Goal: Task Accomplishment & Management: Complete application form

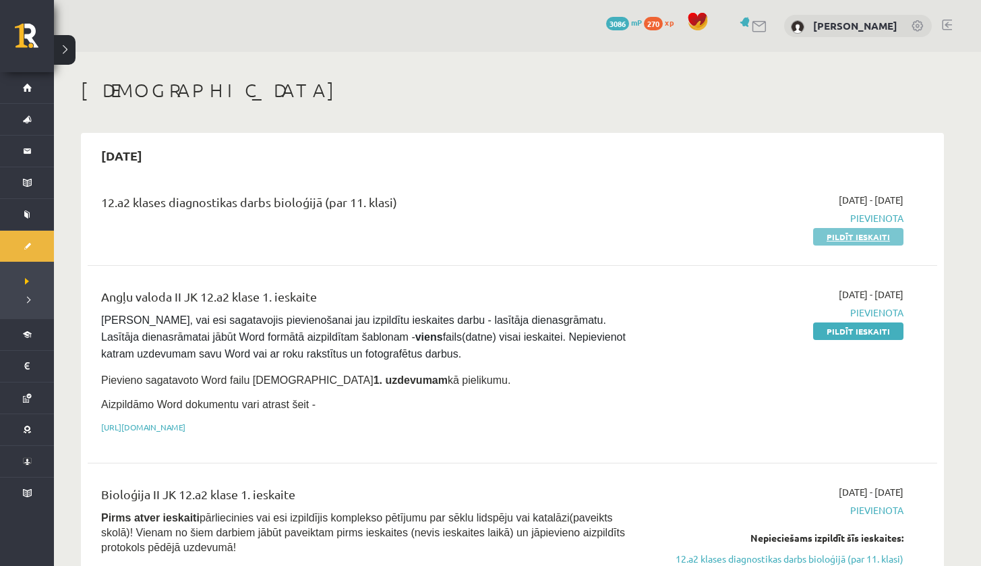
click at [857, 235] on link "Pildīt ieskaiti" at bounding box center [859, 237] width 90 height 18
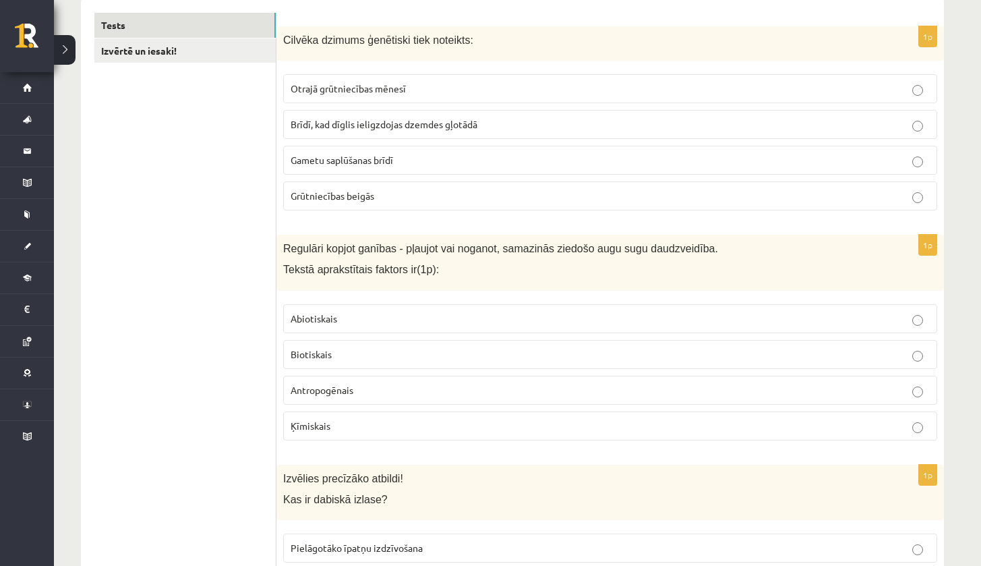
scroll to position [176, 0]
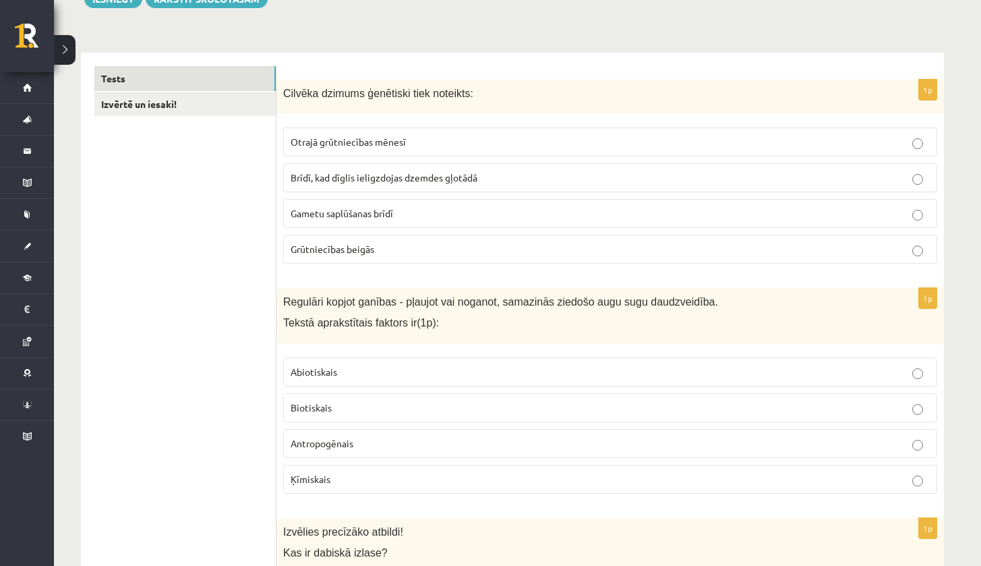
click at [342, 142] on span "Otrajā grūtniecības mēnesī" at bounding box center [348, 142] width 115 height 12
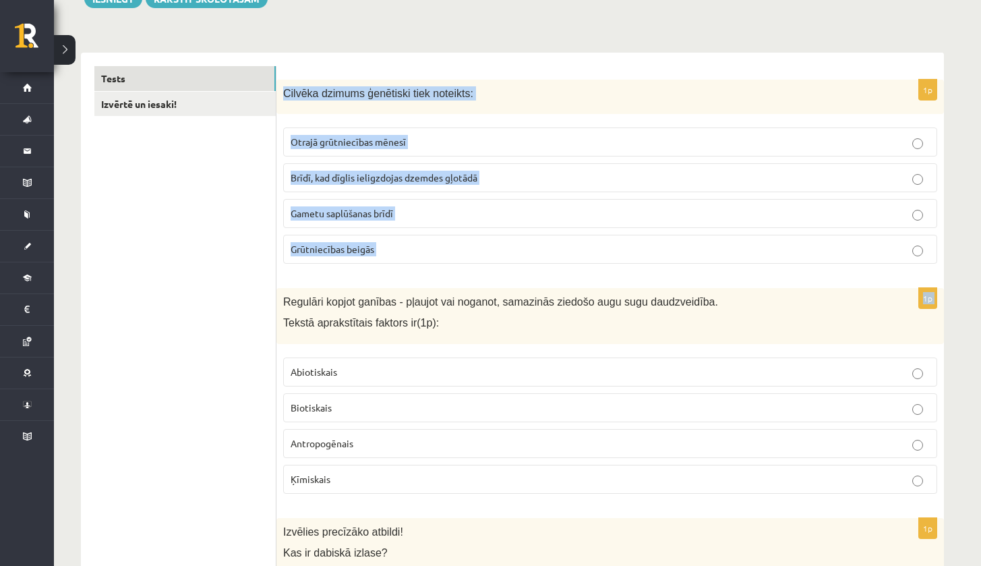
drag, startPoint x: 281, startPoint y: 91, endPoint x: 436, endPoint y: 285, distance: 248.6
copy form "Cilvēka dzimums ģenētiski tiek noteikts: Otrajā grūtniecības mēnesī Brīdī, kad …"
click at [393, 217] on span "Gametu saplūšanas brīdī" at bounding box center [342, 213] width 103 height 12
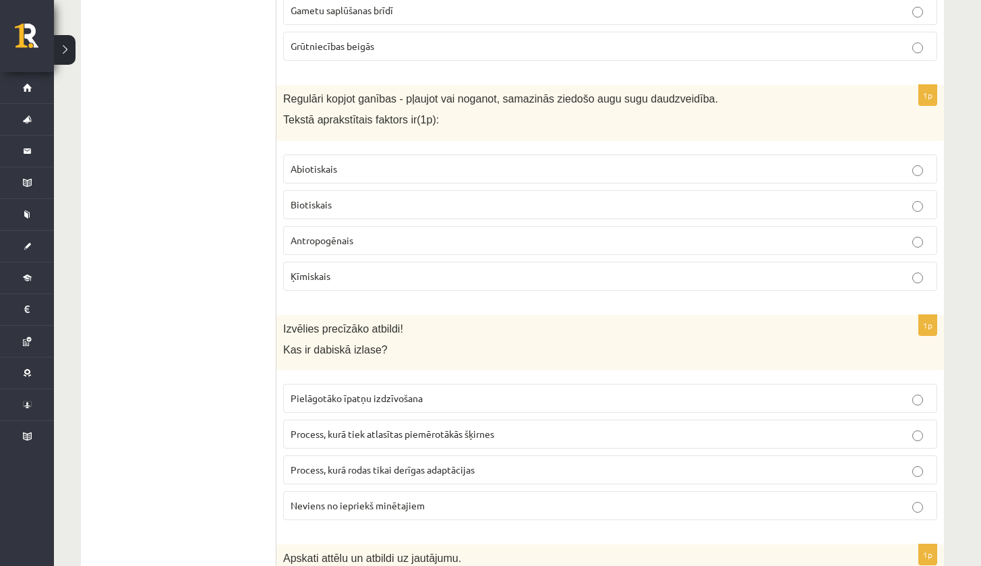
scroll to position [397, 0]
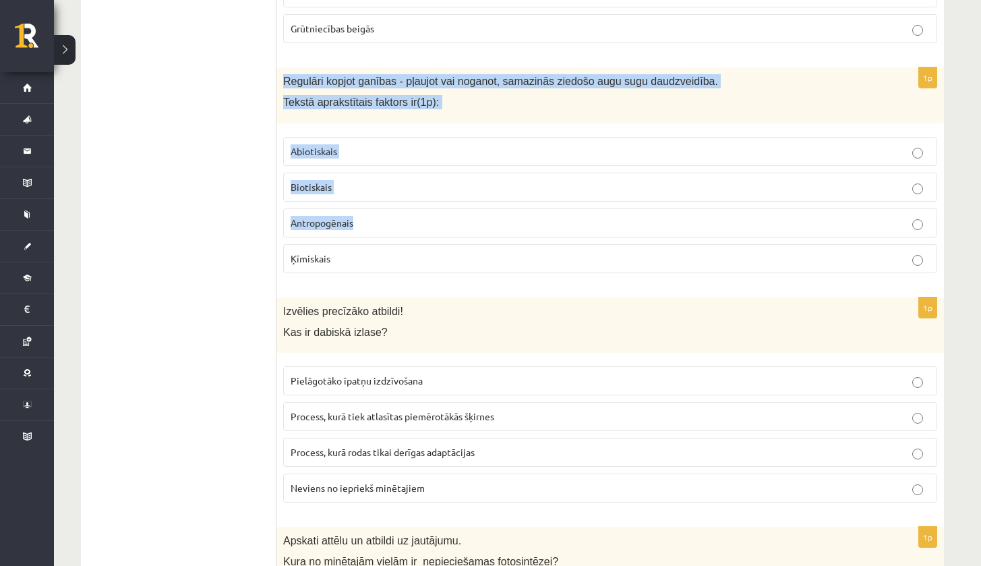
drag, startPoint x: 281, startPoint y: 80, endPoint x: 373, endPoint y: 250, distance: 193.2
click at [366, 246] on div "1p Regulāri kopjot ganības - pļaujot vai noganot, samazinās ziedošo augu sugu d…" at bounding box center [611, 175] width 668 height 217
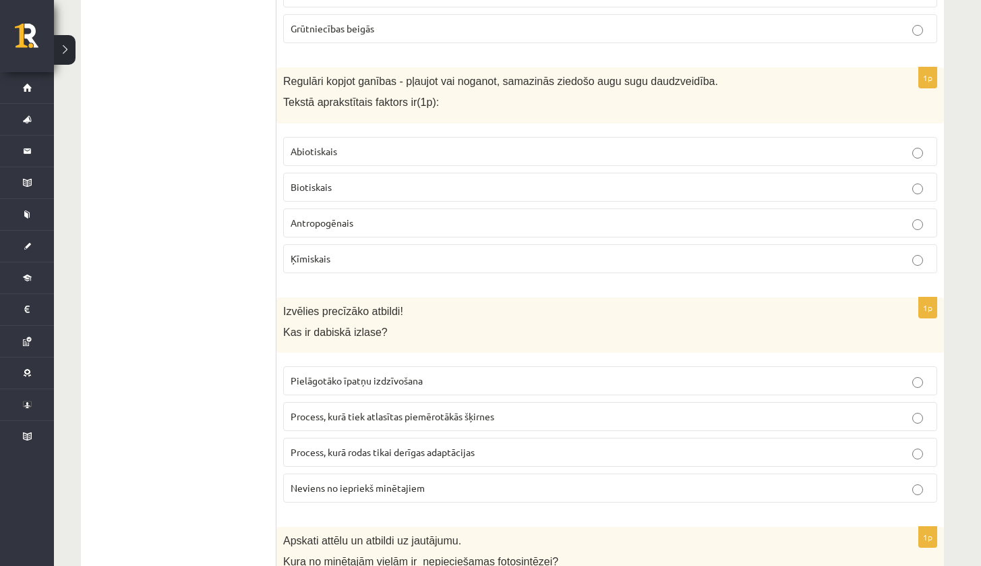
click at [378, 186] on p "Biotiskais" at bounding box center [610, 187] width 639 height 14
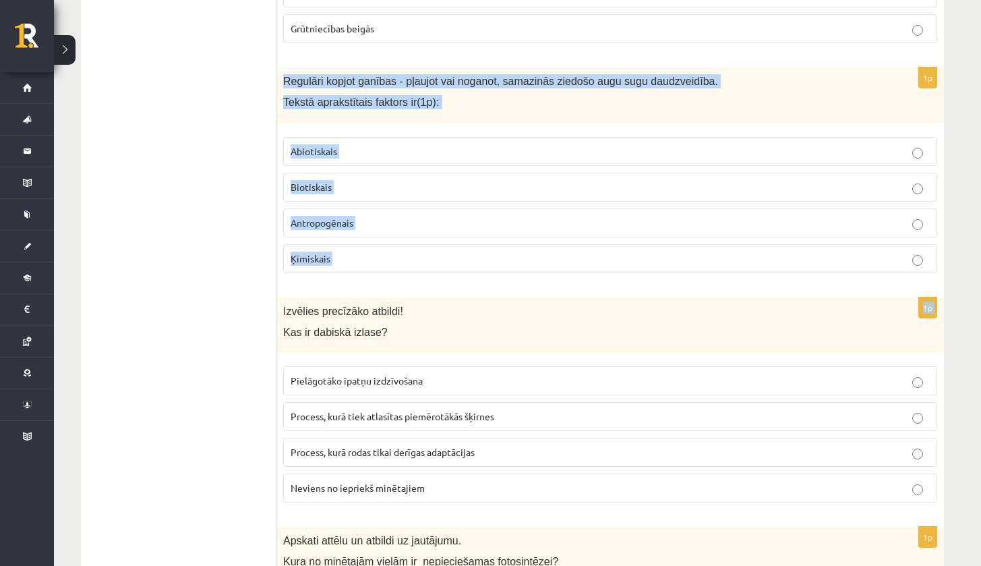
drag, startPoint x: 285, startPoint y: 74, endPoint x: 479, endPoint y: 286, distance: 287.0
copy form "Regulāri kopjot ganības - pļaujot vai noganot, samazinās ziedošo augu sugu daud…"
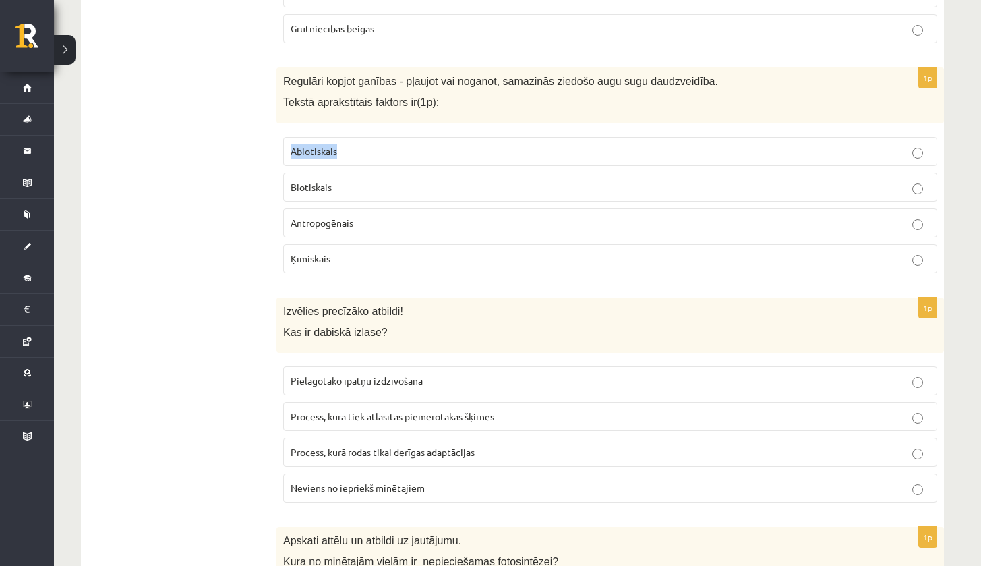
click at [372, 144] on p "Abiotiskais" at bounding box center [610, 151] width 639 height 14
click at [366, 233] on label "Antropogēnais" at bounding box center [610, 222] width 654 height 29
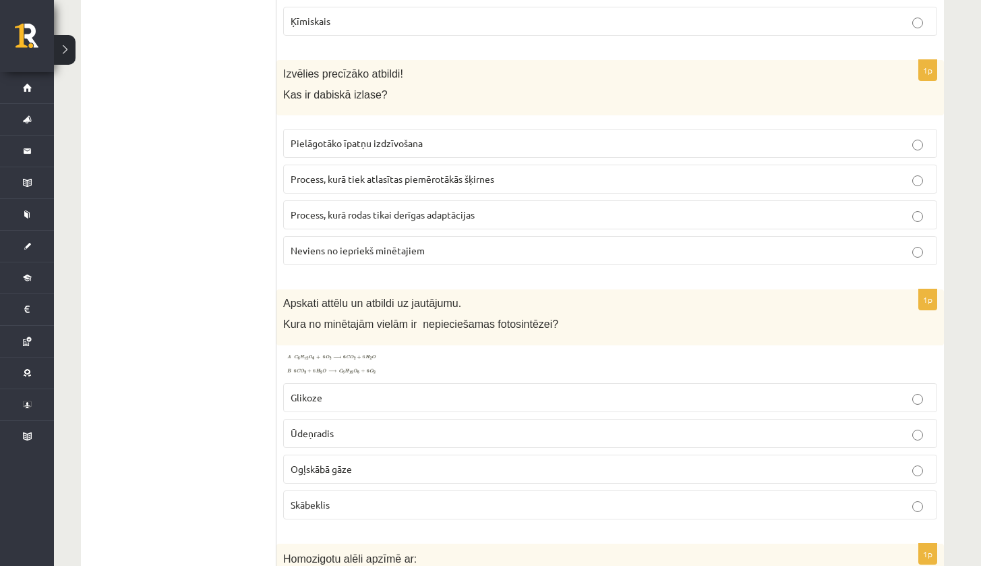
scroll to position [599, 0]
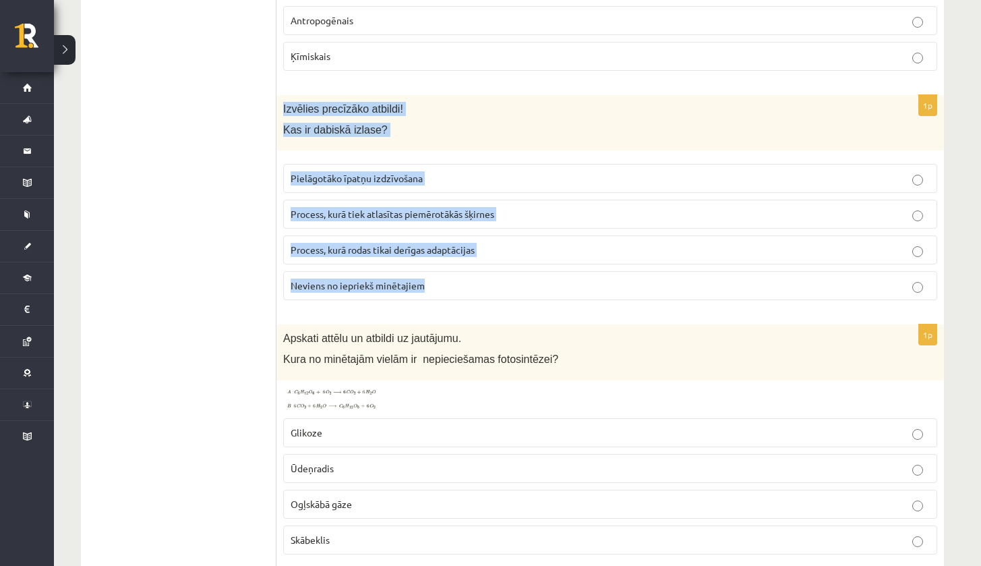
drag, startPoint x: 281, startPoint y: 104, endPoint x: 508, endPoint y: 299, distance: 299.0
click at [508, 299] on div "1p Izvēlies precīzāko atbildi! Kas ir dabiskā izlase? Pielāgotāko īpatņu izdzīv…" at bounding box center [611, 203] width 668 height 217
copy div "Izvēlies precīzāko atbildi! Kas ir dabiskā izlase? Pielāgotāko īpatņu izdzīvoša…"
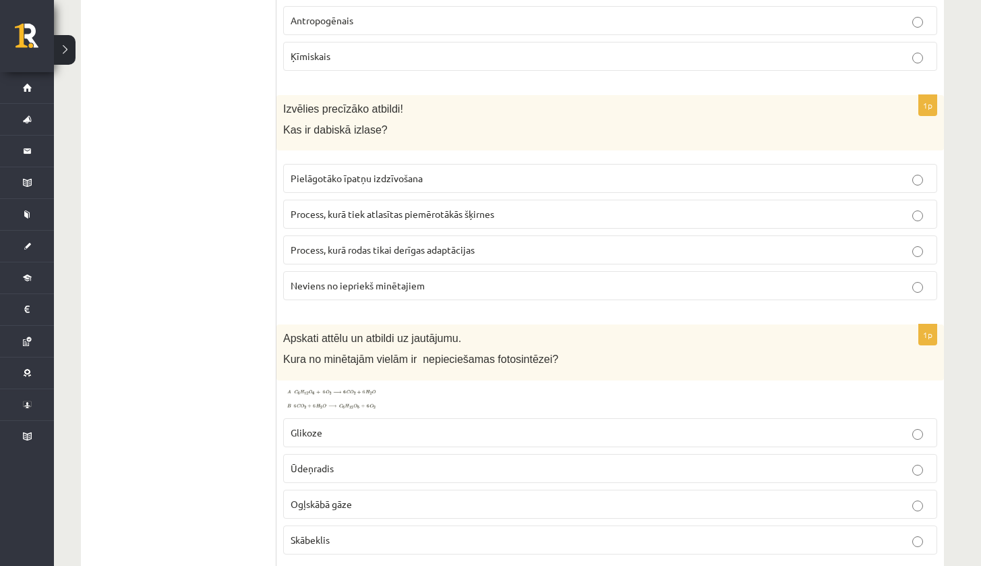
click at [393, 179] on span "Pielāgotāko īpatņu izdzīvošana" at bounding box center [357, 178] width 132 height 12
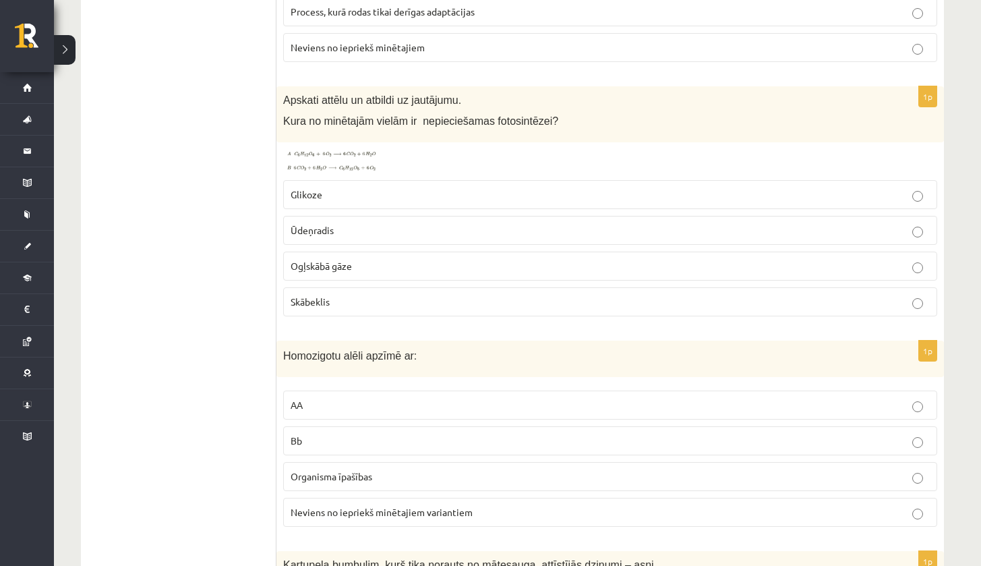
scroll to position [828, 0]
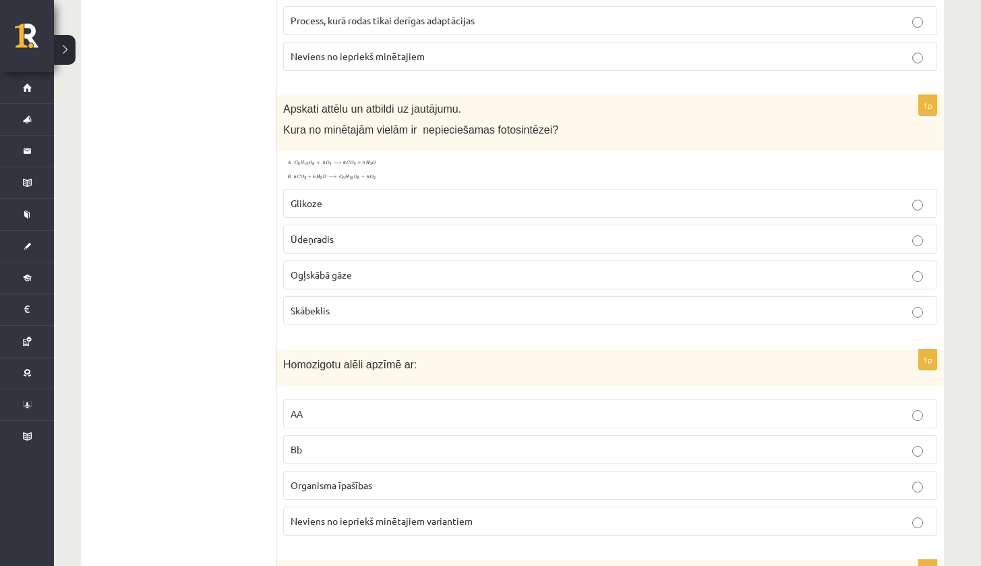
click at [339, 159] on img at bounding box center [333, 170] width 101 height 24
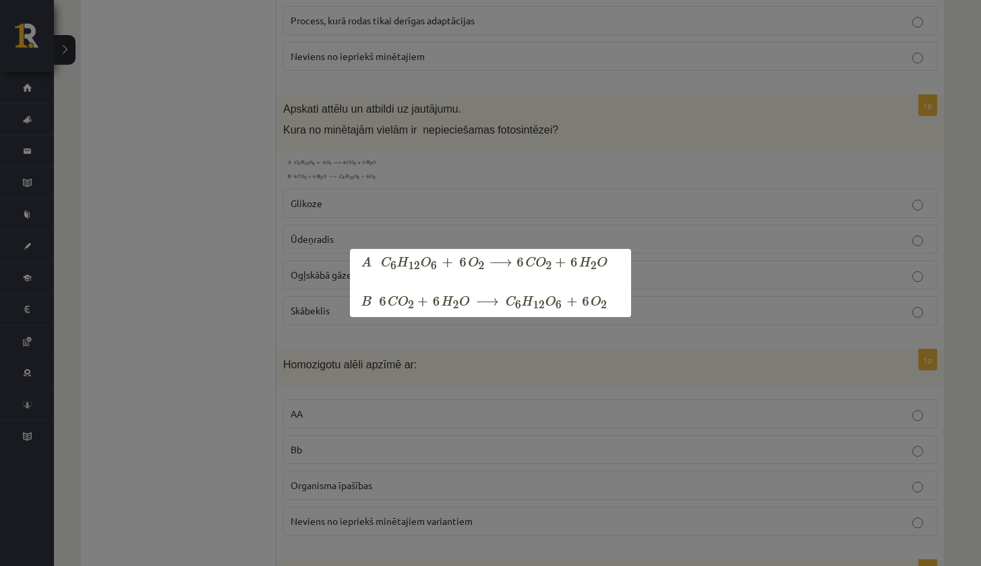
click at [262, 179] on div at bounding box center [490, 283] width 981 height 566
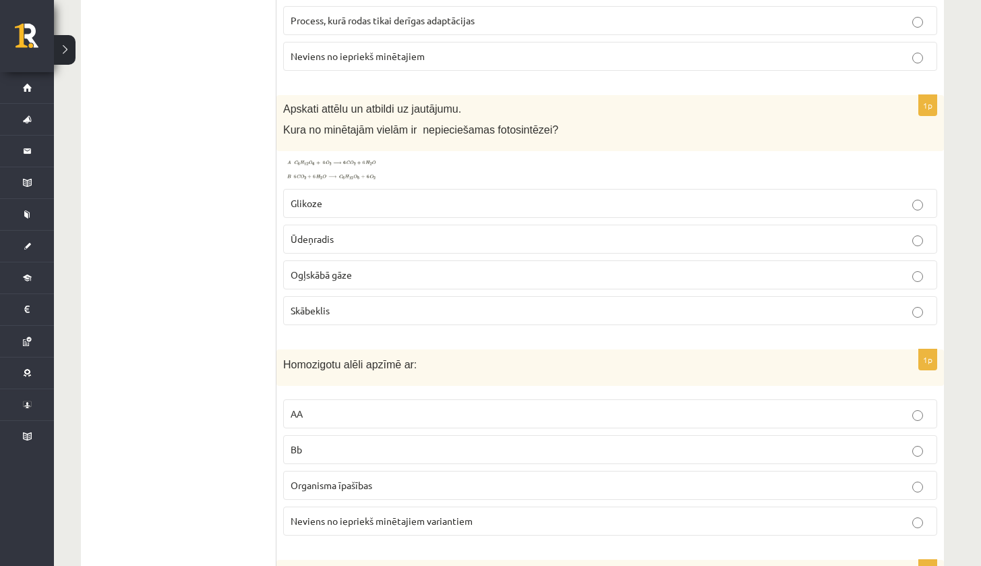
click at [316, 169] on img at bounding box center [333, 170] width 101 height 24
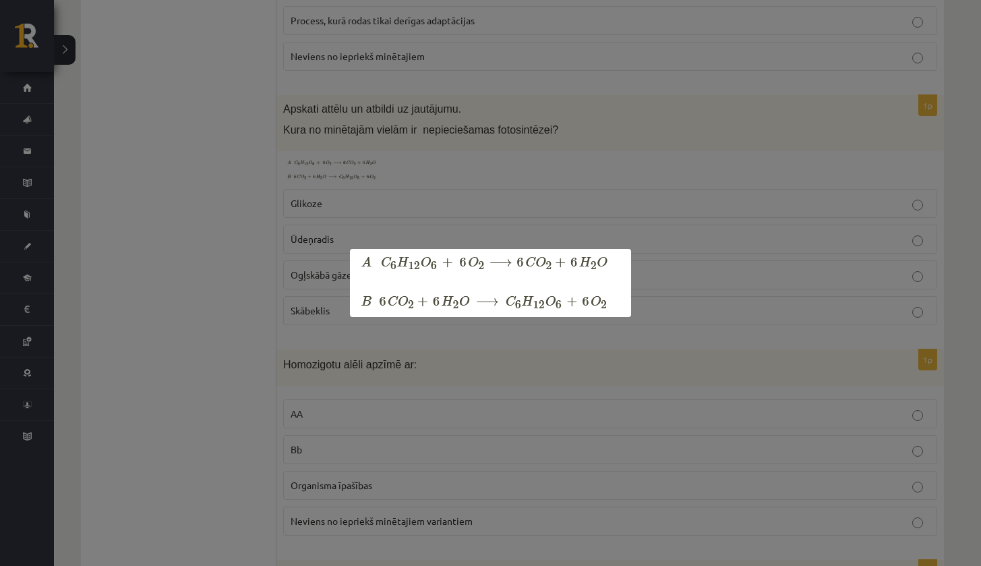
click at [245, 200] on div at bounding box center [490, 283] width 981 height 566
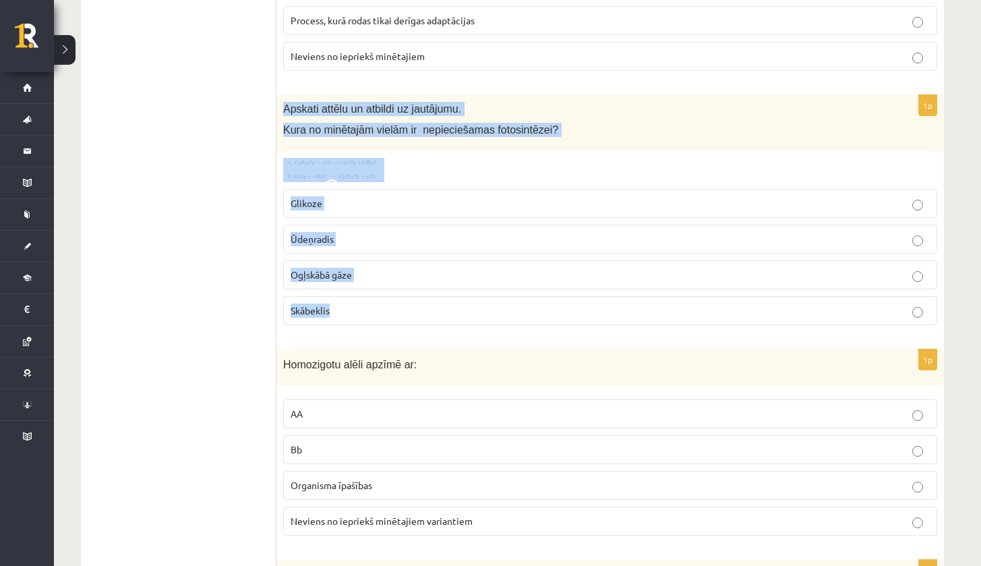
drag, startPoint x: 283, startPoint y: 105, endPoint x: 382, endPoint y: 320, distance: 237.5
click at [382, 320] on div "1p Apskati attēlu un atbildi uz jautājumu. Kura no minētajām vielām ir nepiecie…" at bounding box center [611, 215] width 668 height 241
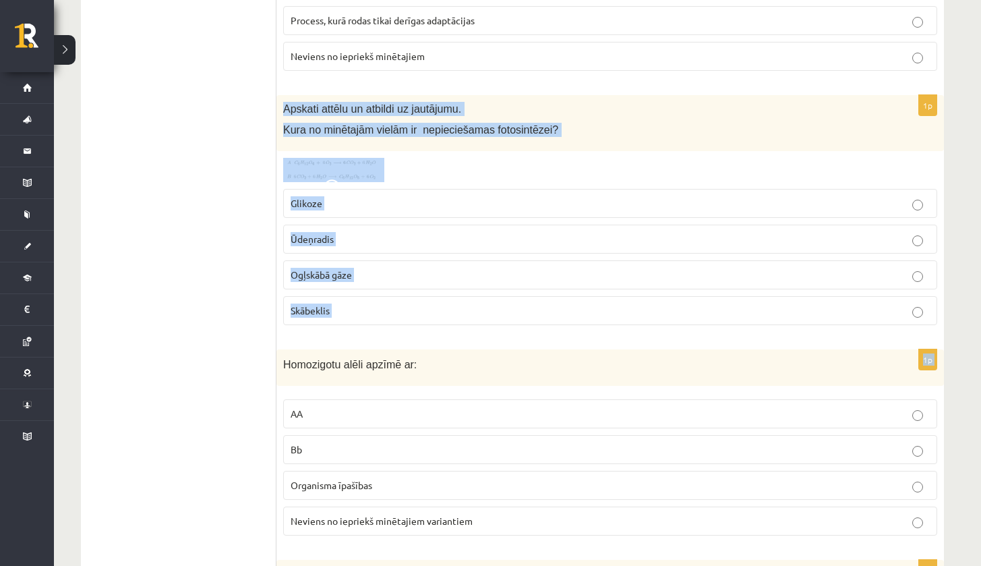
drag, startPoint x: 283, startPoint y: 104, endPoint x: 410, endPoint y: 338, distance: 266.2
copy form "Apskati attēlu un atbildi uz jautājumu. Kura no minētajām vielām ir nepieciešam…"
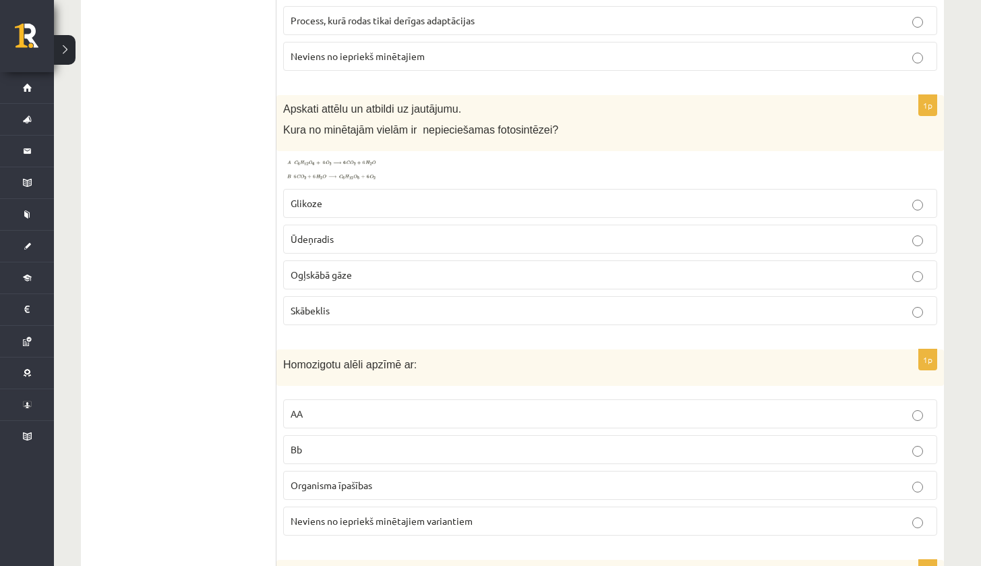
click at [337, 273] on span "Ogļskābā gāze" at bounding box center [321, 274] width 61 height 12
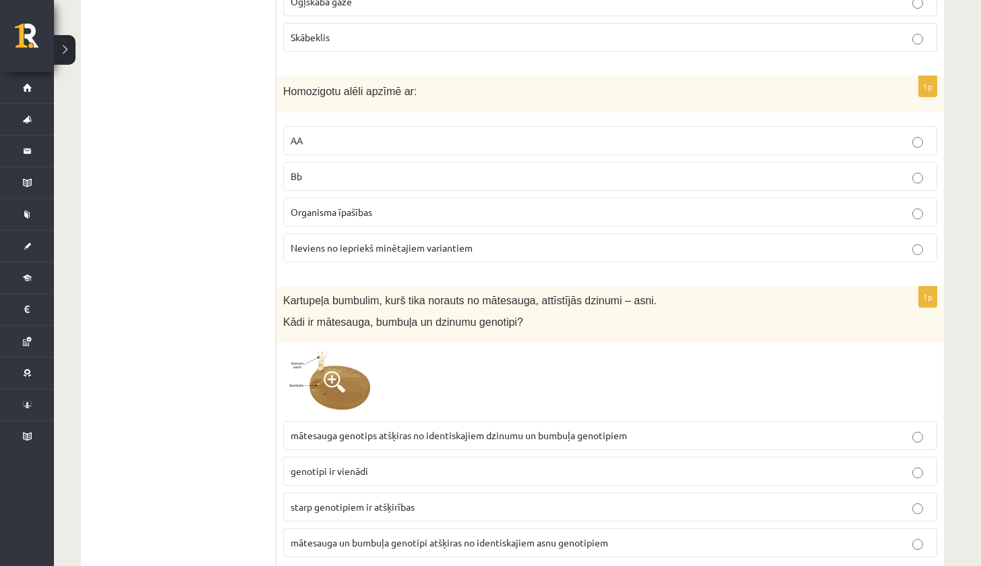
scroll to position [1154, 0]
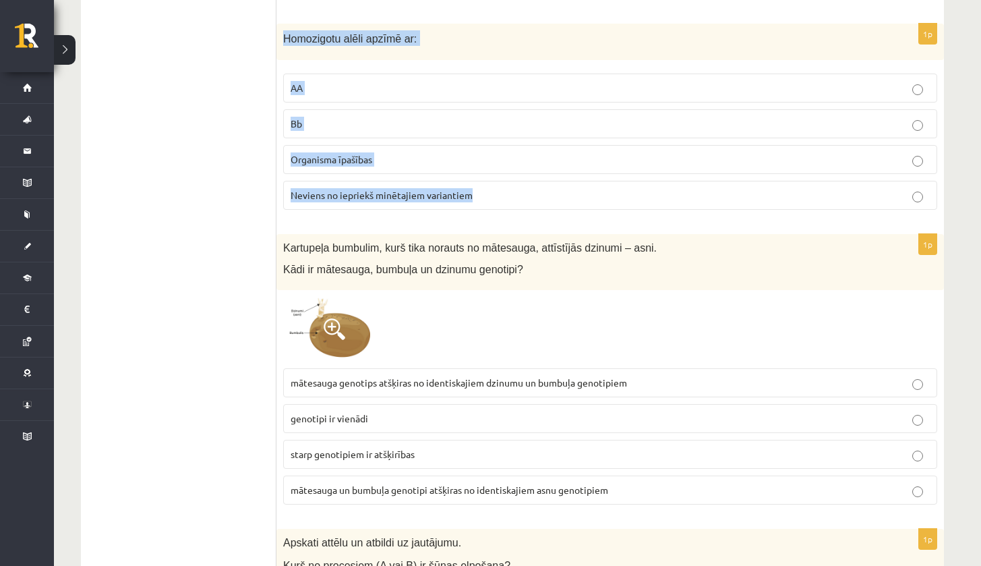
drag, startPoint x: 283, startPoint y: 32, endPoint x: 459, endPoint y: 204, distance: 247.1
click at [460, 204] on div "1p Homozigotu alēli apzīmē ar: AA Bb Organisma īpašības Neviens no iepriekš min…" at bounding box center [611, 123] width 668 height 198
drag, startPoint x: 459, startPoint y: 204, endPoint x: 454, endPoint y: 117, distance: 87.2
click at [454, 117] on fieldset "AA Bb Organisma īpašības Neviens no iepriekš minētajiem variantiem" at bounding box center [610, 140] width 654 height 147
drag, startPoint x: 283, startPoint y: 32, endPoint x: 587, endPoint y: 216, distance: 355.3
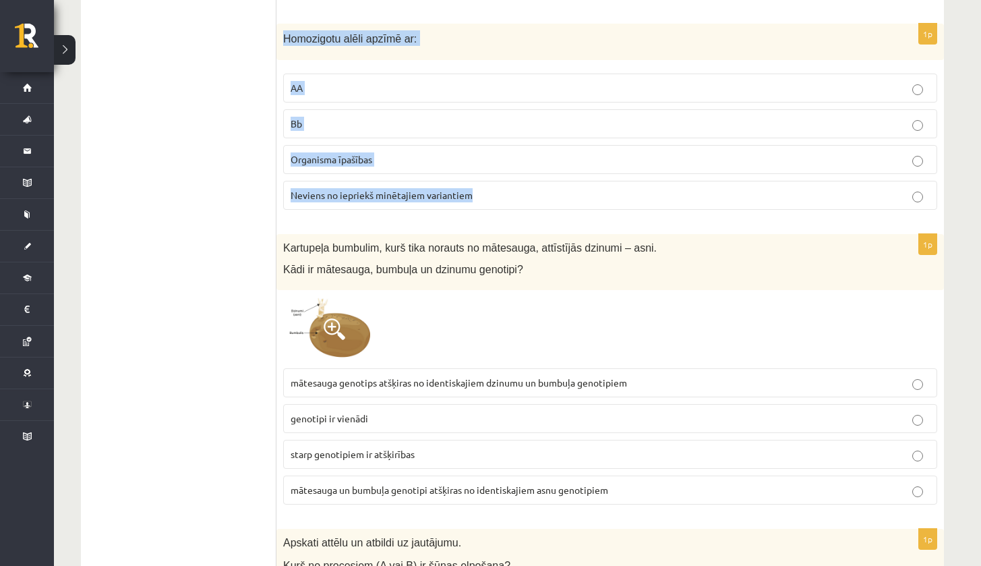
click at [587, 216] on div "1p Homozigotu alēli apzīmē ar: AA Bb Organisma īpašības Neviens no iepriekš min…" at bounding box center [611, 123] width 668 height 198
copy div "Homozigotu alēli apzīmē ar: AA Bb Organisma īpašības Neviens no iepriekš minēta…"
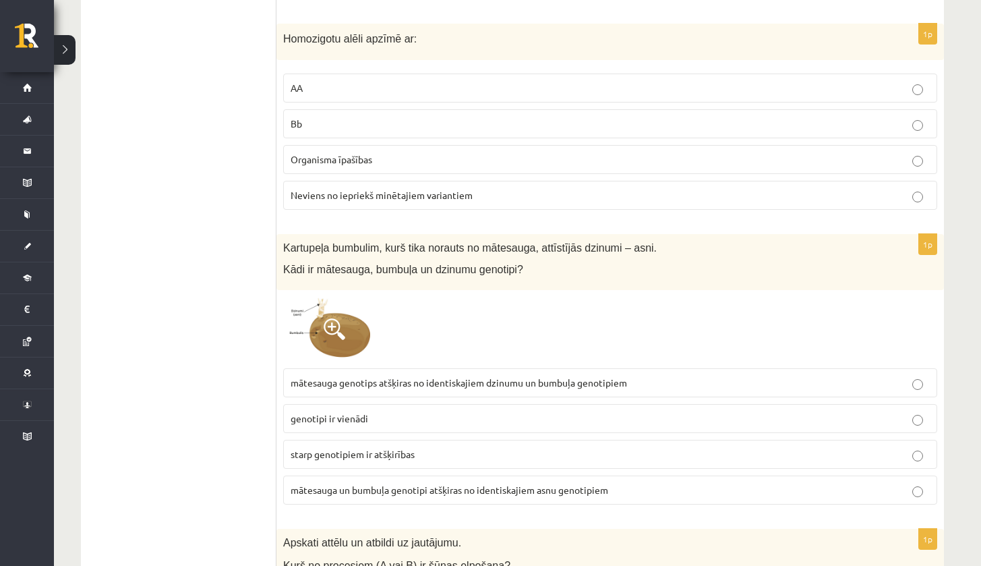
click at [406, 81] on p "AA" at bounding box center [610, 88] width 639 height 14
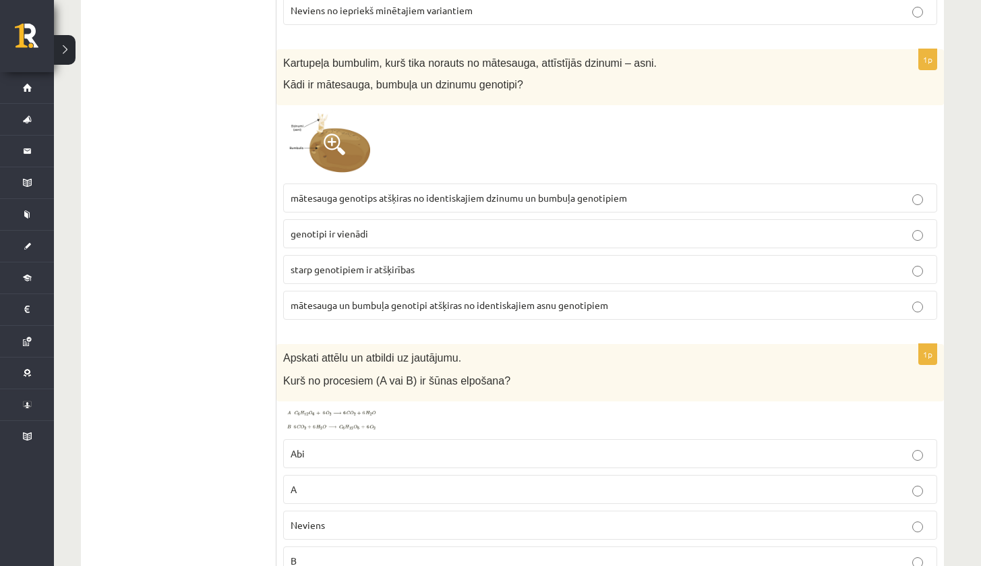
scroll to position [1348, 0]
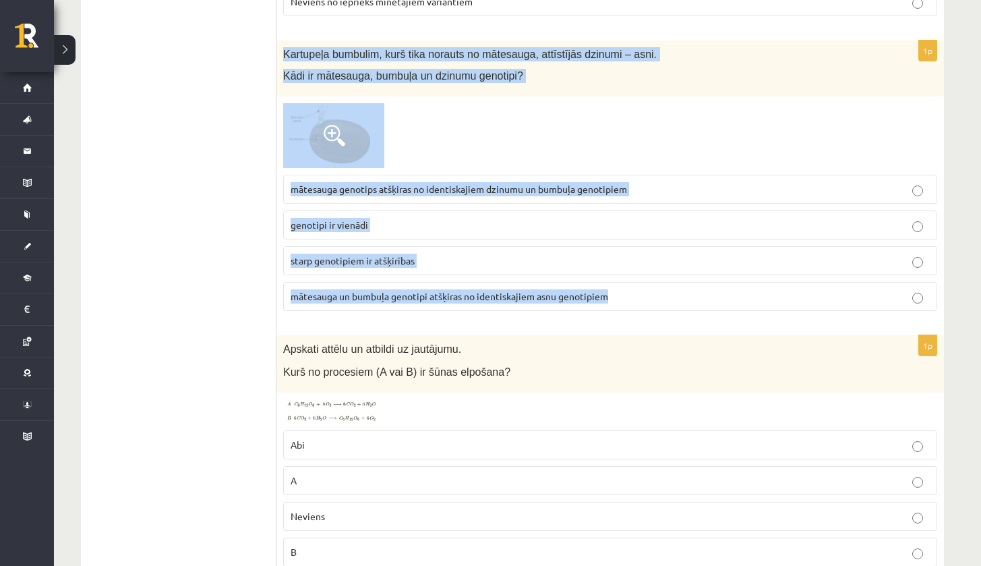
drag, startPoint x: 283, startPoint y: 47, endPoint x: 569, endPoint y: 316, distance: 393.2
click at [568, 316] on div "1p Kartupeļa bumbulim, kurš tika norauts no mātesauga, attīstījās dzinumi – asn…" at bounding box center [611, 180] width 668 height 281
copy div "Kartupeļa bumbulim, kurš tika norauts no mātesauga, attīstījās dzinumi – asni. …"
click at [341, 128] on span at bounding box center [335, 136] width 22 height 22
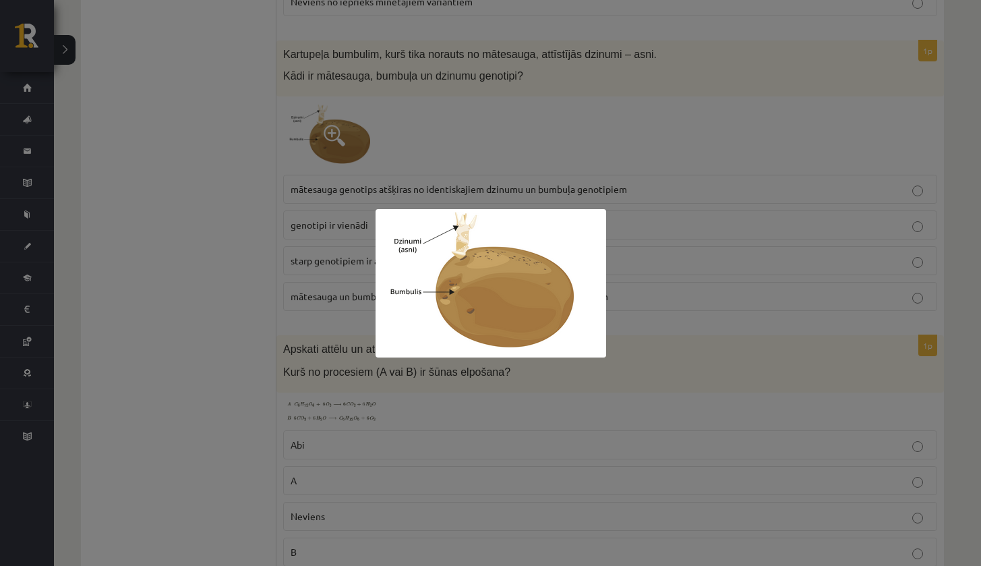
click at [384, 162] on div at bounding box center [490, 283] width 981 height 566
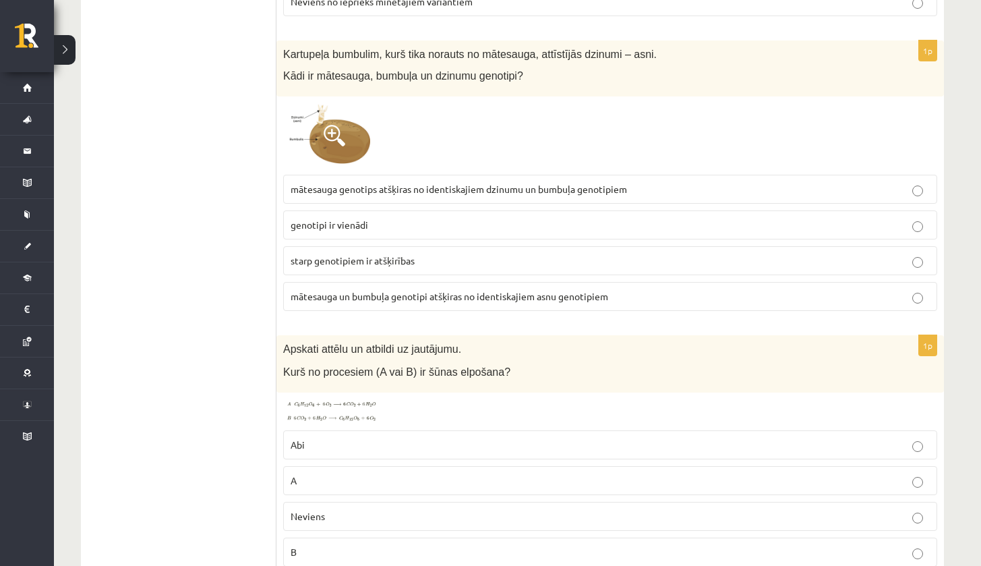
click at [338, 221] on span "genotipi ir vienādi" at bounding box center [330, 225] width 78 height 12
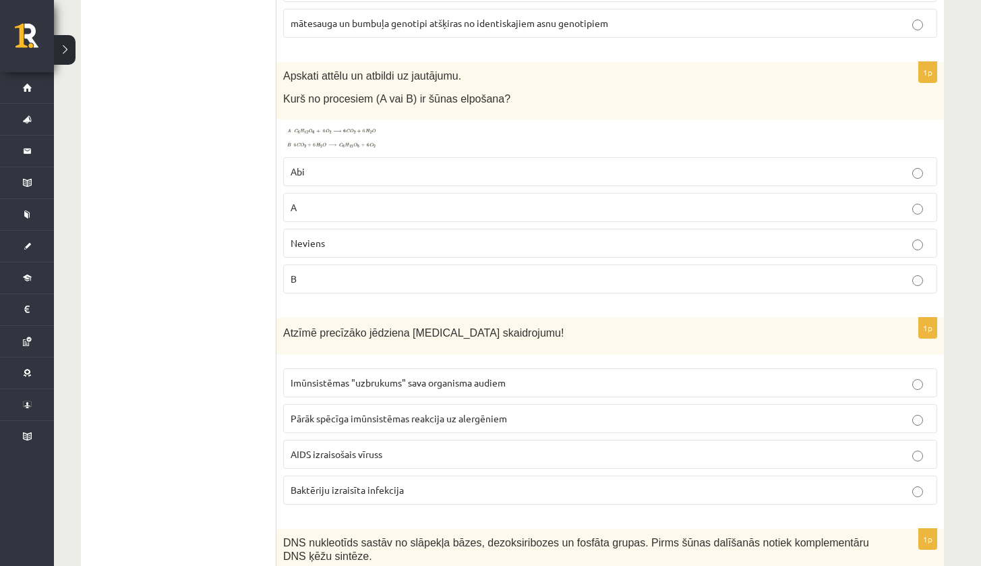
scroll to position [1639, 0]
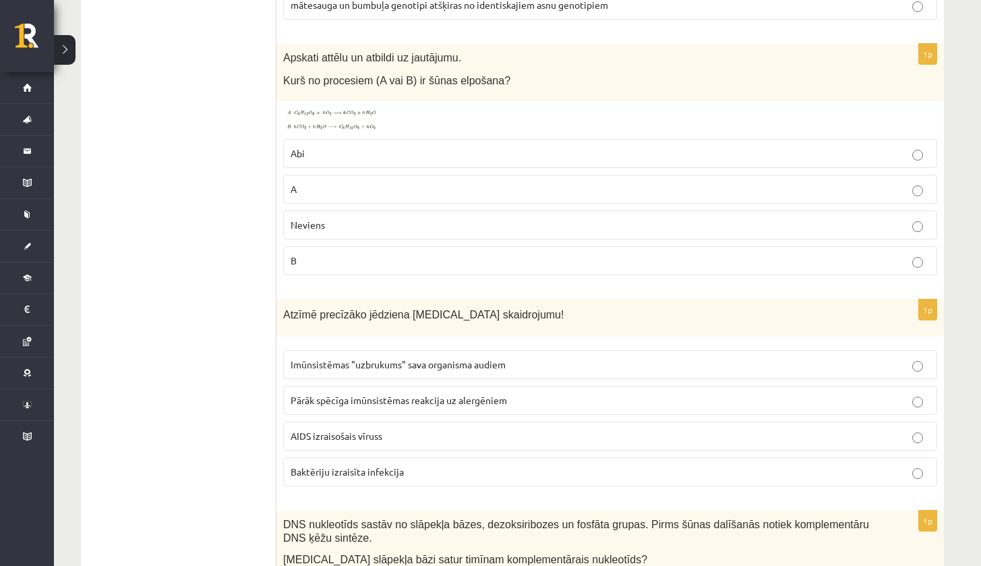
click at [351, 111] on img at bounding box center [333, 120] width 101 height 24
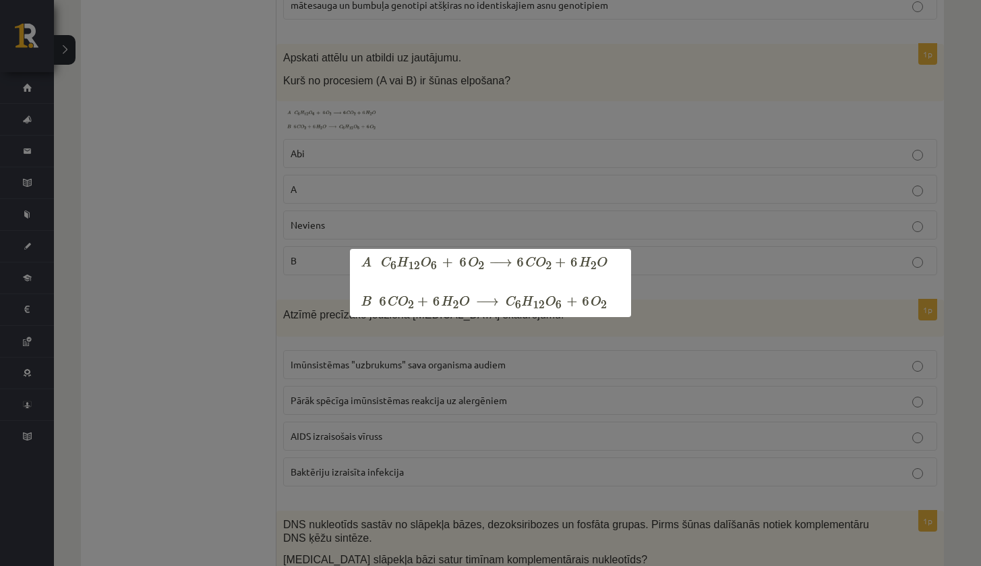
click at [383, 163] on div at bounding box center [490, 283] width 981 height 566
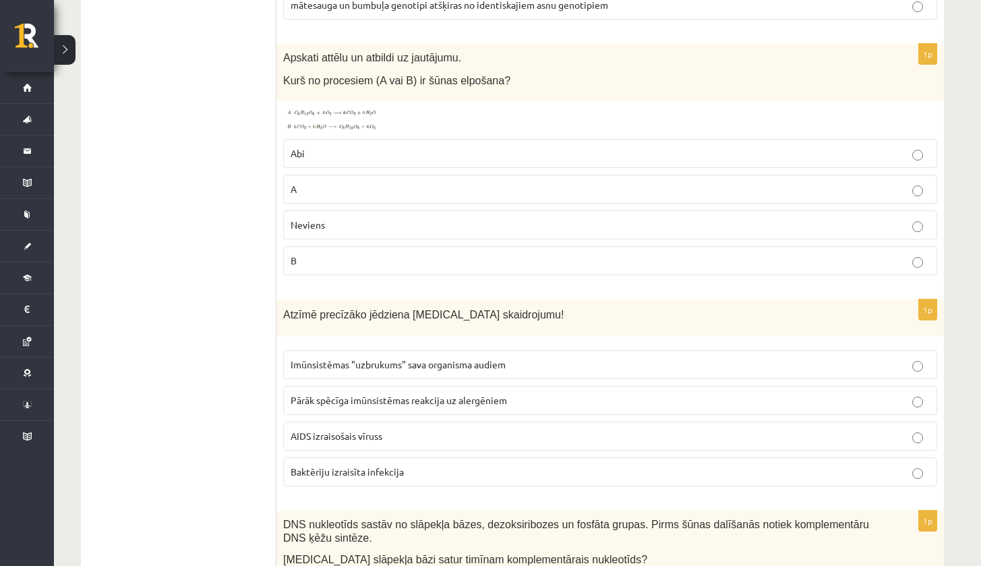
click at [296, 264] on label "B" at bounding box center [610, 260] width 654 height 29
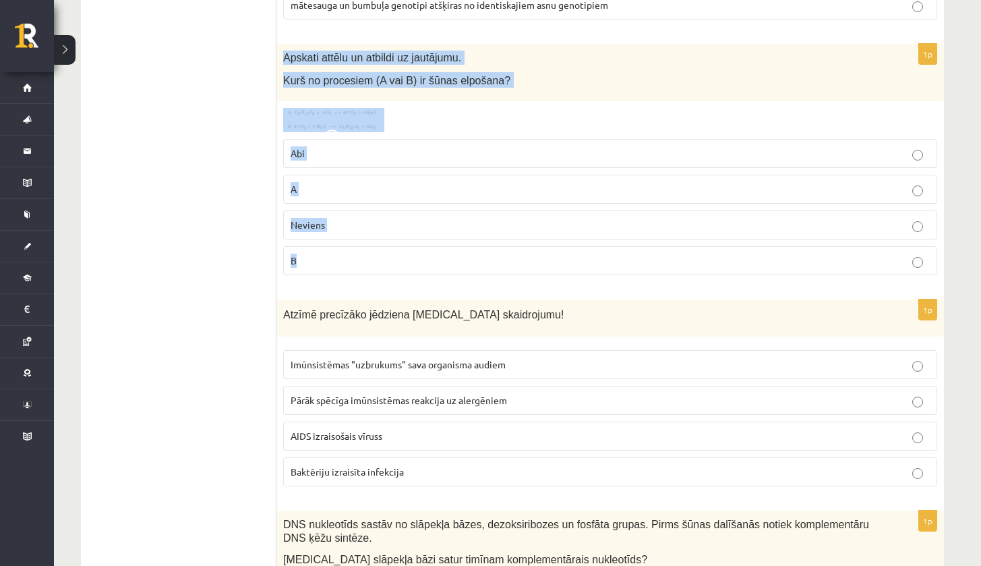
drag, startPoint x: 283, startPoint y: 52, endPoint x: 331, endPoint y: 254, distance: 207.1
click at [331, 254] on div "1p Apskati attēlu un atbildi uz jautājumu. Kurš no procesiem (A vai B) ir šūnas…" at bounding box center [611, 165] width 668 height 242
click at [315, 260] on p "B" at bounding box center [610, 261] width 639 height 14
drag, startPoint x: 283, startPoint y: 50, endPoint x: 385, endPoint y: 263, distance: 236.5
click at [385, 263] on div "1p Apskati attēlu un atbildi uz jautājumu. Kurš no procesiem (A vai B) ir šūnas…" at bounding box center [611, 165] width 668 height 242
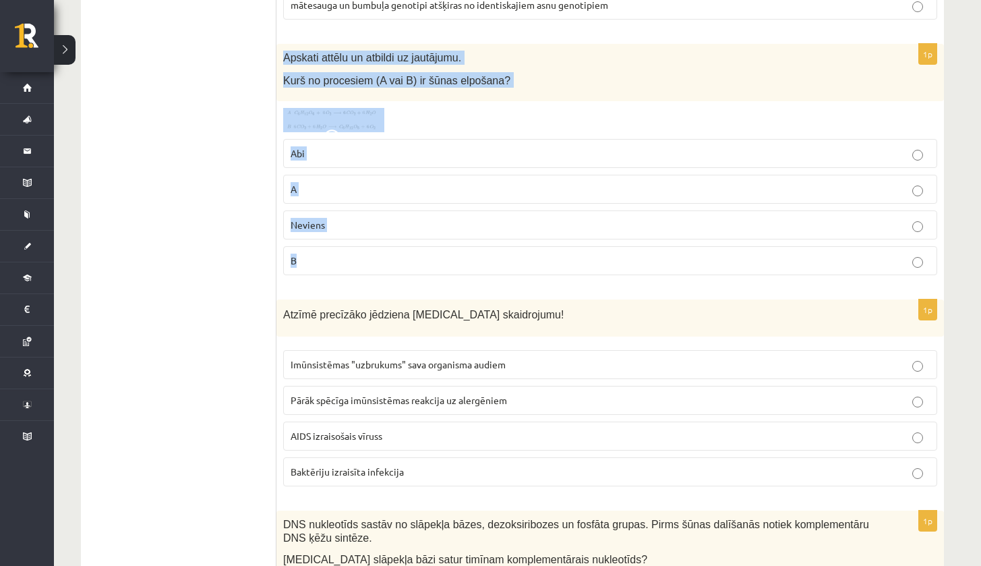
copy div "Apskati attēlu un atbildi uz jautājumu. Kurš no procesiem (A vai B) ir šūnas el…"
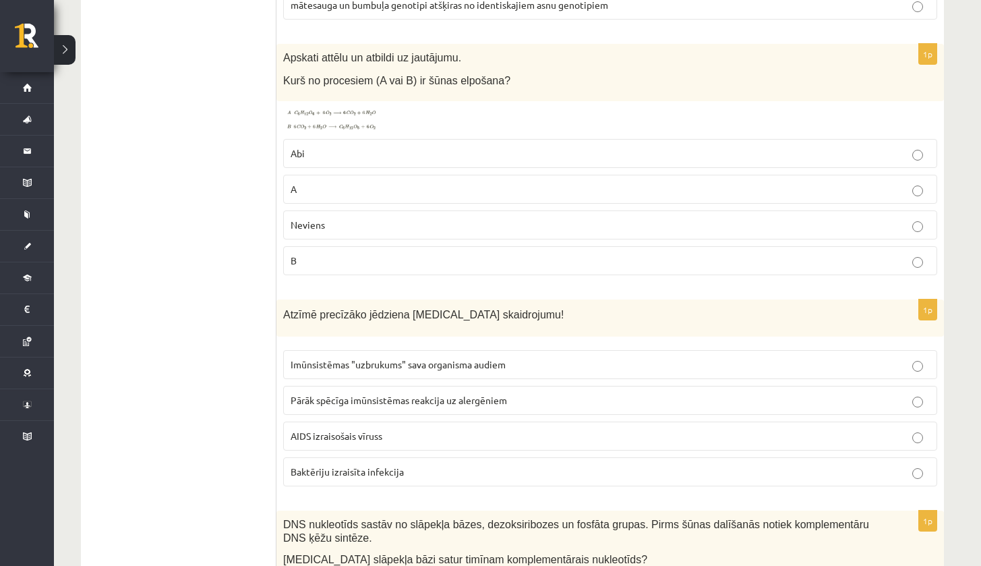
click at [321, 175] on label "A" at bounding box center [610, 189] width 654 height 29
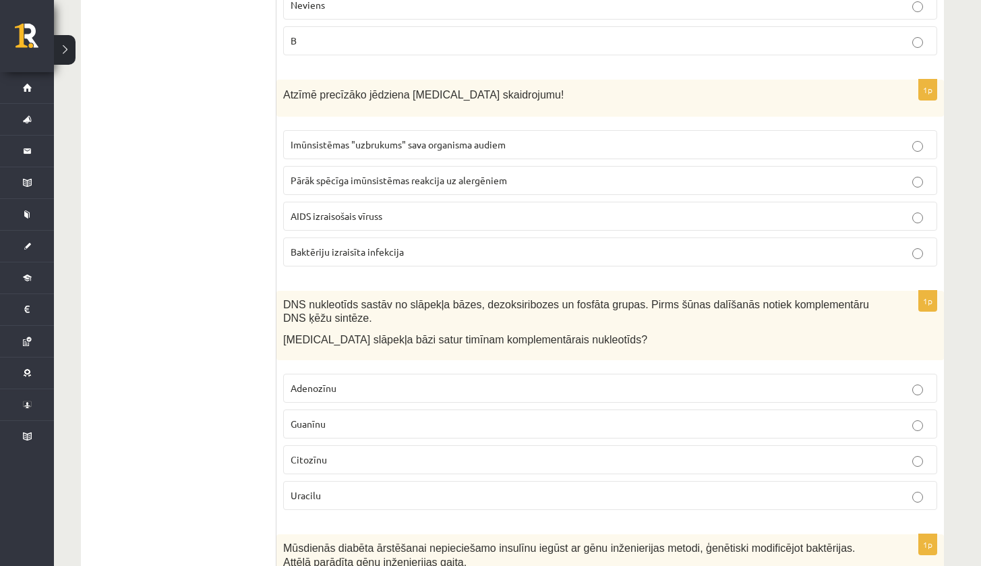
scroll to position [1868, 0]
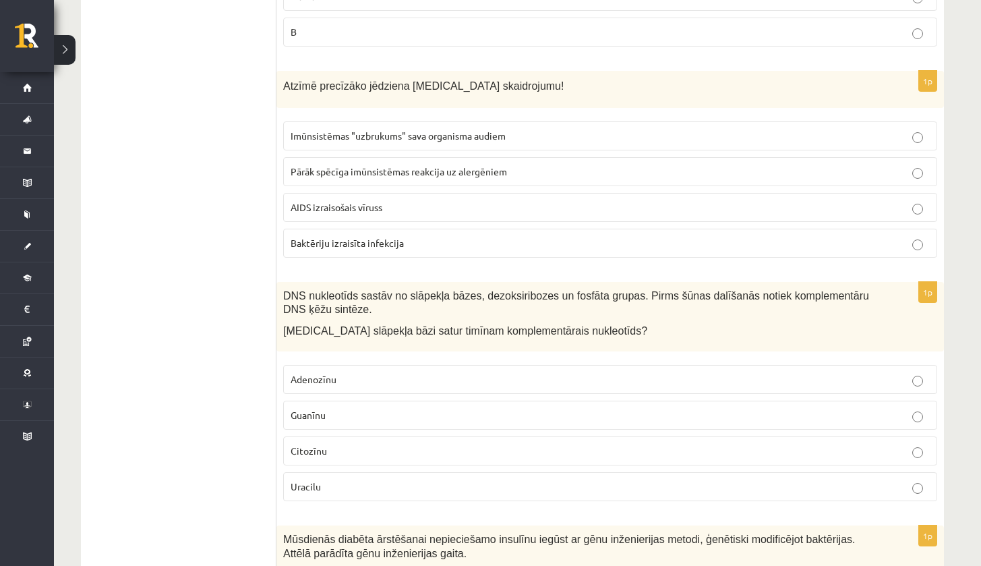
click at [312, 135] on span "Imūnsistēmas "uzbrukums" sava organisma audiem" at bounding box center [398, 136] width 215 height 12
click at [314, 237] on span "Baktēriju izraisīta infekcija" at bounding box center [347, 243] width 113 height 12
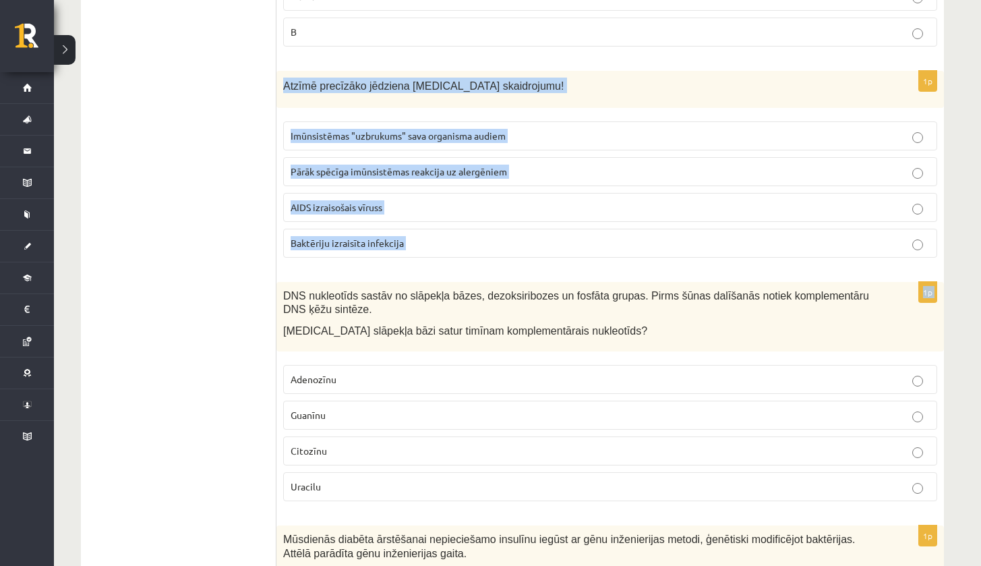
drag, startPoint x: 285, startPoint y: 75, endPoint x: 455, endPoint y: 279, distance: 265.3
copy form "Atzīmē precīzāko jēdziena HIV skaidrojumu! Imūnsistēmas "uzbrukums" sava organi…"
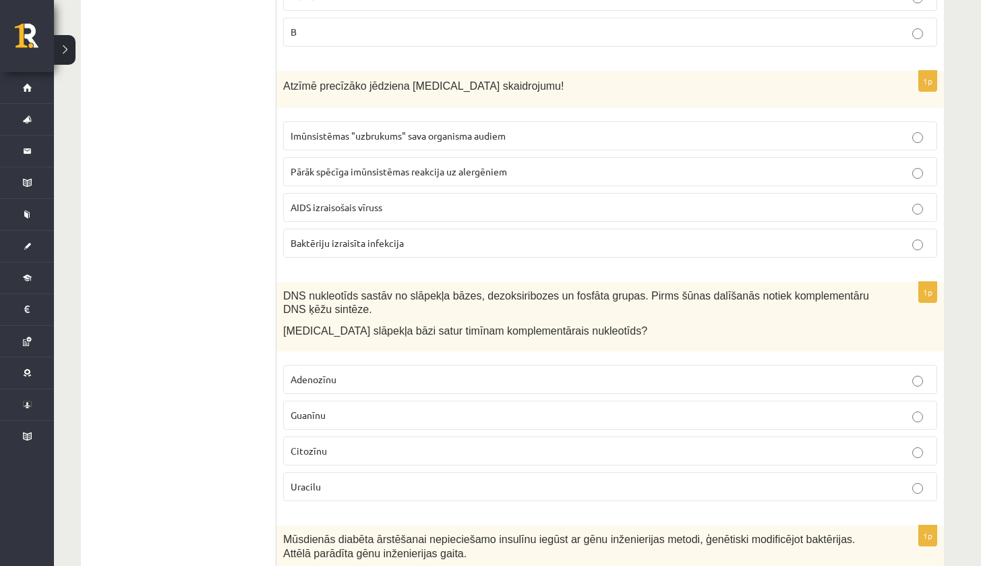
click at [337, 201] on span "AIDS izraisošais vīruss" at bounding box center [337, 207] width 92 height 12
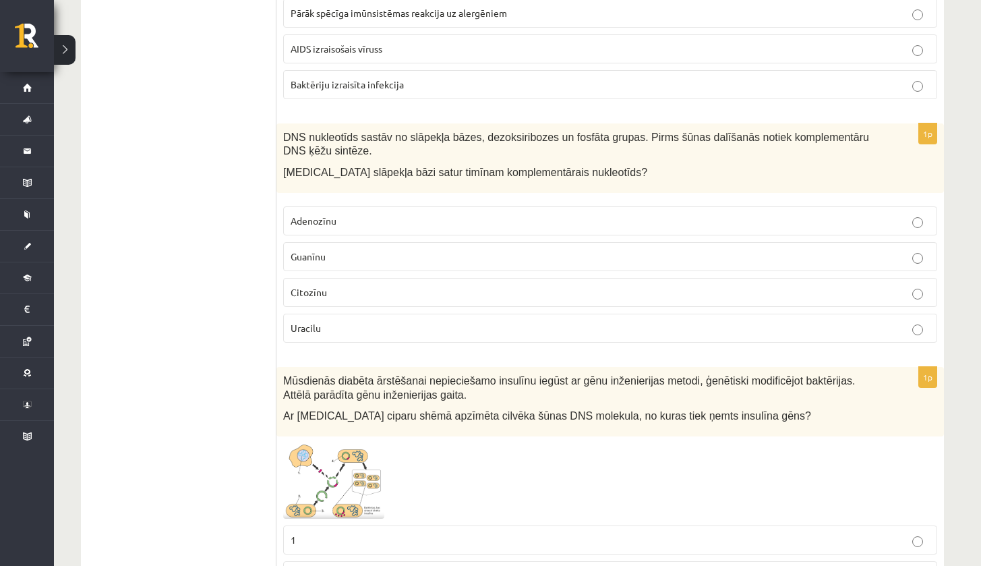
scroll to position [2053, 0]
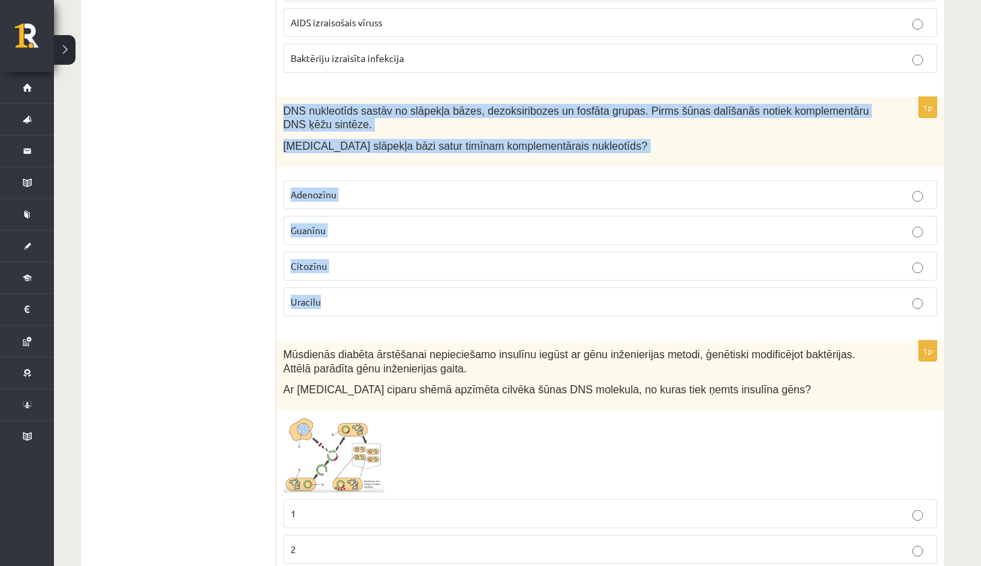
drag, startPoint x: 280, startPoint y: 99, endPoint x: 343, endPoint y: 302, distance: 212.5
click at [342, 302] on div "1p DNS nukleotīds sastāv no slāpekļa bāzes, dezoksiribozes un fosfāta grupas. P…" at bounding box center [611, 212] width 668 height 230
copy div "DNS nukleotīds sastāv no slāpekļa bāzes, dezoksiribozes un fosfāta grupas. Pirm…"
click at [322, 188] on p "Adenozīnu" at bounding box center [610, 195] width 639 height 14
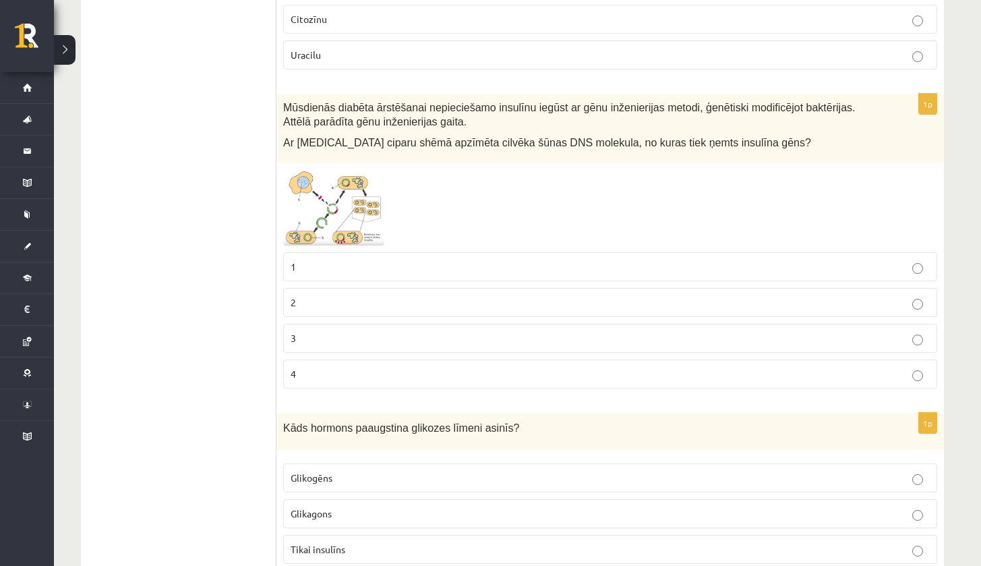
scroll to position [2353, 0]
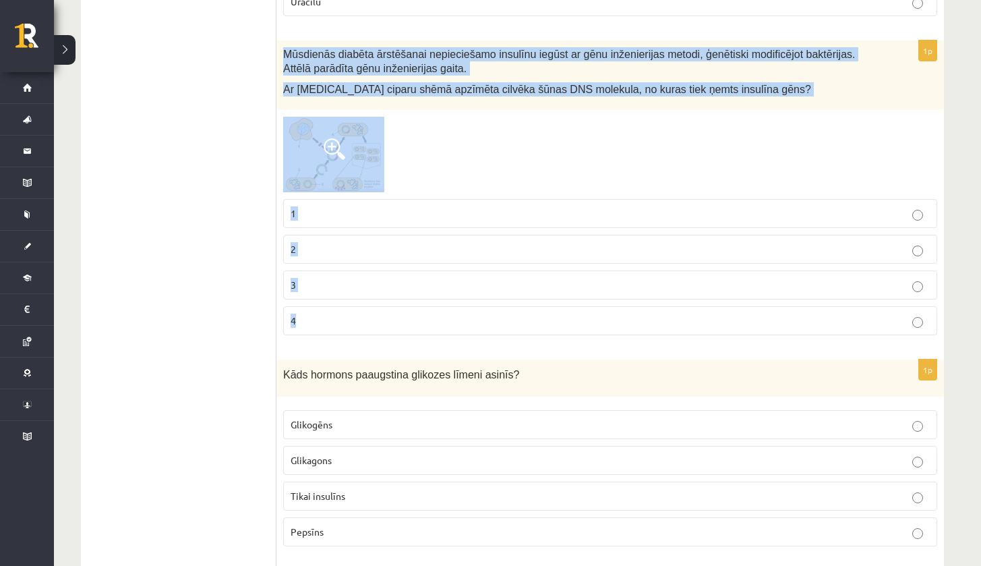
drag, startPoint x: 281, startPoint y: 40, endPoint x: 333, endPoint y: 323, distance: 287.4
click at [333, 323] on div "1p Mūsdienās diabēta ārstēšanai nepieciešamo insulīnu iegūst ar gēnu inženierij…" at bounding box center [611, 193] width 668 height 306
copy div "Mūsdienās diabēta ārstēšanai nepieciešamo insulīnu iegūst ar gēnu inženierijas …"
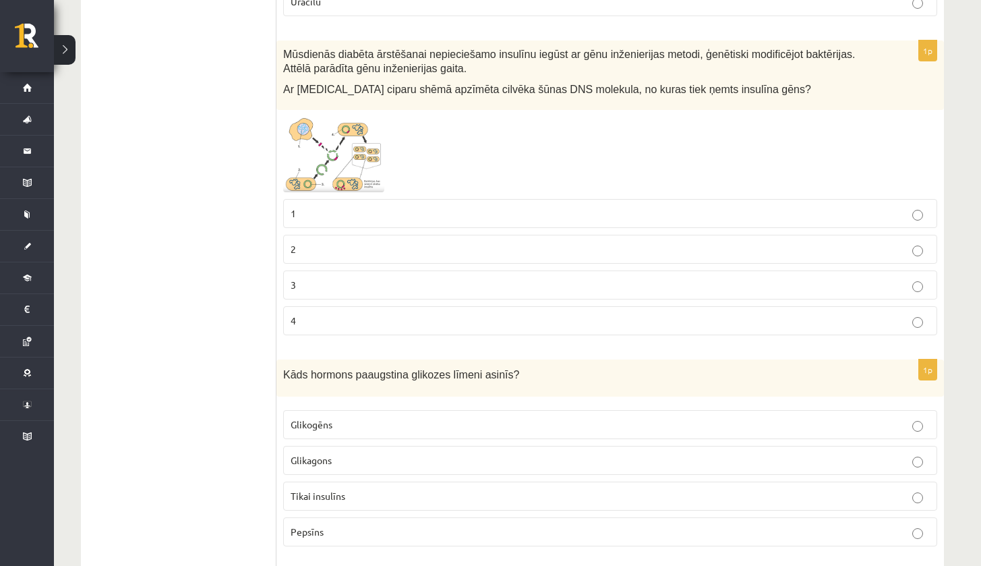
click at [340, 139] on span at bounding box center [335, 149] width 22 height 22
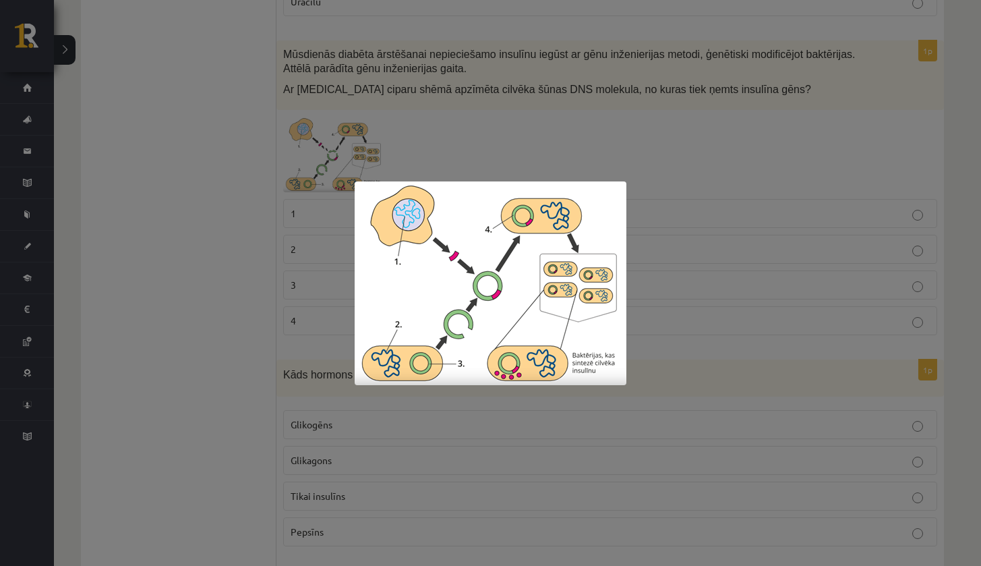
click at [198, 261] on div at bounding box center [490, 283] width 981 height 566
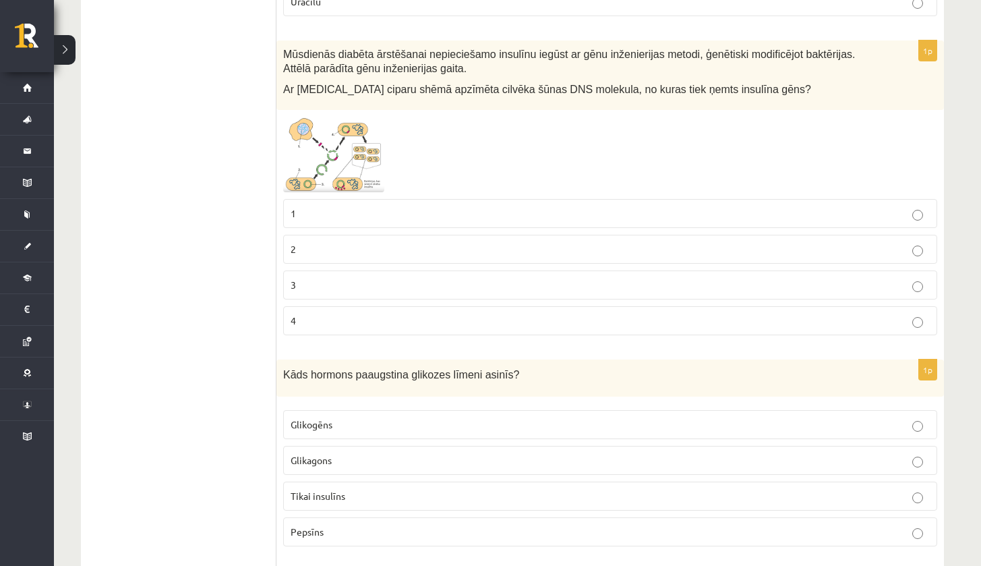
click at [339, 278] on p "3" at bounding box center [610, 285] width 639 height 14
click at [352, 127] on img at bounding box center [333, 155] width 101 height 76
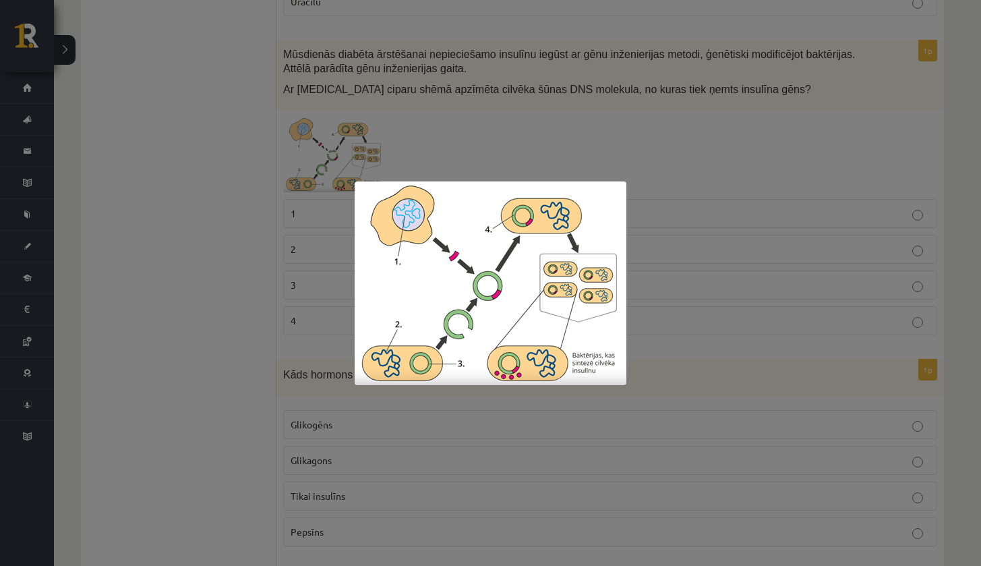
click at [283, 173] on div at bounding box center [490, 283] width 981 height 566
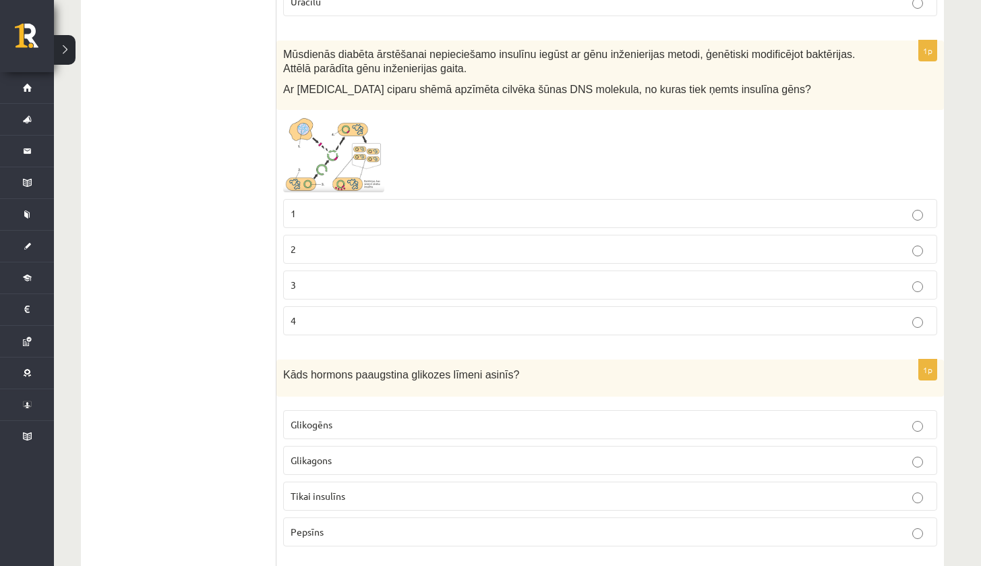
click at [344, 143] on span at bounding box center [335, 149] width 22 height 22
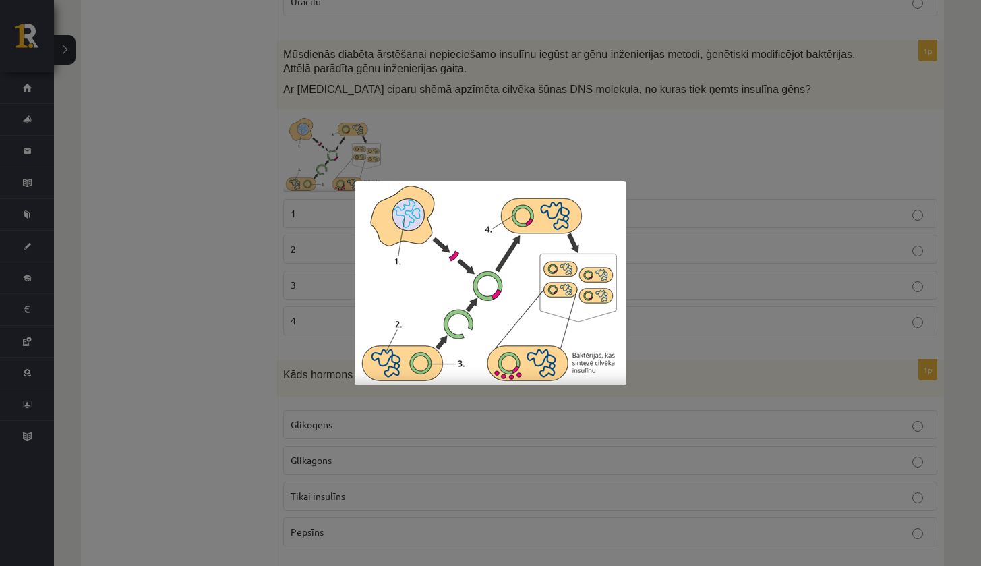
click at [212, 225] on div at bounding box center [490, 283] width 981 height 566
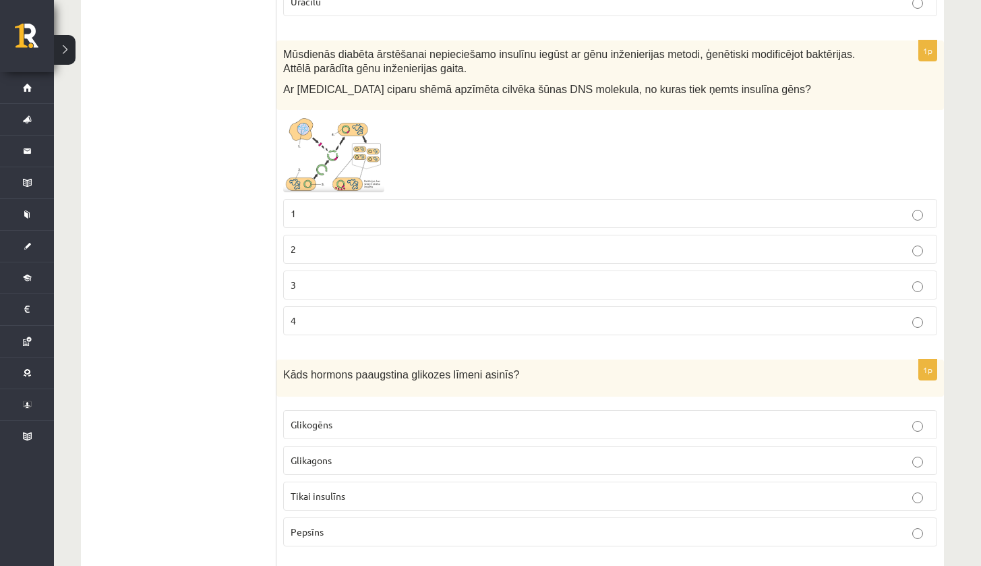
click at [346, 138] on img at bounding box center [333, 155] width 101 height 76
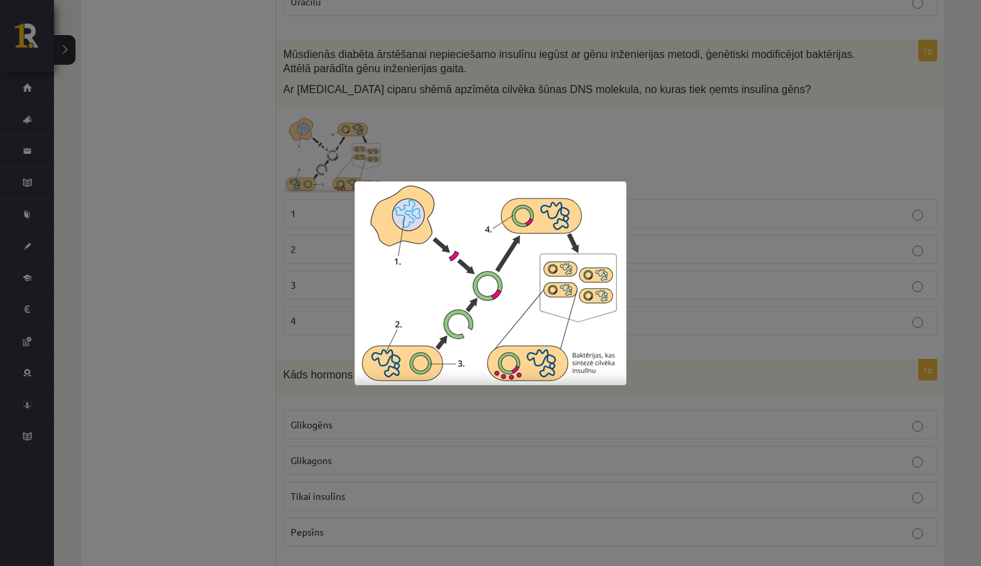
click at [223, 342] on div at bounding box center [490, 283] width 981 height 566
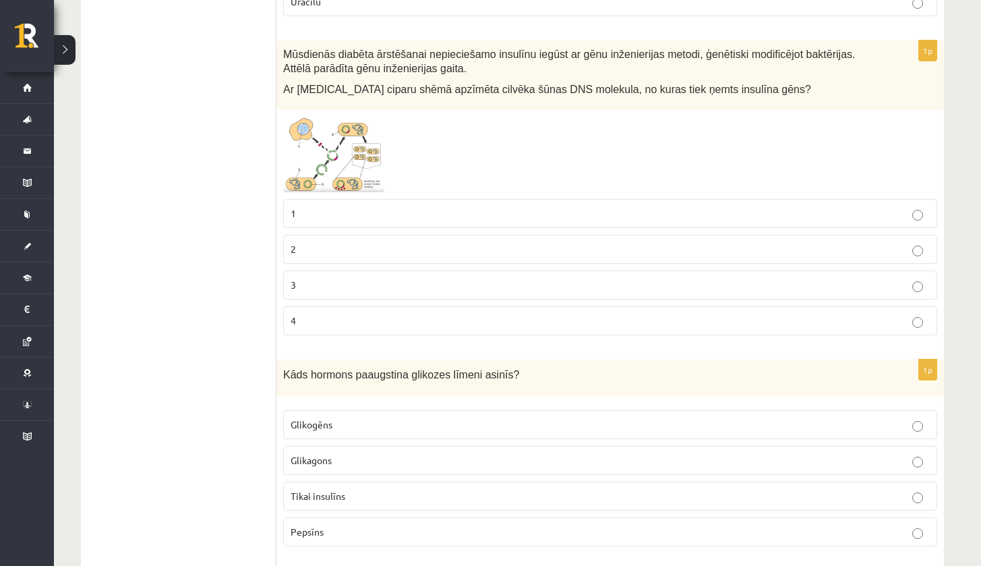
click at [410, 235] on label "2" at bounding box center [610, 249] width 654 height 29
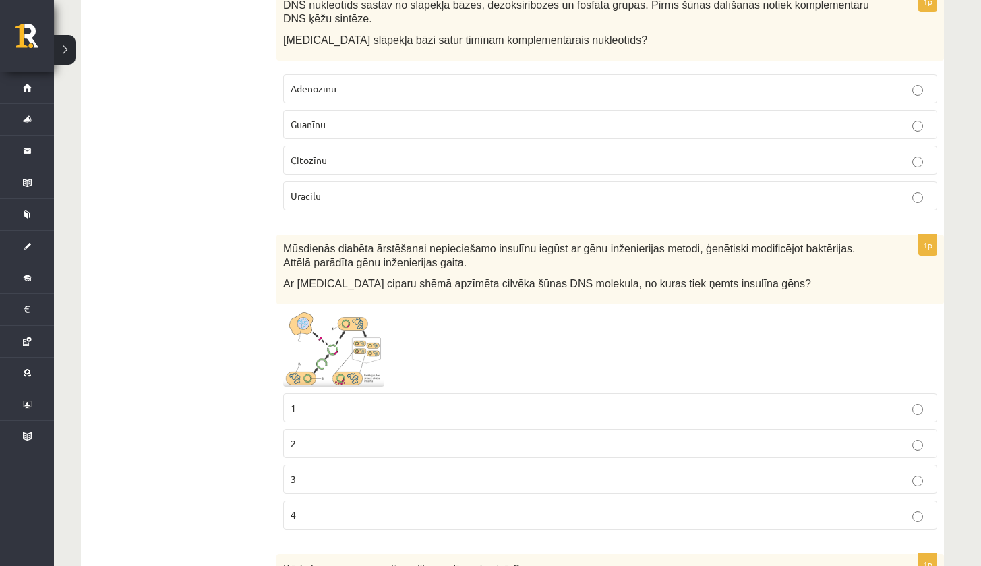
scroll to position [2176, 0]
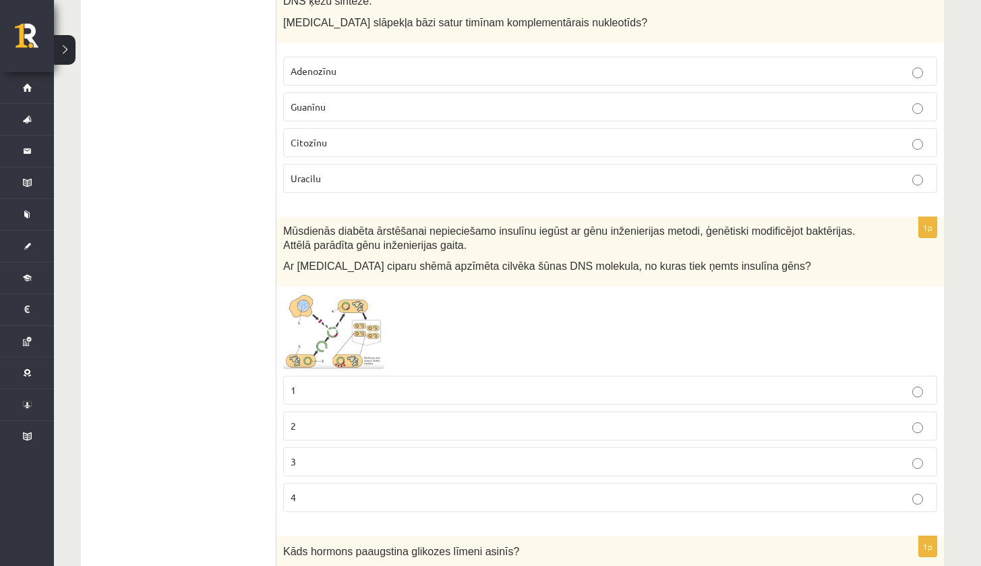
click at [365, 306] on img at bounding box center [333, 331] width 101 height 76
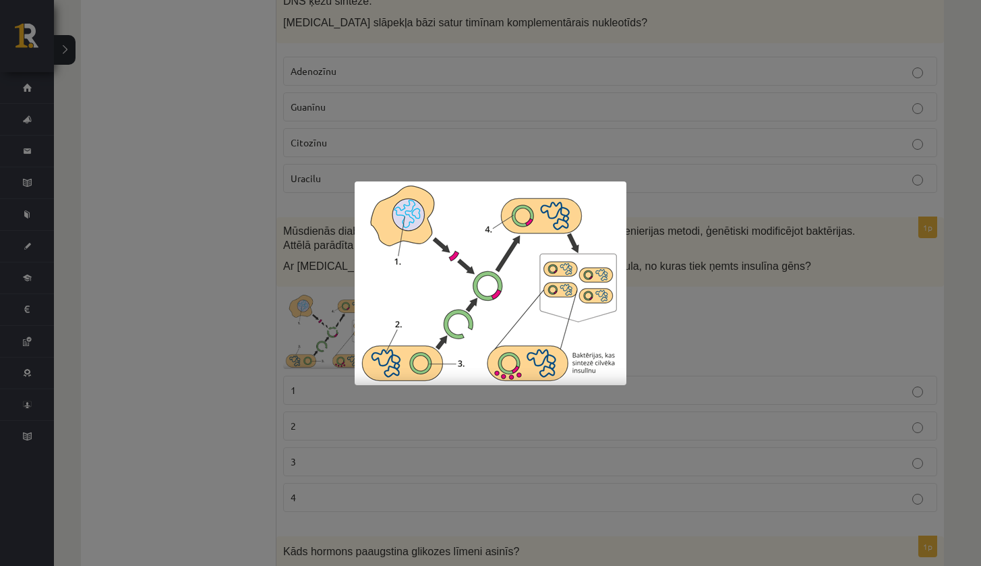
click at [254, 310] on div at bounding box center [490, 283] width 981 height 566
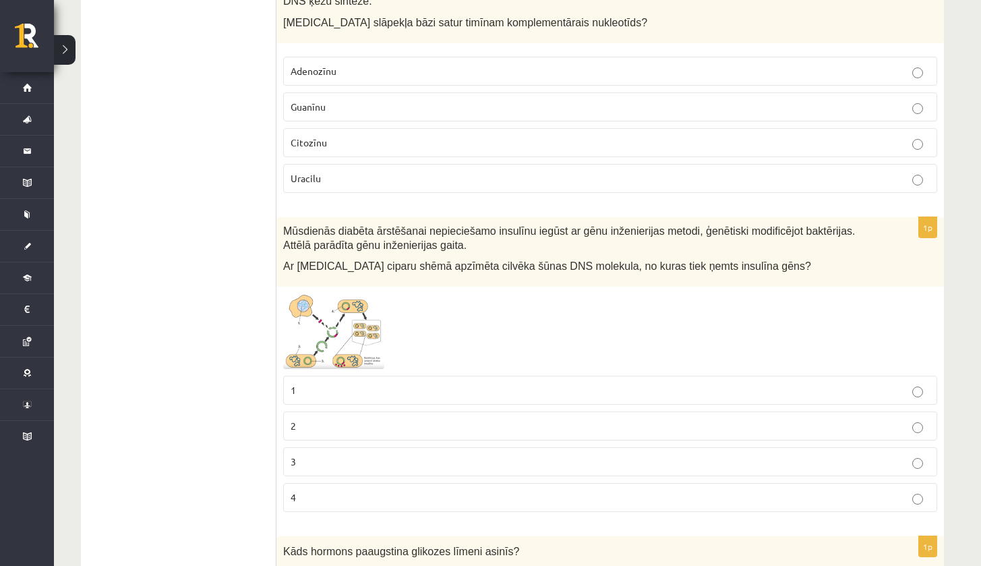
click at [321, 383] on p "1" at bounding box center [610, 390] width 639 height 14
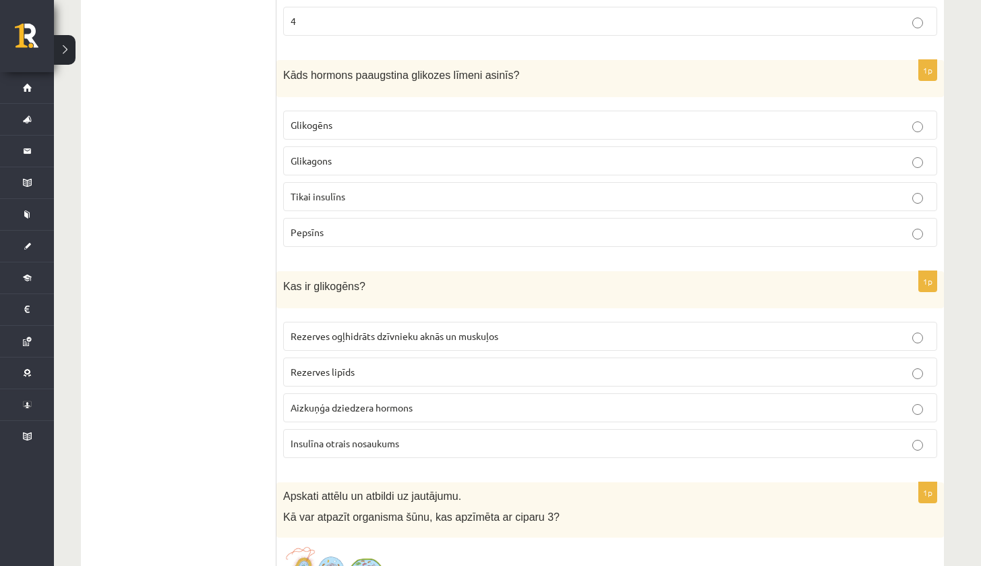
scroll to position [2670, 0]
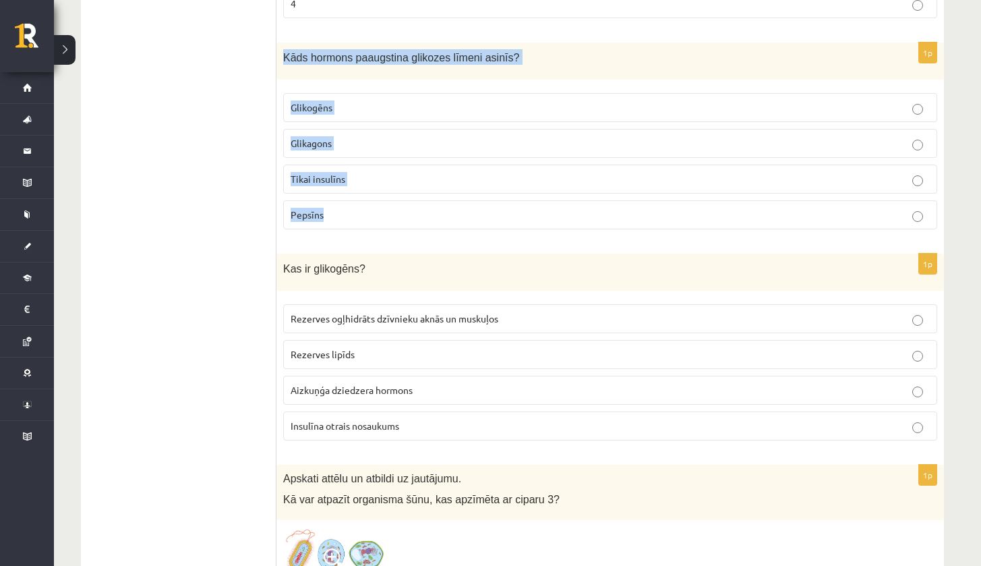
drag, startPoint x: 280, startPoint y: 45, endPoint x: 333, endPoint y: 215, distance: 178.8
click at [333, 215] on div "1p Kāds hormons paaugstina glikozes līmeni asinīs? Glikogēns Glikagons Tikai in…" at bounding box center [611, 141] width 668 height 198
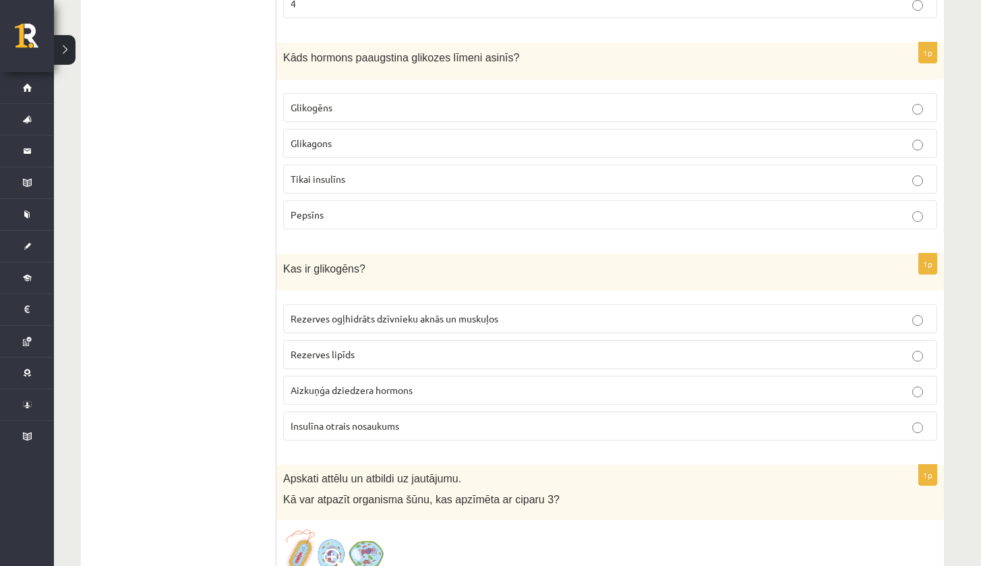
click at [363, 136] on p "Glikagons" at bounding box center [610, 143] width 639 height 14
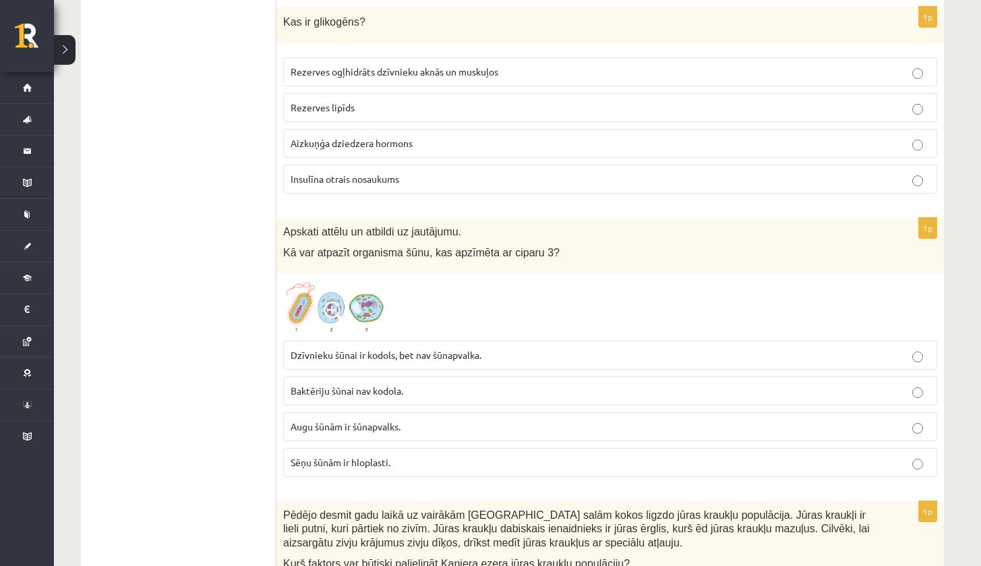
scroll to position [2926, 0]
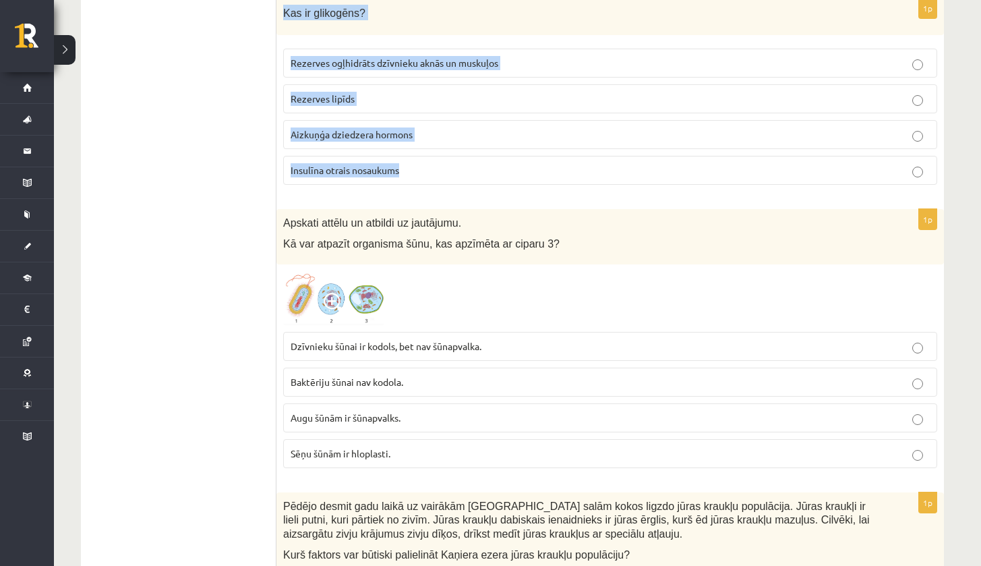
drag, startPoint x: 281, startPoint y: 6, endPoint x: 450, endPoint y: 171, distance: 236.6
click at [450, 171] on div "1p Kas ir glikogēns? Rezerves ogļhidrāts dzīvnieku aknās un muskuļos Rezerves l…" at bounding box center [611, 97] width 668 height 198
click at [358, 57] on span "Rezerves ogļhidrāts dzīvnieku aknās un muskuļos" at bounding box center [395, 63] width 208 height 12
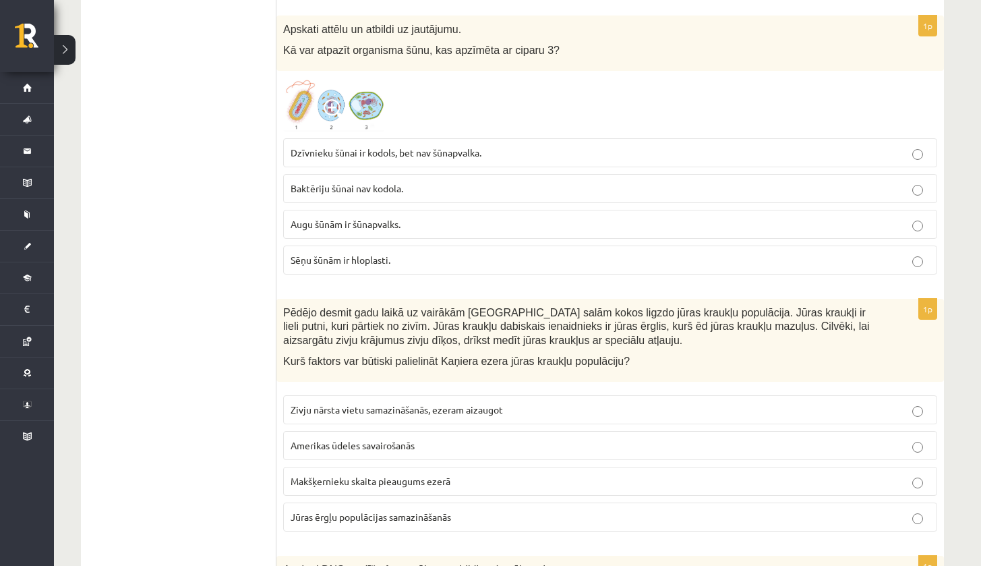
scroll to position [3128, 0]
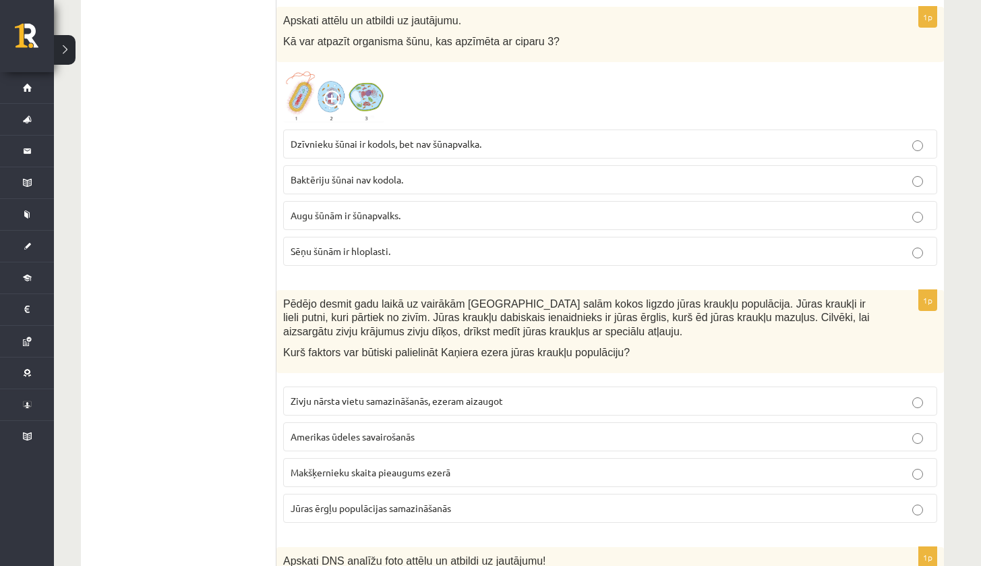
click at [349, 84] on img at bounding box center [333, 96] width 101 height 54
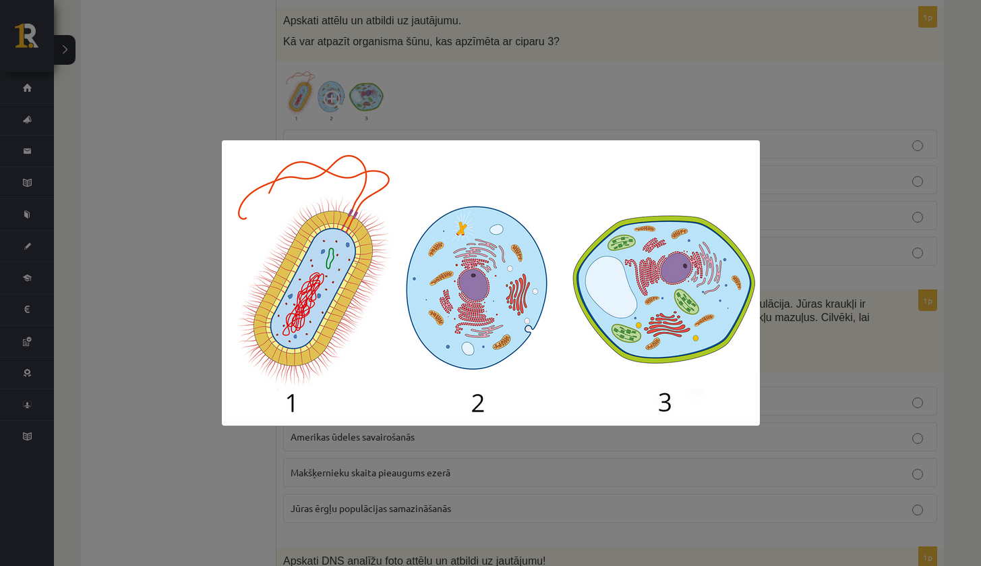
click at [783, 302] on div at bounding box center [490, 283] width 981 height 566
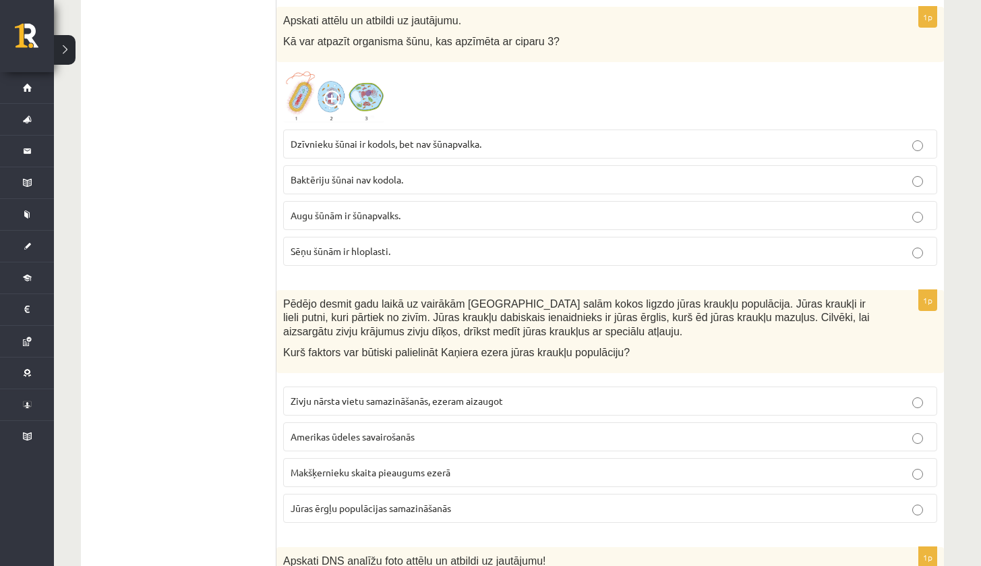
click at [363, 96] on img at bounding box center [333, 96] width 101 height 54
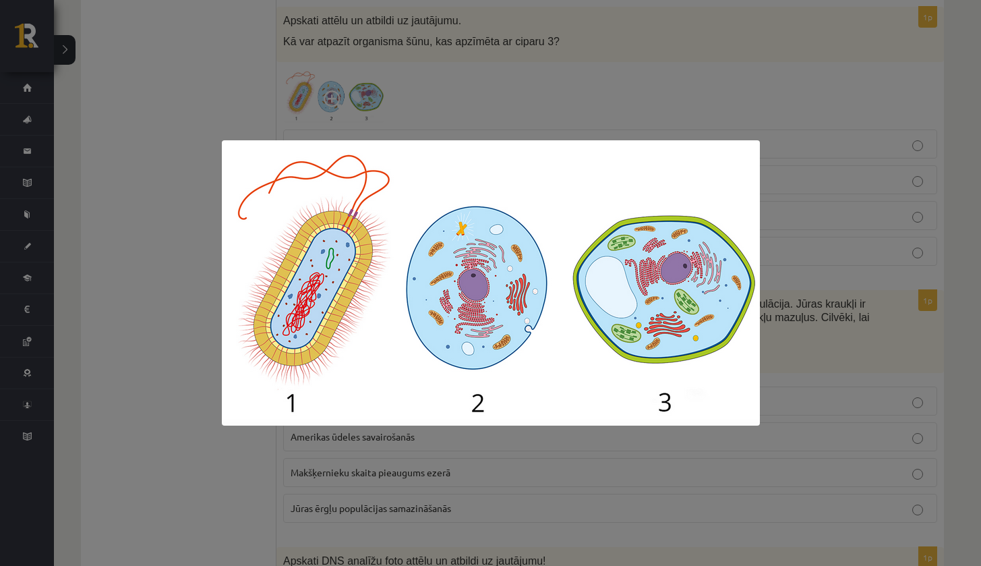
click at [857, 171] on div at bounding box center [490, 283] width 981 height 566
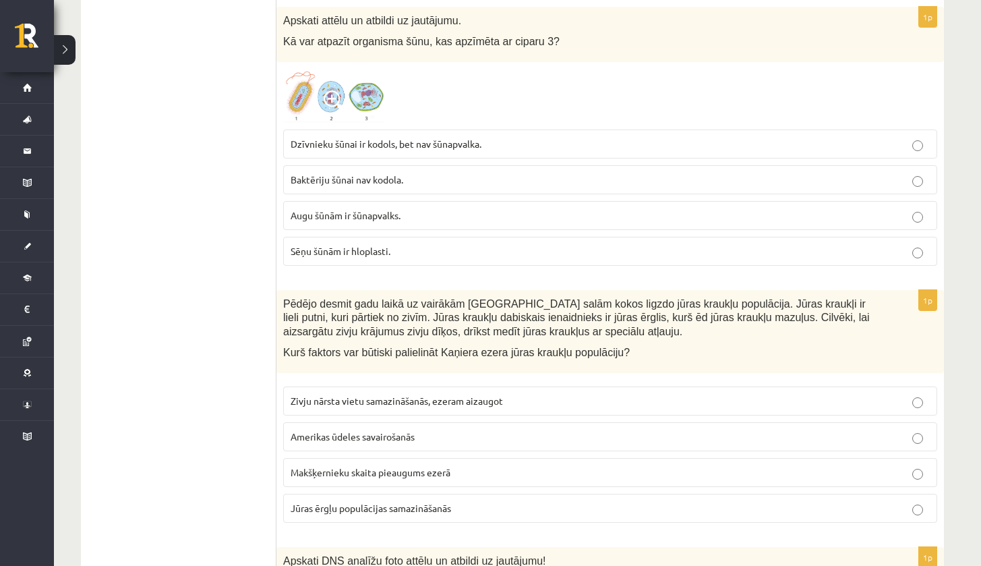
click at [313, 83] on img at bounding box center [333, 96] width 101 height 54
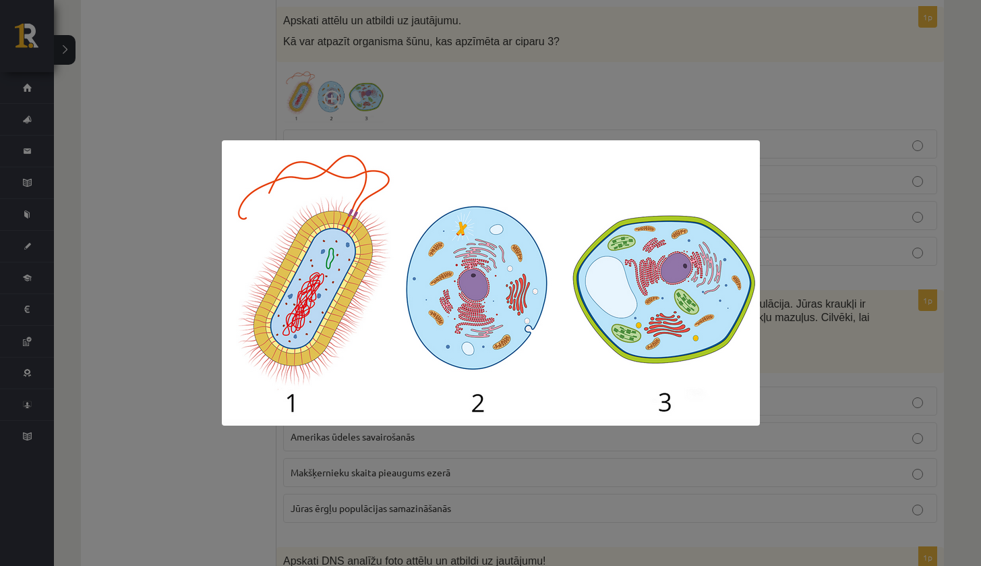
click at [807, 134] on div at bounding box center [490, 283] width 981 height 566
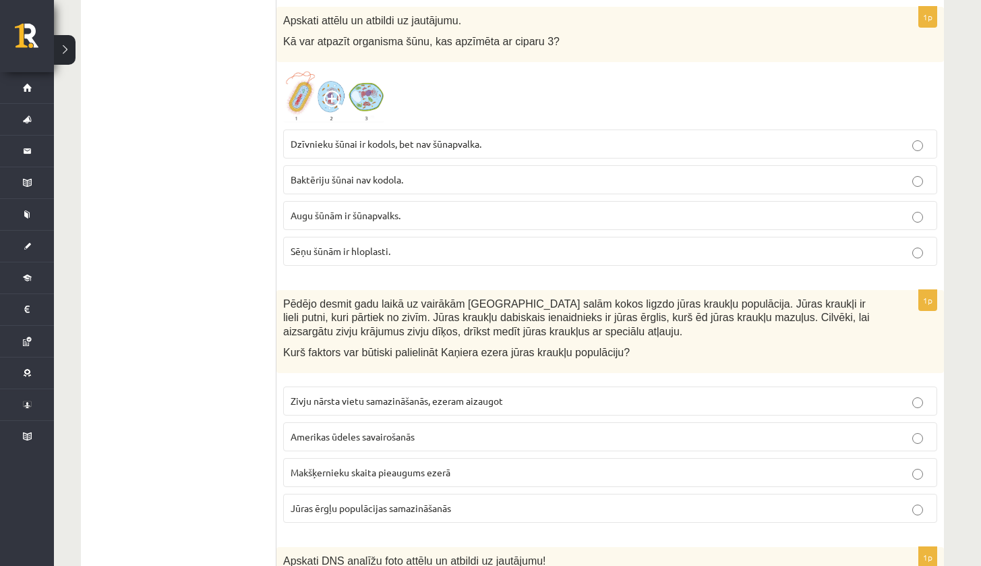
click at [351, 86] on img at bounding box center [333, 96] width 101 height 54
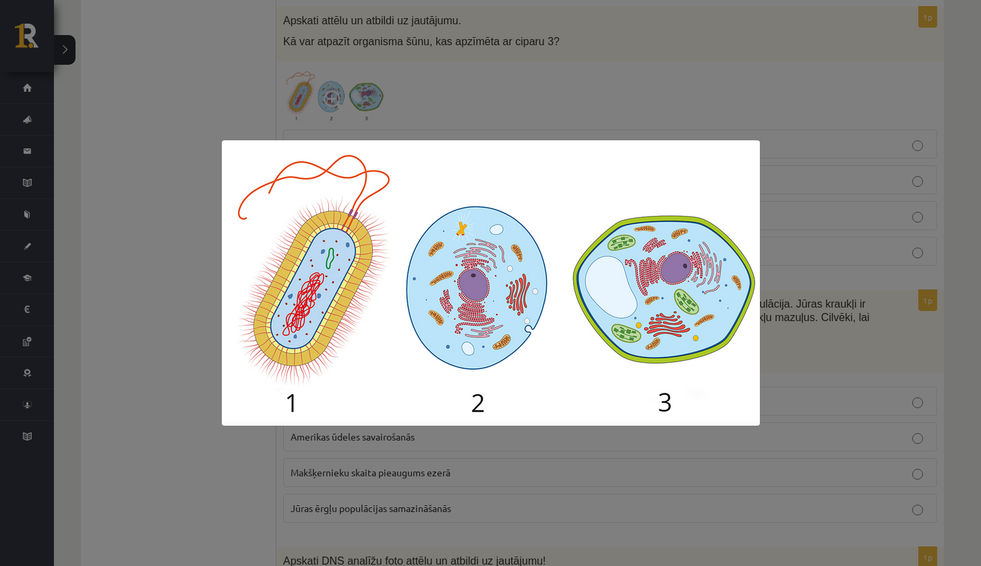
click at [818, 174] on div at bounding box center [490, 283] width 981 height 566
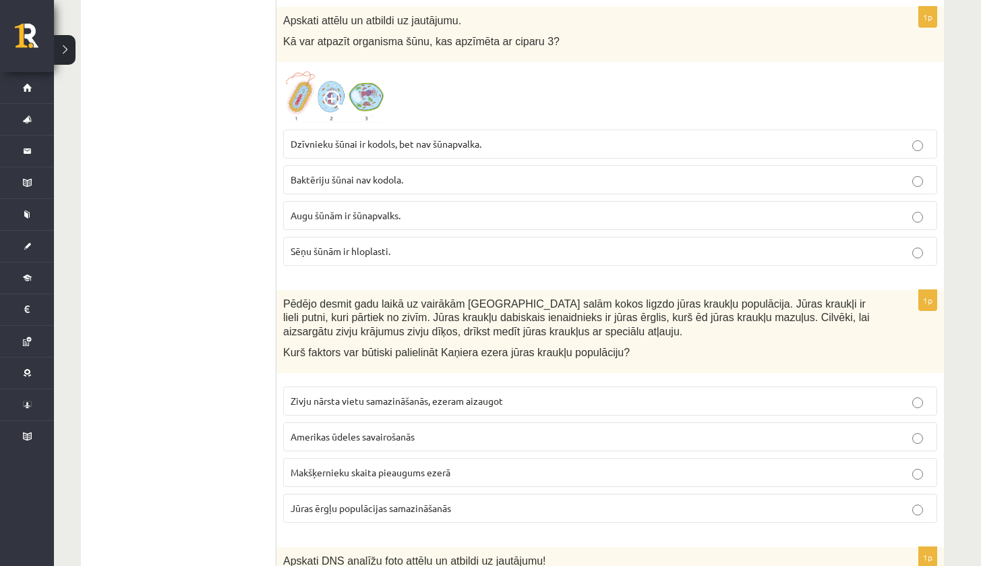
click at [504, 208] on p "Augu šūnām ir šūnapvalks." at bounding box center [610, 215] width 639 height 14
click at [347, 89] on img at bounding box center [333, 96] width 101 height 54
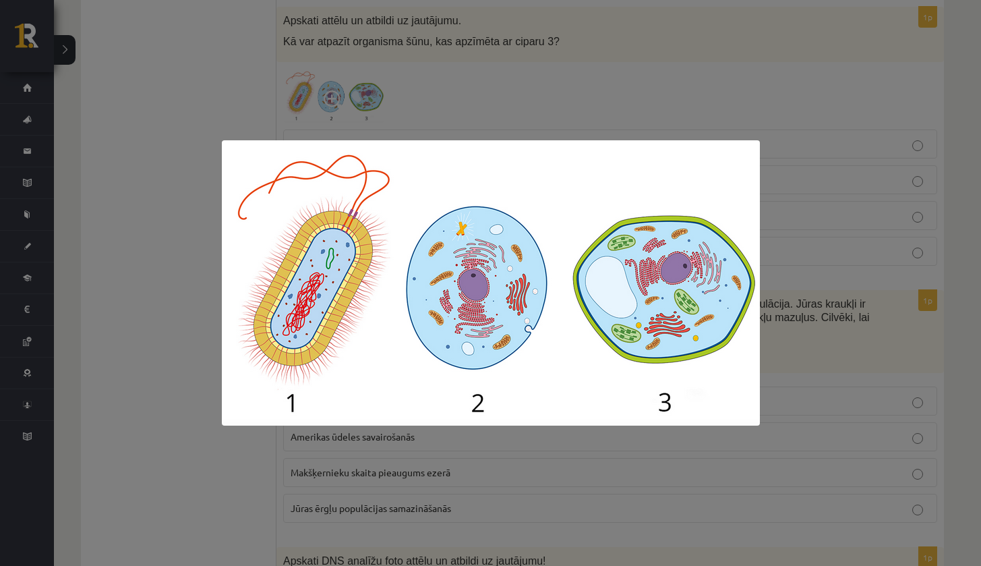
click at [890, 142] on div at bounding box center [490, 283] width 981 height 566
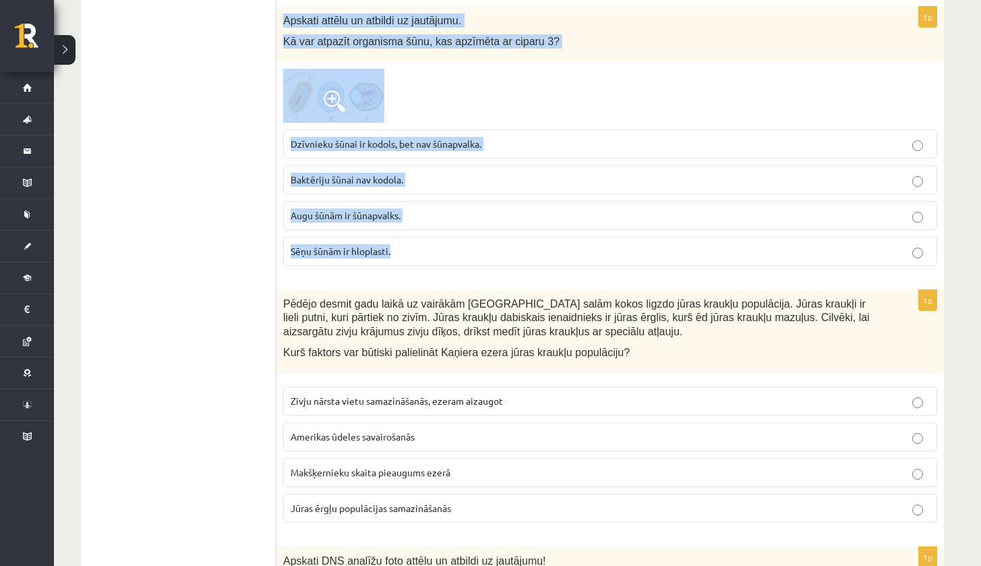
drag, startPoint x: 283, startPoint y: 9, endPoint x: 593, endPoint y: 255, distance: 396.1
click at [594, 258] on div "1p Apskati attēlu un atbildi uz jautājumu. Kā var atpazīt organisma šūnu, kas a…" at bounding box center [611, 142] width 668 height 270
click at [355, 98] on img at bounding box center [333, 96] width 101 height 54
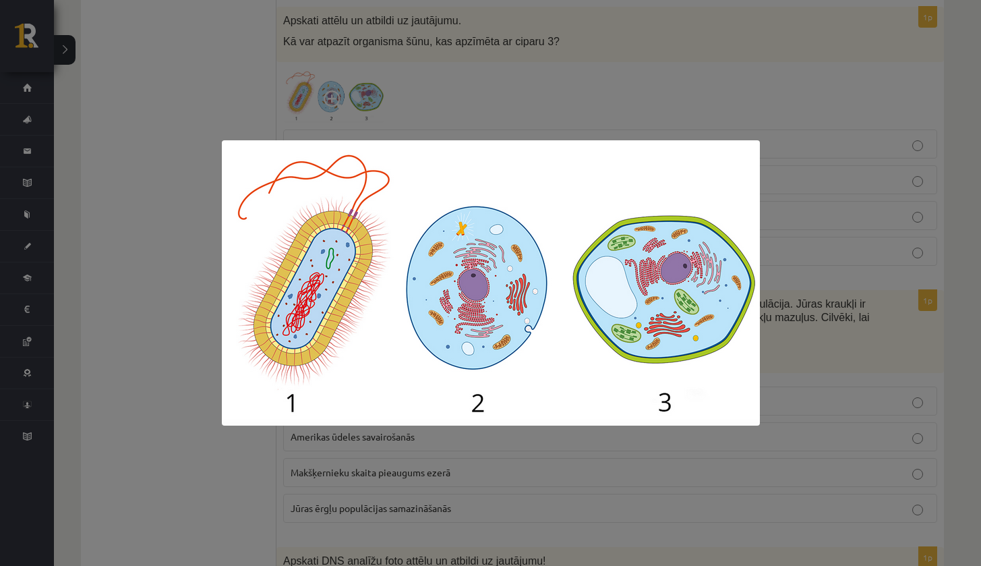
click at [456, 99] on div at bounding box center [490, 283] width 981 height 566
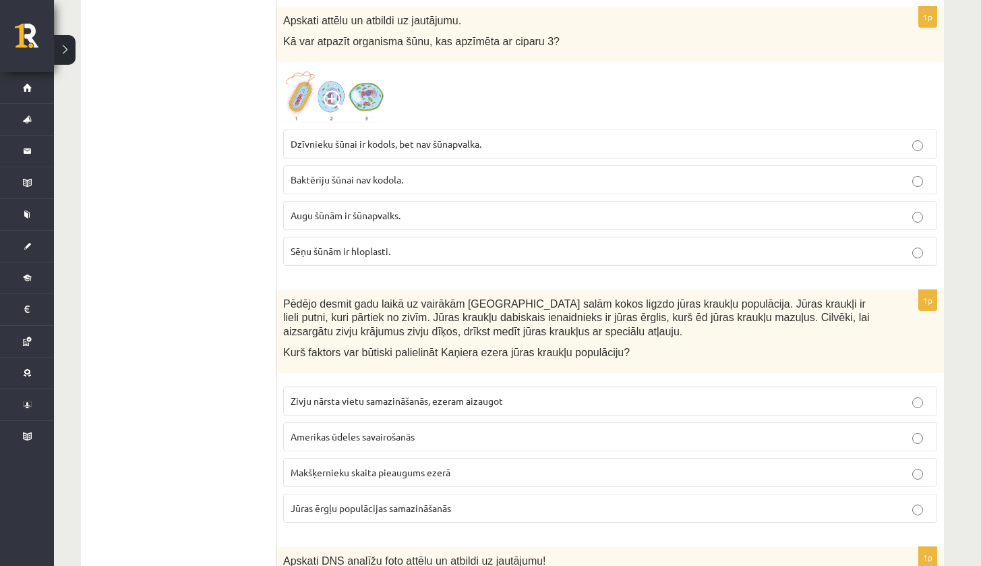
click at [446, 208] on p "Augu šūnām ir šūnapvalks." at bounding box center [610, 215] width 639 height 14
click at [285, 20] on div "Apskati attēlu un atbildi uz jautājumu. Kā var atpazīt organisma šūnu, kas apzī…" at bounding box center [611, 35] width 668 height 56
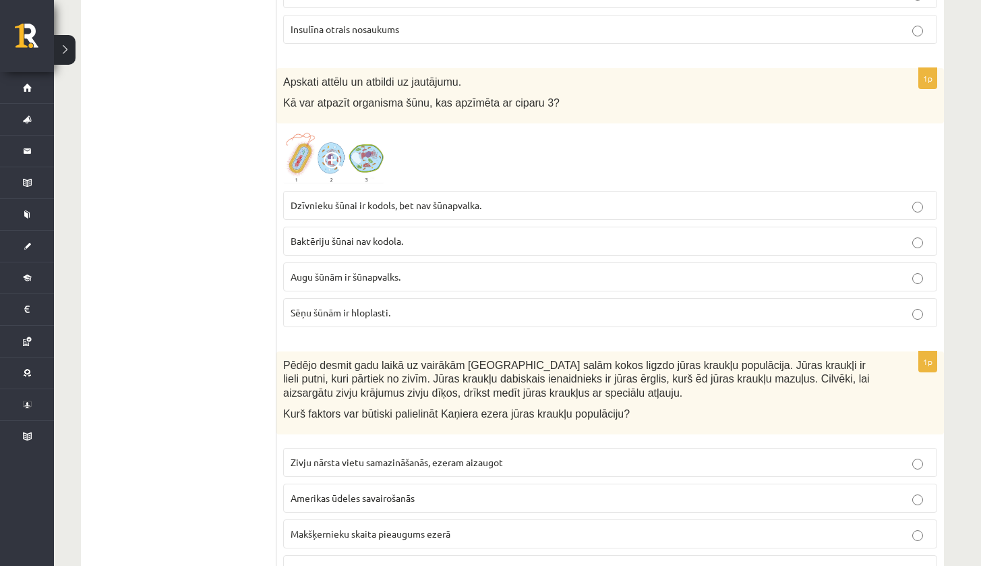
drag, startPoint x: 283, startPoint y: 73, endPoint x: 346, endPoint y: 98, distance: 68.4
click at [346, 98] on div "Apskati attēlu un atbildi uz jautājumu. Kā var atpazīt organisma šūnu, kas apzī…" at bounding box center [611, 96] width 668 height 56
click at [333, 101] on div "Apskati attēlu un atbildi uz jautājumu. Kā var atpazīt organisma šūnu, kas apzī…" at bounding box center [611, 96] width 668 height 56
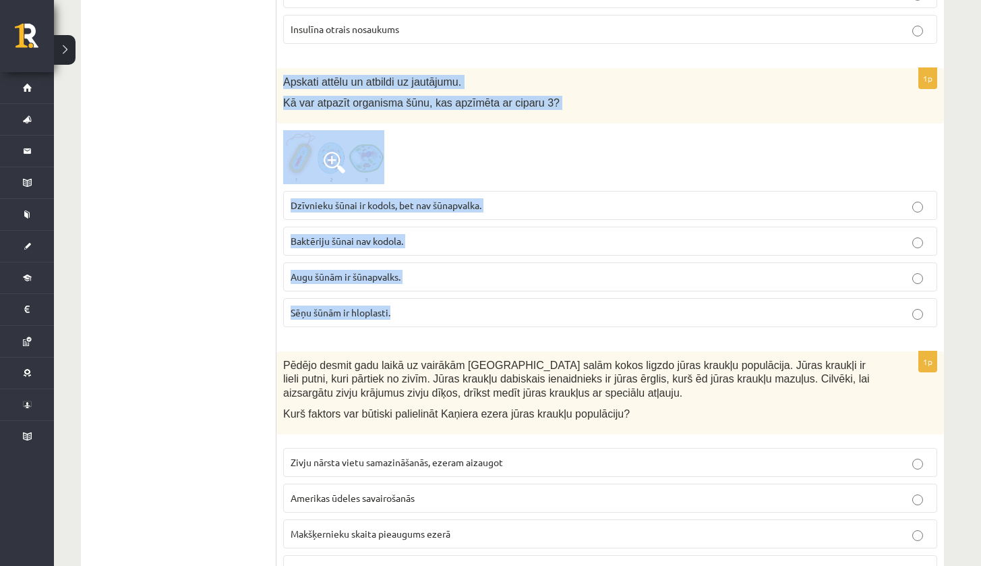
drag, startPoint x: 281, startPoint y: 73, endPoint x: 516, endPoint y: 307, distance: 331.5
click at [516, 308] on div "1p Apskati attēlu un atbildi uz jautājumu. Kā var atpazīt organisma šūnu, kas a…" at bounding box center [611, 203] width 668 height 270
click at [335, 184] on fieldset "Dzīvnieku šūnai ir kodols, bet nav šūnapvalka. Baktēriju šūnai nav kodola. Augu…" at bounding box center [610, 257] width 654 height 147
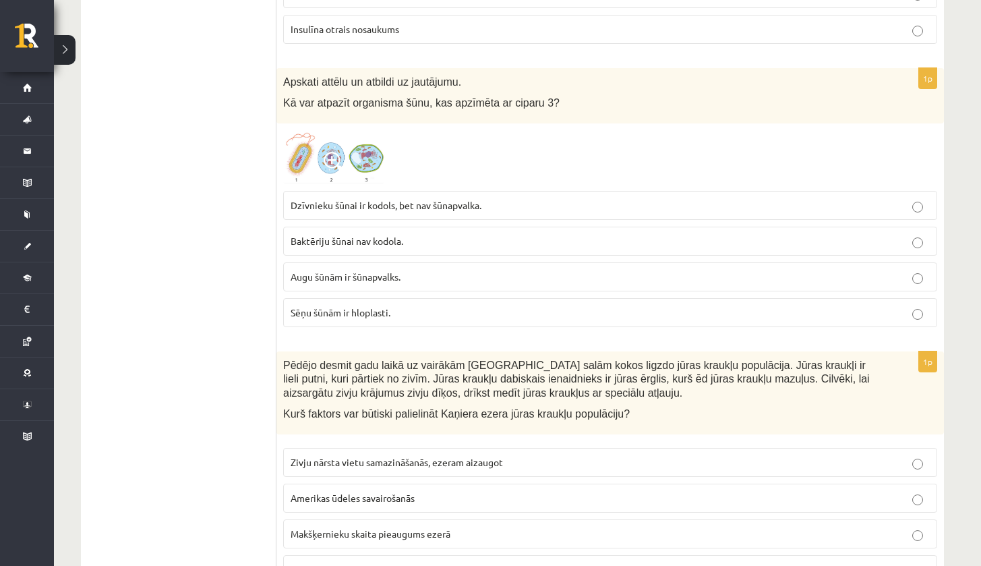
click at [336, 152] on span at bounding box center [335, 163] width 22 height 22
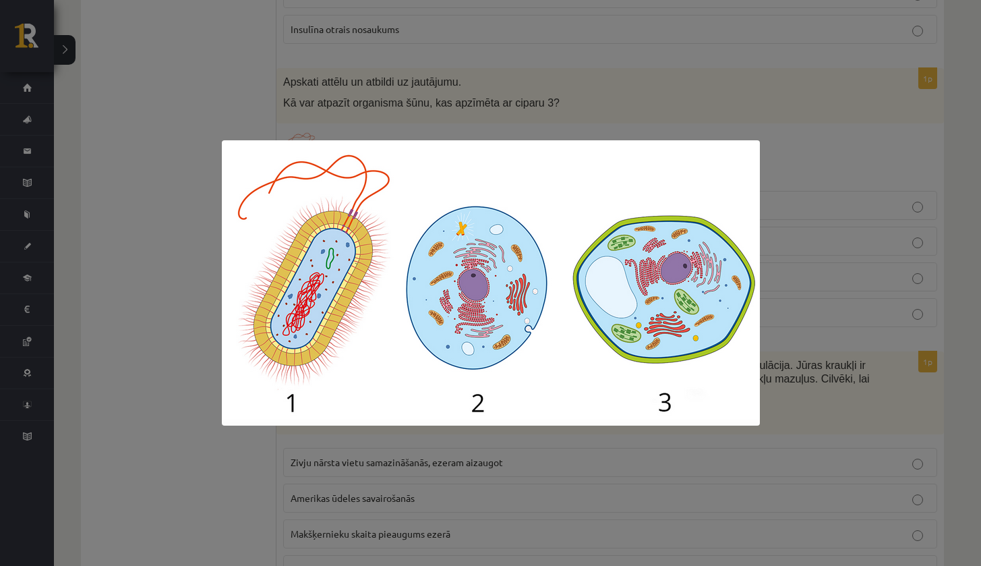
click at [861, 171] on div at bounding box center [490, 283] width 981 height 566
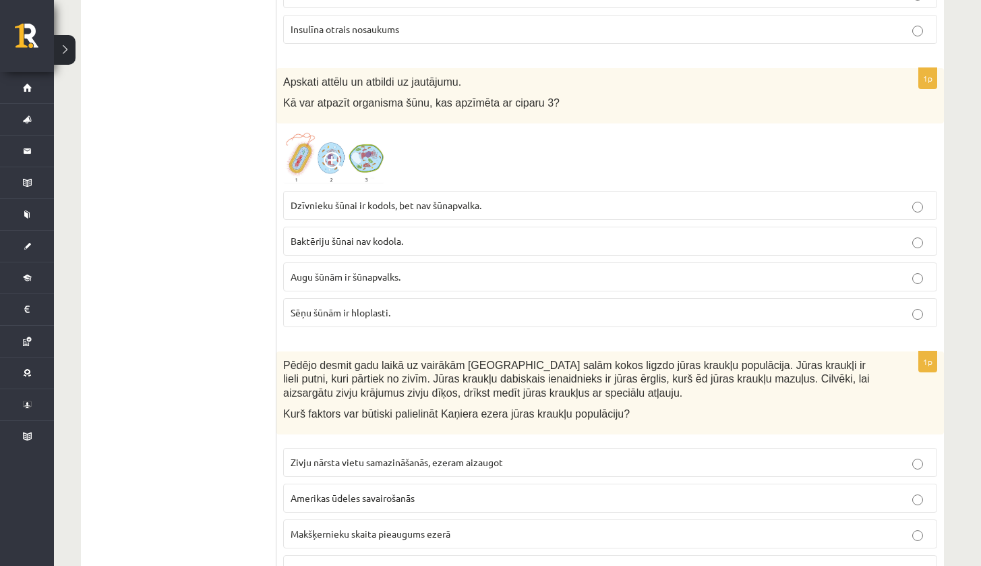
click at [349, 153] on img at bounding box center [333, 157] width 101 height 54
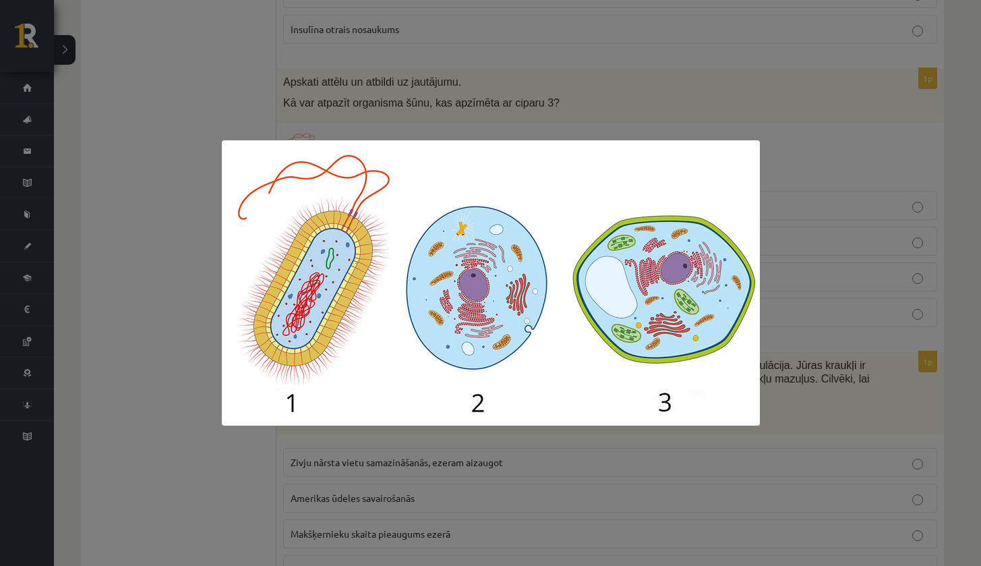
click at [395, 107] on div at bounding box center [490, 283] width 981 height 566
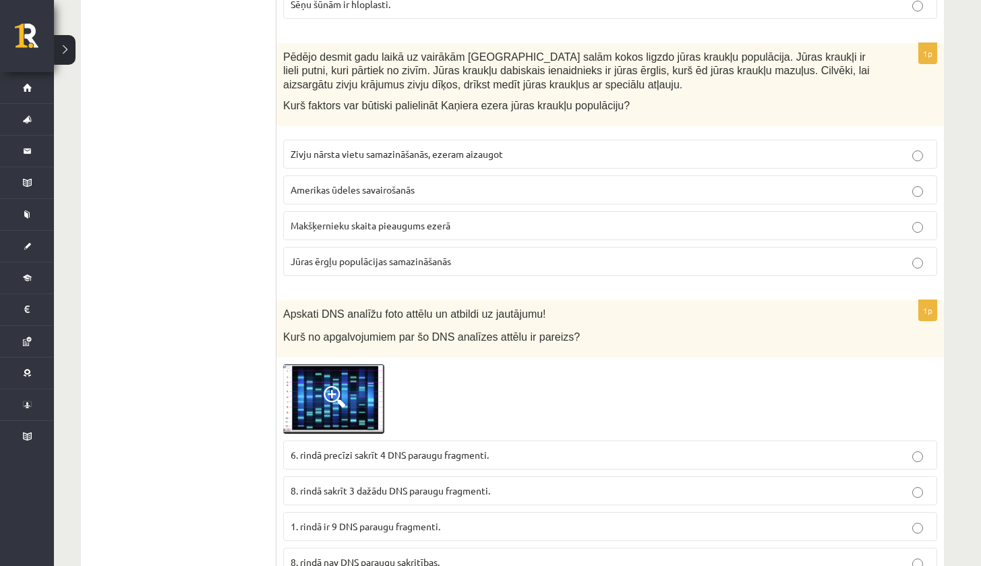
scroll to position [3384, 0]
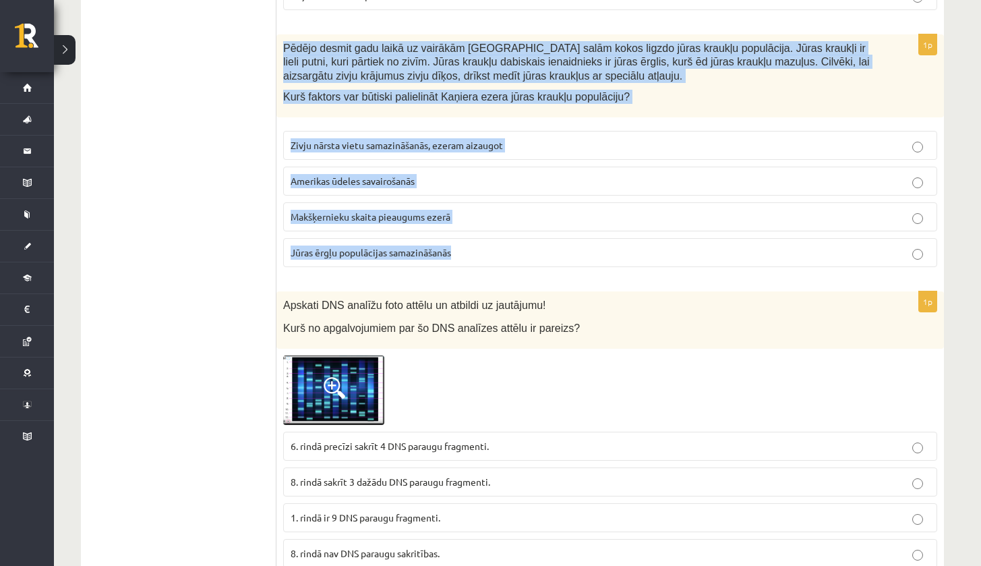
drag, startPoint x: 284, startPoint y: 34, endPoint x: 561, endPoint y: 246, distance: 348.4
click at [560, 246] on div "1p Pēdējo desmit gadu laikā uz vairākām Kaņiera ezera salām kokos ligzdo jūras …" at bounding box center [611, 156] width 668 height 244
click at [358, 252] on label "Jūras ērgļu populācijas samazināšanās" at bounding box center [610, 252] width 654 height 29
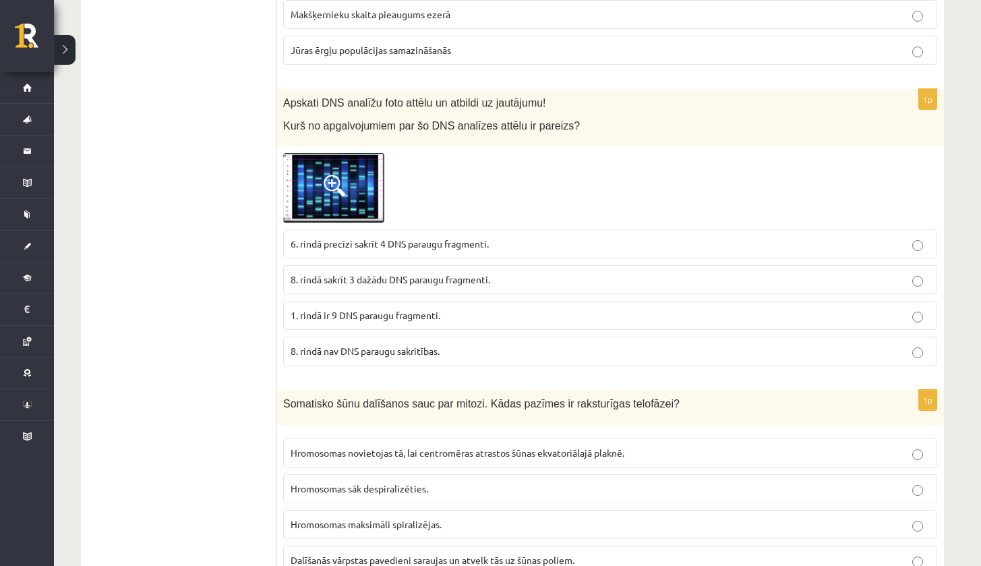
scroll to position [3603, 0]
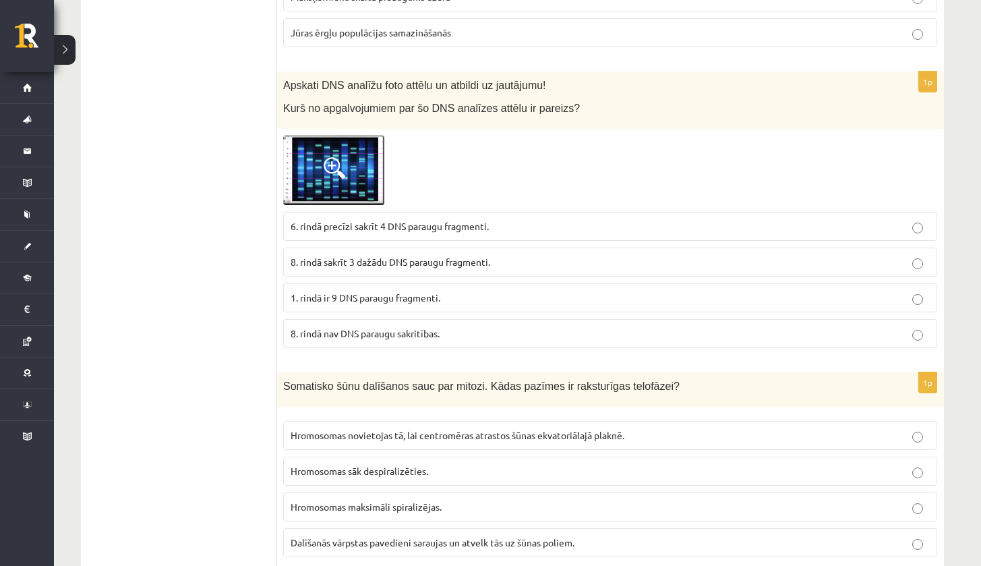
click at [338, 136] on img at bounding box center [333, 171] width 101 height 70
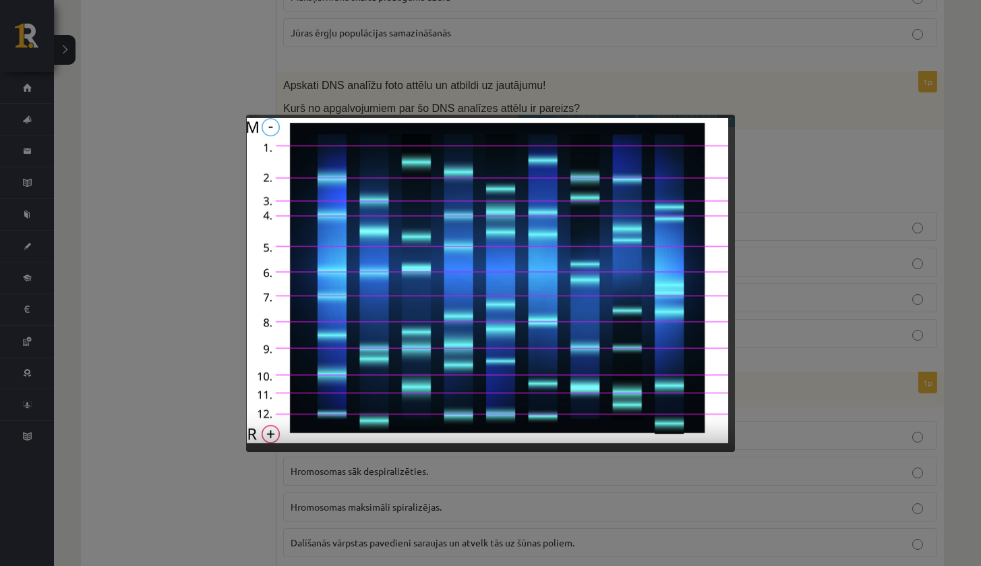
click at [517, 87] on div at bounding box center [490, 283] width 981 height 566
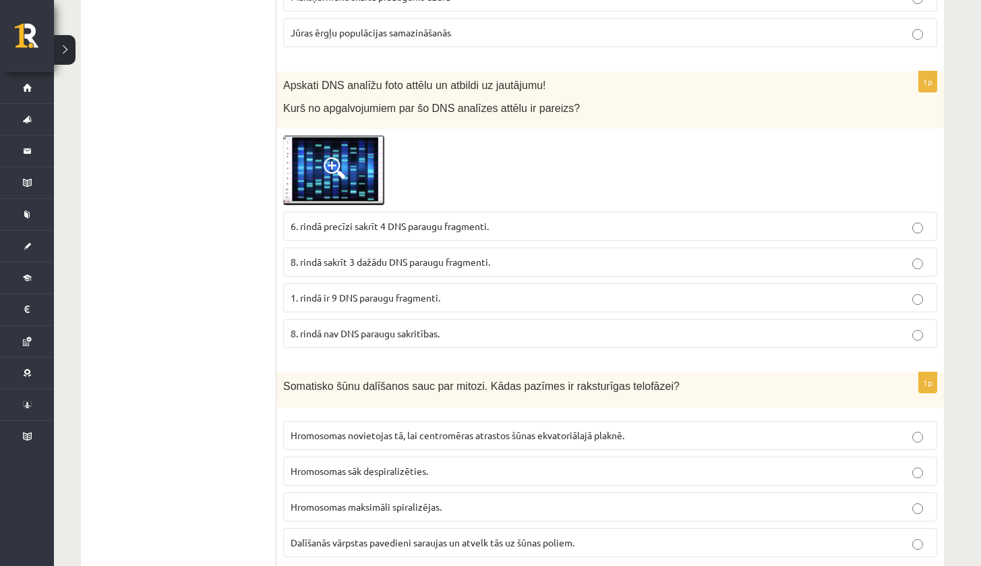
click at [359, 159] on img at bounding box center [333, 171] width 101 height 70
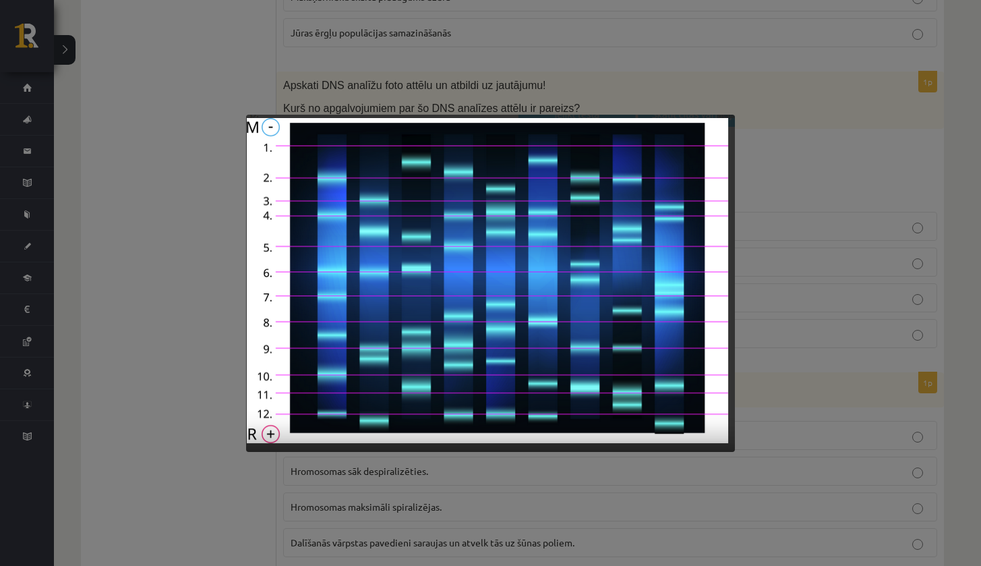
click at [801, 311] on div at bounding box center [490, 283] width 981 height 566
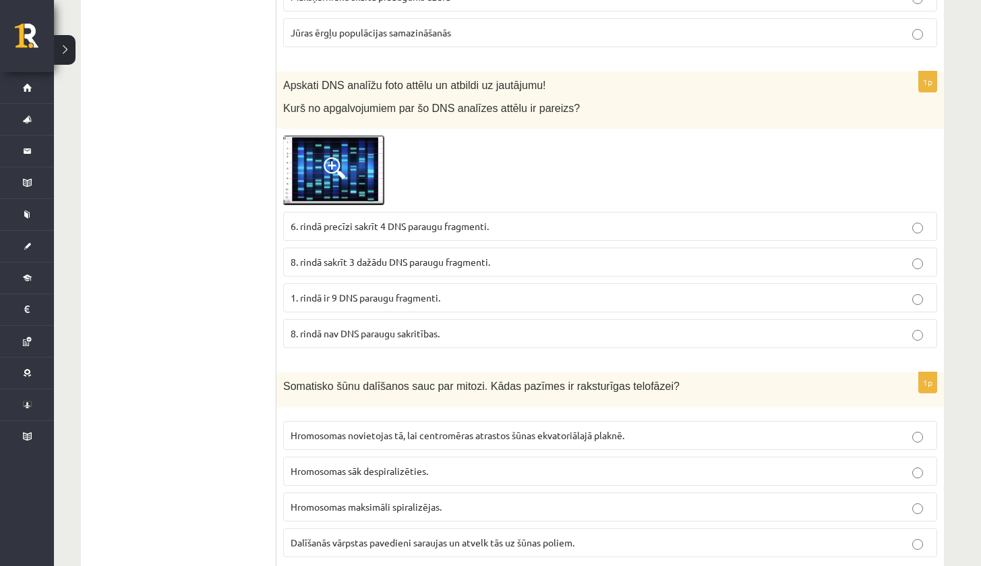
click at [341, 159] on span at bounding box center [335, 168] width 22 height 22
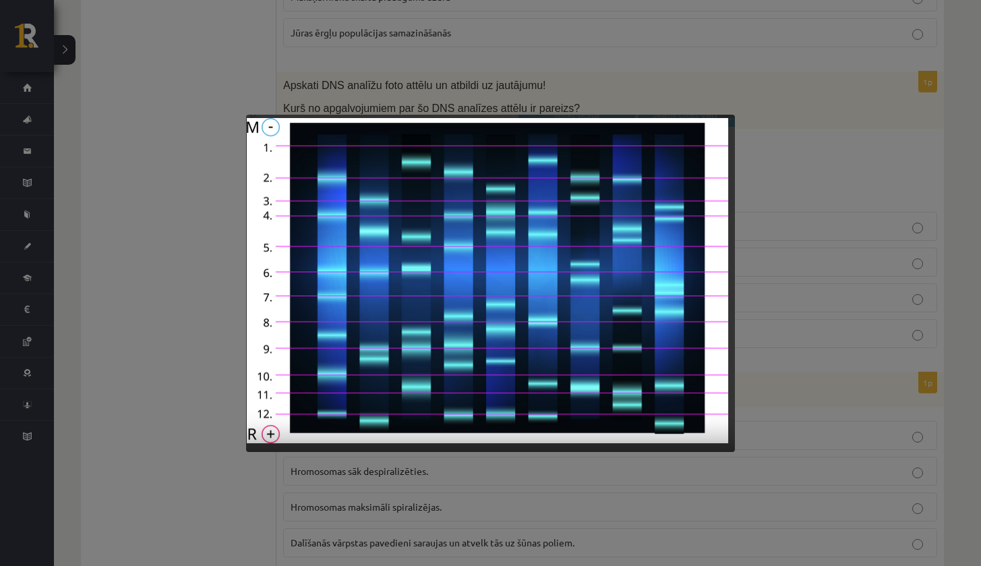
click at [150, 343] on div at bounding box center [490, 283] width 981 height 566
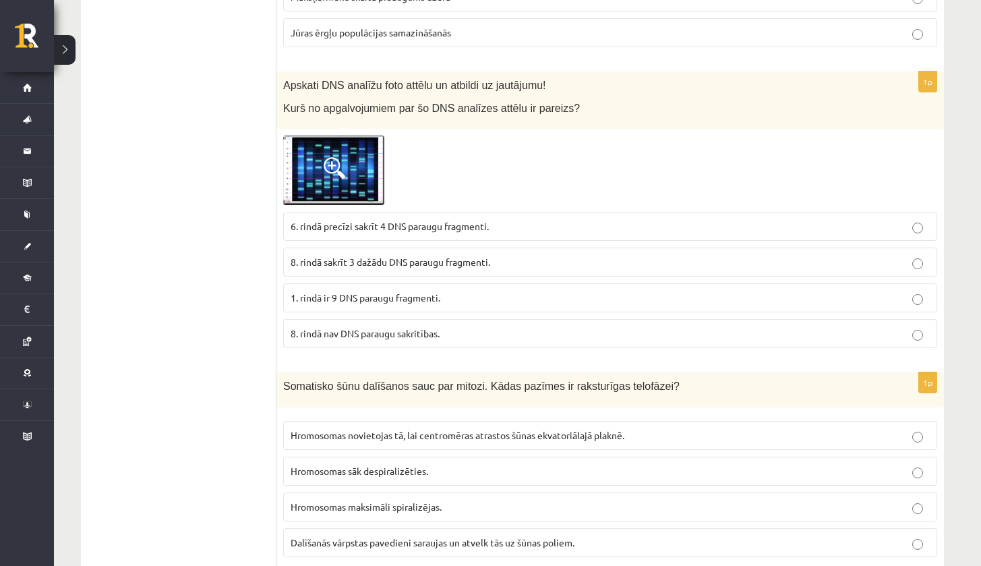
click at [347, 256] on span "8. rindā sakrīt 3 dažādu DNS paraugu fragmenti." at bounding box center [391, 262] width 200 height 12
click at [360, 144] on img at bounding box center [333, 171] width 101 height 70
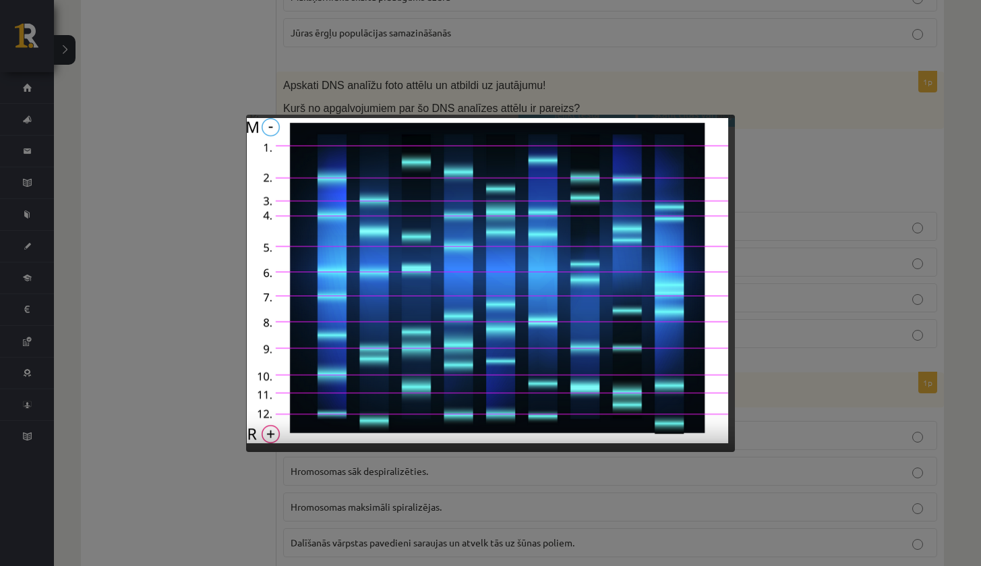
click at [182, 390] on div at bounding box center [490, 283] width 981 height 566
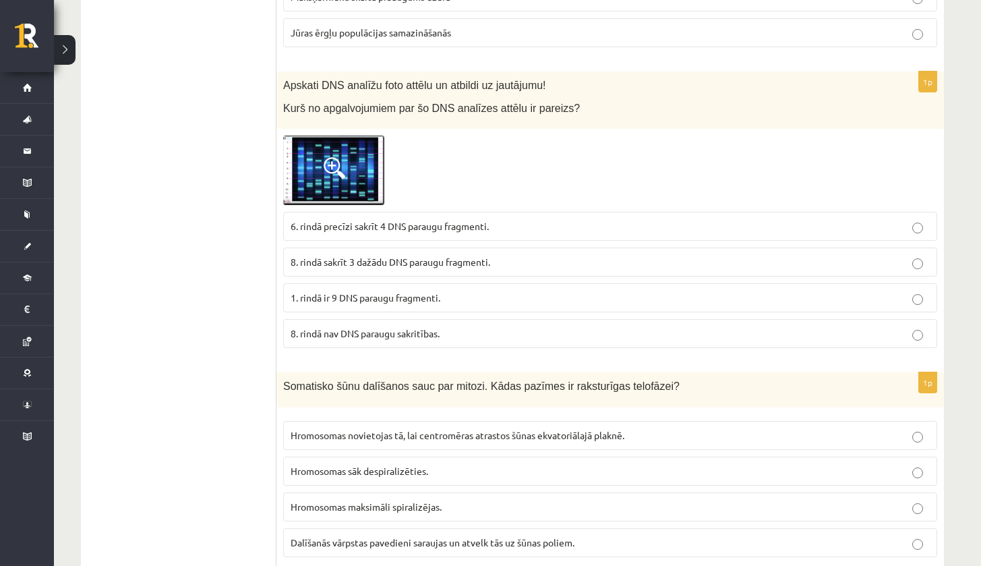
click at [343, 157] on span at bounding box center [335, 168] width 22 height 22
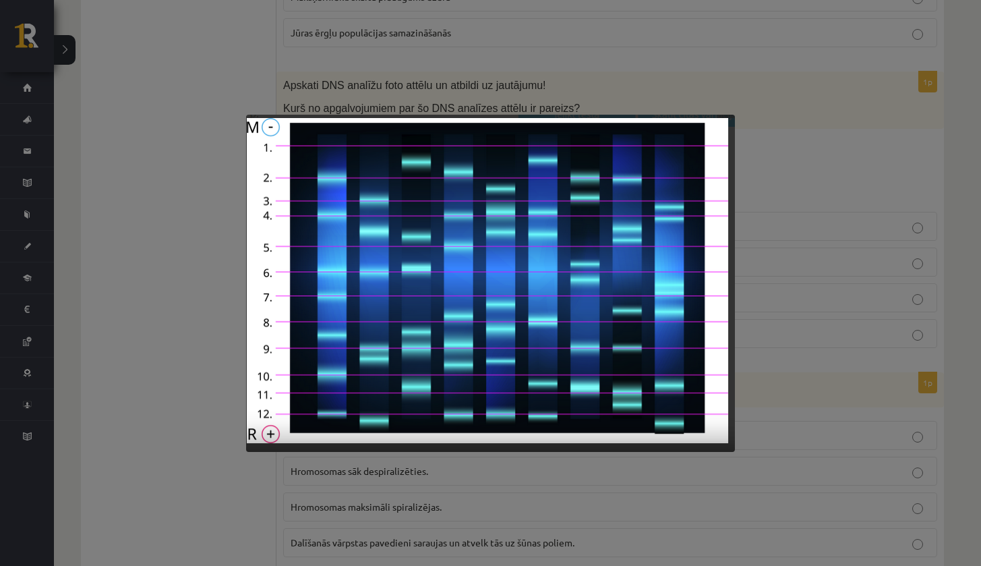
click at [254, 322] on img at bounding box center [490, 283] width 488 height 337
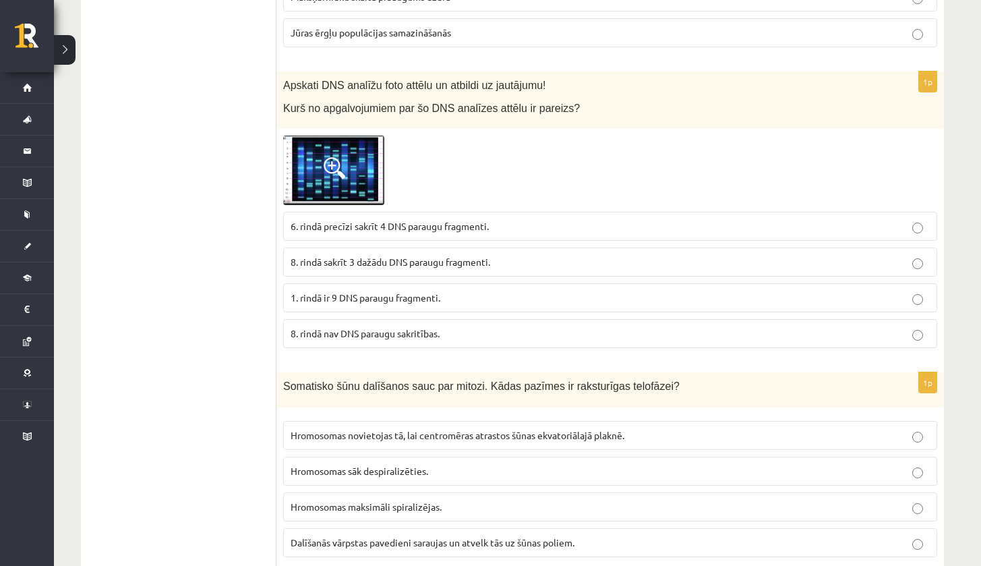
click at [412, 220] on span "6. rindā precīzi sakrīt 4 DNS paraugu fragmenti." at bounding box center [390, 226] width 198 height 12
click at [339, 164] on span at bounding box center [335, 168] width 22 height 22
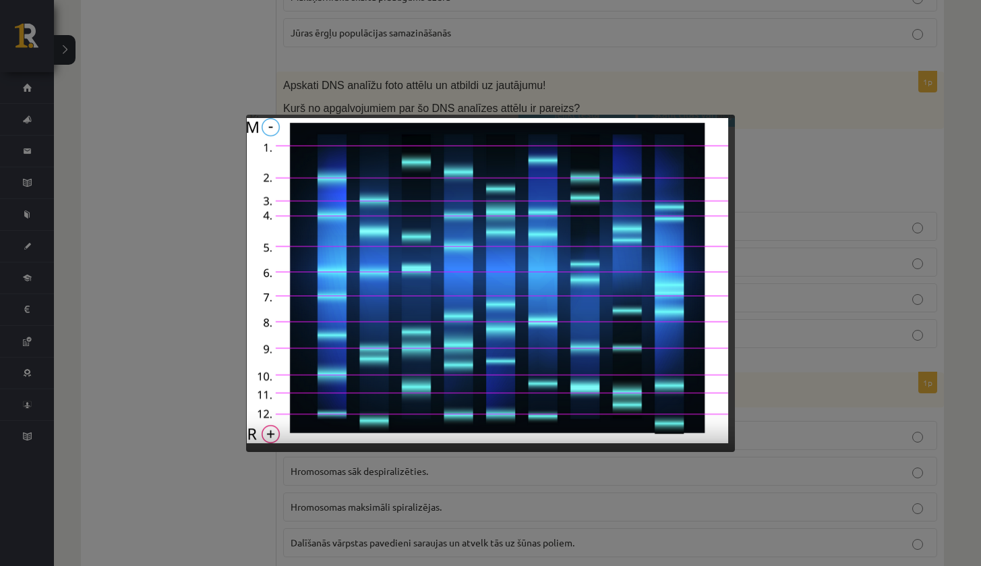
click at [227, 297] on div at bounding box center [490, 283] width 981 height 566
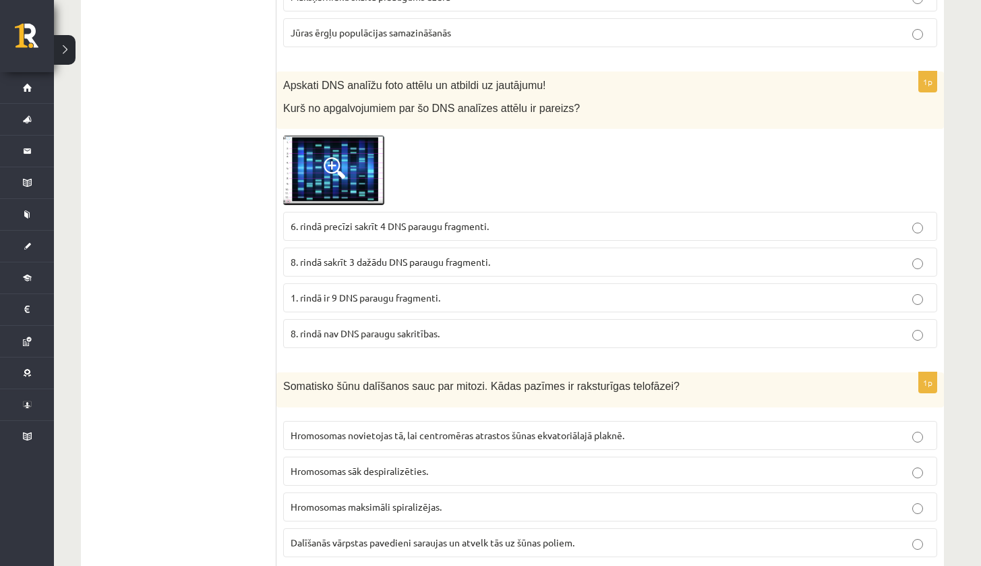
click at [362, 151] on img at bounding box center [333, 171] width 101 height 70
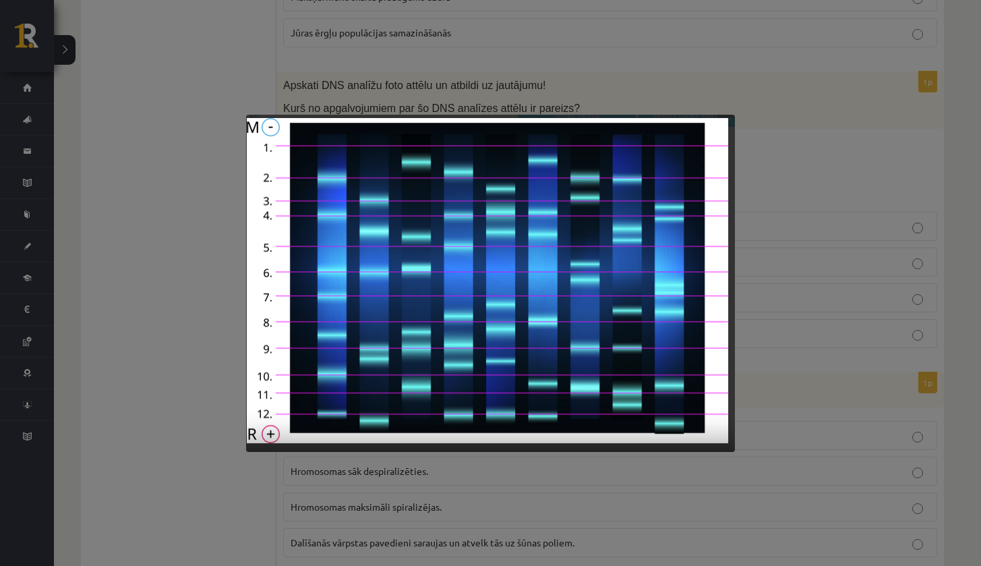
click at [194, 245] on div at bounding box center [490, 283] width 981 height 566
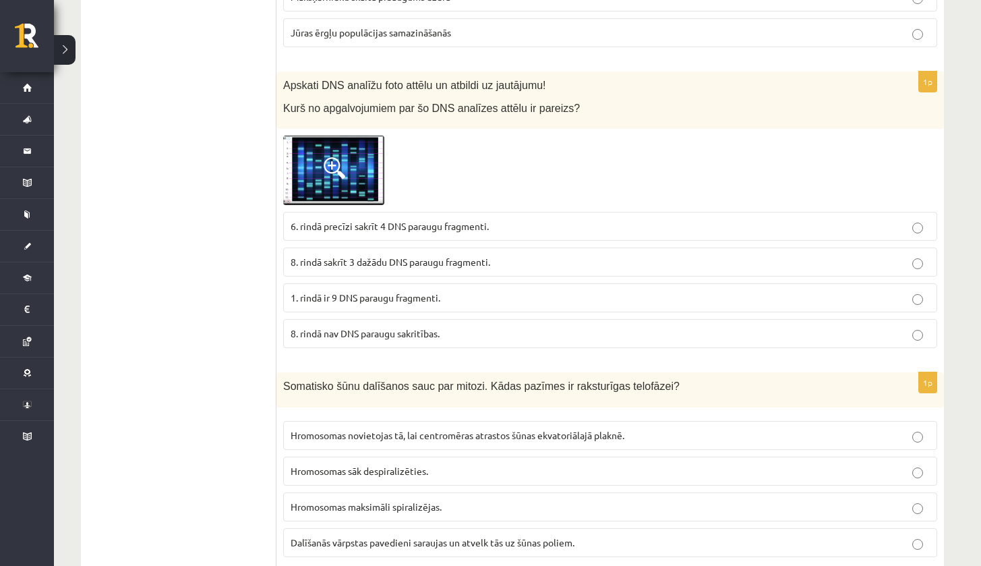
click at [358, 147] on img at bounding box center [333, 171] width 101 height 70
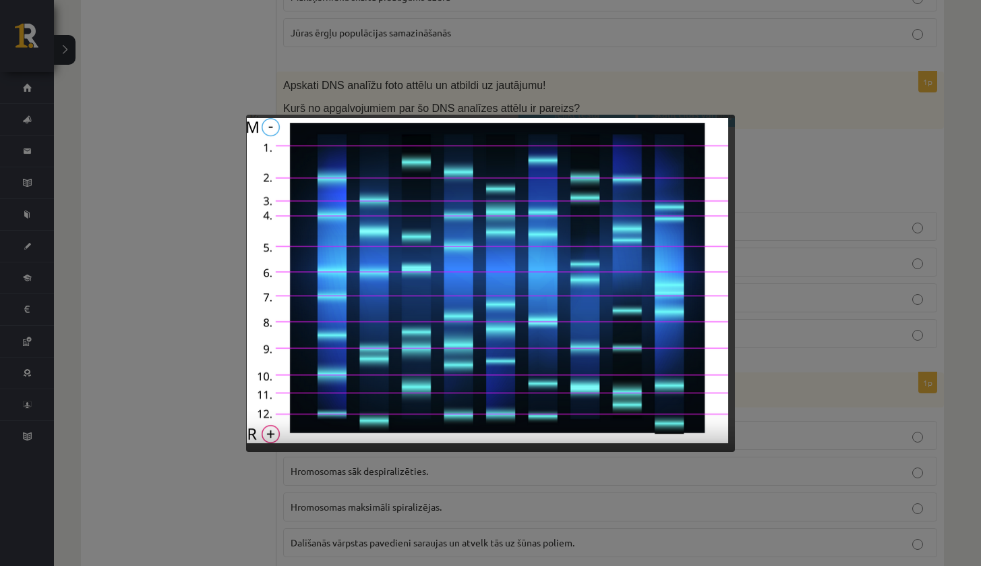
click at [207, 268] on div at bounding box center [490, 283] width 981 height 566
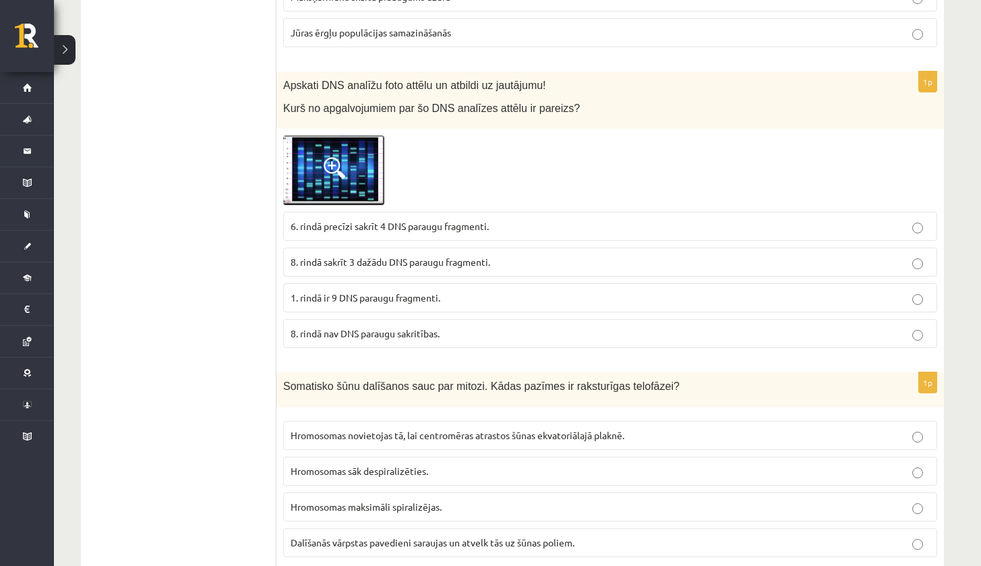
click at [347, 175] on img at bounding box center [333, 171] width 101 height 70
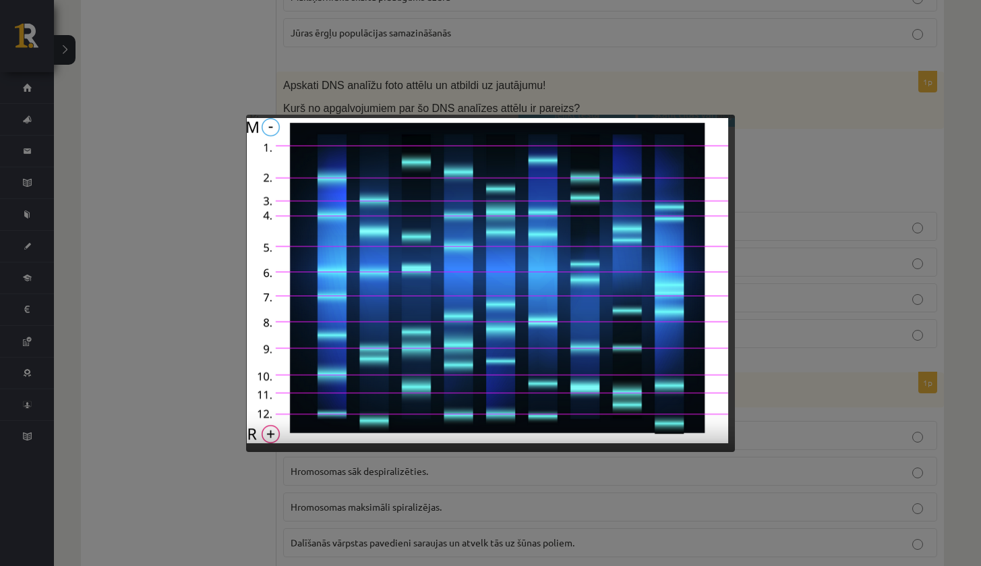
click at [277, 302] on img at bounding box center [490, 283] width 488 height 337
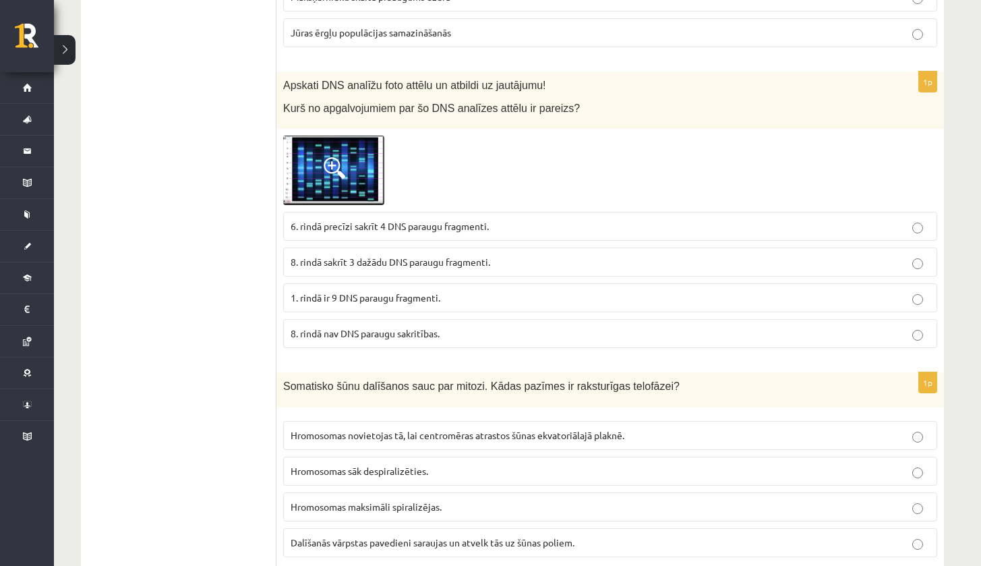
click at [390, 256] on span "8. rindā sakrīt 3 dažādu DNS paraugu fragmenti." at bounding box center [391, 262] width 200 height 12
click at [372, 178] on img at bounding box center [333, 171] width 101 height 70
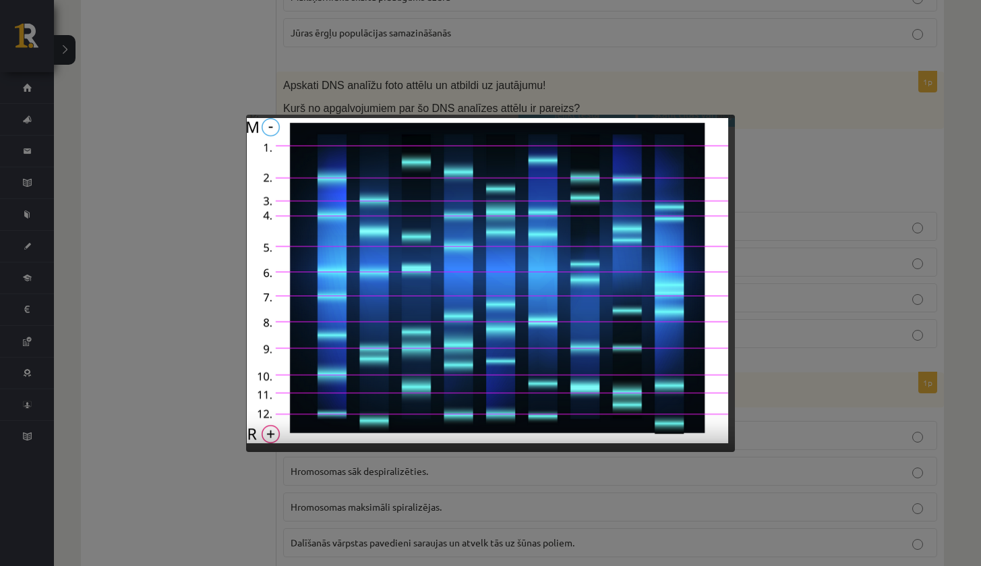
click at [216, 303] on div at bounding box center [490, 283] width 981 height 566
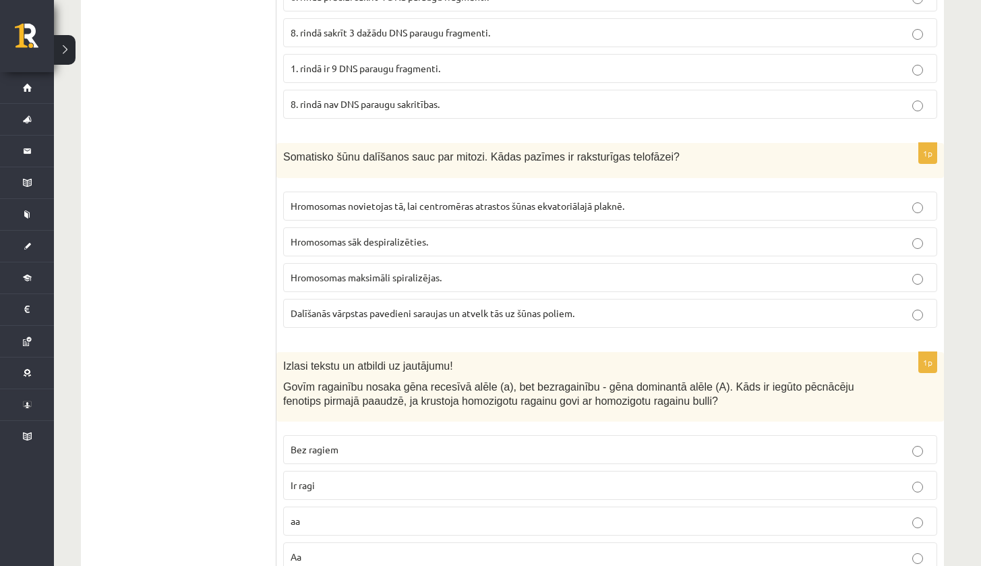
scroll to position [3868, 0]
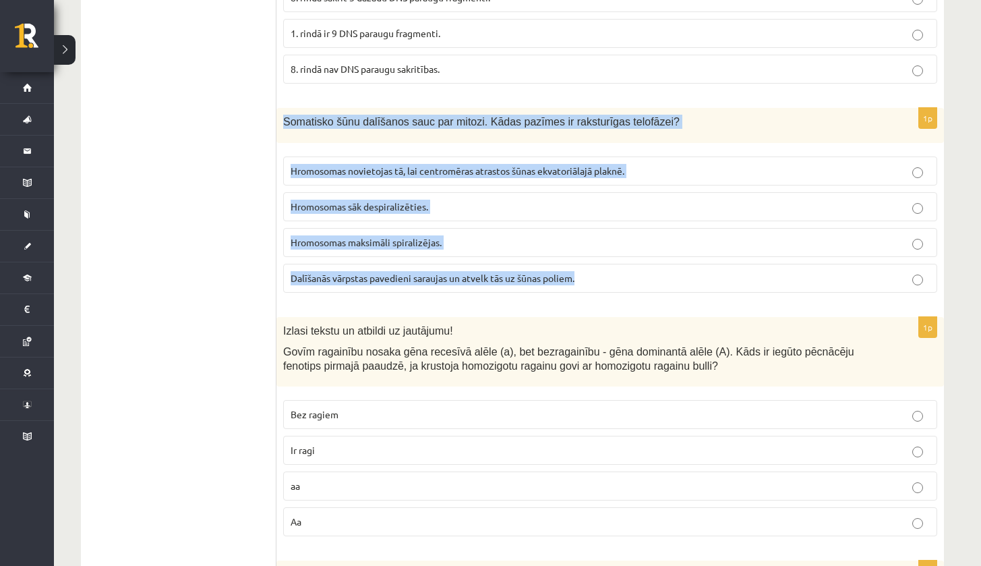
drag, startPoint x: 284, startPoint y: 110, endPoint x: 614, endPoint y: 275, distance: 368.9
click at [614, 275] on div "1p Somatisko šūnu dalīšanos sauc par mitozi. Kādas pazīmes ir raksturīgas telof…" at bounding box center [611, 205] width 668 height 195
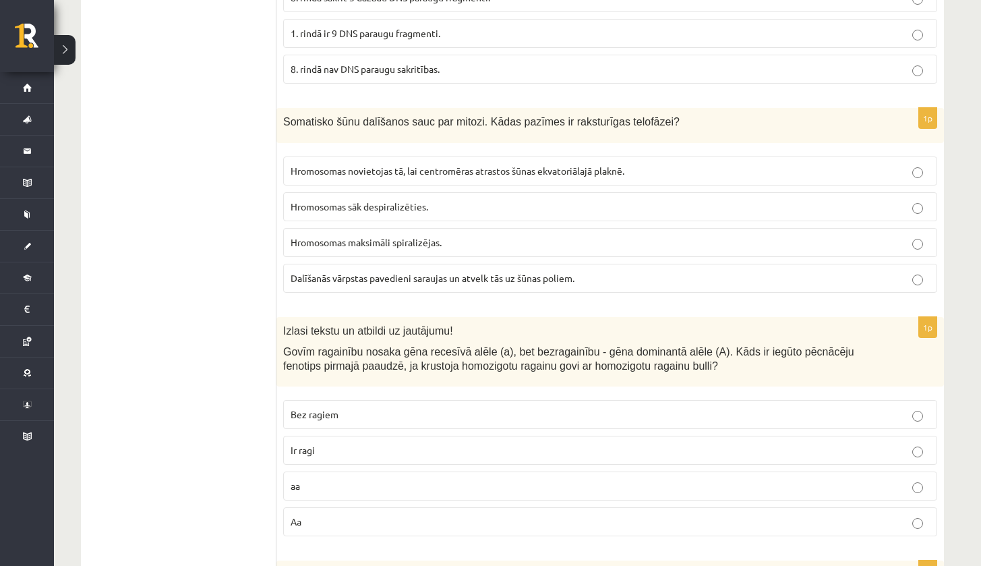
click at [353, 202] on label "Hromosomas sāk despiralizēties." at bounding box center [610, 206] width 654 height 29
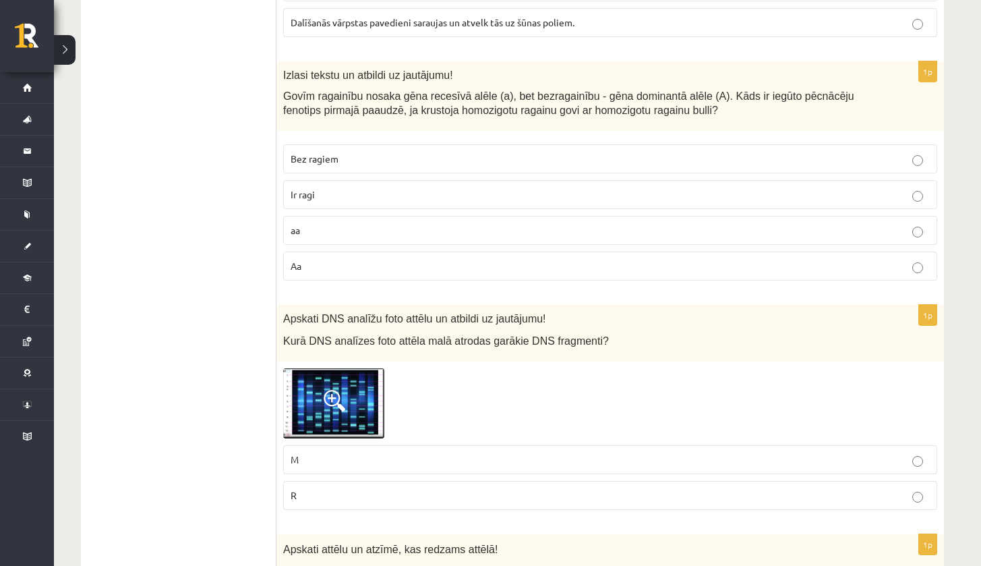
scroll to position [4132, 0]
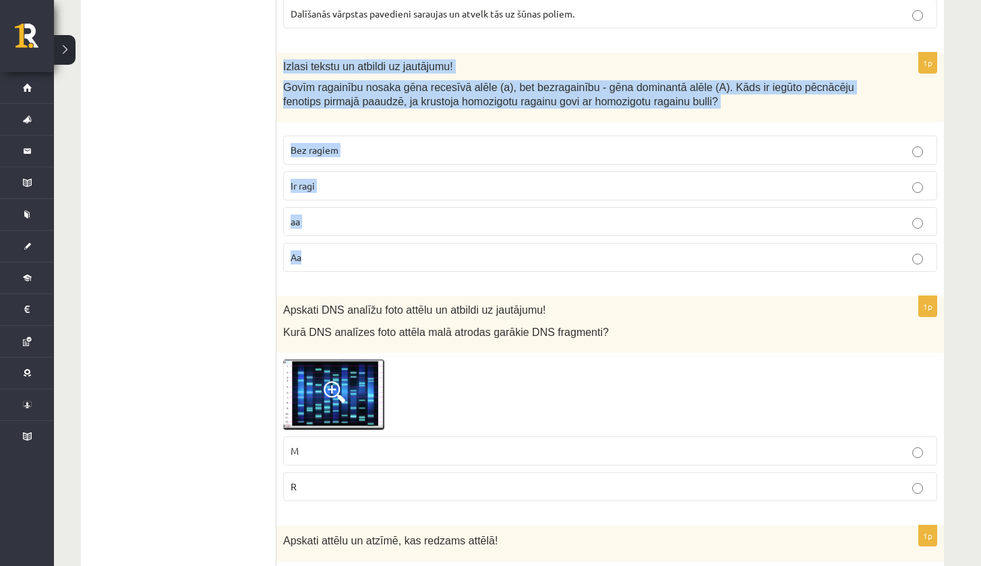
drag, startPoint x: 283, startPoint y: 49, endPoint x: 346, endPoint y: 253, distance: 213.2
click at [346, 252] on div "1p Izlasi tekstu un atbildi uz jautājumu! Govīm ragainību nosaka gēna recesīvā …" at bounding box center [611, 168] width 668 height 230
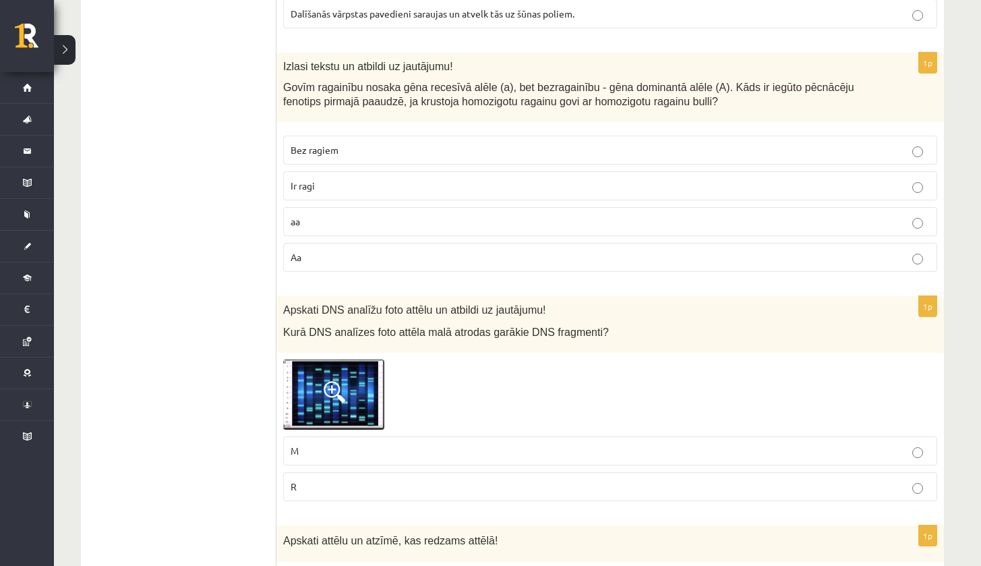
click at [323, 179] on p "Ir ragi" at bounding box center [610, 186] width 639 height 14
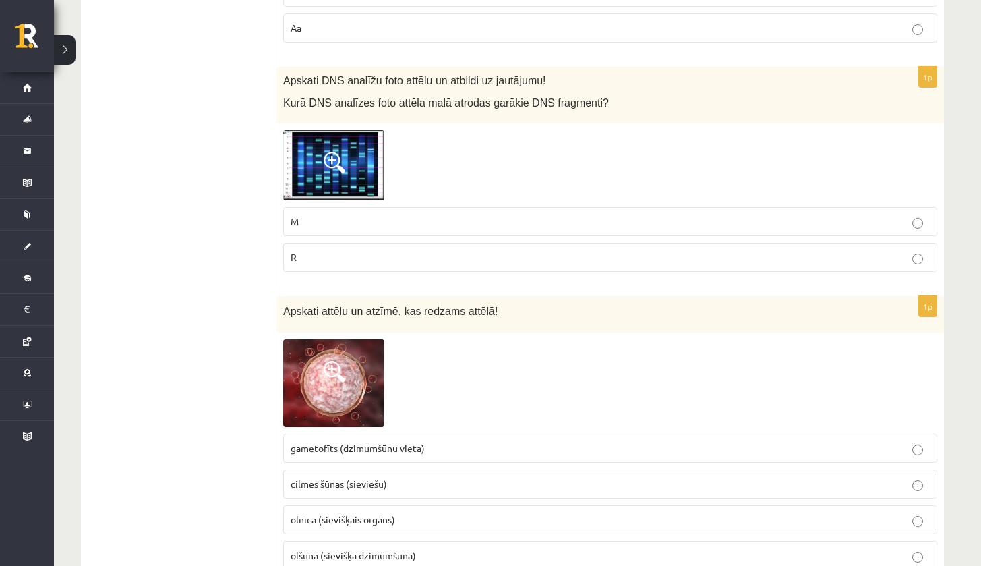
scroll to position [4335, 0]
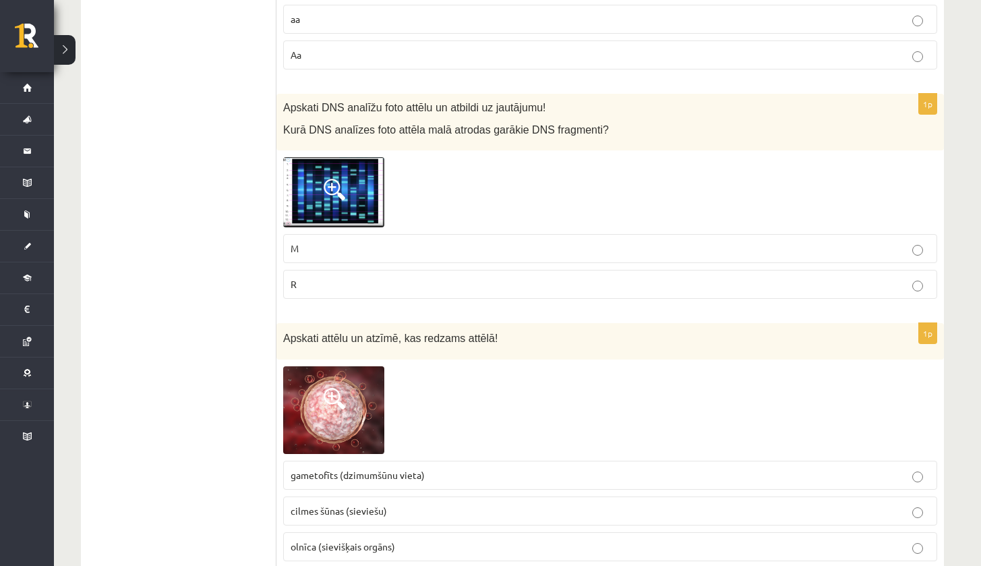
click at [351, 175] on img at bounding box center [333, 192] width 101 height 70
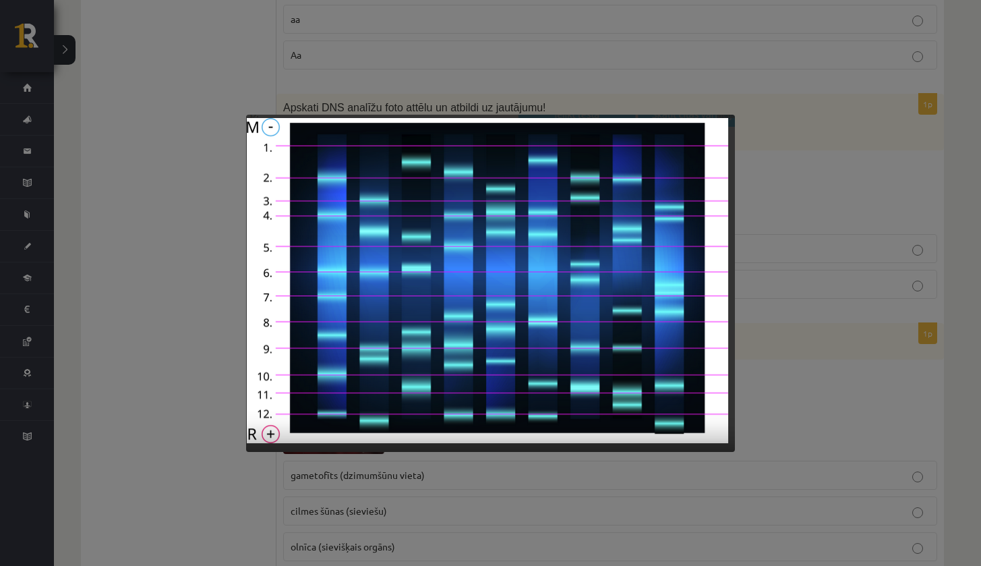
click at [164, 287] on div at bounding box center [490, 283] width 981 height 566
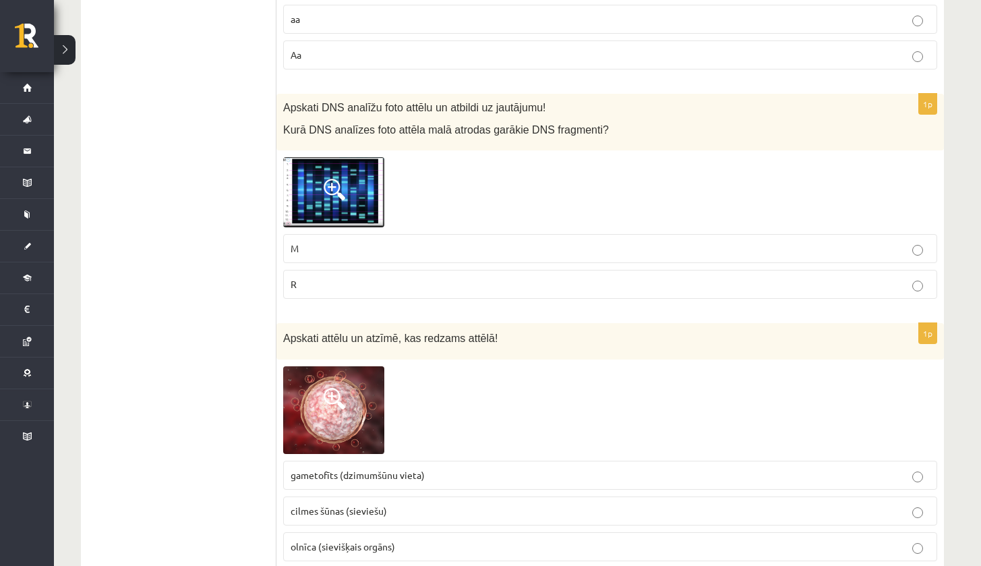
click at [349, 169] on img at bounding box center [333, 192] width 101 height 70
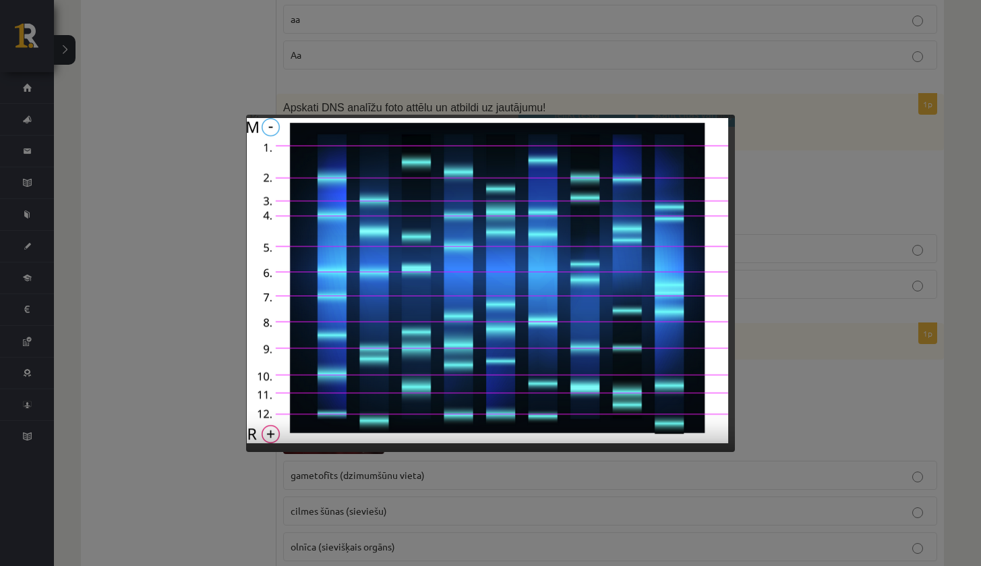
click at [159, 264] on div at bounding box center [490, 283] width 981 height 566
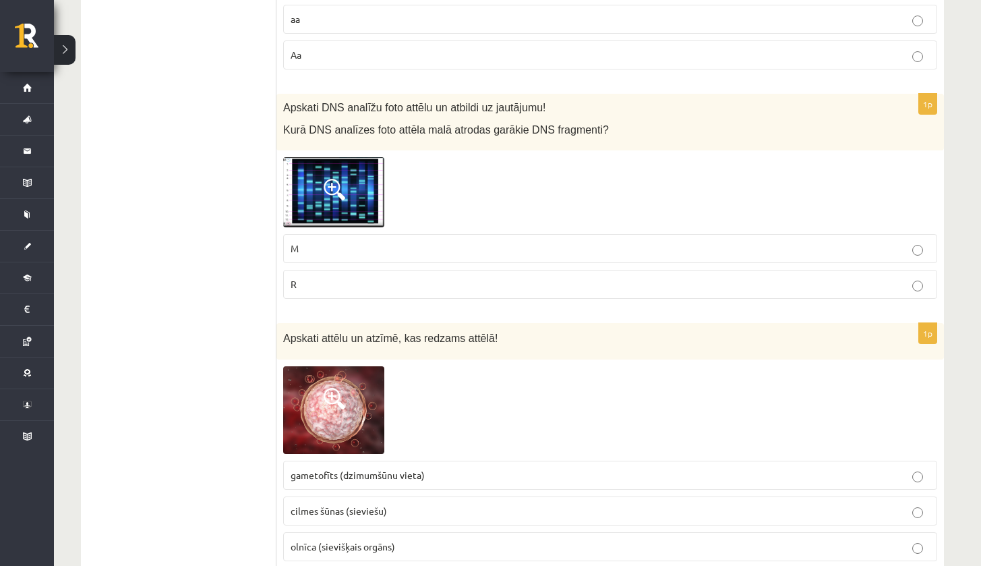
click at [312, 241] on p "M" at bounding box center [610, 248] width 639 height 14
click at [343, 179] on span at bounding box center [335, 190] width 22 height 22
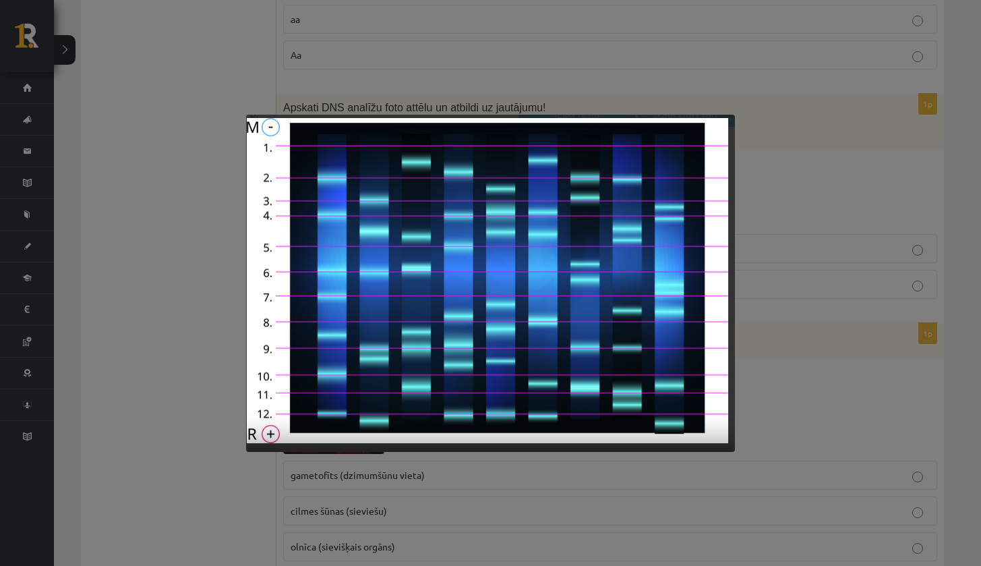
click at [200, 376] on div at bounding box center [490, 283] width 981 height 566
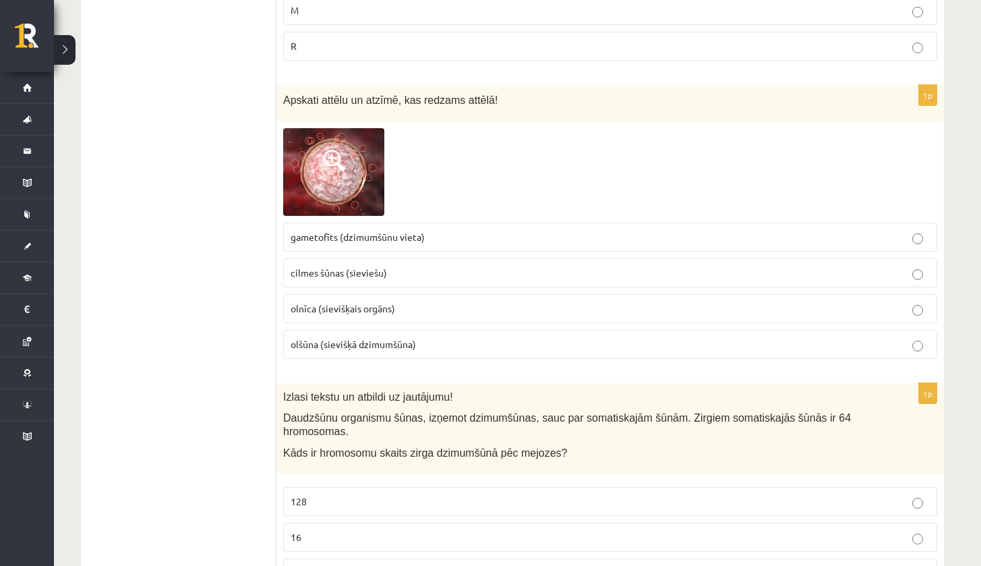
scroll to position [4582, 0]
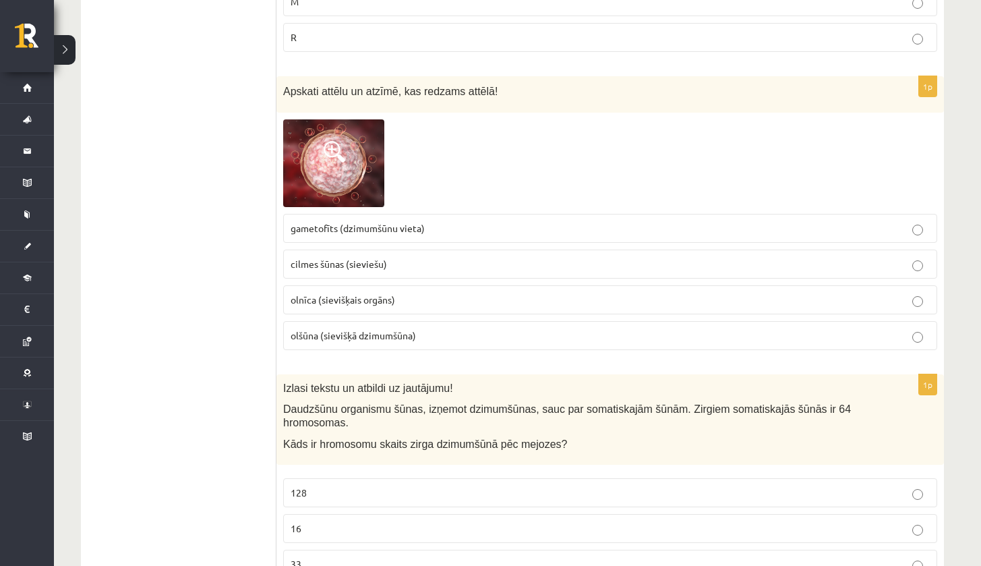
click at [329, 145] on span at bounding box center [335, 152] width 22 height 22
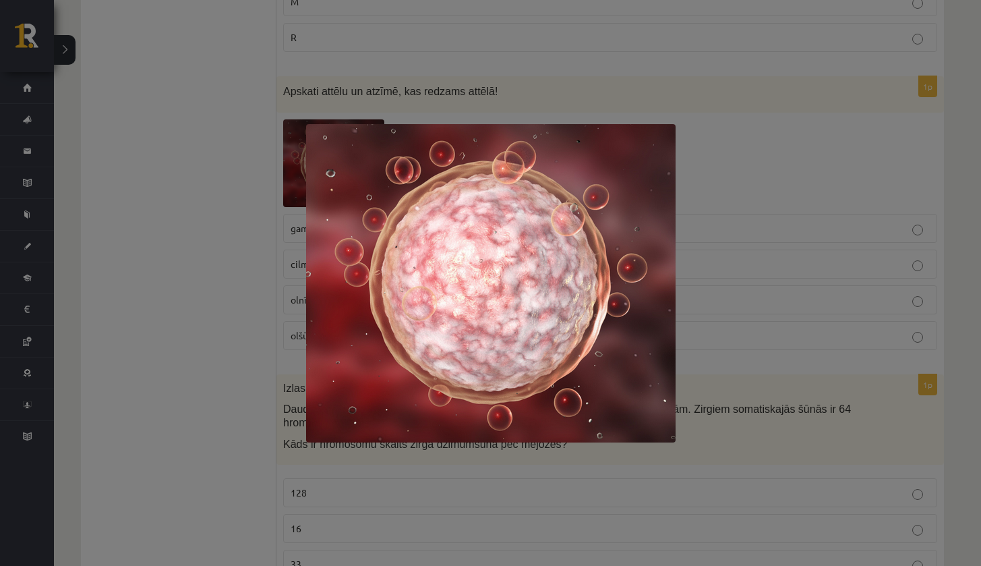
click at [196, 167] on div at bounding box center [490, 283] width 981 height 566
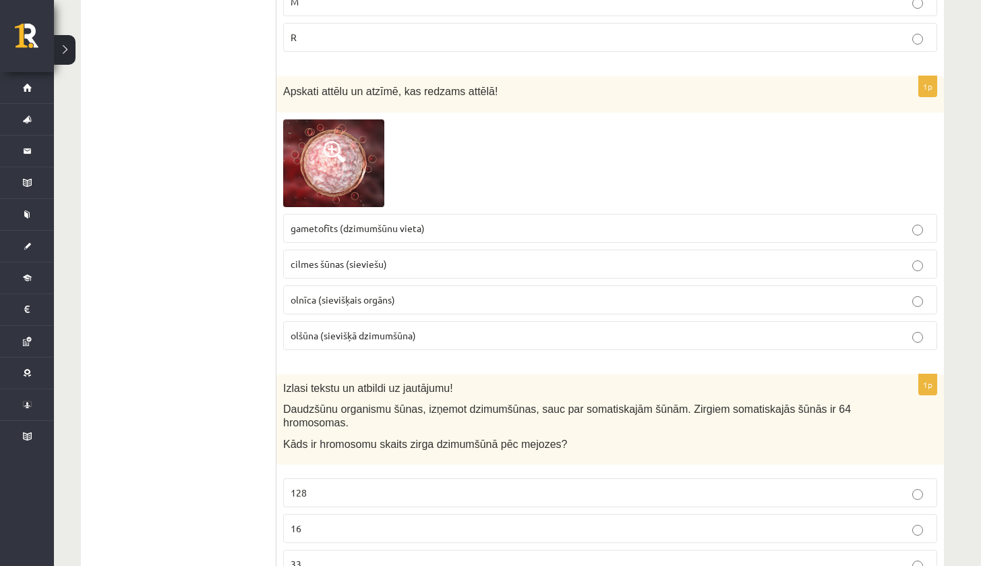
click at [335, 144] on span at bounding box center [335, 152] width 22 height 22
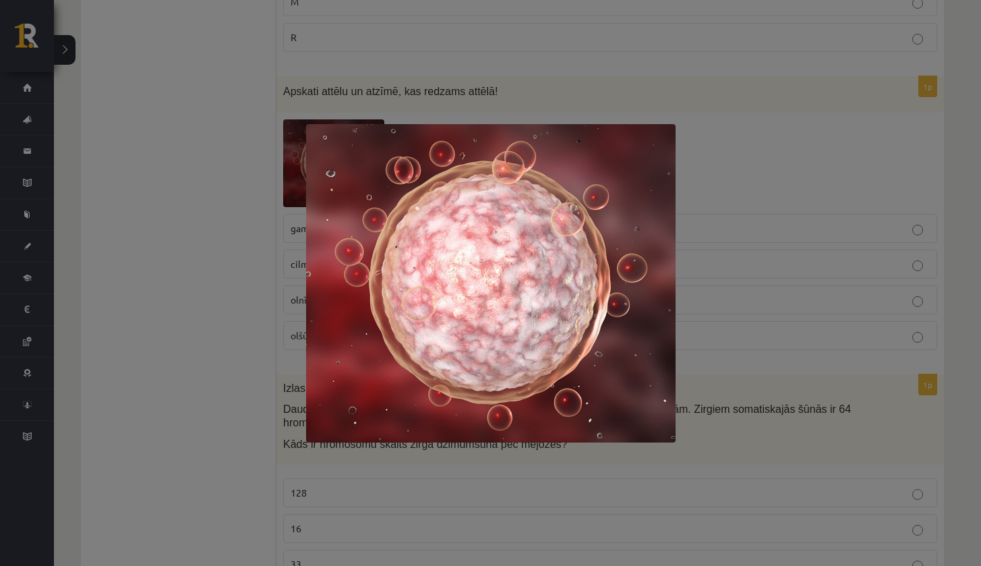
click at [273, 171] on div at bounding box center [490, 283] width 981 height 566
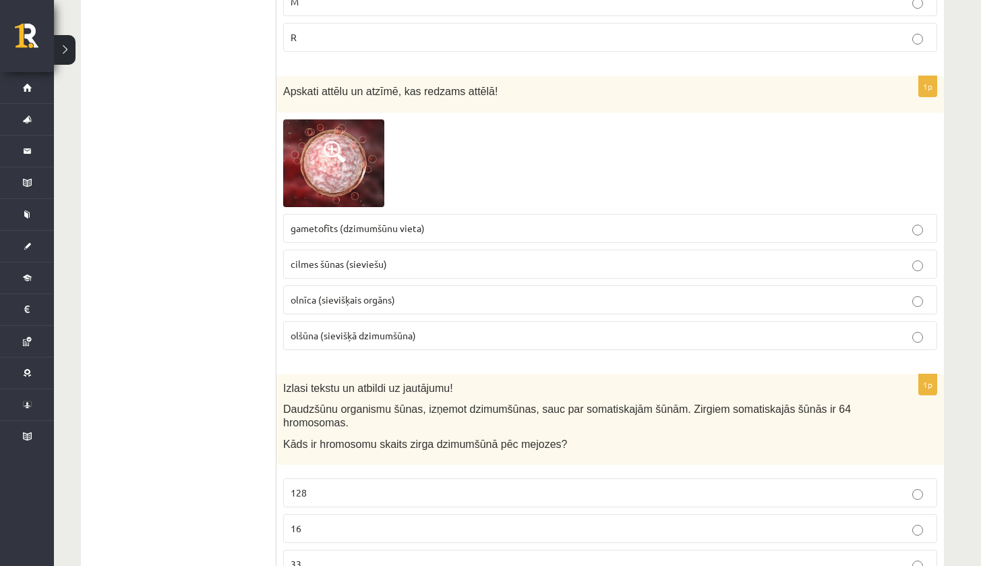
click at [298, 321] on label "olšūna (sievišķā dzimumšūna)" at bounding box center [610, 335] width 654 height 29
click at [306, 258] on span "cilmes šūnas (sieviešu)" at bounding box center [339, 264] width 96 height 12
click at [328, 124] on img at bounding box center [333, 162] width 101 height 87
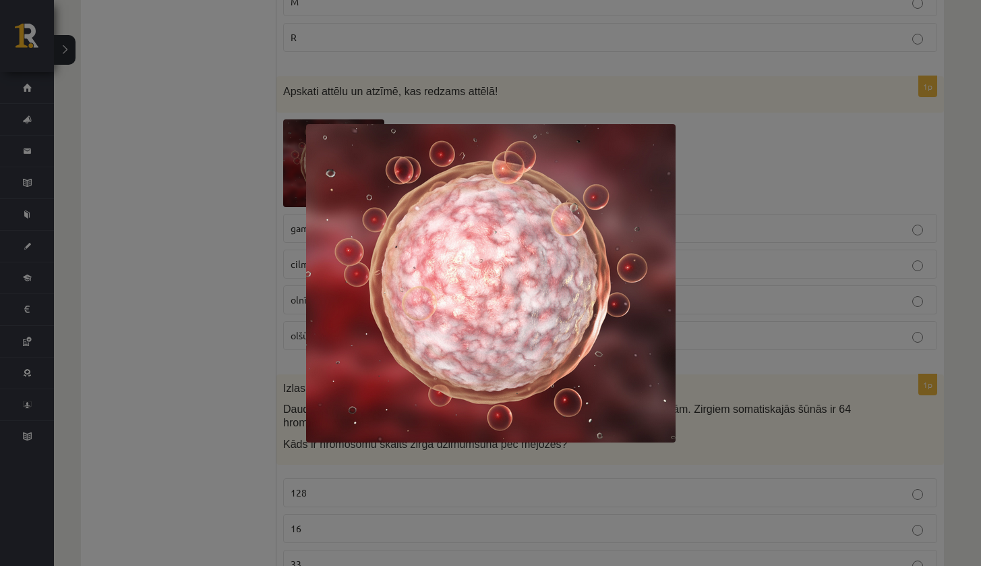
click at [229, 187] on div at bounding box center [490, 283] width 981 height 566
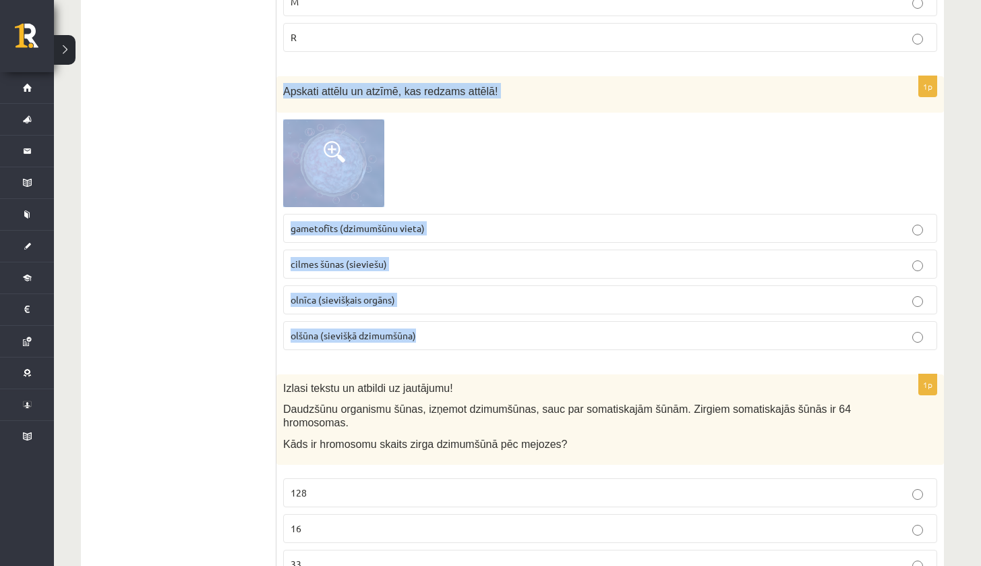
drag, startPoint x: 278, startPoint y: 72, endPoint x: 507, endPoint y: 323, distance: 340.5
click at [507, 322] on div "1p Apskati attēlu un atzīmē, kas redzams attēlā! gametofīts (dzimumšūnu vieta) …" at bounding box center [611, 218] width 668 height 285
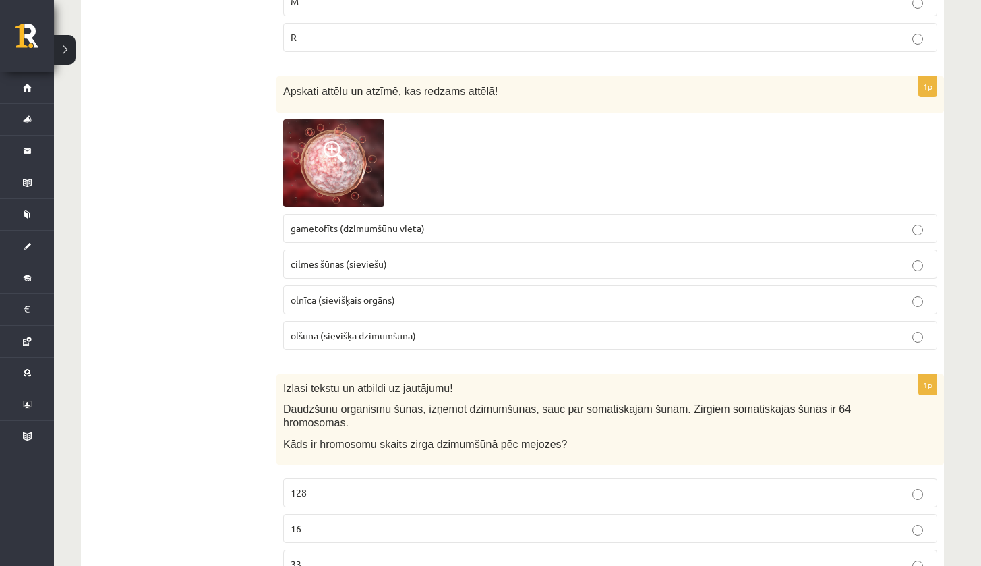
click at [312, 88] on div "Apskati attēlu un atzīmē, kas redzams attēlā!" at bounding box center [611, 94] width 668 height 37
click at [337, 152] on img at bounding box center [333, 162] width 101 height 87
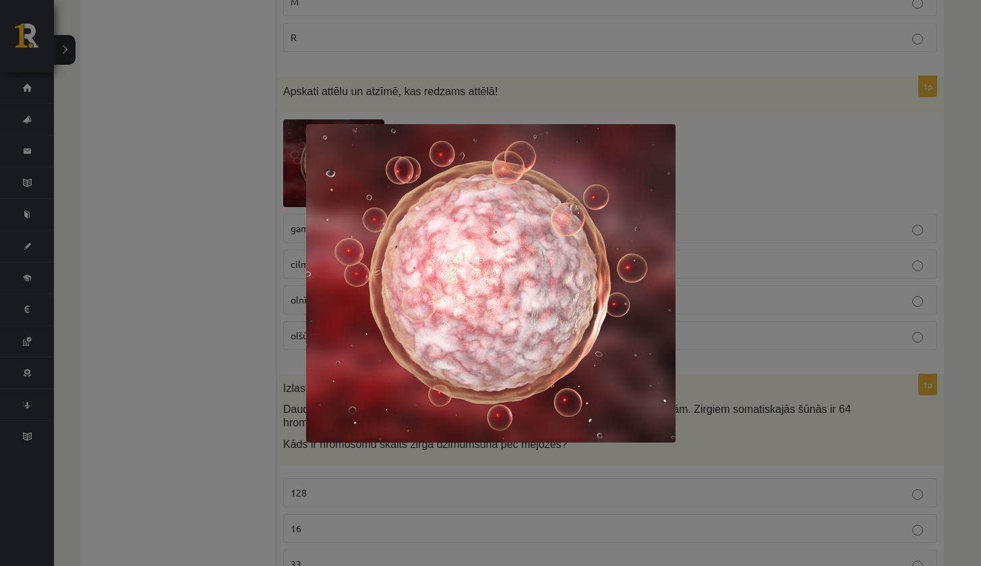
click at [115, 8] on div at bounding box center [490, 283] width 981 height 566
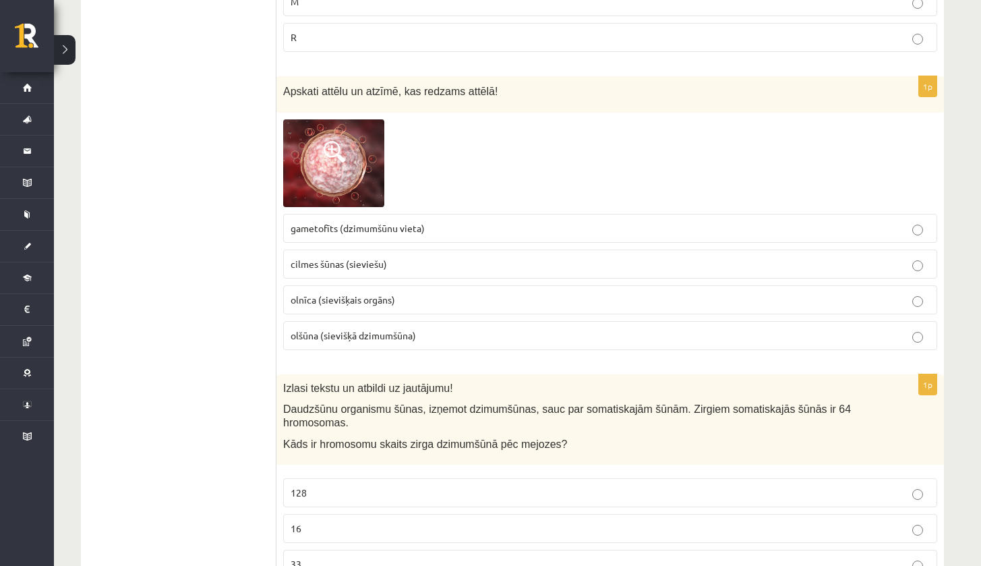
click at [350, 321] on label "olšūna (sievišķā dzimumšūna)" at bounding box center [610, 335] width 654 height 29
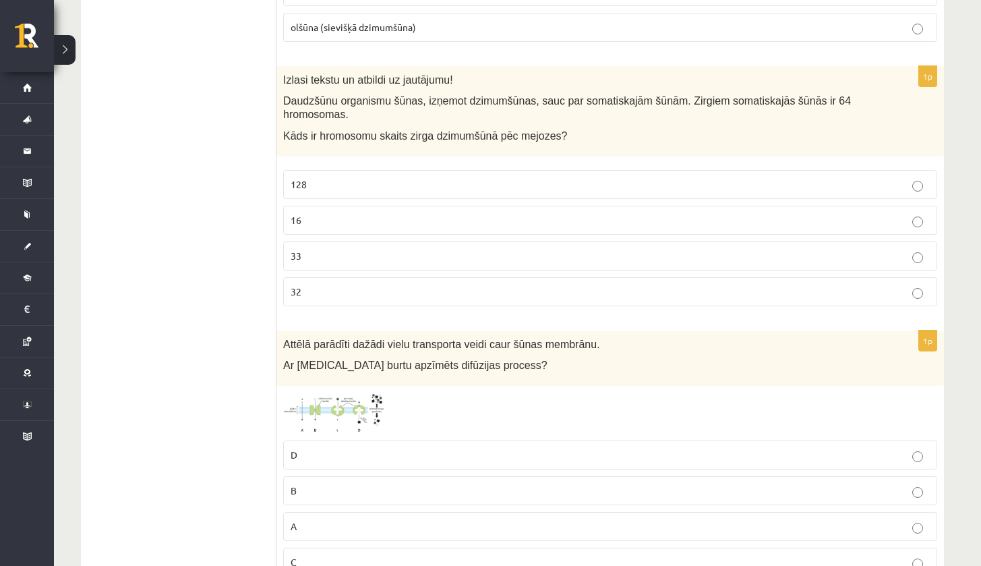
scroll to position [4899, 0]
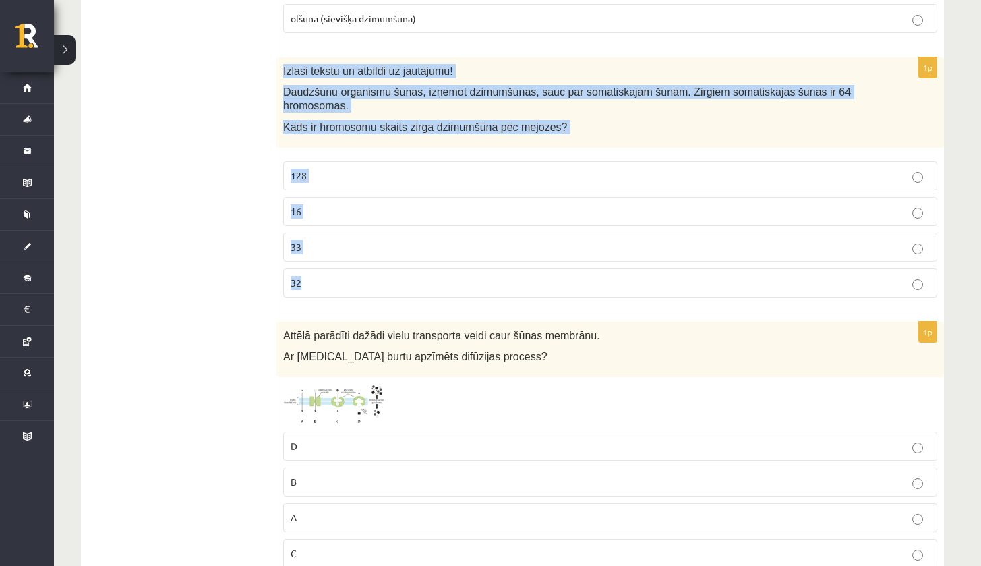
drag, startPoint x: 282, startPoint y: 49, endPoint x: 377, endPoint y: 275, distance: 245.2
click at [376, 275] on div "1p Izlasi tekstu un atbildi uz jautājumu! Daudzšūnu organismu šūnas, izņemot dz…" at bounding box center [611, 182] width 668 height 251
click at [318, 276] on p "32" at bounding box center [610, 283] width 639 height 14
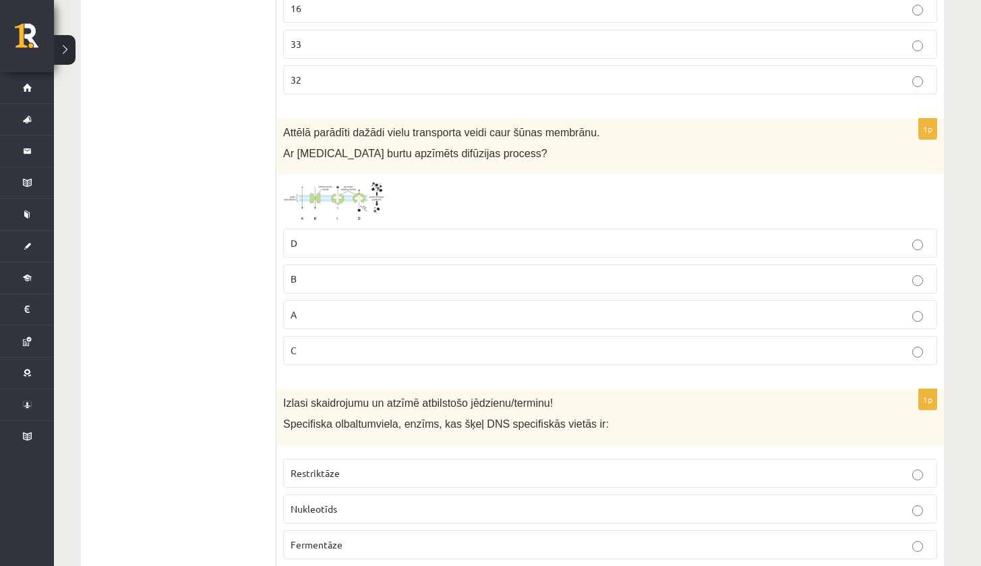
scroll to position [5137, 0]
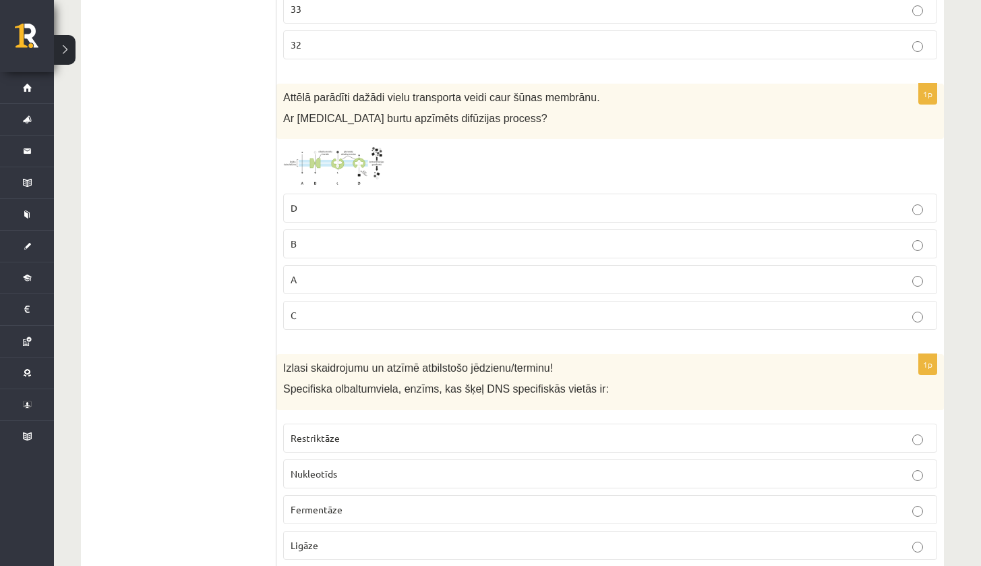
click at [316, 146] on img at bounding box center [333, 166] width 101 height 41
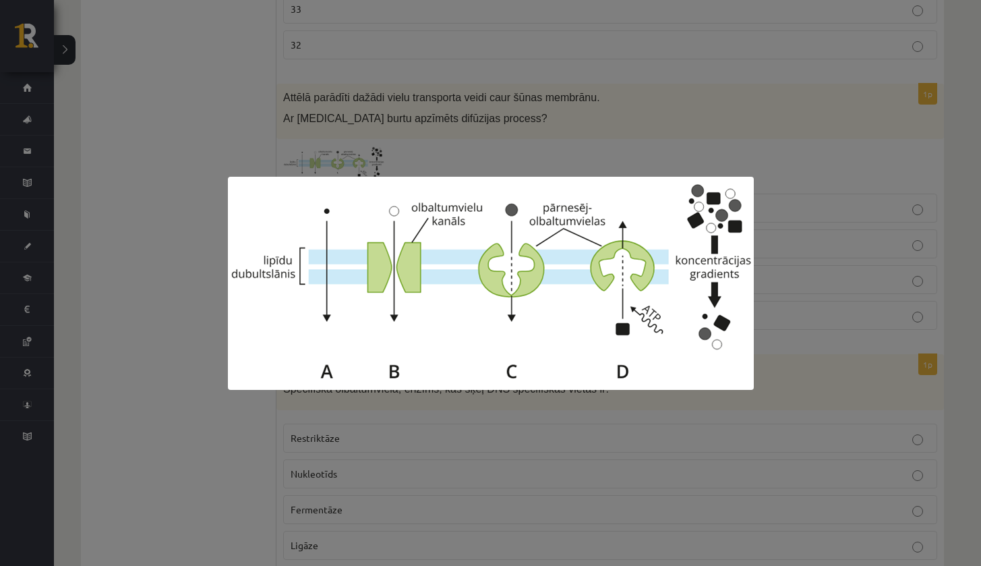
click at [207, 235] on div at bounding box center [490, 283] width 981 height 566
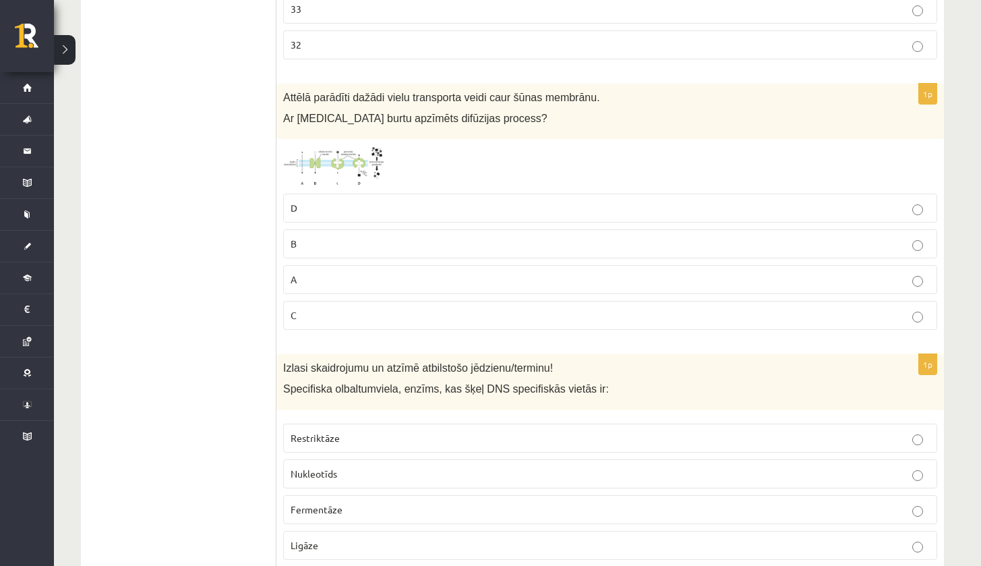
click at [330, 146] on img at bounding box center [333, 166] width 101 height 41
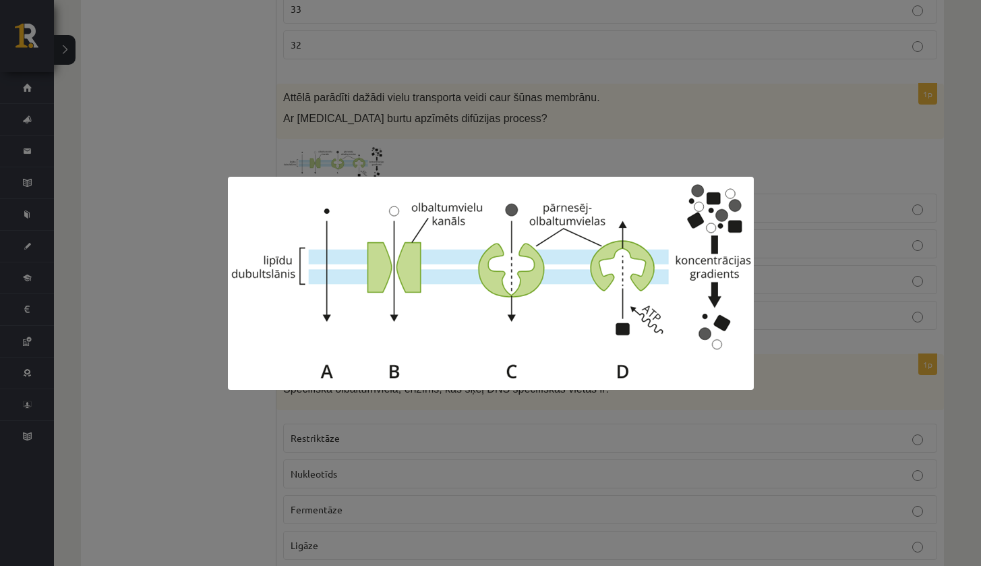
click at [214, 351] on div at bounding box center [490, 283] width 981 height 566
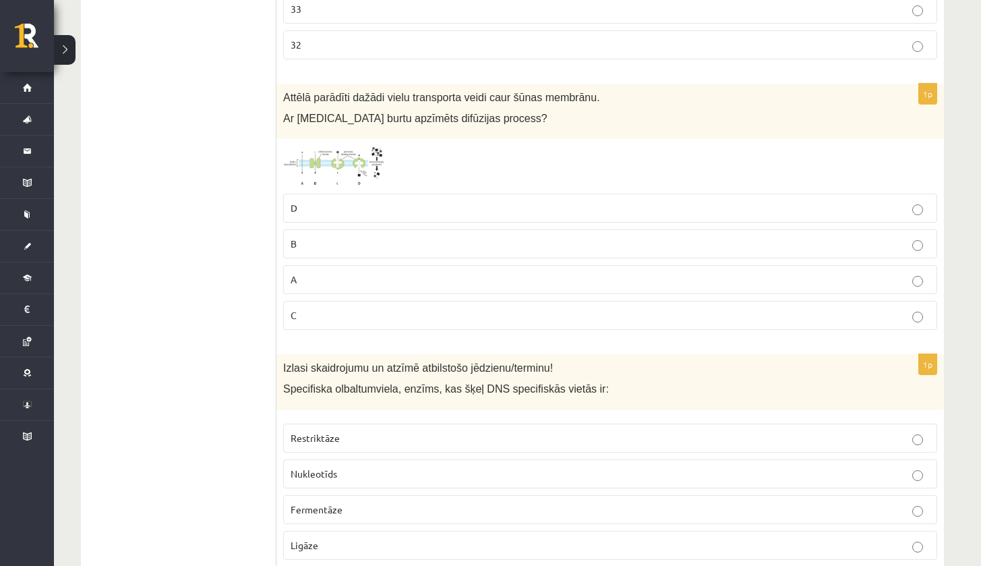
click at [391, 237] on p "B" at bounding box center [610, 244] width 639 height 14
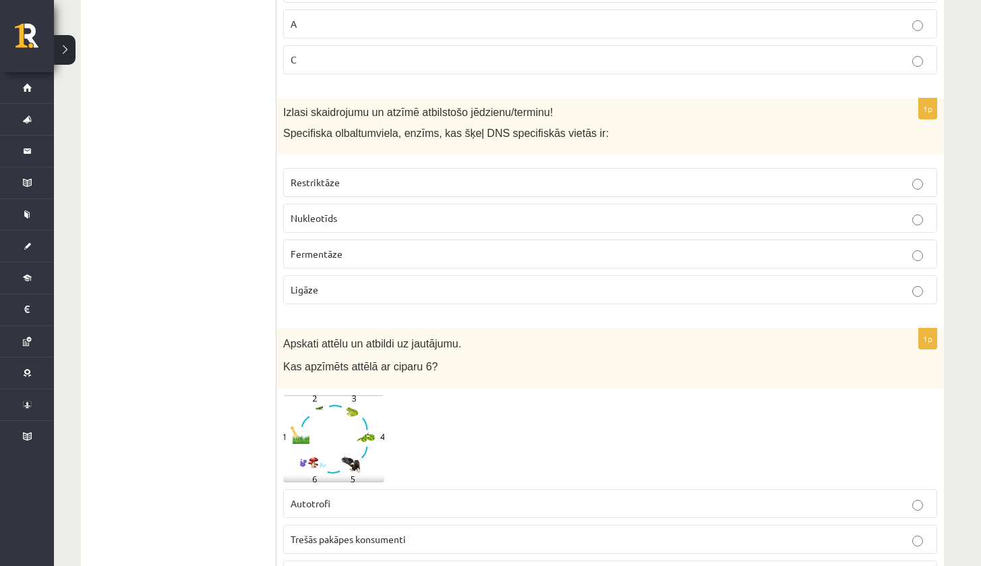
scroll to position [5401, 0]
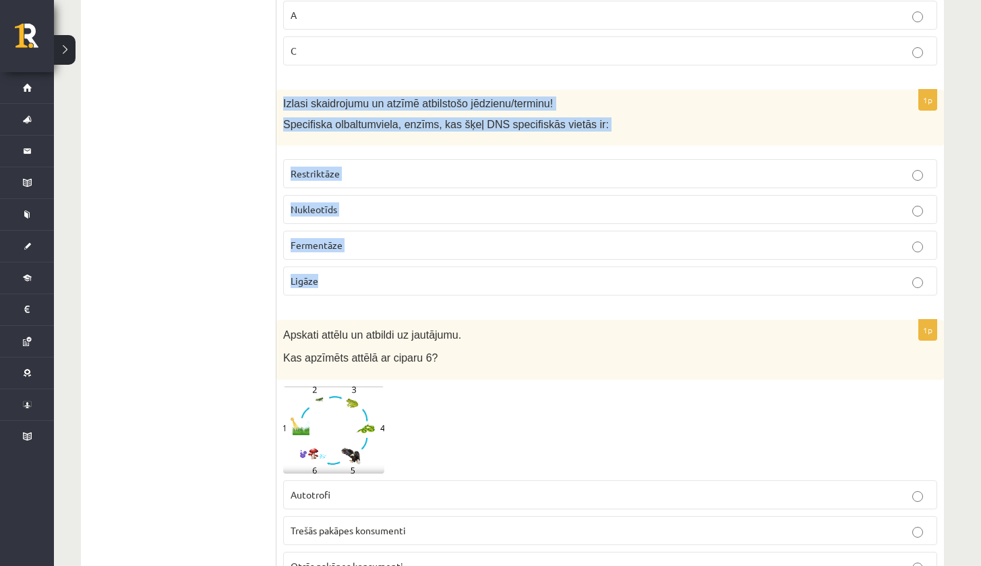
drag, startPoint x: 280, startPoint y: 78, endPoint x: 347, endPoint y: 277, distance: 209.9
click at [346, 277] on div "1p Izlasi skaidrojumu un atzīmē atbilstošo jēdzienu/terminu! Specifiska olbaltu…" at bounding box center [611, 198] width 668 height 217
click at [322, 167] on span "Restriktāze" at bounding box center [315, 173] width 49 height 12
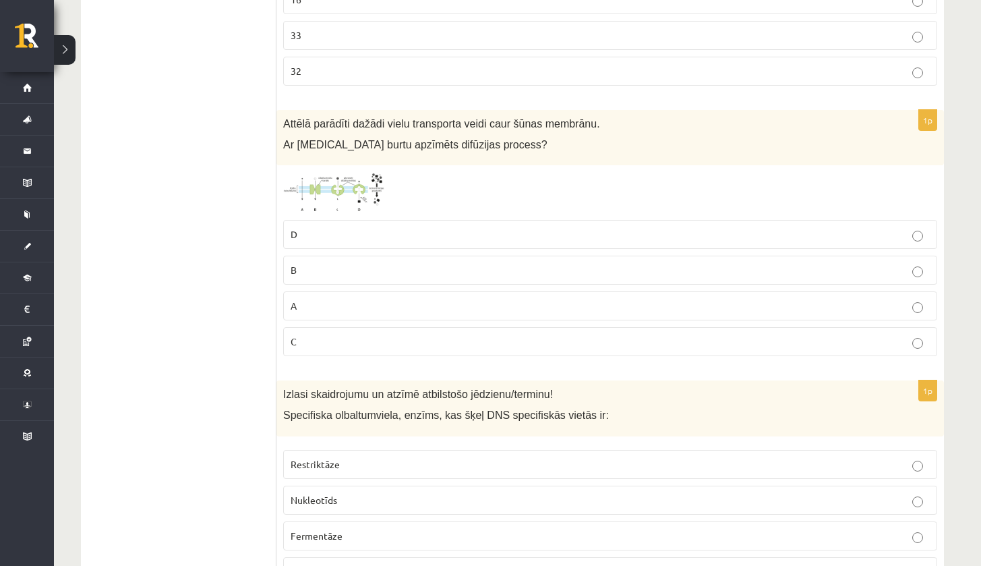
scroll to position [5146, 0]
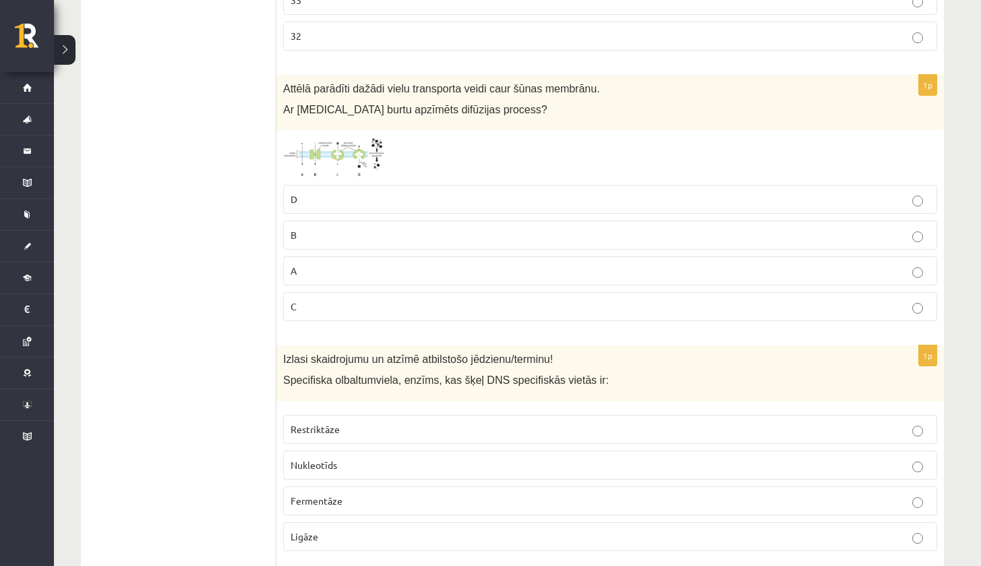
click at [366, 137] on img at bounding box center [333, 157] width 101 height 41
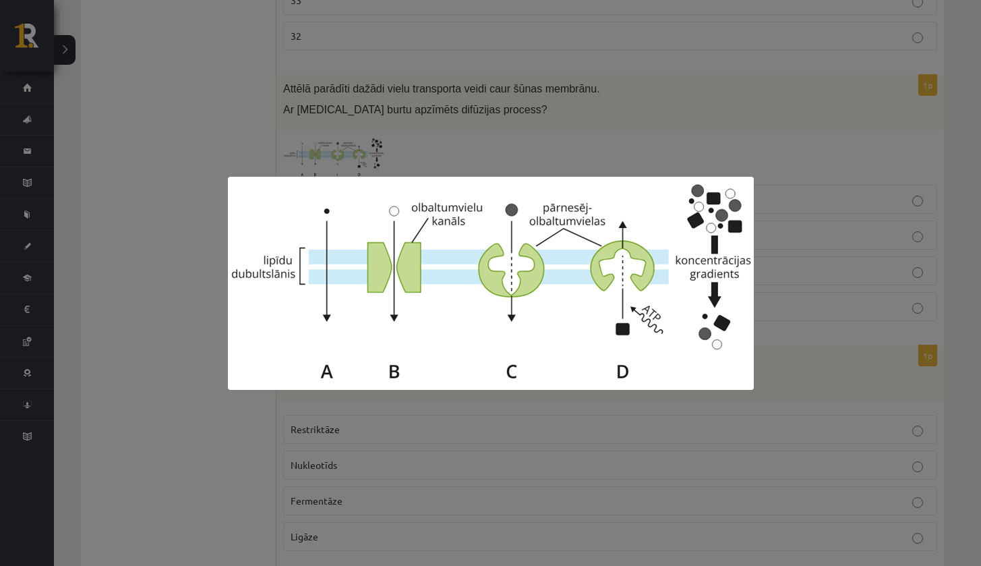
click at [192, 246] on div at bounding box center [490, 283] width 981 height 566
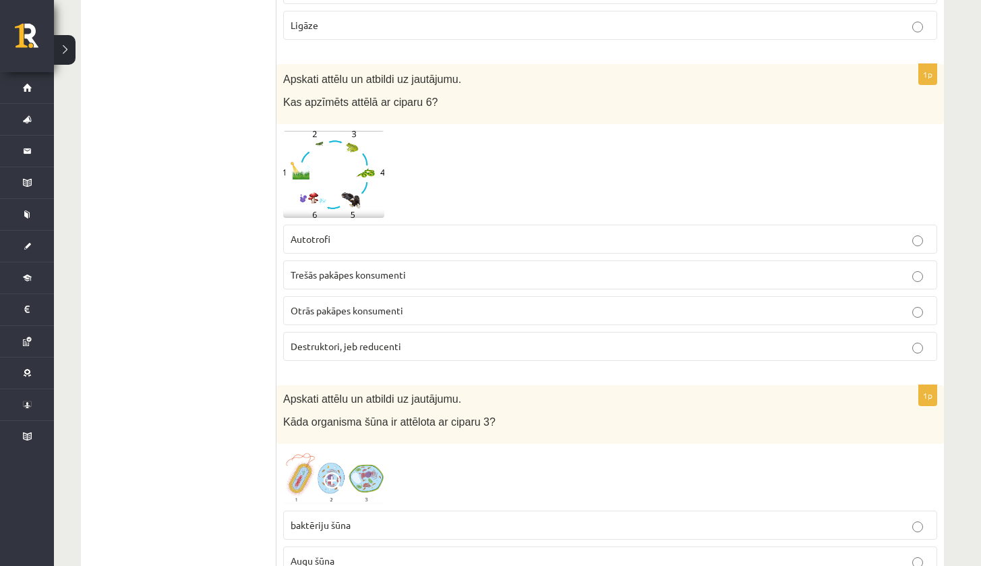
scroll to position [5674, 0]
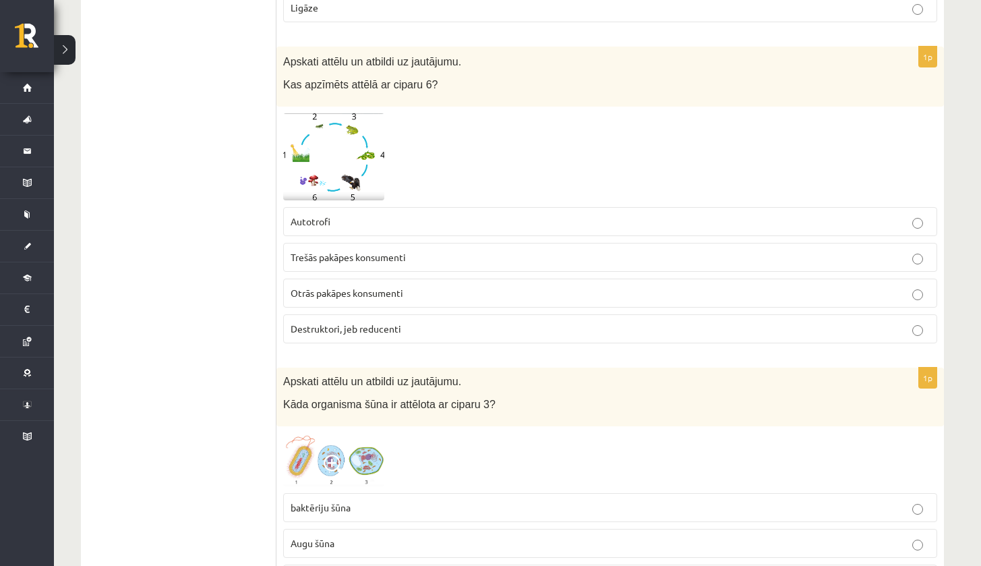
click at [350, 134] on img at bounding box center [333, 156] width 101 height 87
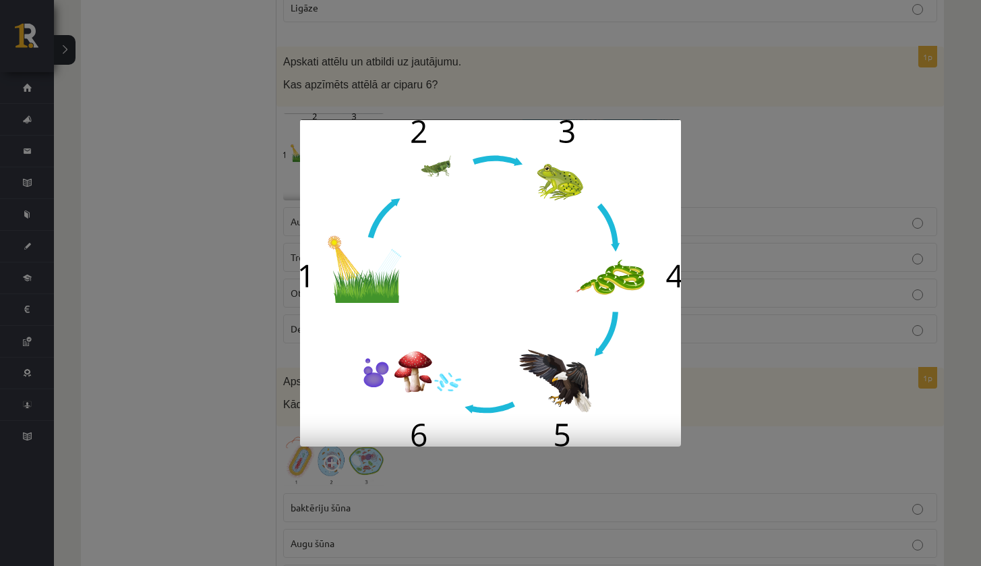
click at [241, 200] on div at bounding box center [490, 283] width 981 height 566
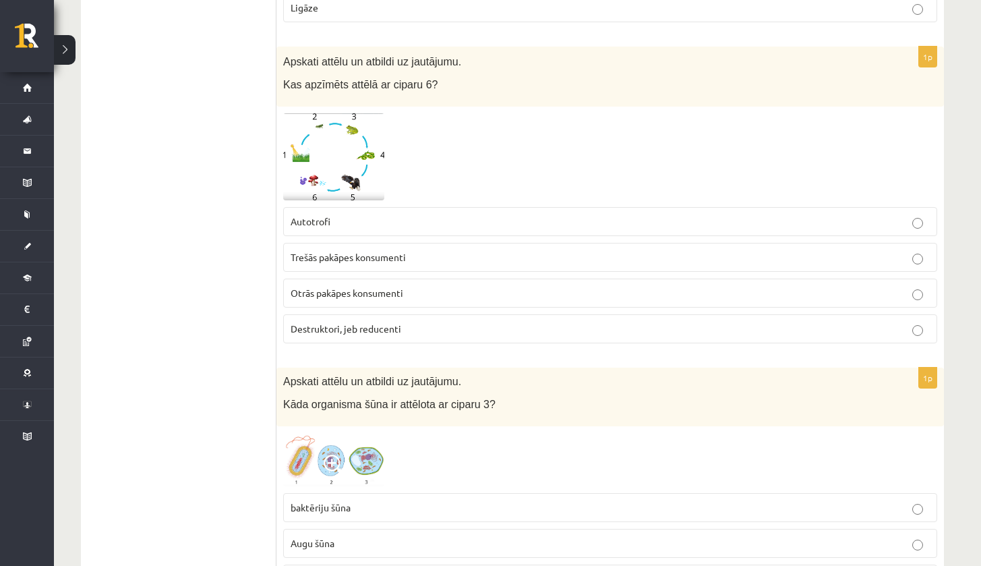
click at [349, 118] on img at bounding box center [333, 156] width 101 height 87
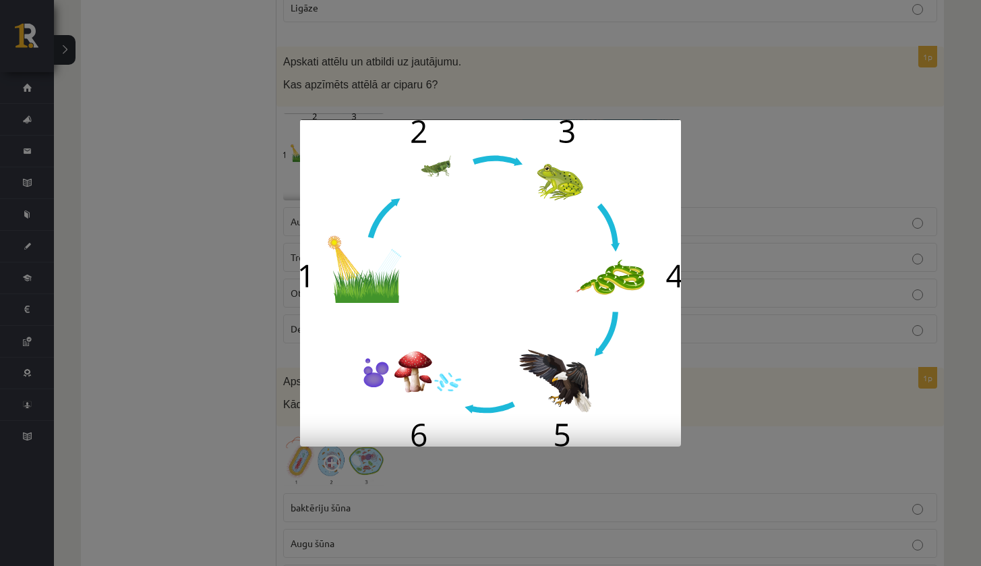
click at [271, 246] on div at bounding box center [490, 283] width 981 height 566
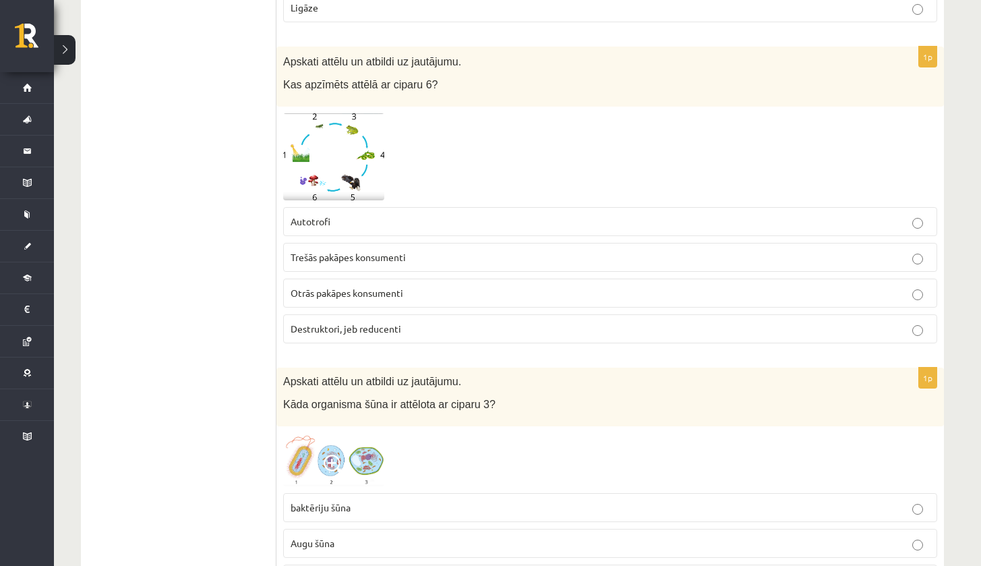
click at [330, 207] on label "Autotrofi" at bounding box center [610, 221] width 654 height 29
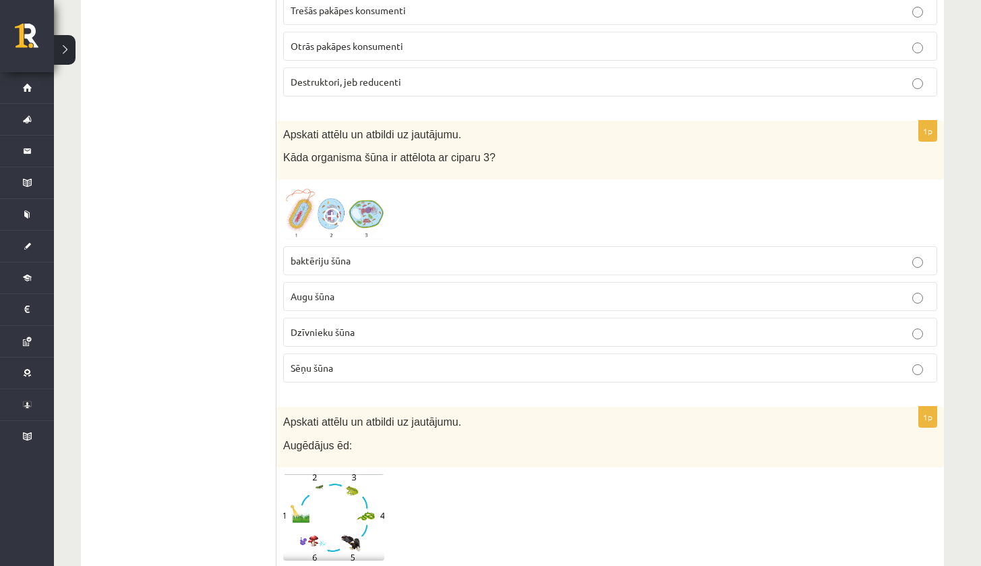
scroll to position [5983, 0]
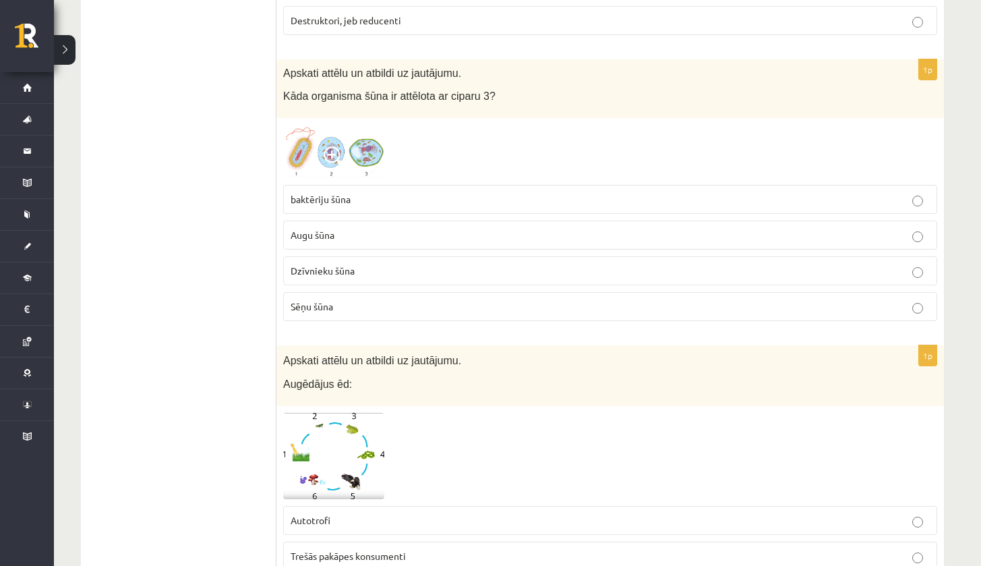
click at [331, 146] on span at bounding box center [335, 157] width 22 height 22
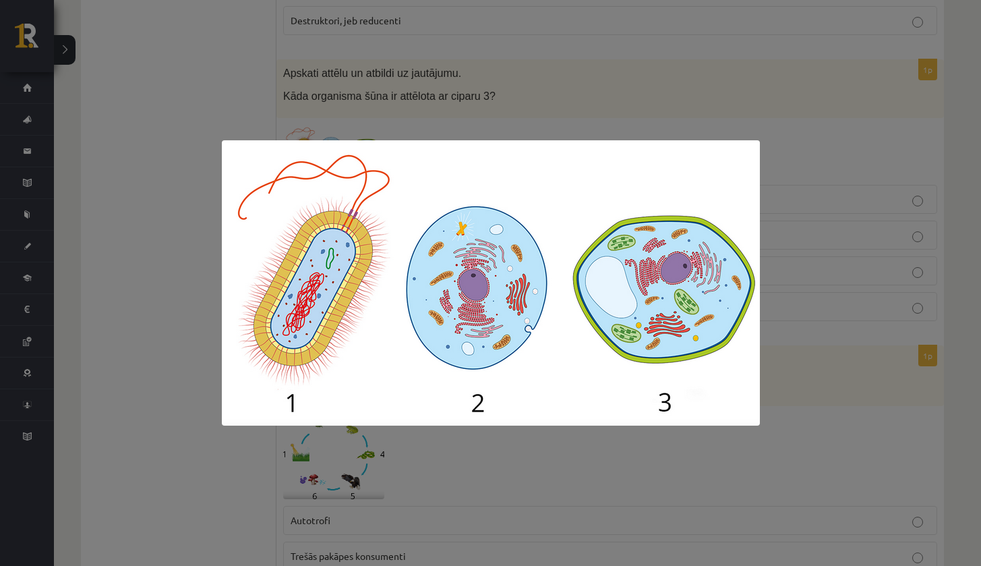
click at [217, 204] on div at bounding box center [490, 283] width 981 height 566
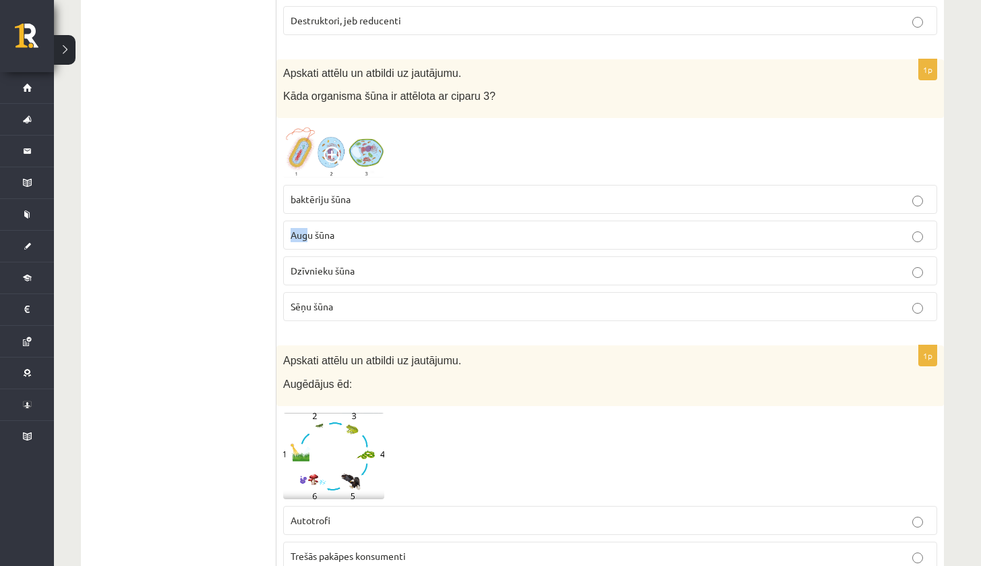
click at [310, 228] on p "Augu šūna" at bounding box center [610, 235] width 639 height 14
click at [344, 146] on span at bounding box center [335, 157] width 22 height 22
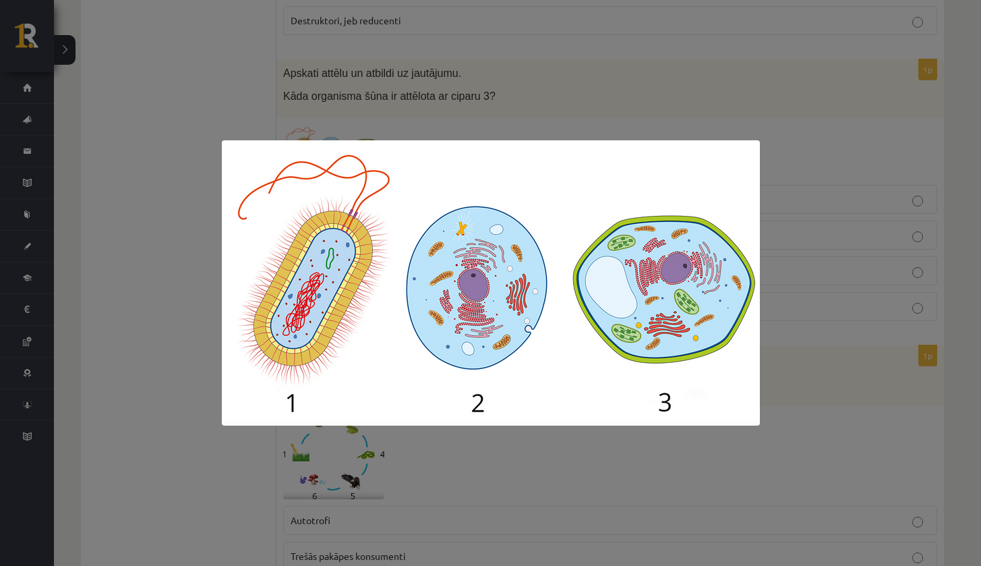
click at [235, 204] on img at bounding box center [491, 282] width 538 height 285
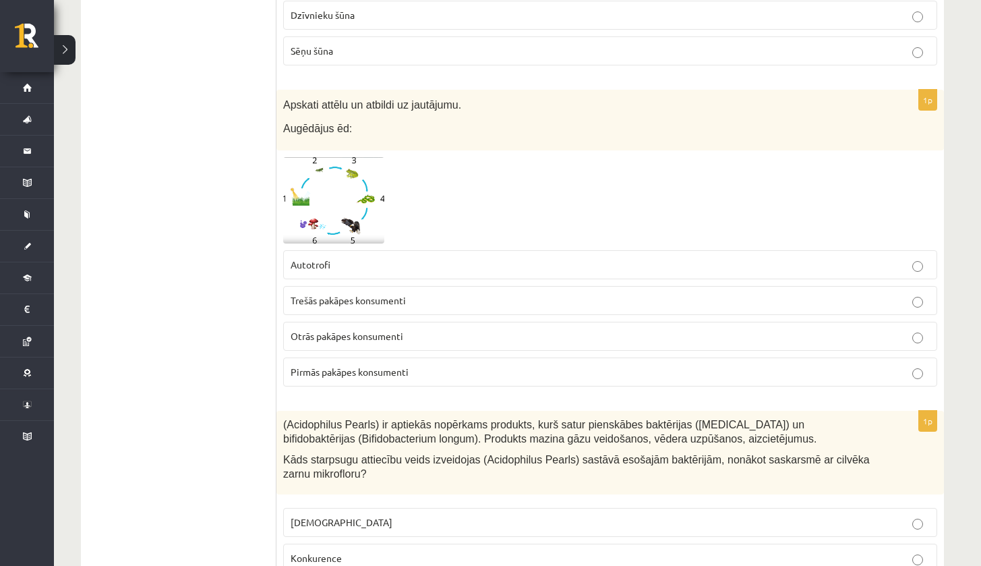
scroll to position [6256, 0]
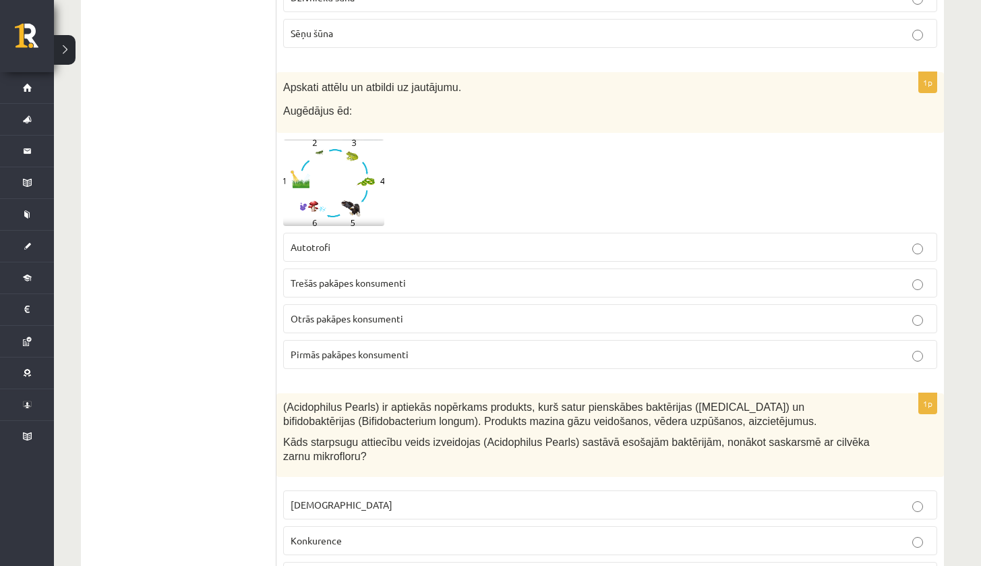
click at [324, 152] on link at bounding box center [333, 183] width 101 height 87
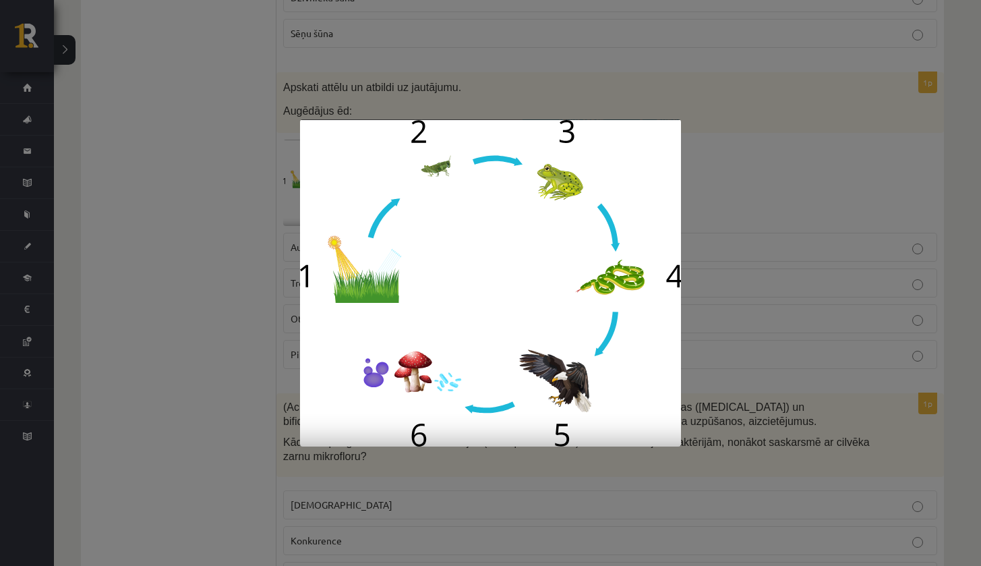
click at [252, 316] on div at bounding box center [490, 283] width 981 height 566
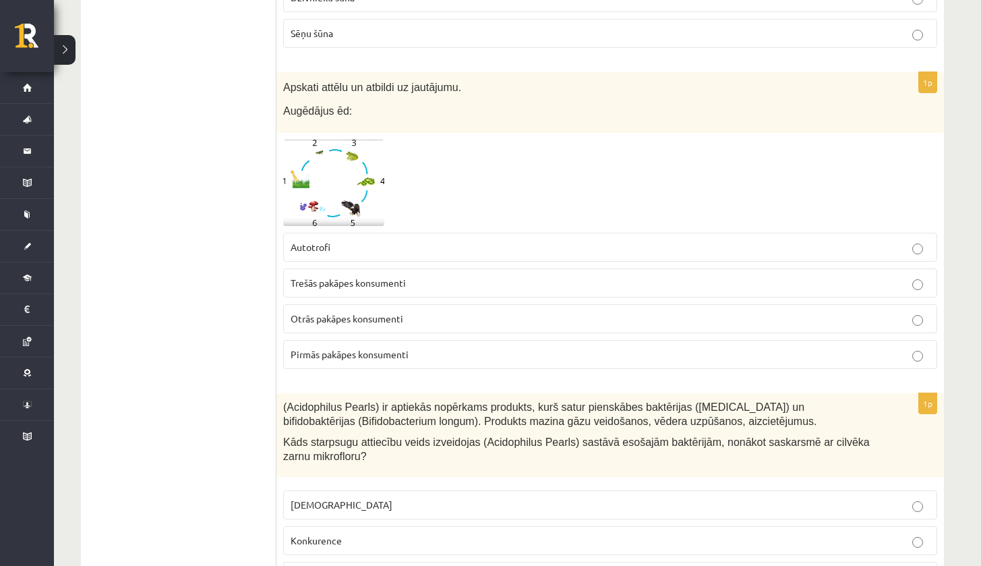
click at [372, 304] on label "Otrās pakāpes konsumenti" at bounding box center [610, 318] width 654 height 29
click at [329, 161] on span at bounding box center [335, 172] width 22 height 22
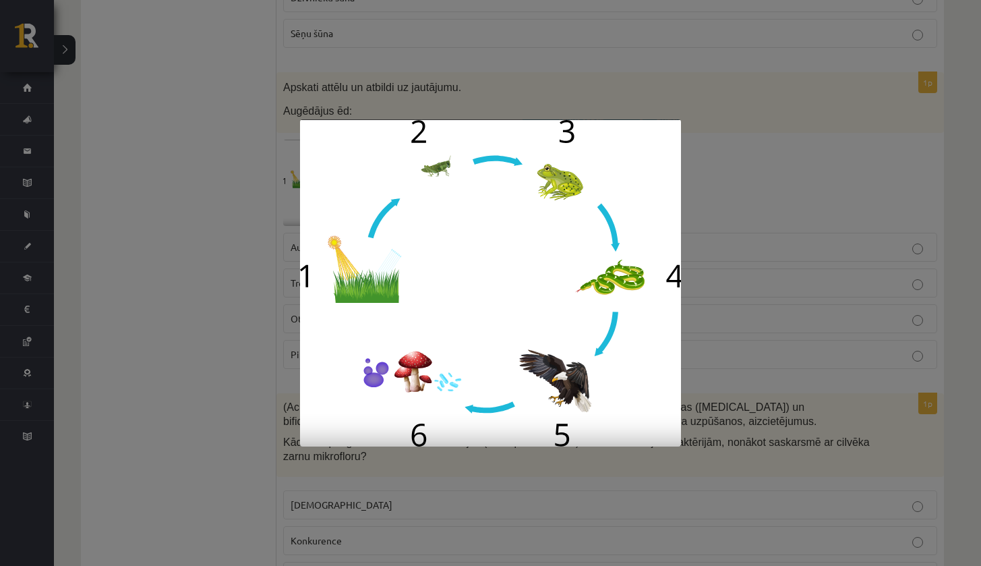
click at [222, 249] on div at bounding box center [490, 283] width 981 height 566
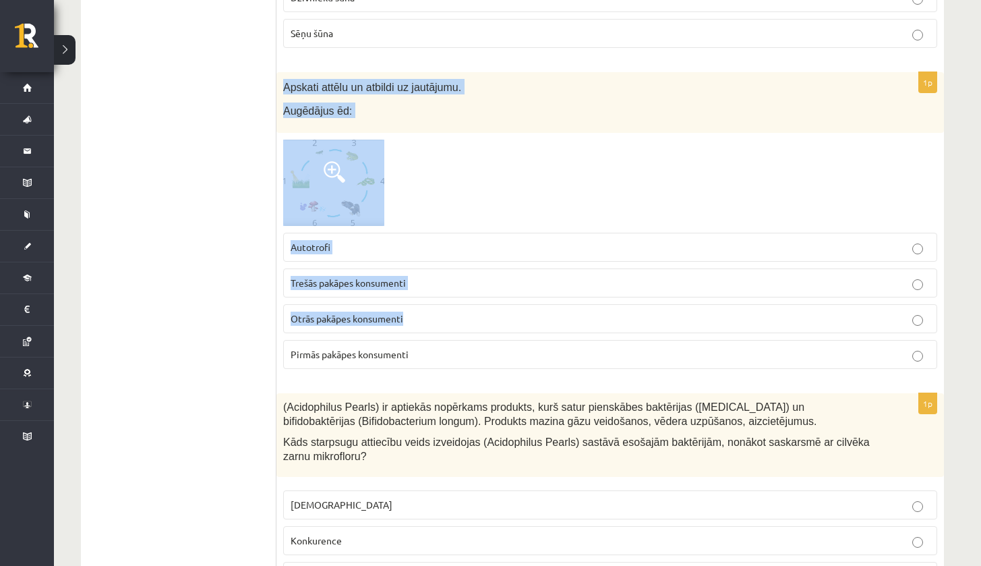
drag, startPoint x: 283, startPoint y: 62, endPoint x: 548, endPoint y: 323, distance: 372.5
click at [548, 323] on div "1p Apskati attēlu un atbildi uz jautājumu. Augēdājus ēd: Autotrofi Trešās pakāp…" at bounding box center [611, 226] width 668 height 308
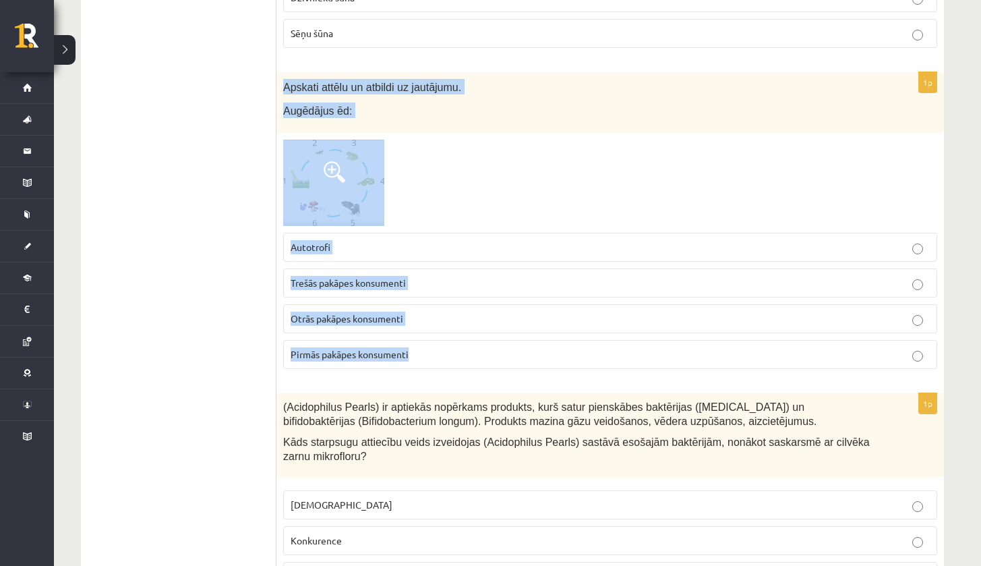
drag, startPoint x: 283, startPoint y: 67, endPoint x: 459, endPoint y: 352, distance: 334.7
click at [459, 352] on div "1p Apskati attēlu un atbildi uz jautājumu. Augēdājus ēd: Autotrofi Trešās pakāp…" at bounding box center [611, 226] width 668 height 308
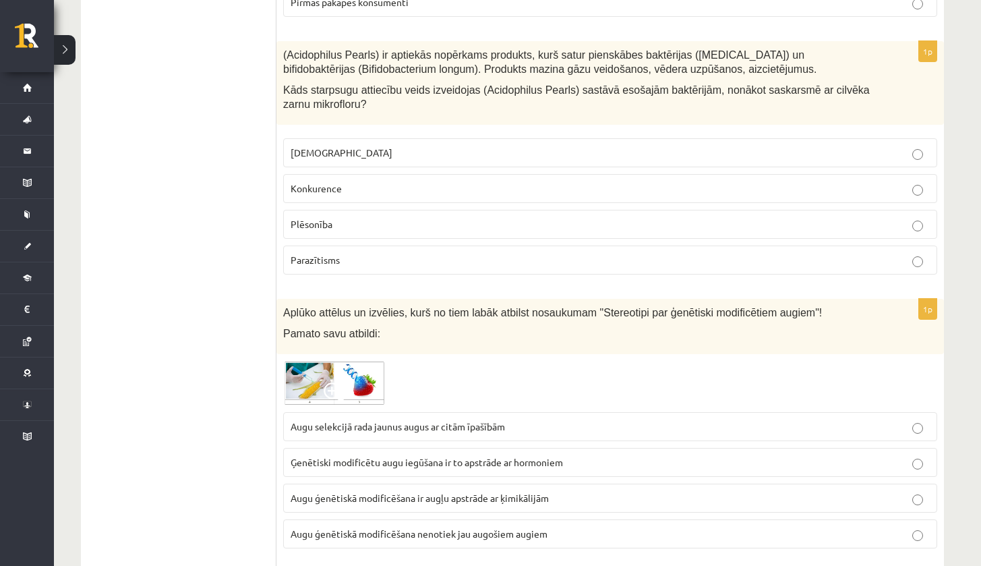
scroll to position [6590, 0]
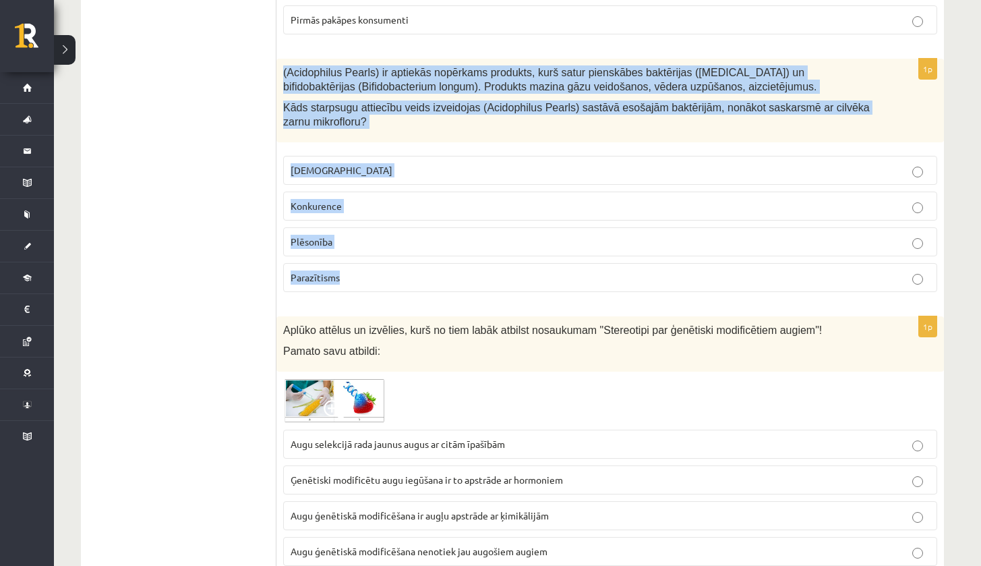
drag, startPoint x: 283, startPoint y: 51, endPoint x: 389, endPoint y: 275, distance: 247.4
click at [389, 275] on div "1p (Acidophilus Pearls) ir aptiekās nopērkams produkts, kurš satur pienskābes b…" at bounding box center [611, 181] width 668 height 244
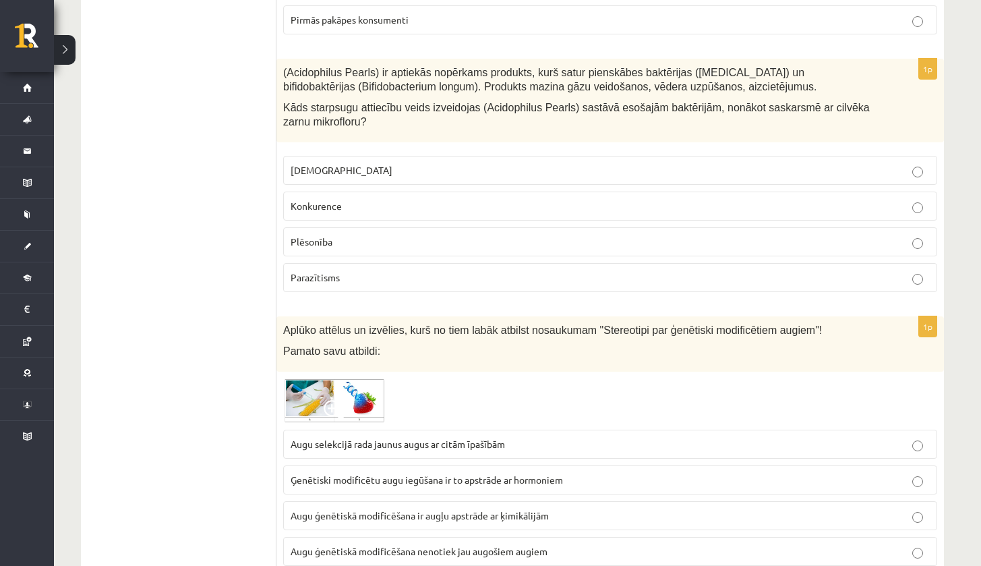
click at [387, 163] on p "Neitrālisms" at bounding box center [610, 170] width 639 height 14
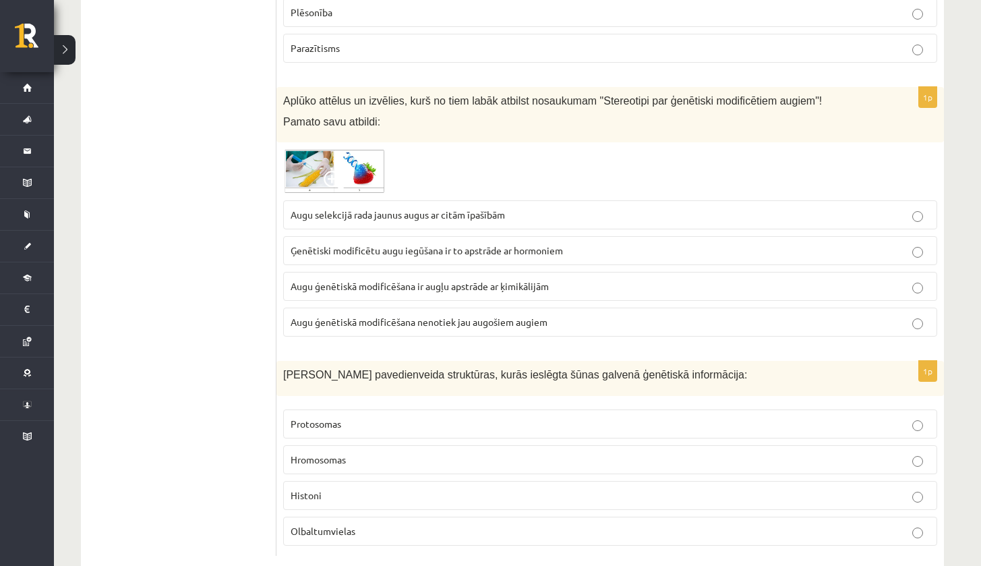
scroll to position [6829, 0]
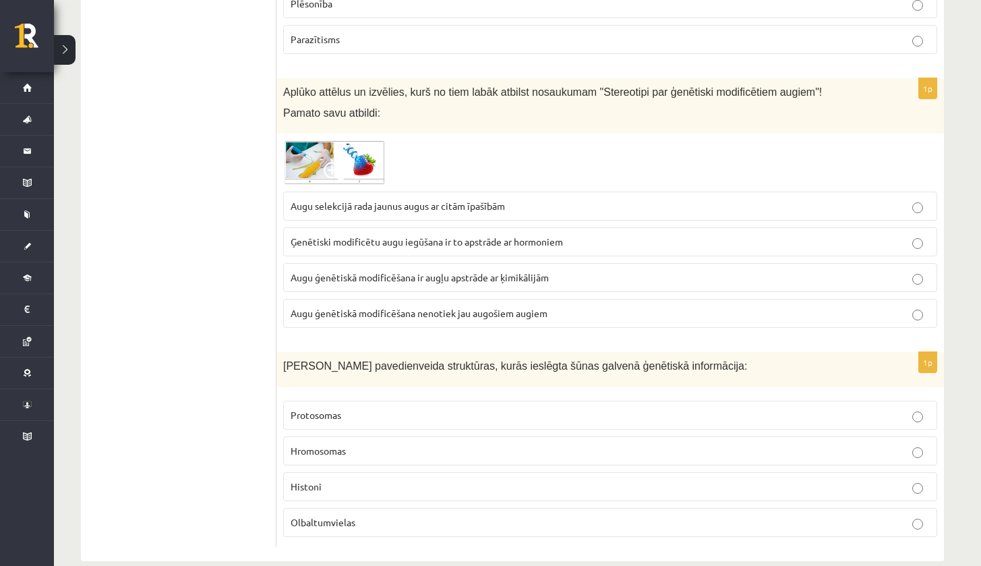
click at [347, 140] on img at bounding box center [333, 162] width 101 height 45
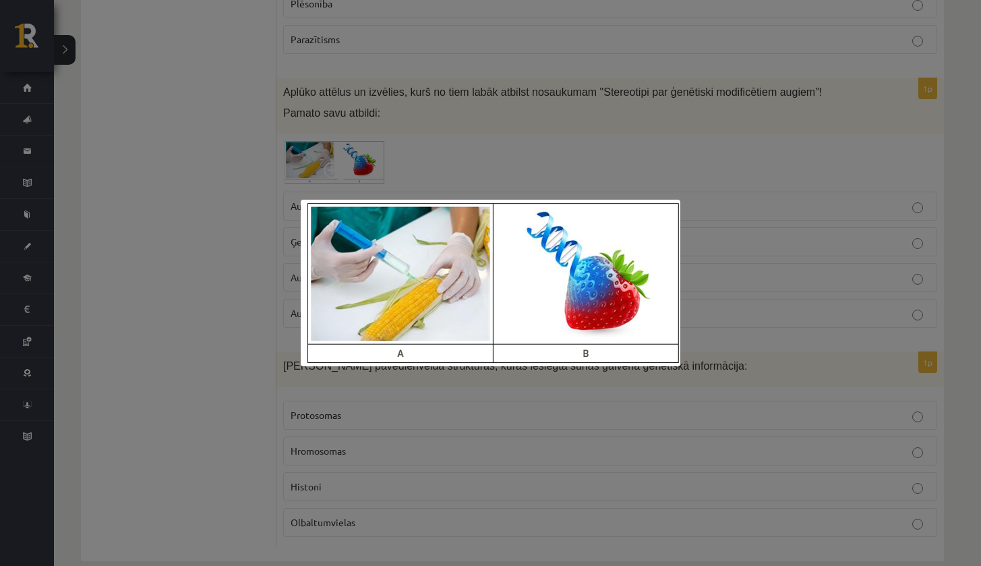
click at [233, 200] on div at bounding box center [490, 283] width 981 height 566
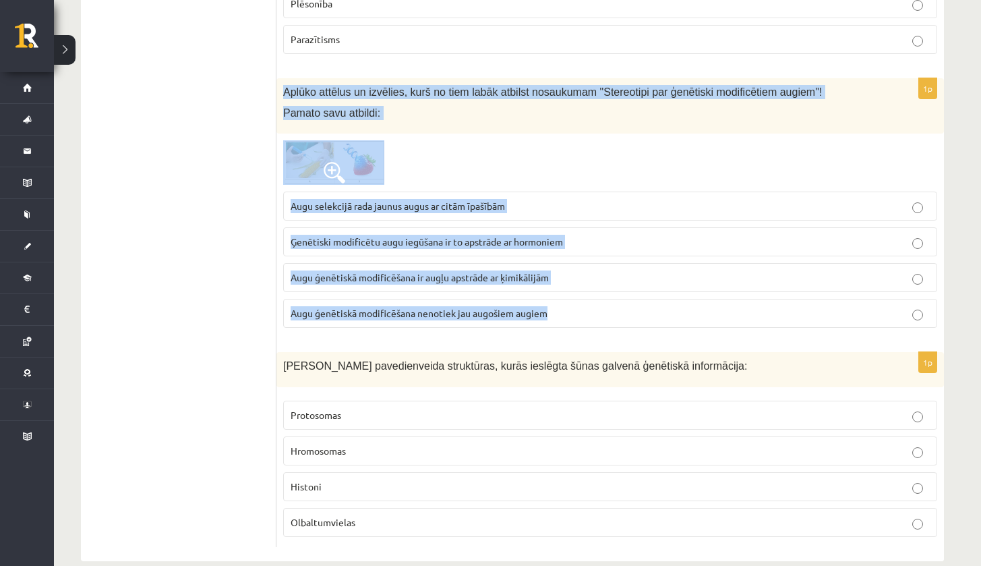
drag, startPoint x: 283, startPoint y: 69, endPoint x: 596, endPoint y: 311, distance: 395.2
click at [596, 311] on div "1p Aplūko attēlus un izvēlies, kurš no tiem labāk atbilst nosaukumam "Stereotip…" at bounding box center [611, 208] width 668 height 260
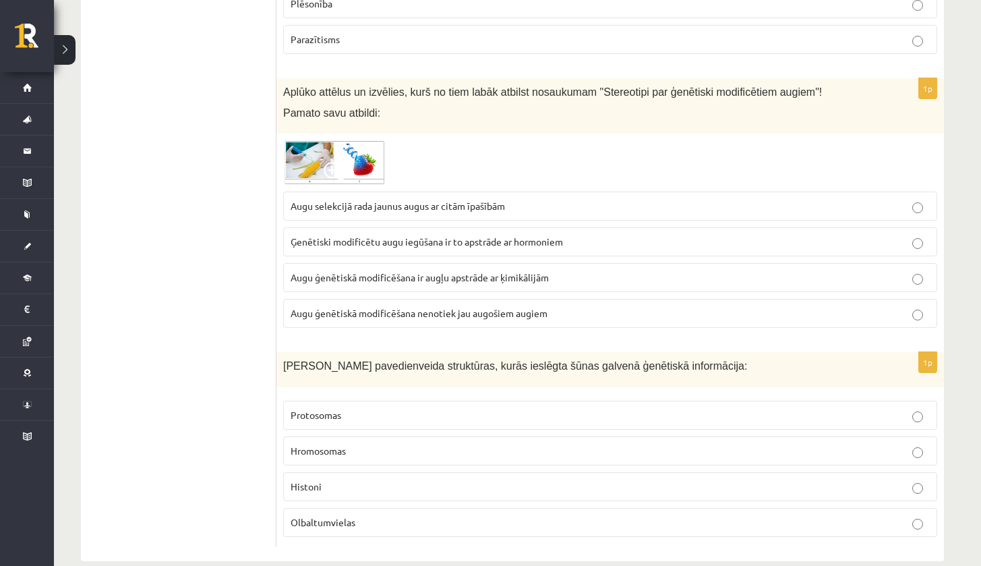
click at [330, 200] on span "Augu selekcijā rada jaunus augus ar citām īpašībām" at bounding box center [398, 206] width 215 height 12
click at [326, 140] on img at bounding box center [333, 162] width 101 height 45
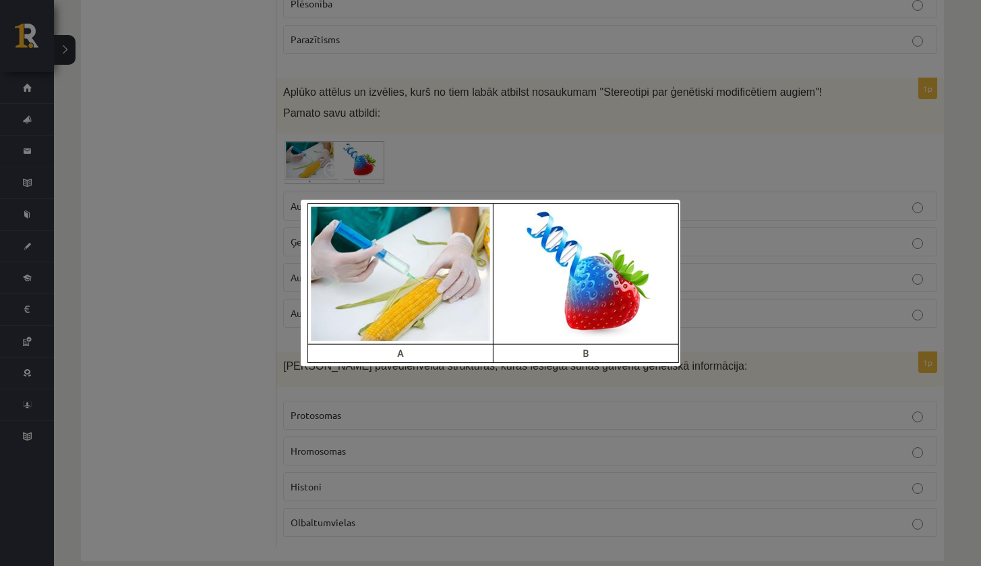
click at [254, 200] on div at bounding box center [490, 283] width 981 height 566
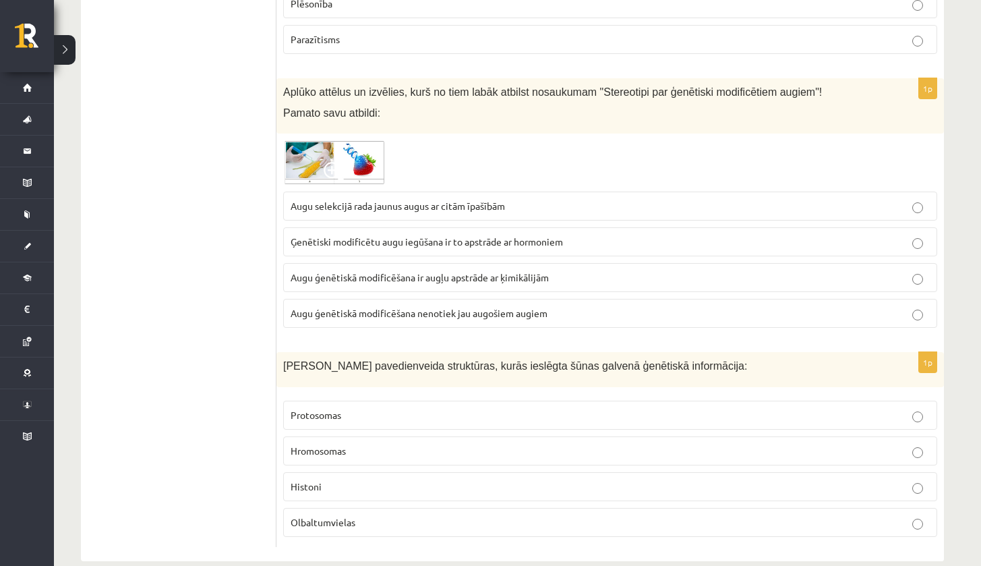
click at [304, 271] on span "Augu ģenētiskā modificēšana ir augļu apstrāde ar ķimikālijām" at bounding box center [420, 277] width 258 height 12
click at [332, 140] on img at bounding box center [333, 162] width 101 height 45
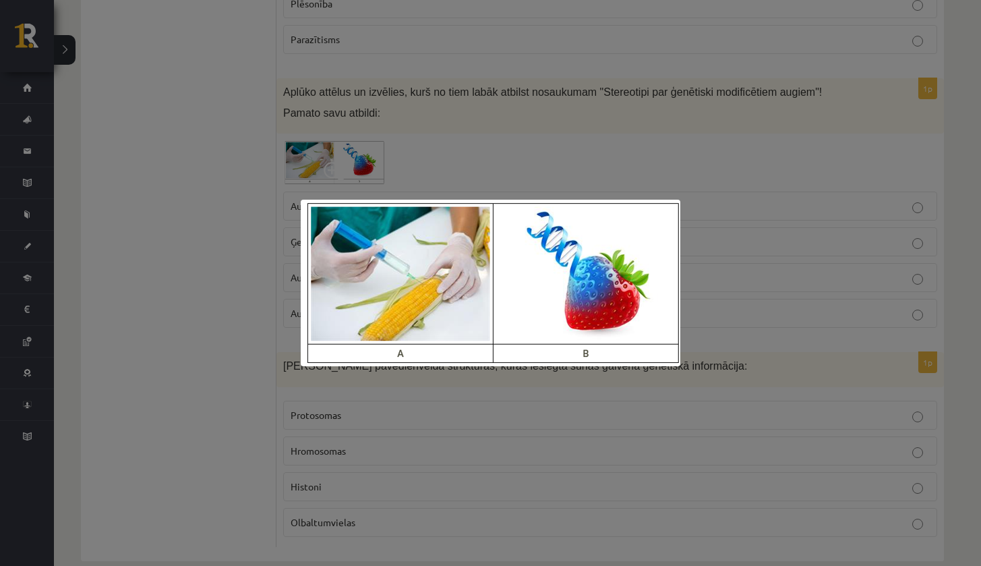
scroll to position [6828, 0]
click at [521, 339] on img at bounding box center [491, 283] width 380 height 167
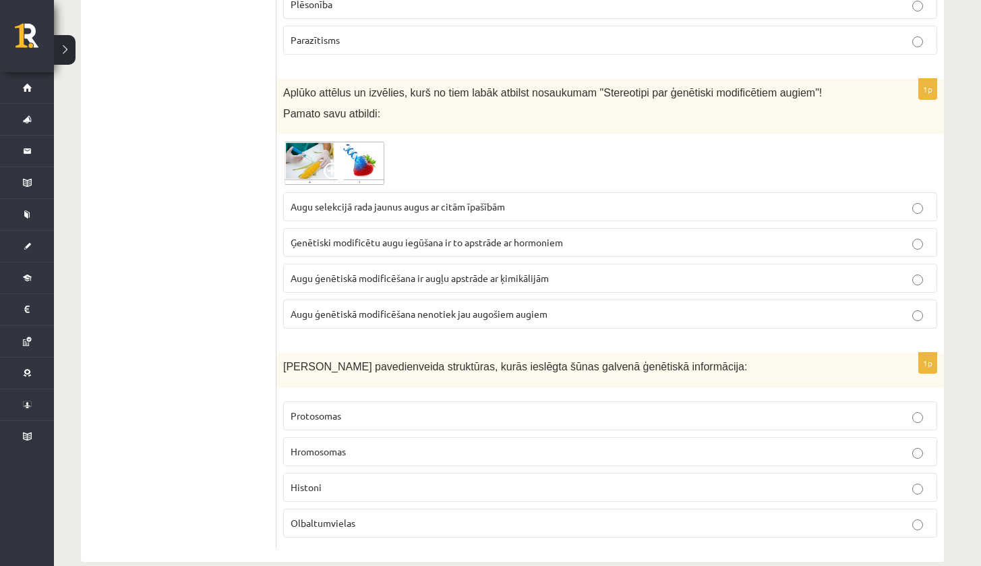
click at [331, 163] on span at bounding box center [335, 174] width 22 height 22
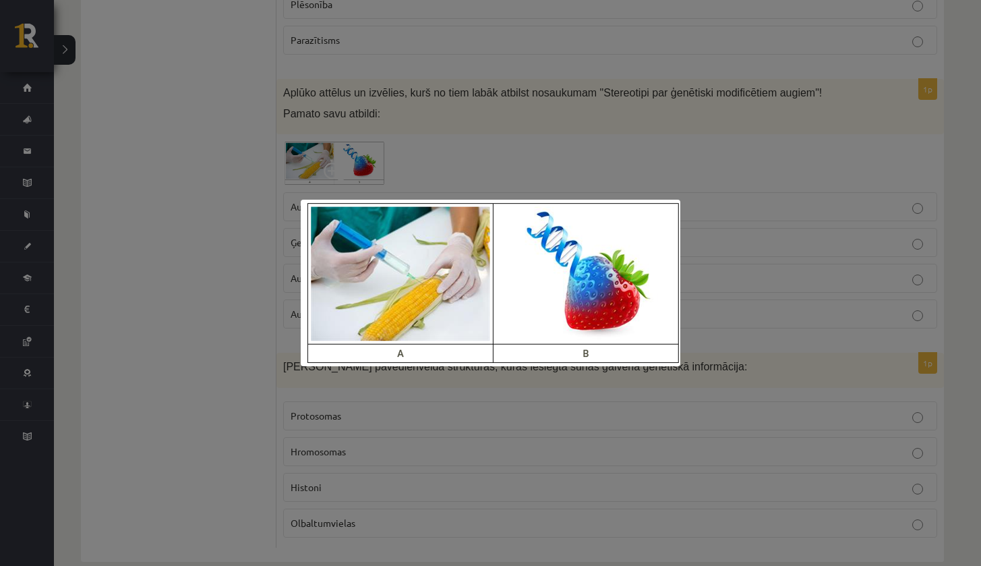
click at [691, 138] on div at bounding box center [490, 283] width 981 height 566
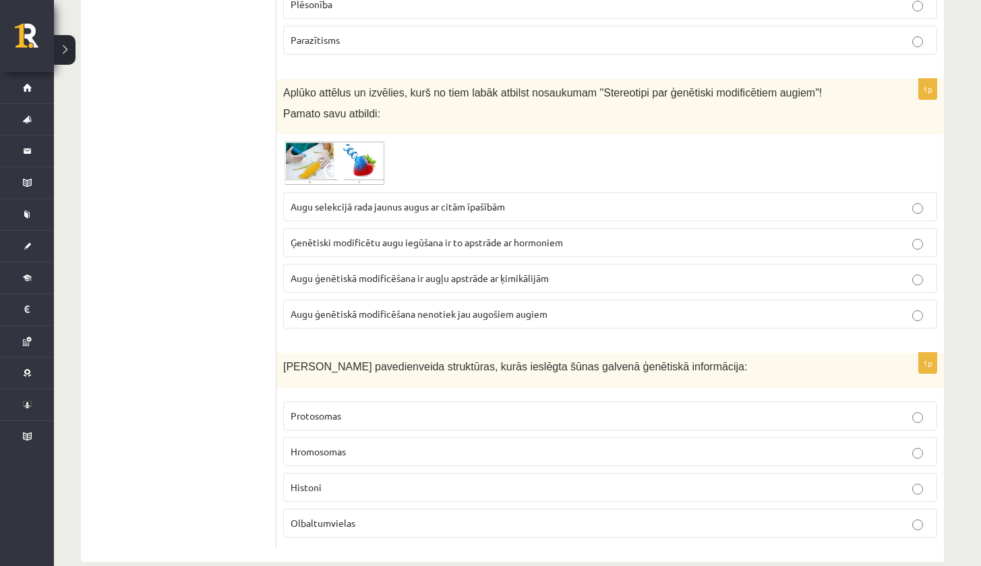
click at [304, 141] on img at bounding box center [333, 163] width 101 height 45
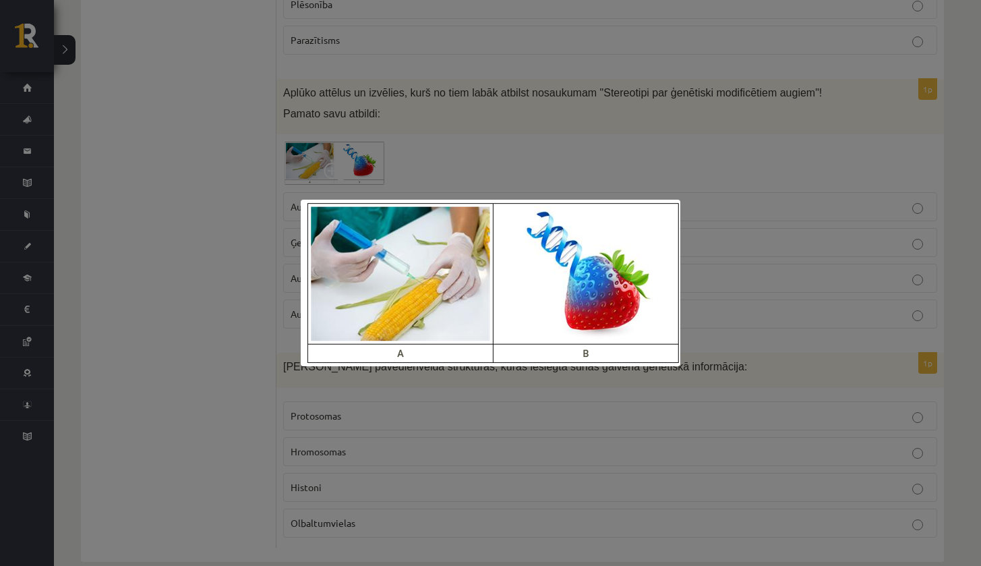
click at [646, 142] on div at bounding box center [490, 283] width 981 height 566
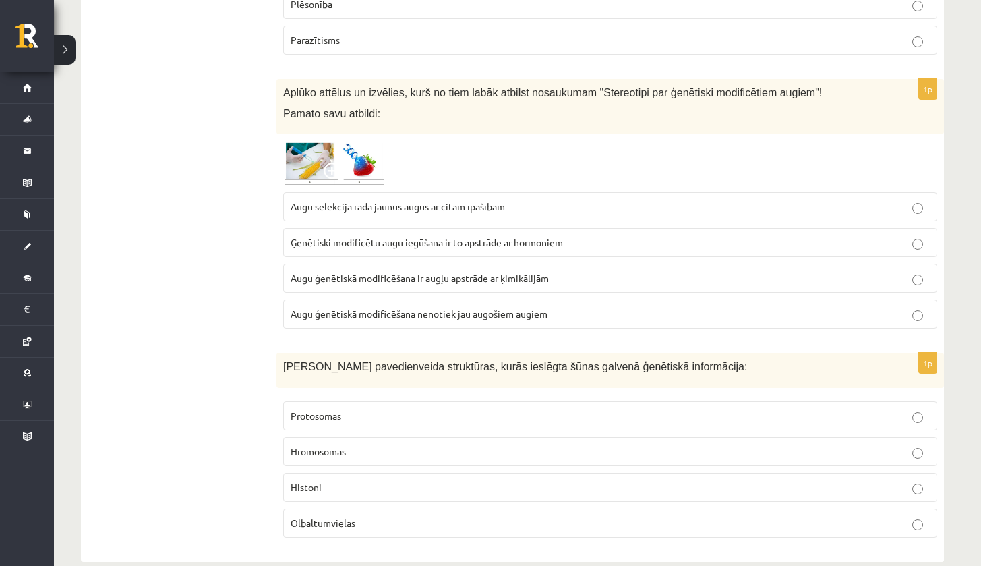
click at [426, 236] on span "Ģenētiski modificētu augu iegūšana ir to apstrāde ar hormoniem" at bounding box center [427, 242] width 273 height 12
click at [401, 266] on label "Augu ģenētiskā modificēšana ir augļu apstrāde ar ķimikālijām" at bounding box center [610, 278] width 654 height 29
click at [349, 141] on img at bounding box center [333, 163] width 101 height 45
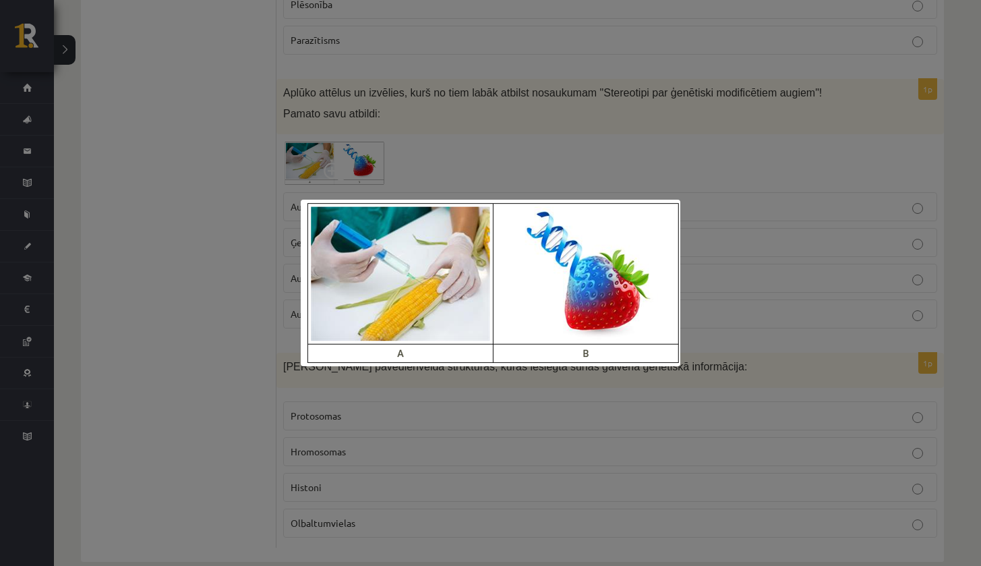
click at [247, 241] on div at bounding box center [490, 283] width 981 height 566
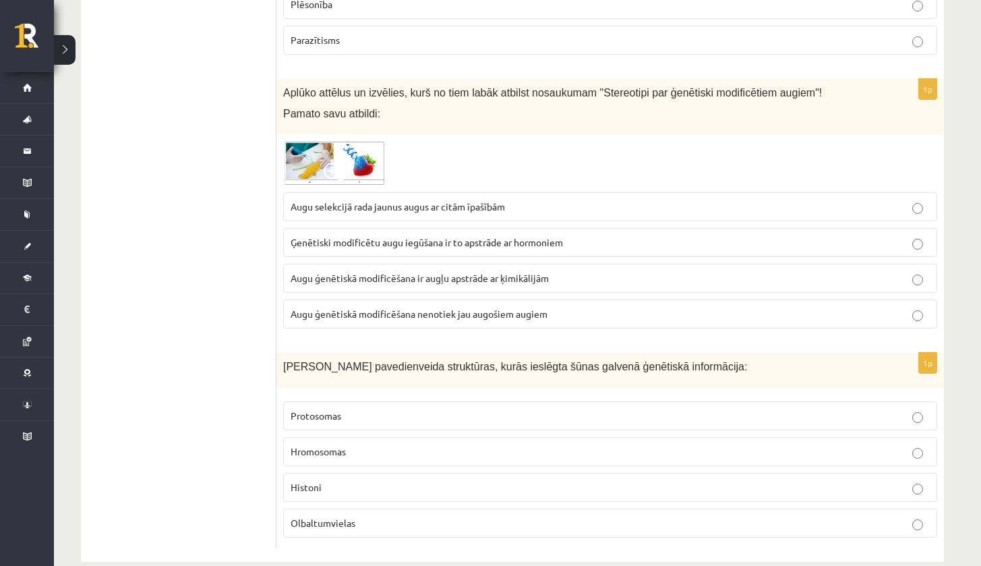
click at [336, 141] on img at bounding box center [333, 163] width 101 height 45
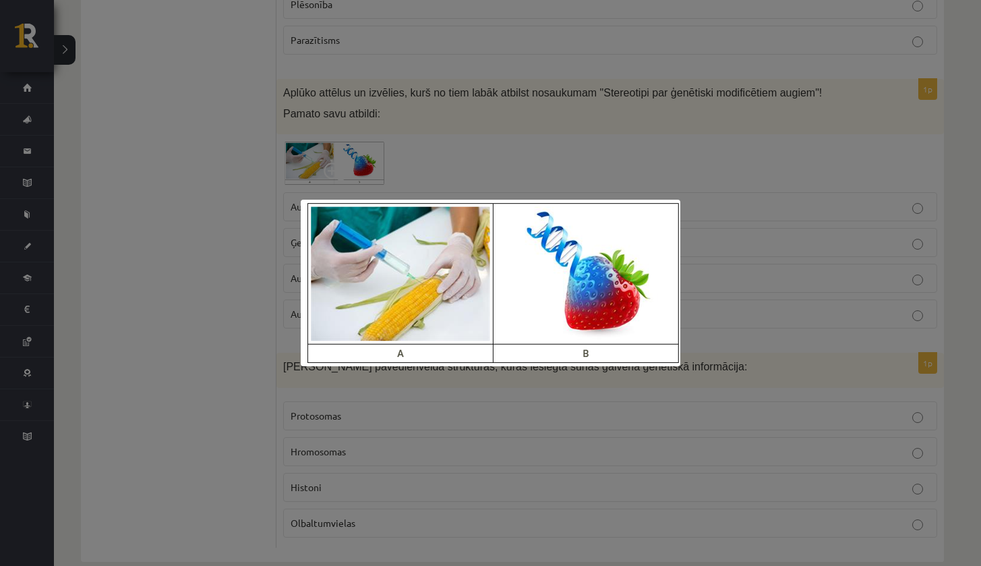
click at [244, 232] on div at bounding box center [490, 283] width 981 height 566
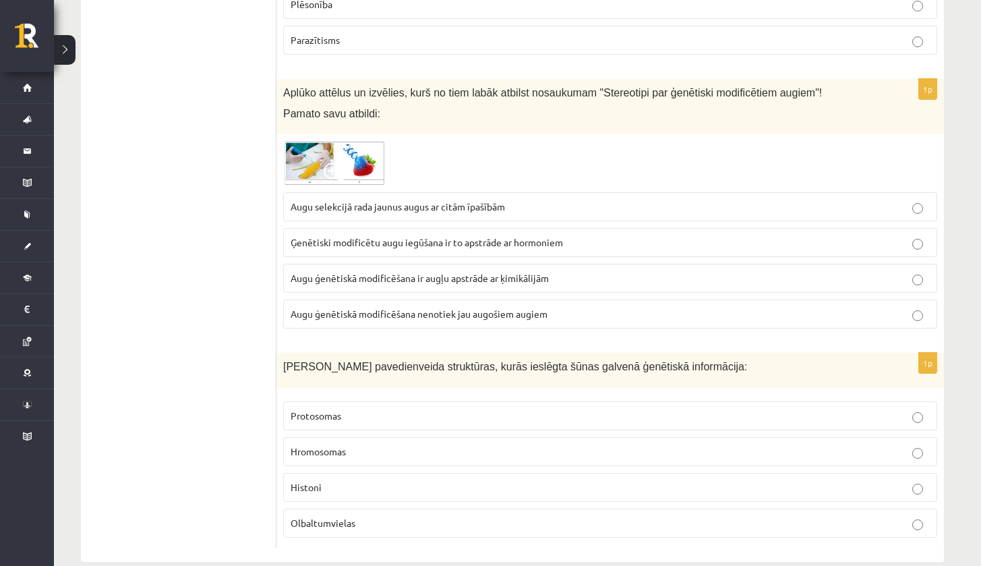
scroll to position [6829, 0]
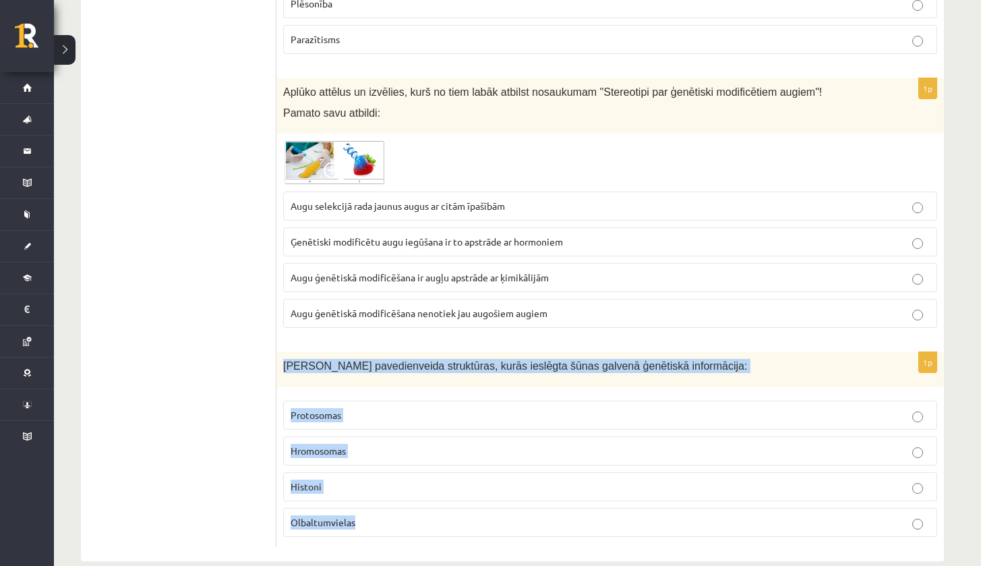
drag, startPoint x: 283, startPoint y: 343, endPoint x: 412, endPoint y: 515, distance: 215.3
click at [411, 515] on div "1p Šūnas kodola pavedienveida struktūras, kurās ieslēgta šūnas galvenā ģenētisk…" at bounding box center [611, 449] width 668 height 195
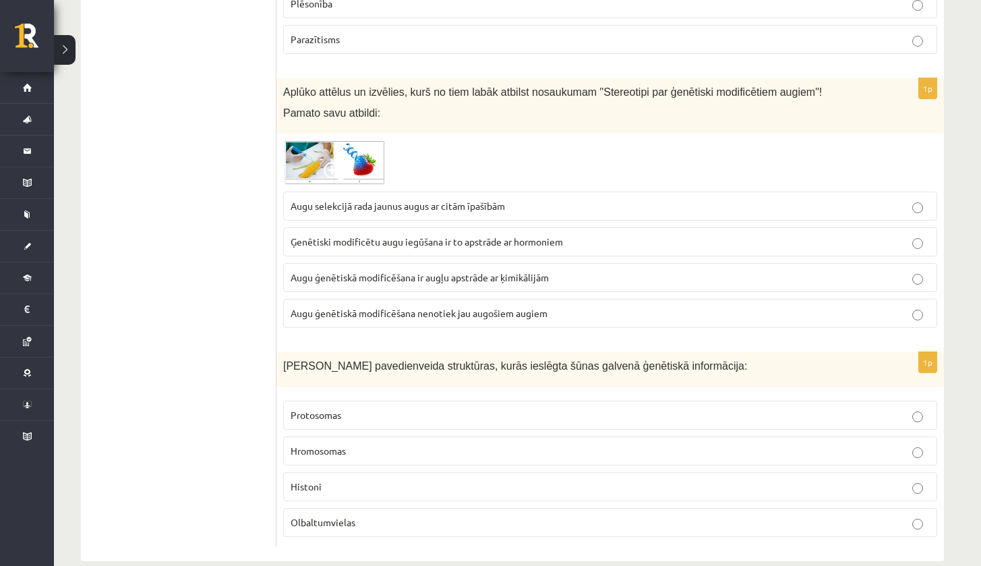
click at [345, 444] on p "Hromosomas" at bounding box center [610, 451] width 639 height 14
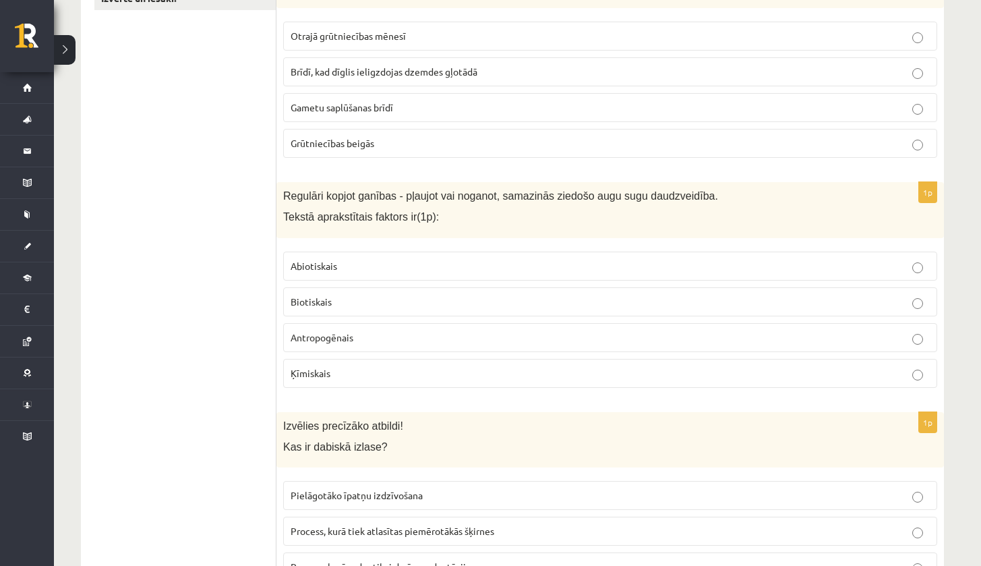
scroll to position [115, 0]
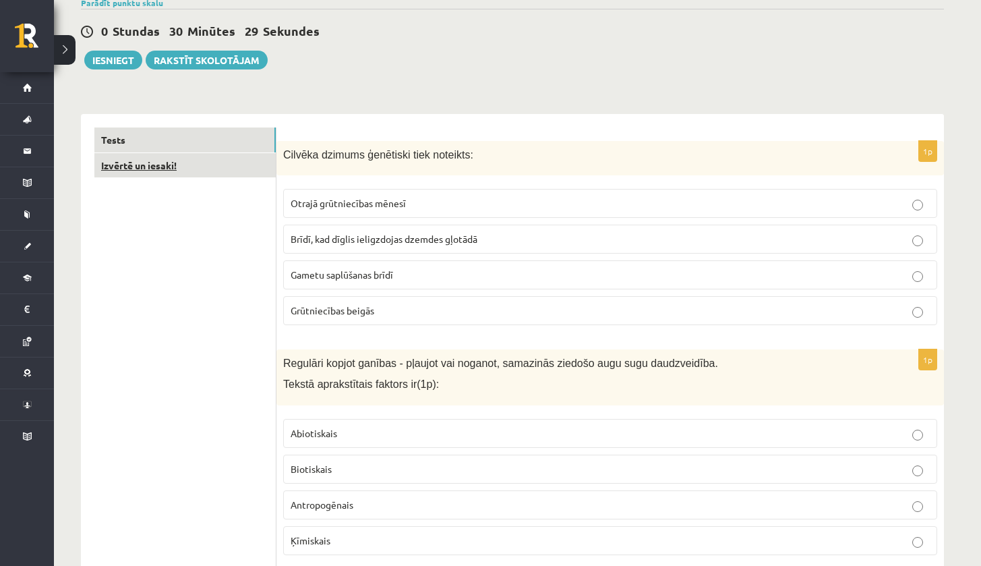
click at [264, 167] on link "Izvērtē un iesaki!" at bounding box center [184, 165] width 181 height 25
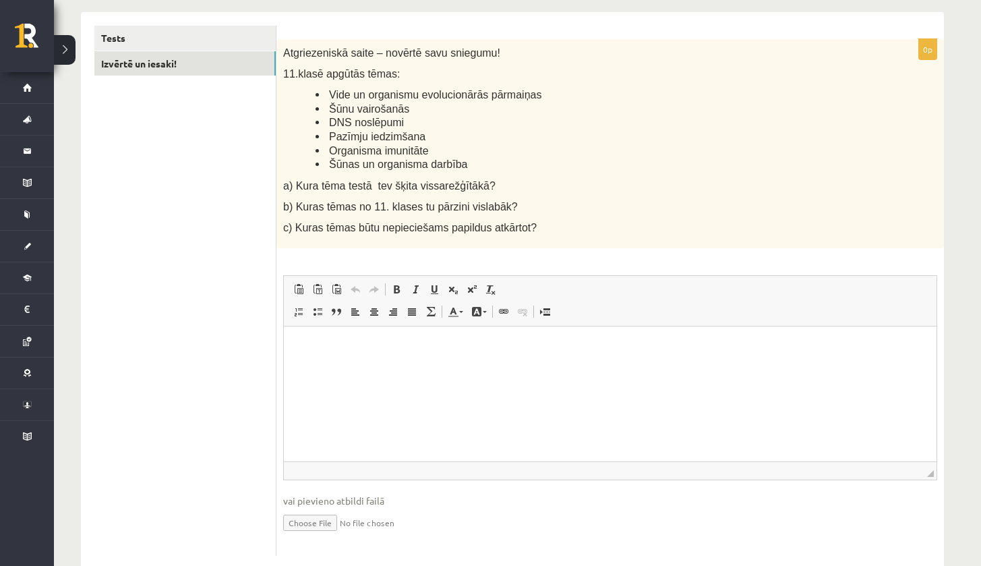
scroll to position [218, 0]
click at [312, 360] on html at bounding box center [610, 345] width 653 height 41
click at [233, 40] on link "Tests" at bounding box center [184, 36] width 181 height 25
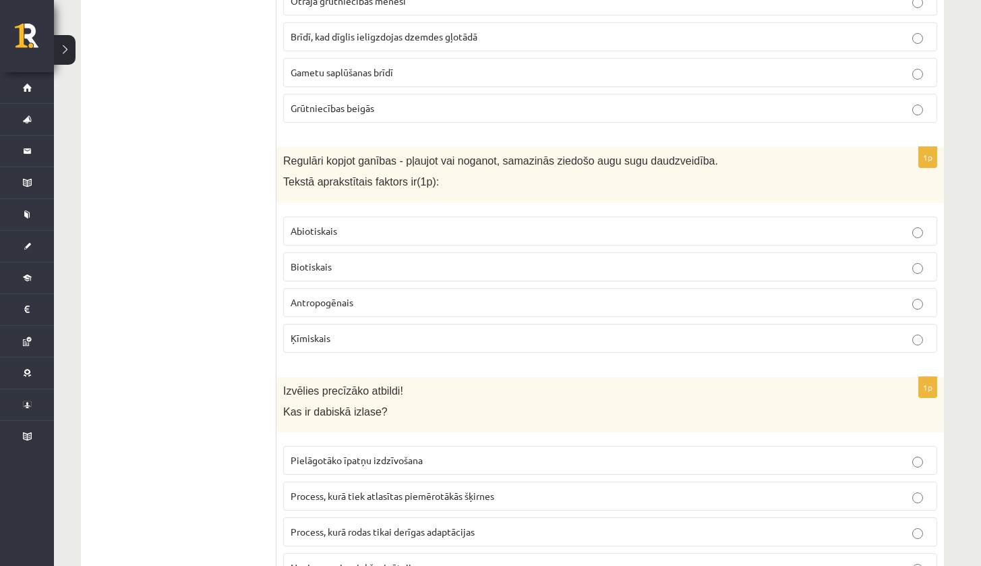
scroll to position [0, 0]
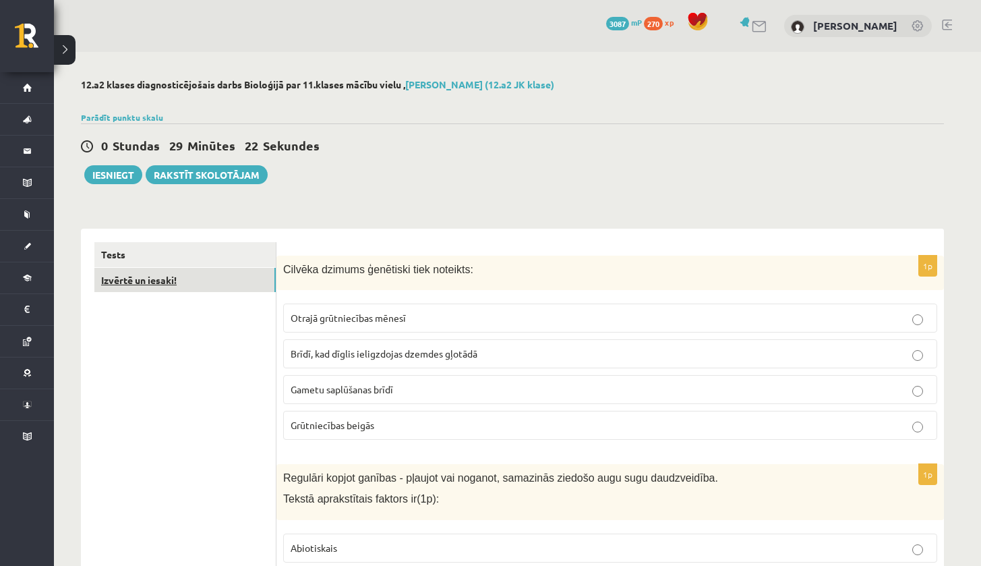
click at [198, 286] on link "Izvērtē un iesaki!" at bounding box center [184, 280] width 181 height 25
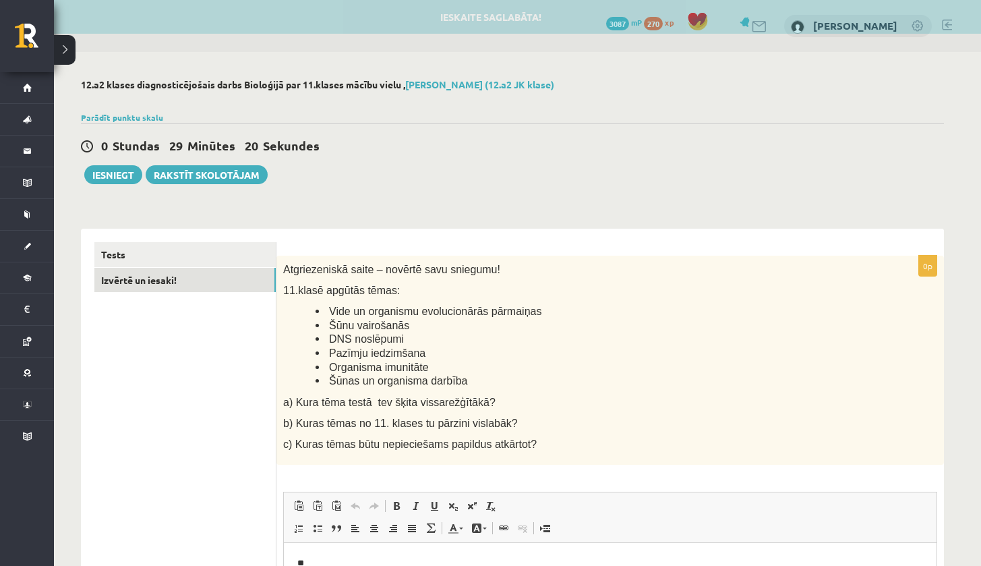
click at [392, 501] on span at bounding box center [396, 506] width 11 height 11
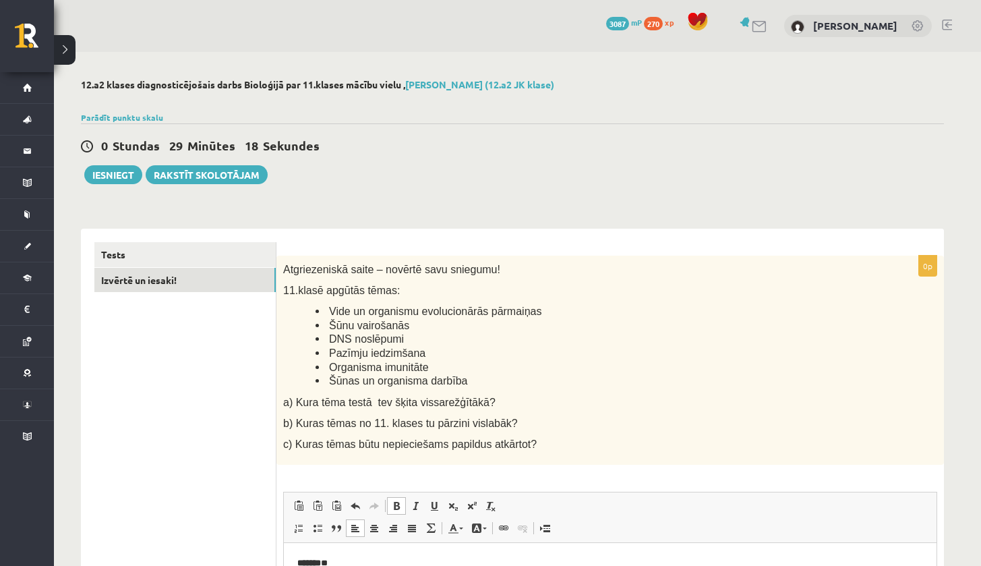
click at [476, 459] on div "Atgriezeniskā saite – novērtē savu sniegumu! 11.klasē apgūtās tēmas: Vide un or…" at bounding box center [611, 360] width 668 height 209
click at [488, 501] on span at bounding box center [491, 506] width 11 height 11
click at [525, 472] on div "**********" at bounding box center [611, 514] width 668 height 517
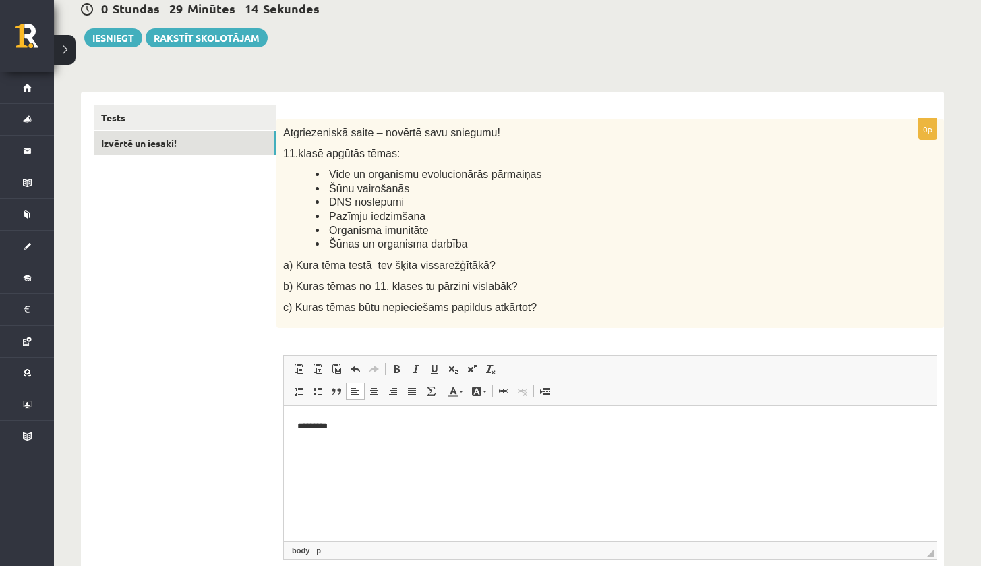
scroll to position [169, 0]
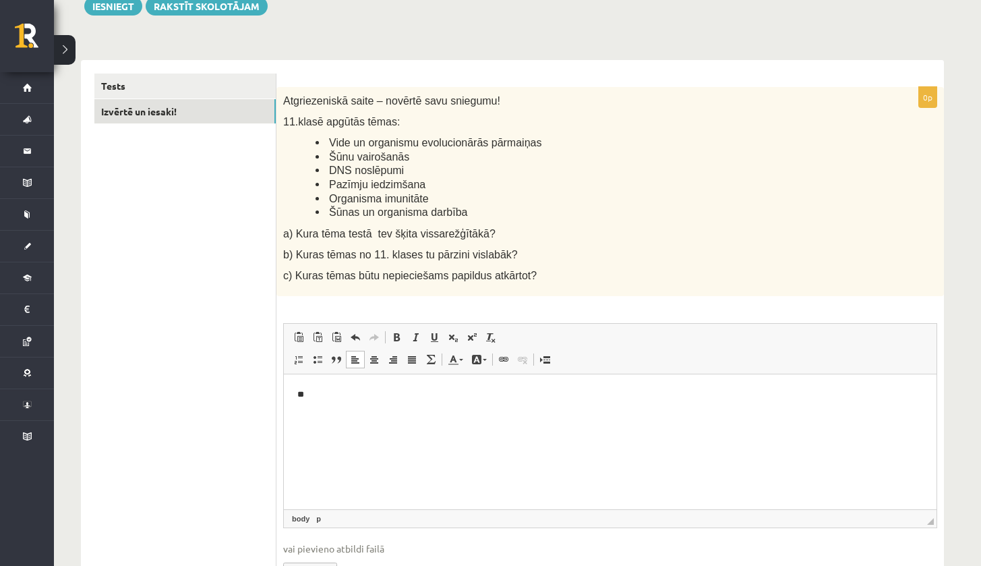
click at [338, 387] on html "**" at bounding box center [610, 394] width 653 height 40
click at [339, 413] on html "**" at bounding box center [610, 394] width 653 height 40
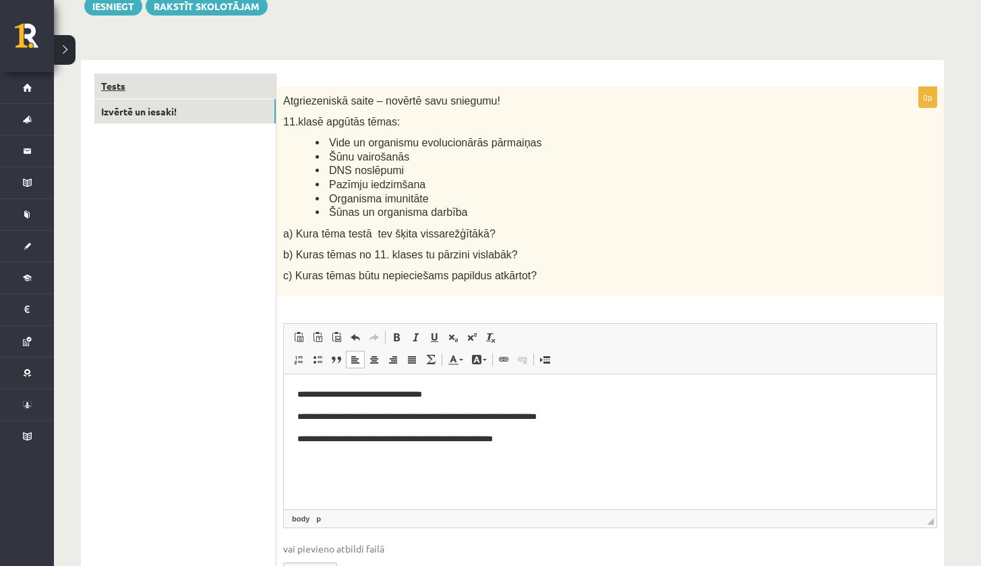
click at [231, 81] on link "Tests" at bounding box center [184, 86] width 181 height 25
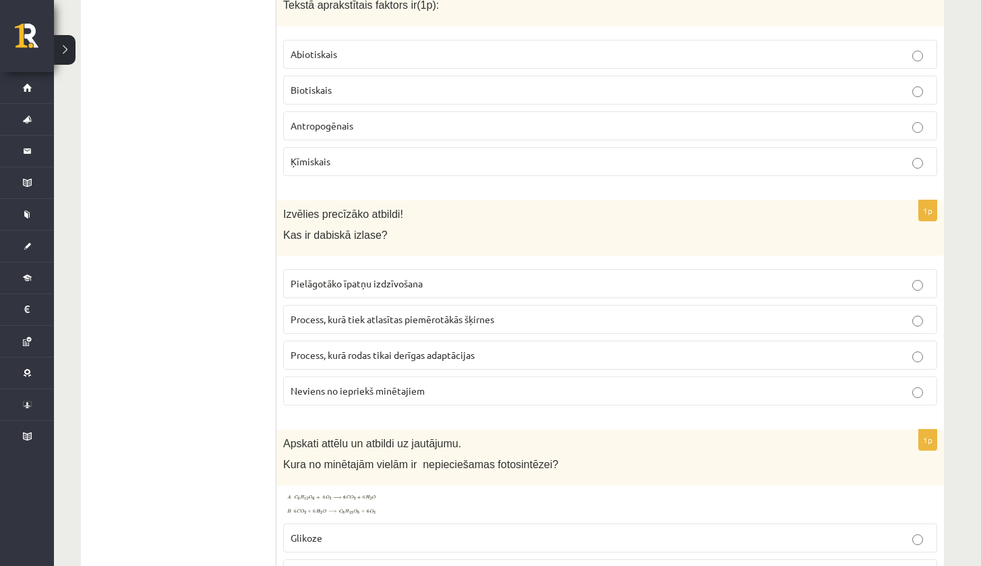
scroll to position [0, 0]
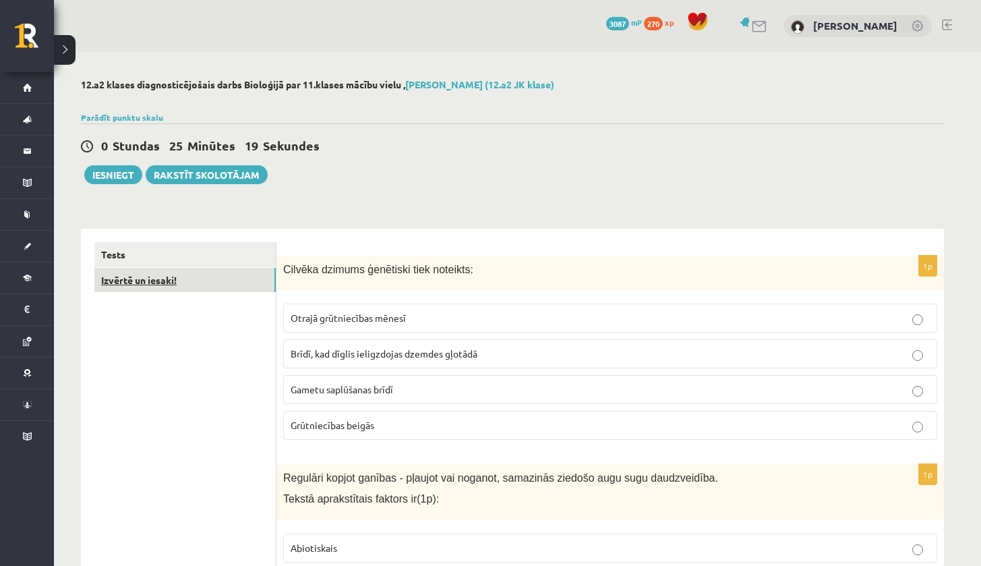
click at [144, 271] on link "Izvērtē un iesaki!" at bounding box center [184, 280] width 181 height 25
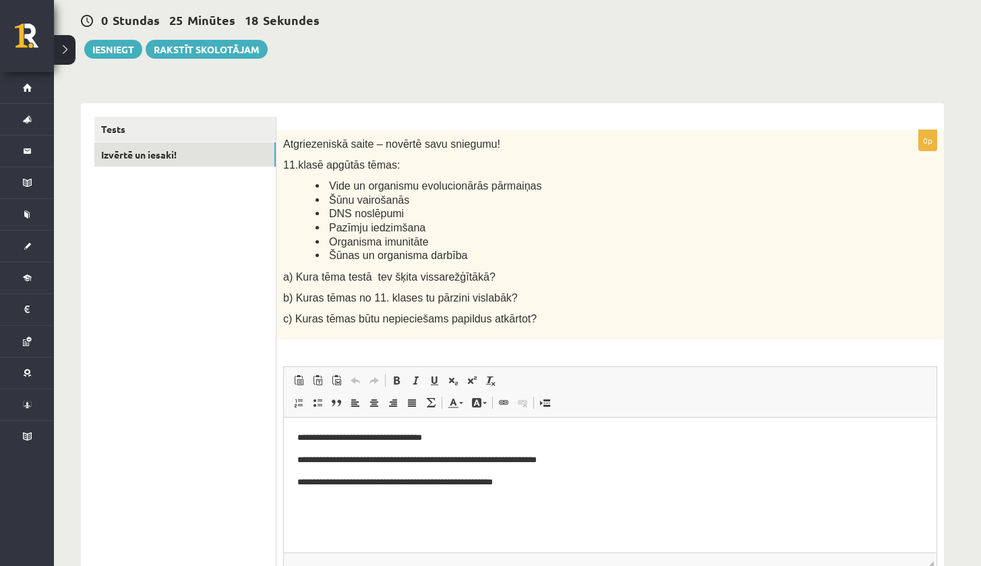
scroll to position [200, 0]
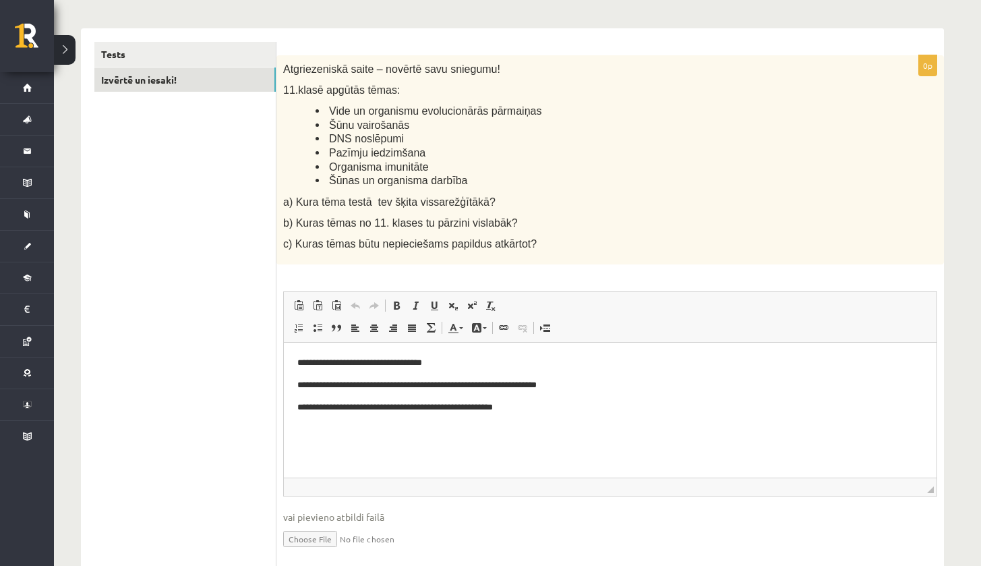
click at [554, 411] on p "**********" at bounding box center [610, 407] width 626 height 13
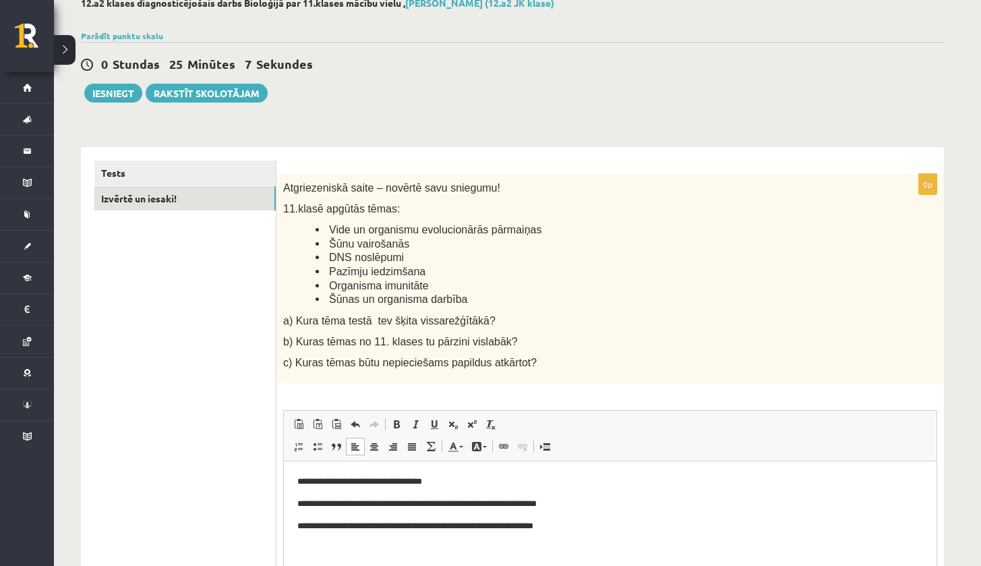
scroll to position [47, 0]
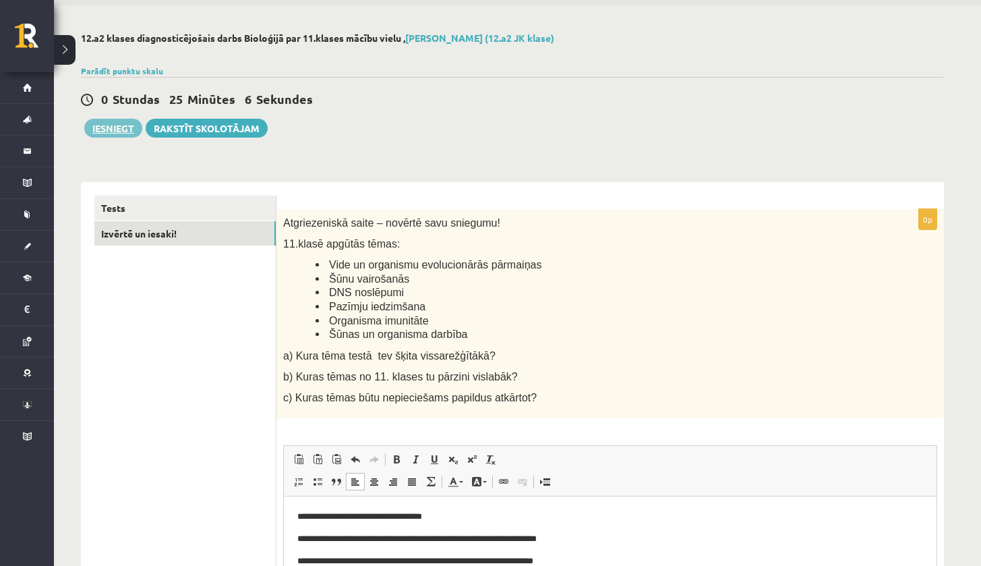
click at [108, 129] on button "Iesniegt" at bounding box center [113, 128] width 58 height 19
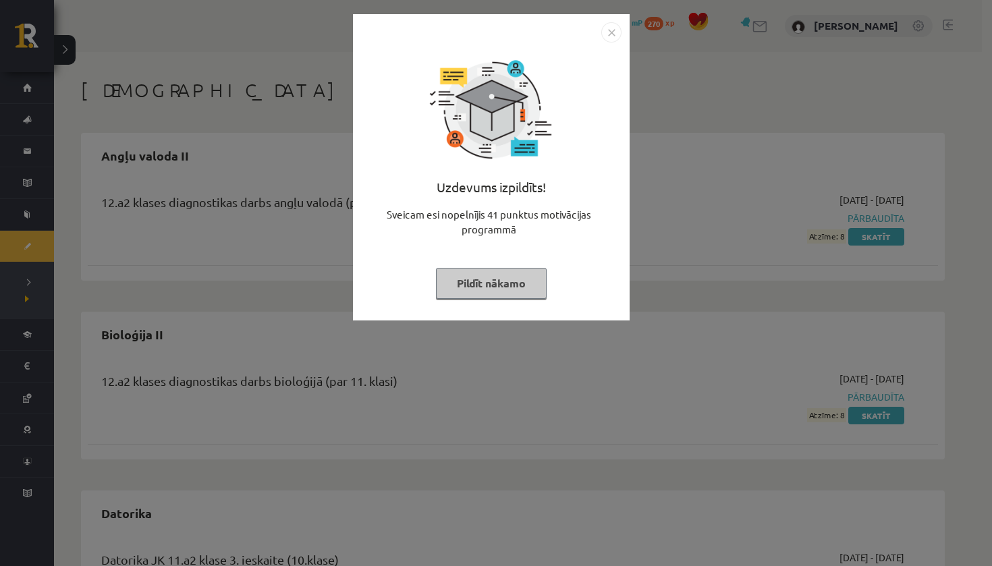
click at [496, 276] on button "Pildīt nākamo" at bounding box center [491, 283] width 111 height 31
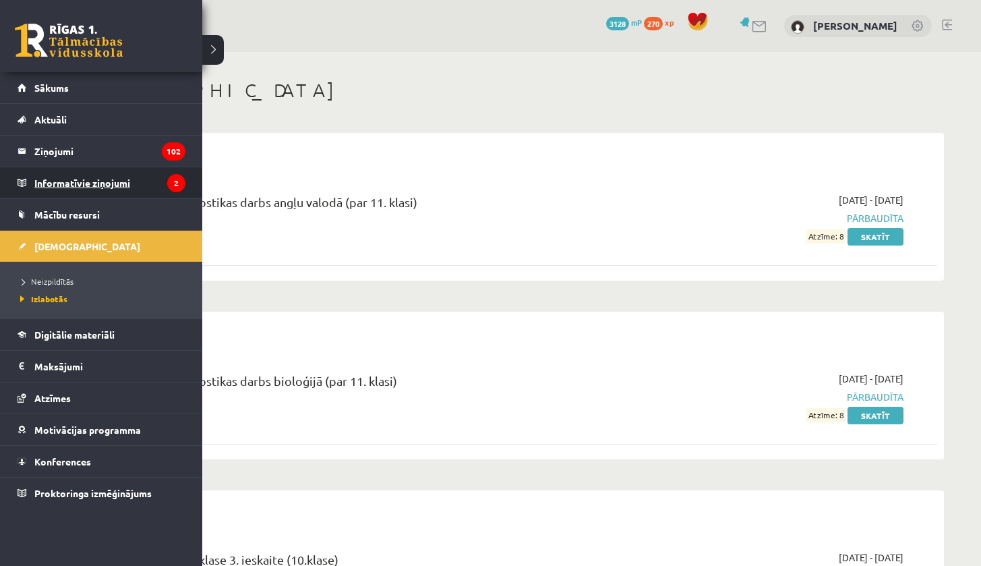
click at [93, 183] on legend "Informatīvie ziņojumi 2" at bounding box center [109, 182] width 151 height 31
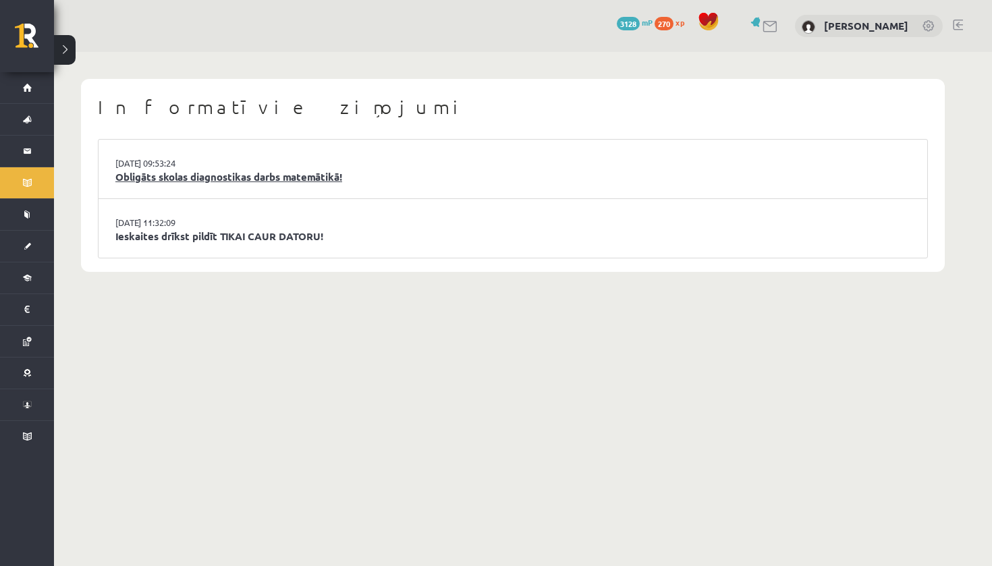
click at [319, 175] on link "Obligāts skolas diagnostikas darbs matemātikā!" at bounding box center [512, 177] width 795 height 16
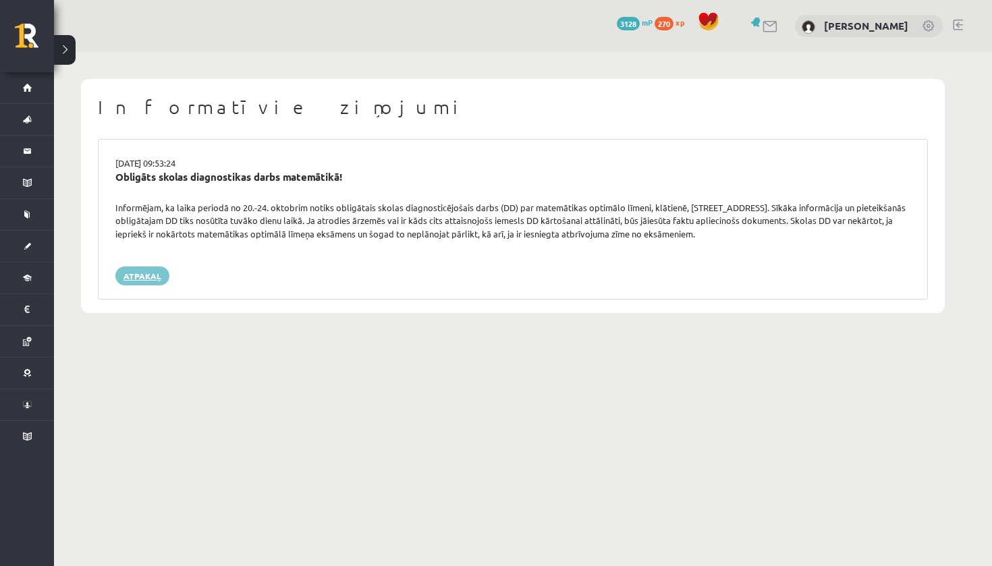
click at [146, 271] on link "Atpakaļ" at bounding box center [142, 275] width 54 height 19
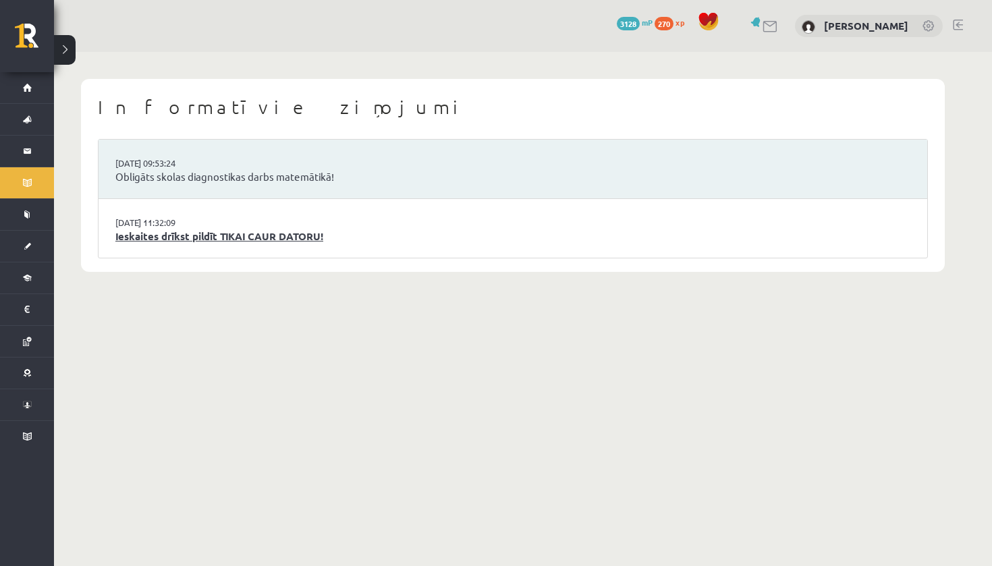
click at [181, 235] on link "Ieskaites drīkst pildīt TIKAI CAUR DATORU!" at bounding box center [512, 237] width 795 height 16
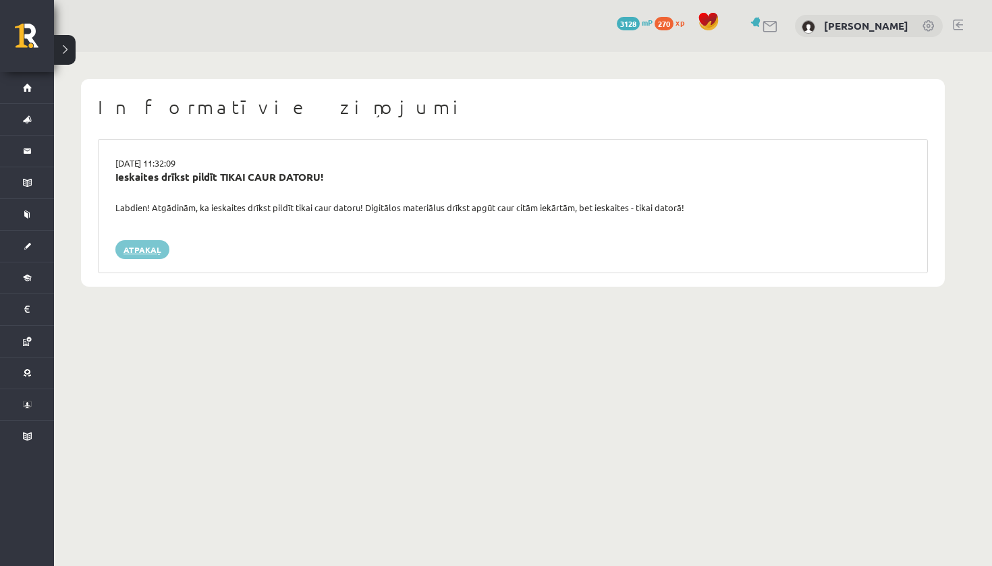
click at [151, 248] on link "Atpakaļ" at bounding box center [142, 249] width 54 height 19
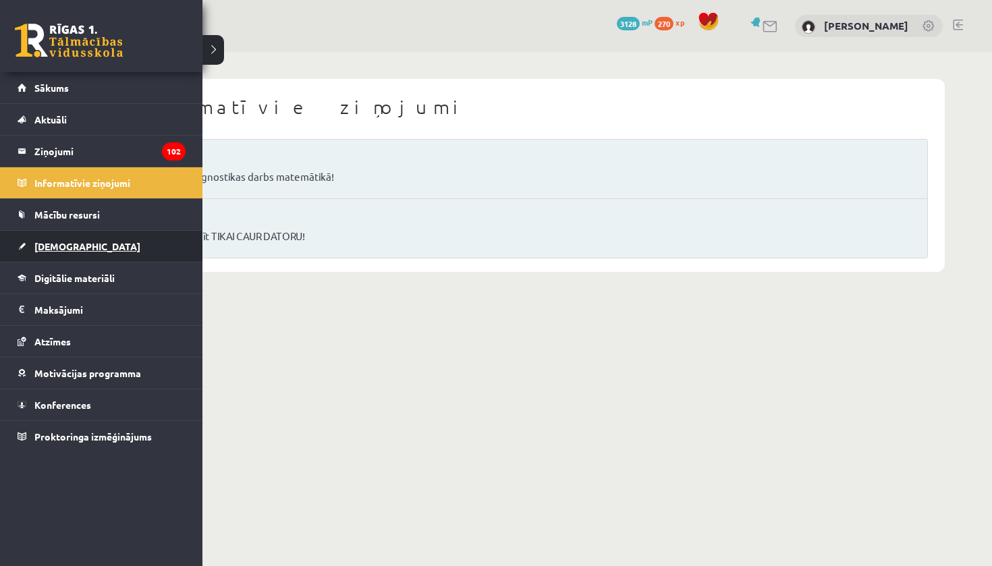
click at [46, 249] on span "[DEMOGRAPHIC_DATA]" at bounding box center [87, 246] width 106 height 12
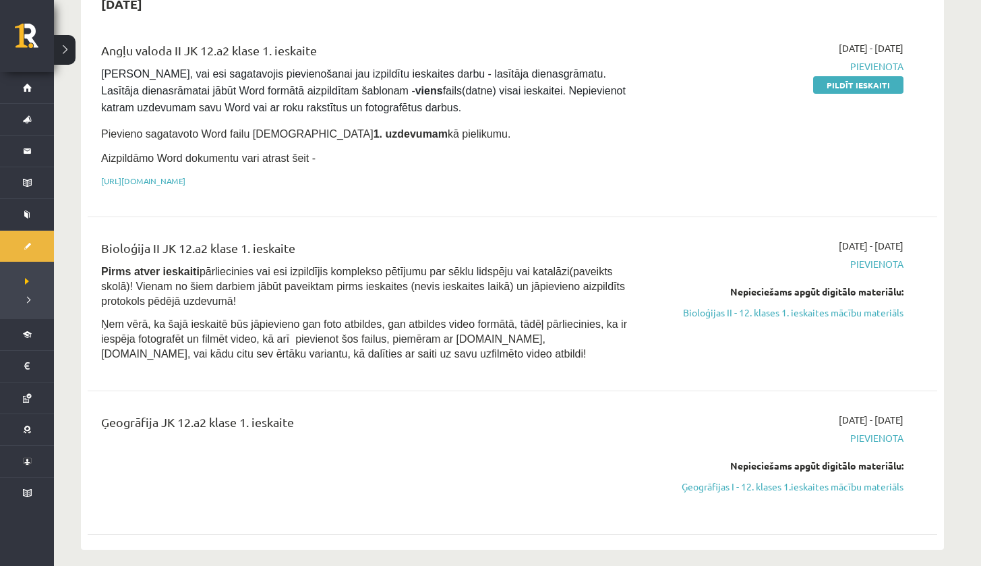
scroll to position [196, 0]
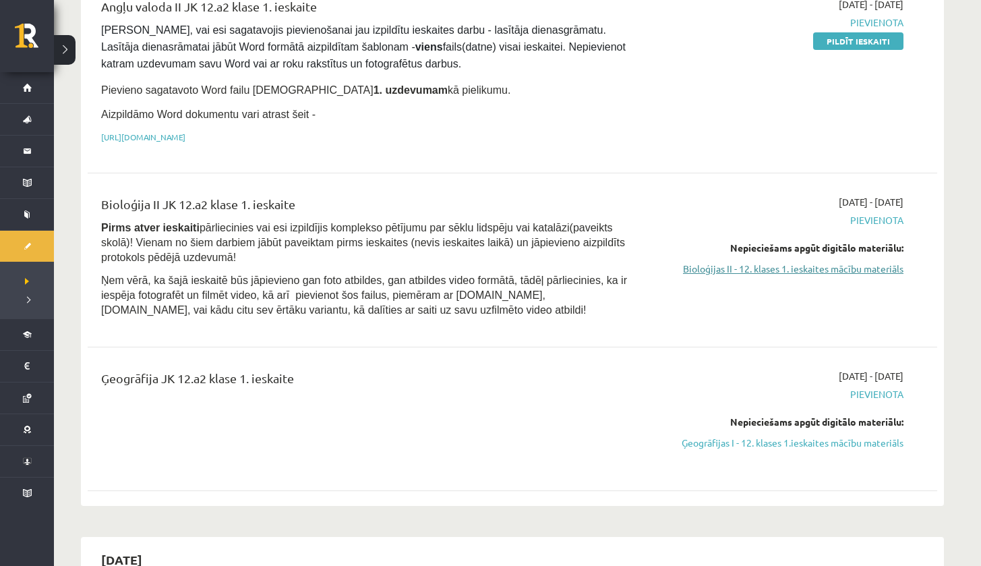
click at [805, 265] on link "Bioloģijas II - 12. klases 1. ieskaites mācību materiāls" at bounding box center [777, 269] width 254 height 14
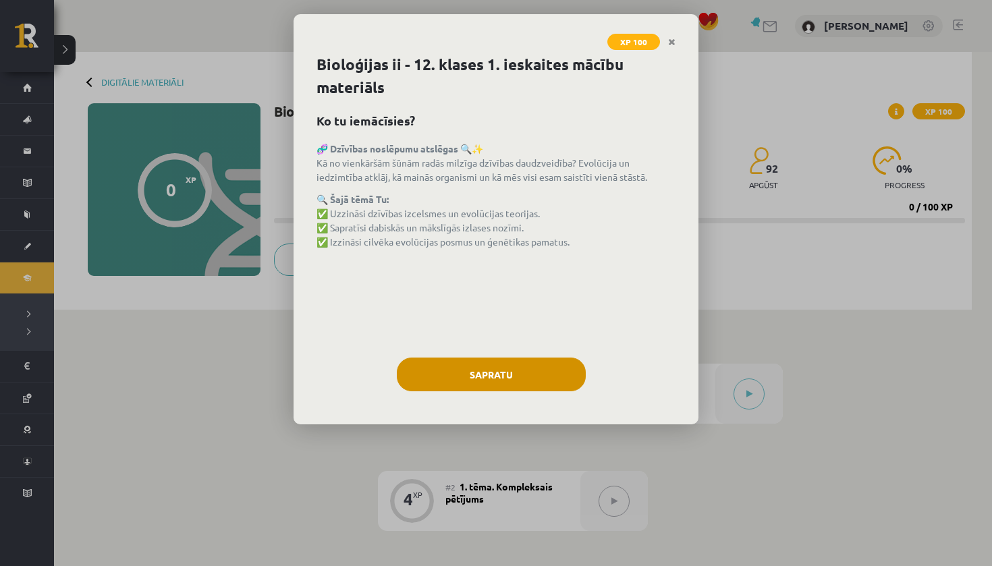
click at [496, 373] on button "Sapratu" at bounding box center [491, 375] width 189 height 34
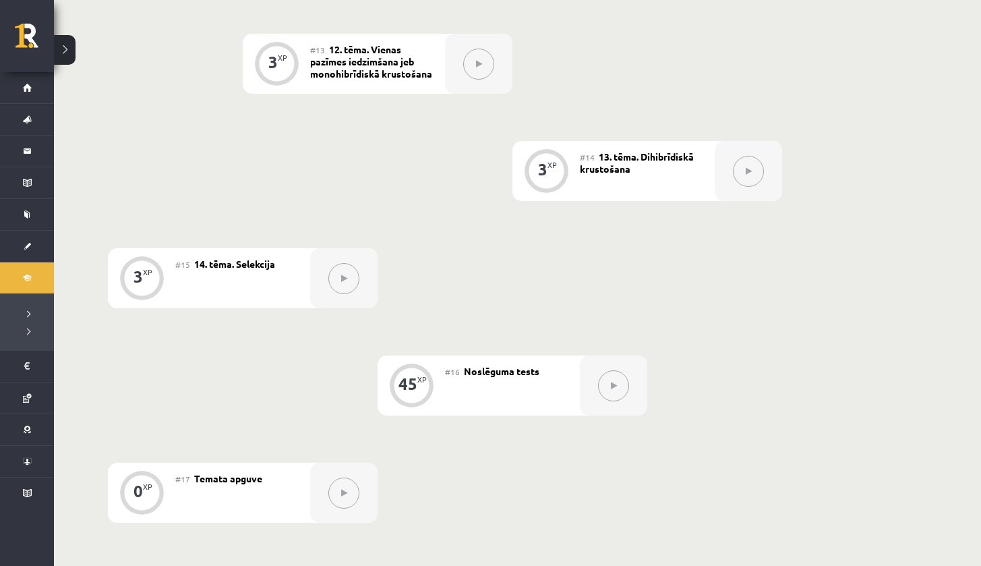
scroll to position [1620, 0]
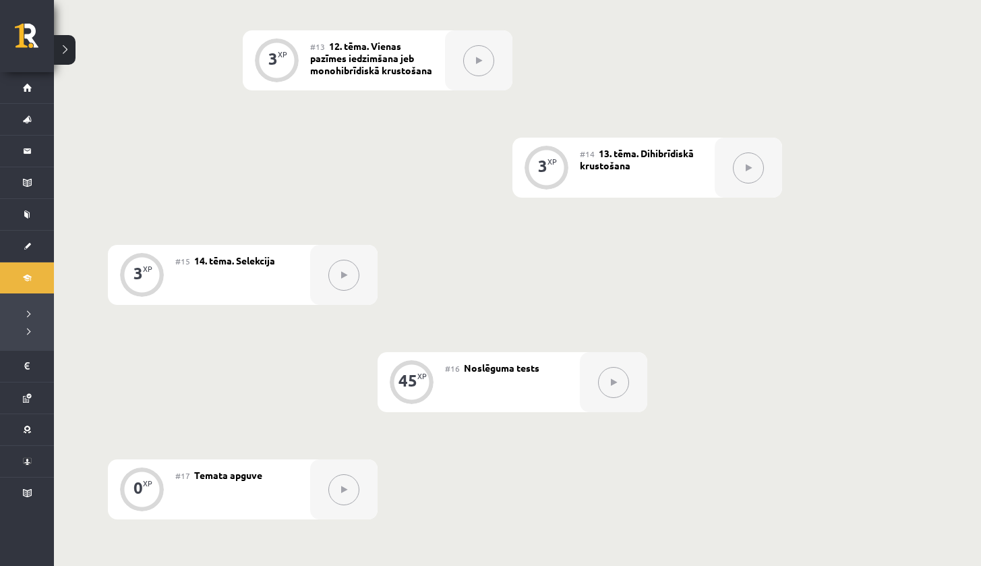
drag, startPoint x: 971, startPoint y: 442, endPoint x: 971, endPoint y: 477, distance: 35.1
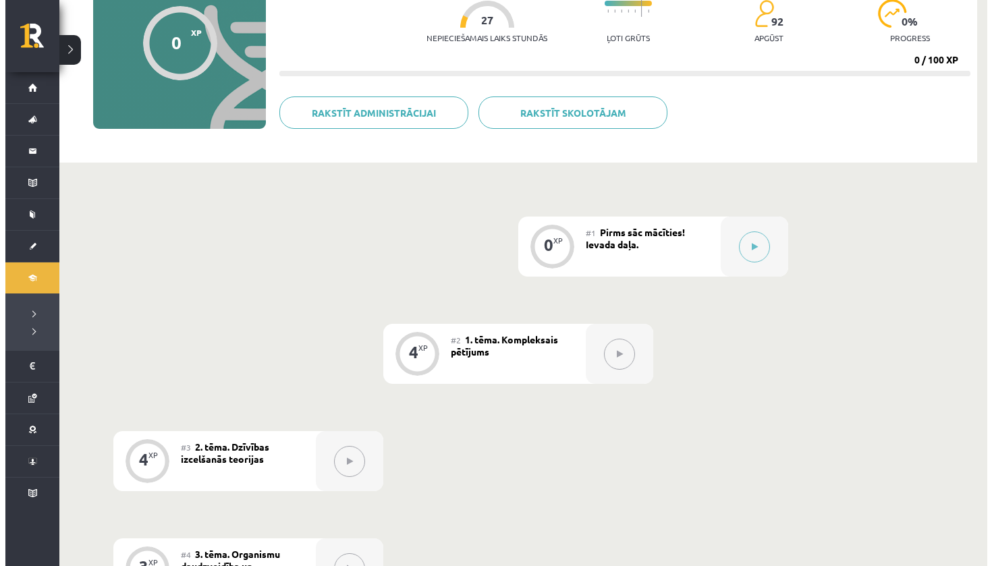
scroll to position [153, 0]
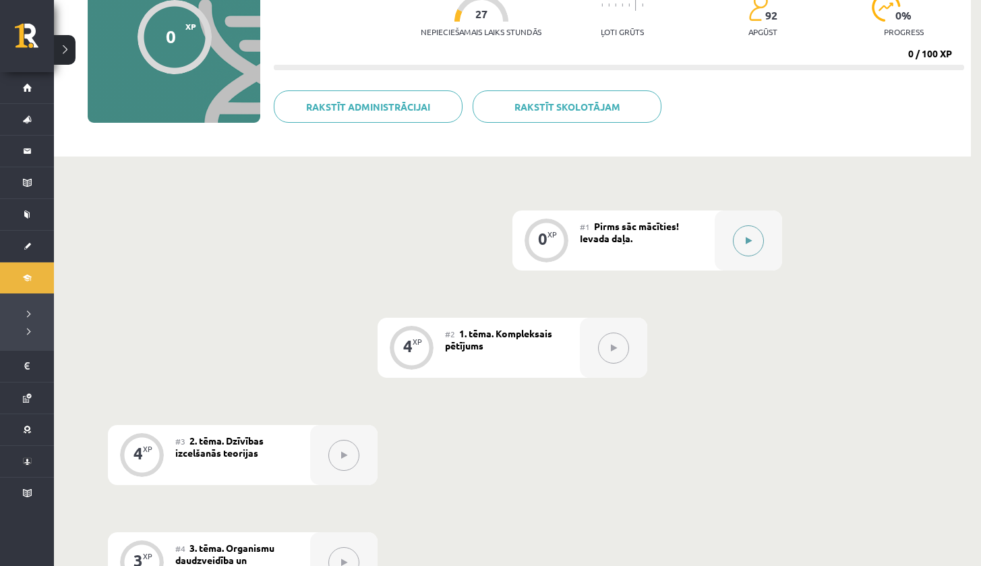
click at [753, 236] on button at bounding box center [748, 240] width 31 height 31
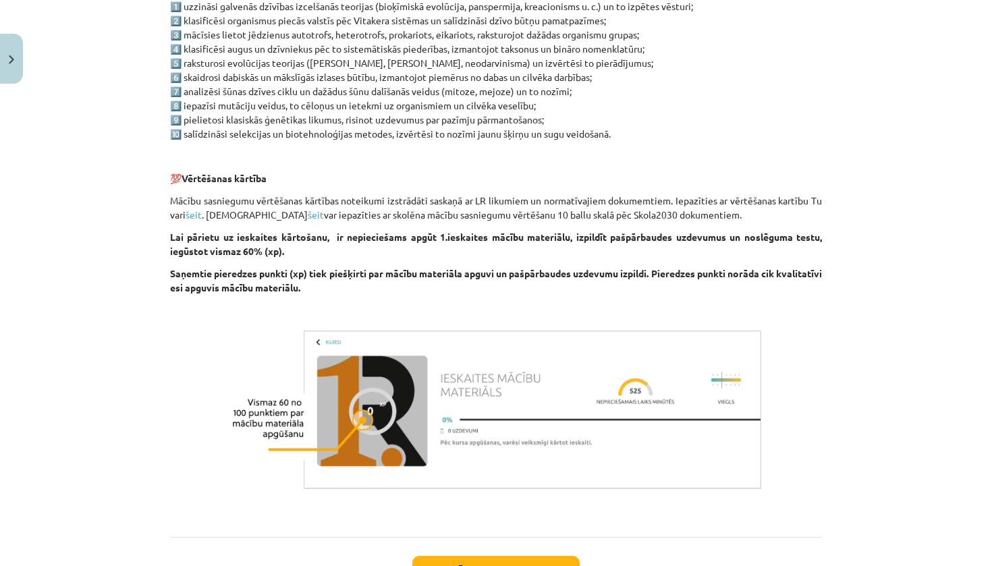
scroll to position [962, 0]
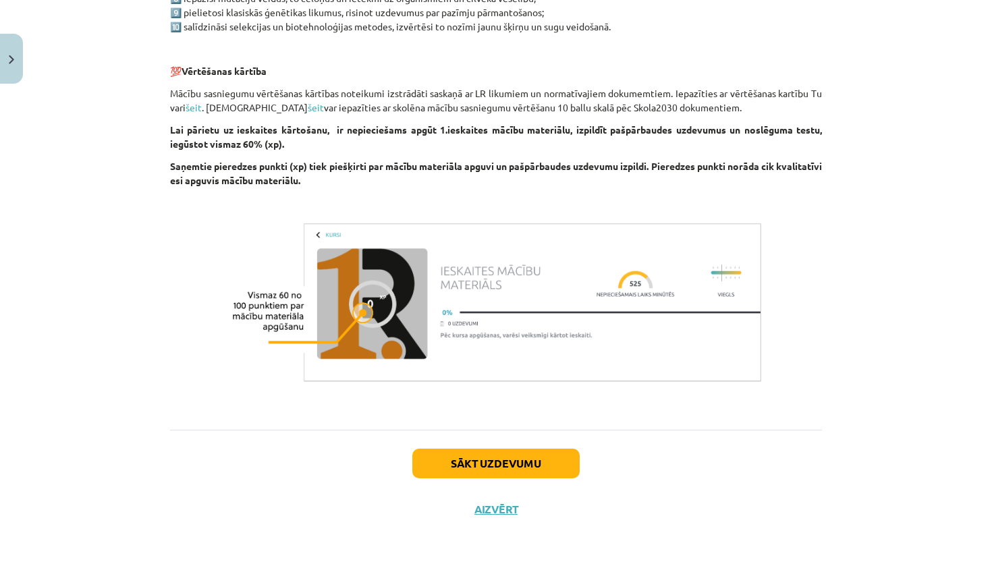
click at [515, 476] on button "Sākt uzdevumu" at bounding box center [495, 464] width 167 height 30
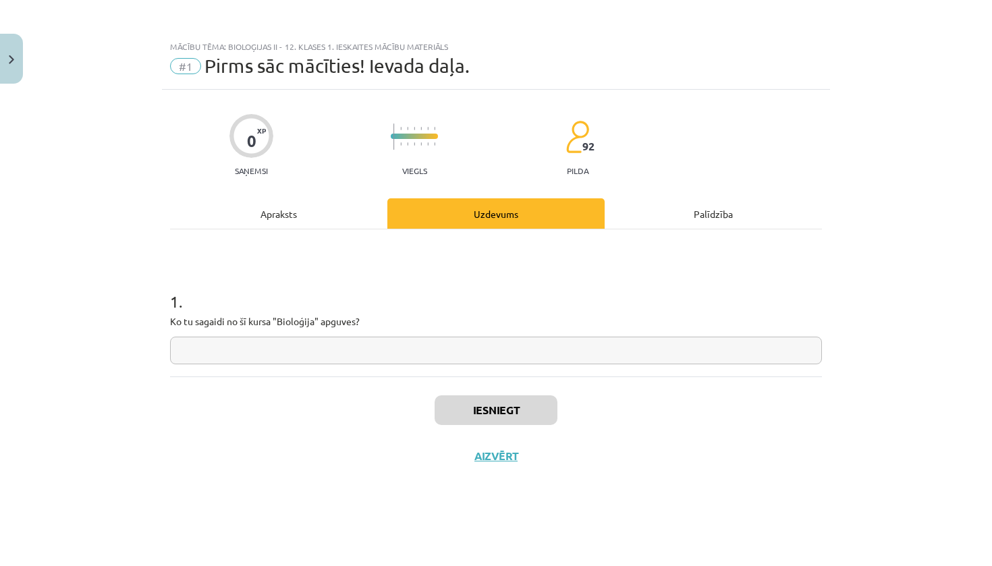
click at [557, 365] on div "1 . Ko tu sagaidi no šī kursa "Bioloģija" apguves?" at bounding box center [496, 302] width 652 height 147
click at [565, 346] on input "text" at bounding box center [496, 351] width 652 height 28
type input "*"
click at [990, 202] on div "Mācību tēma: Bioloģijas ii - 12. klases 1. ieskaites mācību materiāls #1 Pirms …" at bounding box center [496, 283] width 992 height 566
click at [474, 457] on button "Aizvērt" at bounding box center [495, 455] width 51 height 13
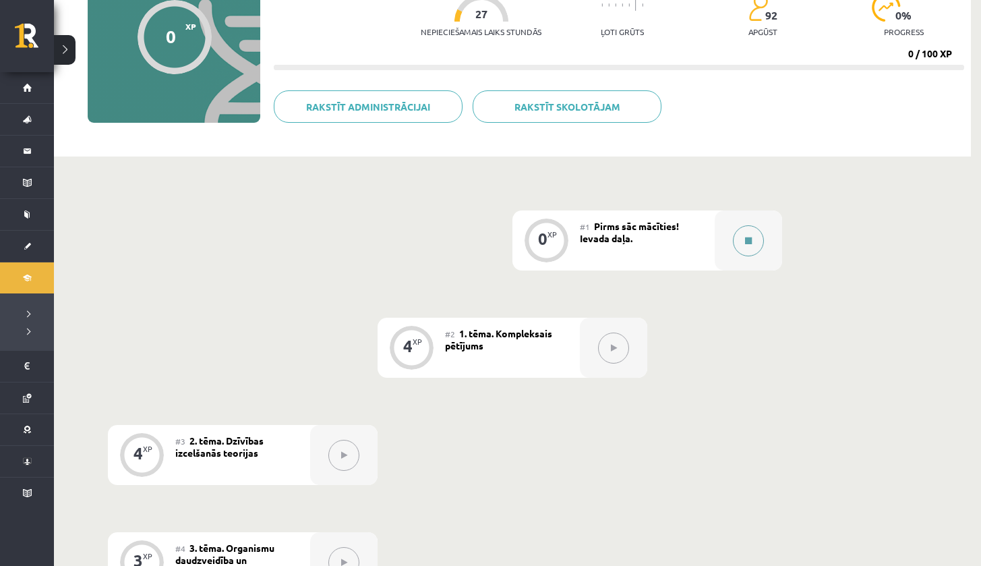
click at [754, 239] on button at bounding box center [748, 240] width 31 height 31
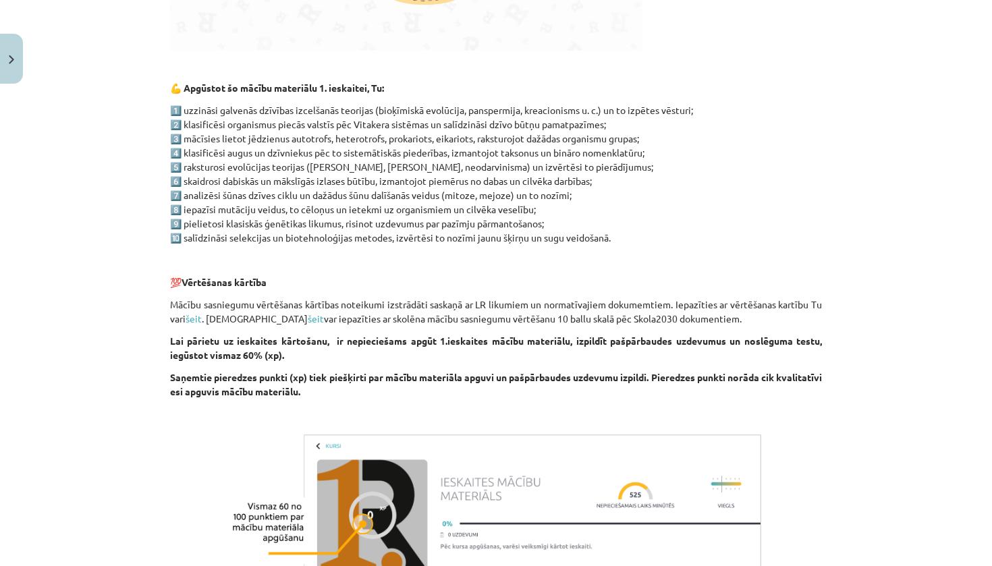
scroll to position [778, 0]
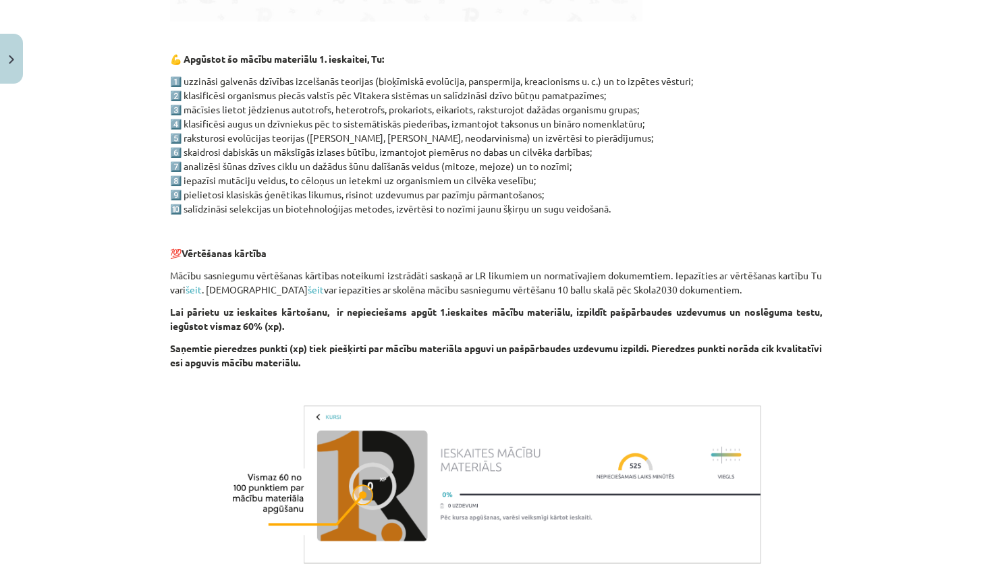
drag, startPoint x: 971, startPoint y: 434, endPoint x: 971, endPoint y: 449, distance: 15.5
click at [971, 449] on div "Mācību tēma: Bioloģijas ii - 12. klases 1. ieskaites mācību materiāls #1 Pirms …" at bounding box center [496, 283] width 992 height 566
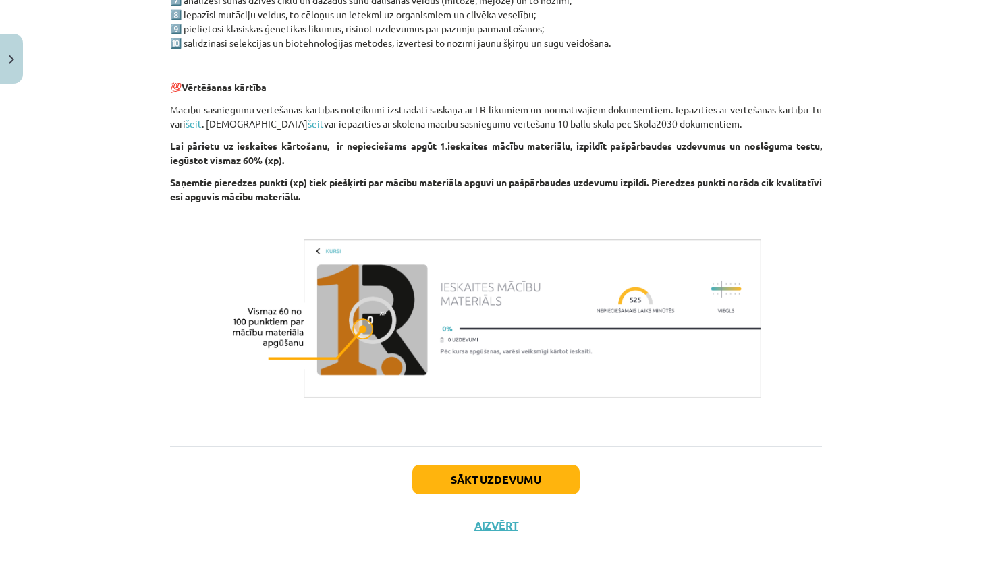
scroll to position [957, 0]
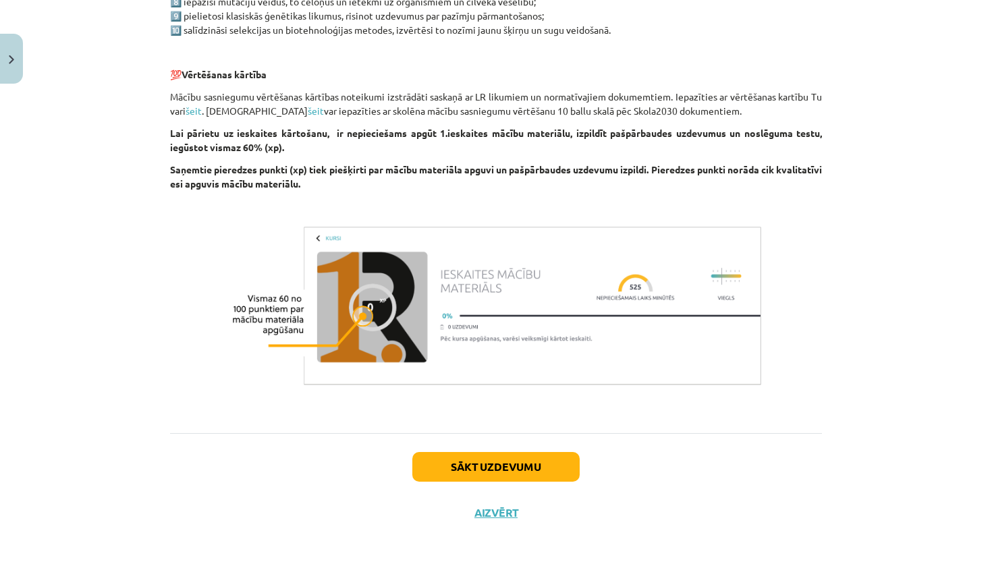
click at [526, 465] on button "Sākt uzdevumu" at bounding box center [495, 467] width 167 height 30
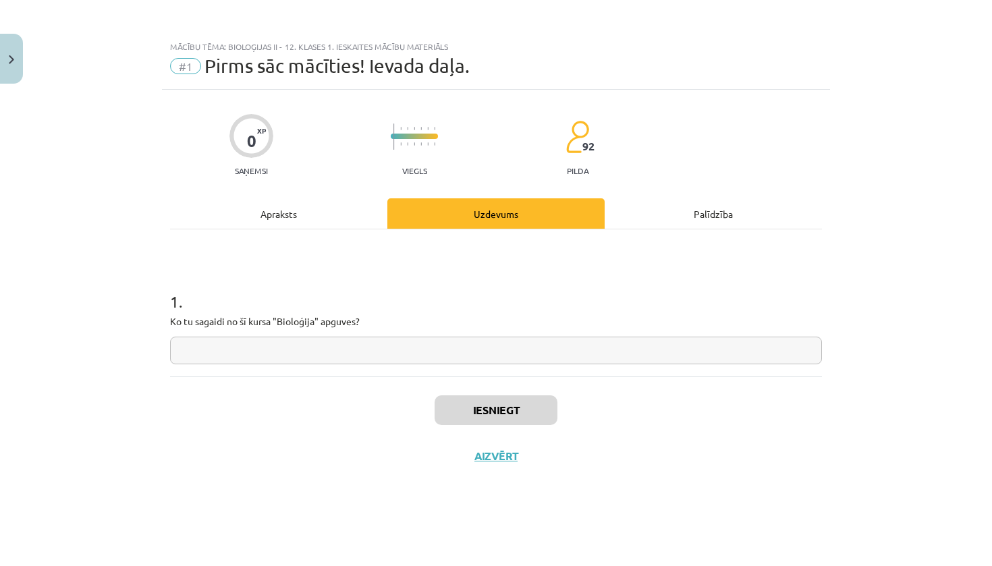
click at [488, 364] on input "text" at bounding box center [496, 351] width 652 height 28
click at [229, 350] on input "**********" at bounding box center [496, 351] width 652 height 28
click at [338, 352] on input "**********" at bounding box center [496, 351] width 652 height 28
drag, startPoint x: 335, startPoint y: 352, endPoint x: 231, endPoint y: 352, distance: 104.6
click at [231, 352] on input "**********" at bounding box center [496, 351] width 652 height 28
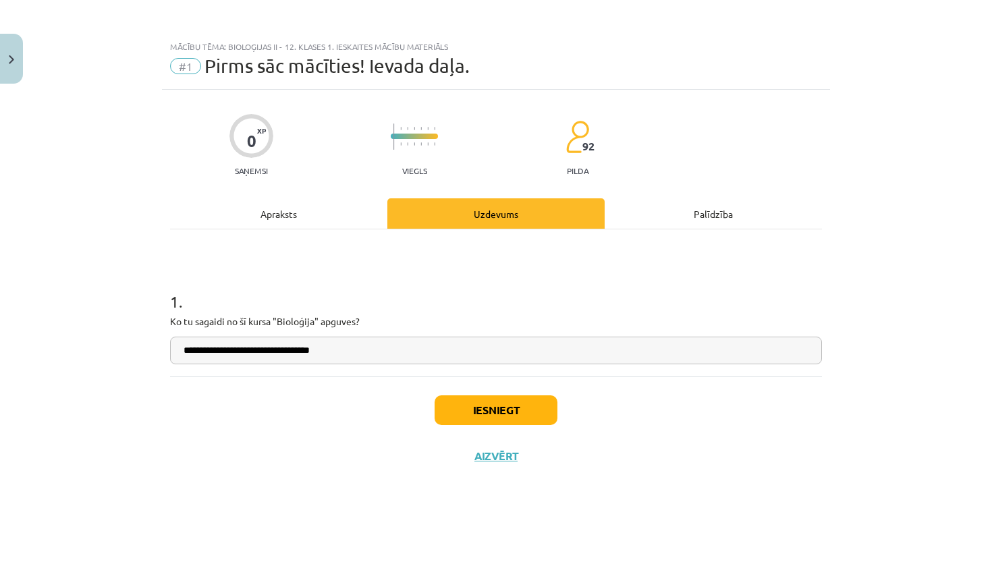
click at [297, 351] on input "**********" at bounding box center [496, 351] width 652 height 28
click at [395, 351] on input "**********" at bounding box center [496, 351] width 652 height 28
type input "**********"
click at [469, 410] on button "Iesniegt" at bounding box center [495, 410] width 123 height 30
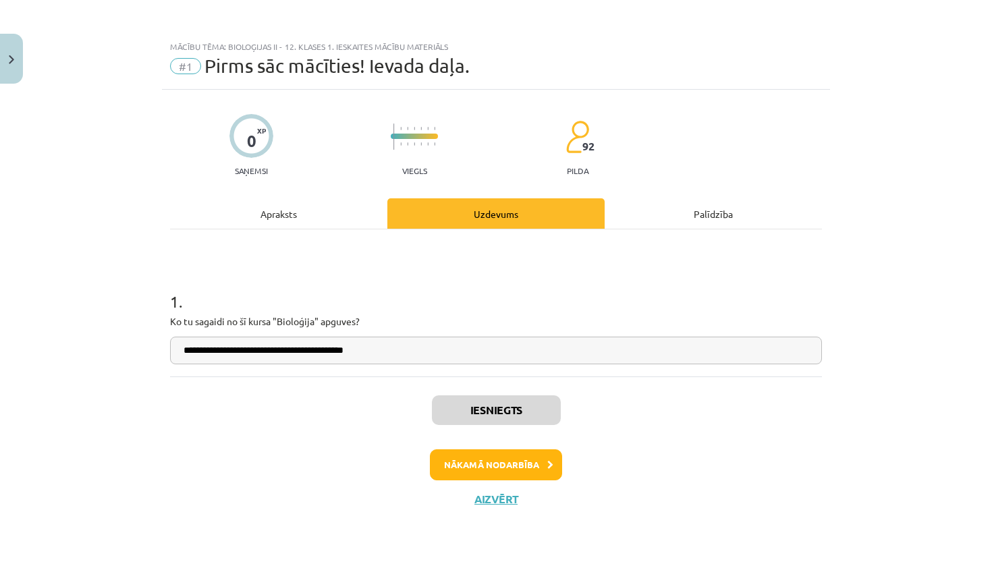
click at [542, 454] on button "Nākamā nodarbība" at bounding box center [496, 464] width 132 height 31
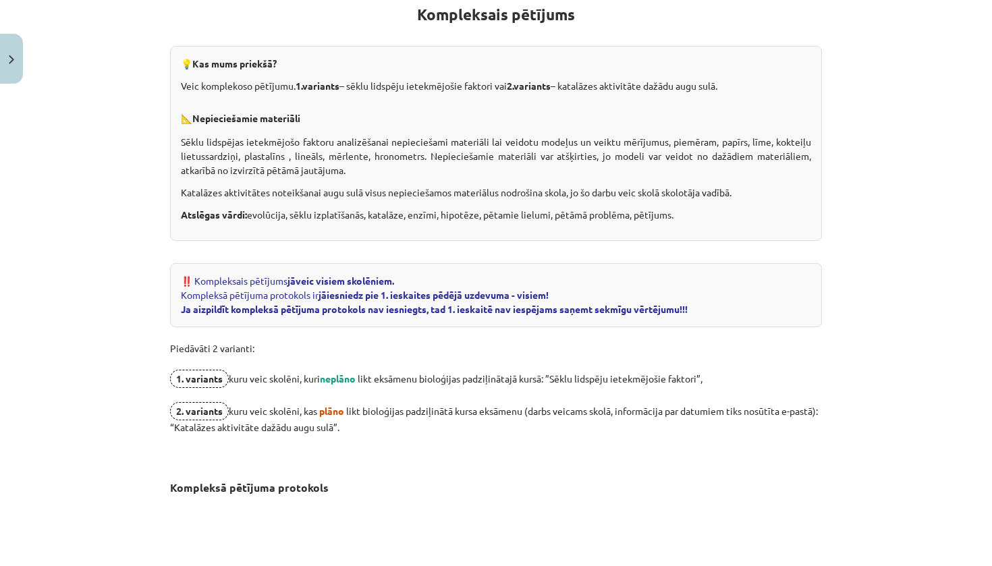
scroll to position [260, 0]
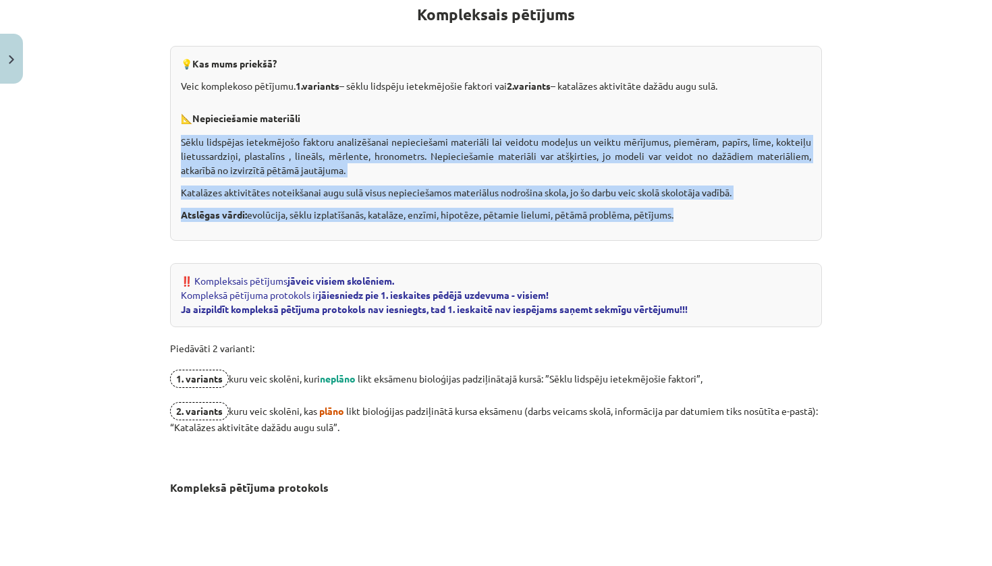
drag, startPoint x: 175, startPoint y: 140, endPoint x: 661, endPoint y: 223, distance: 492.7
click at [657, 225] on div "💡 Kas mums priekšā? Veic komplekoso pētījumu. 1.variants – sēklu lidspēju ietek…" at bounding box center [496, 143] width 652 height 195
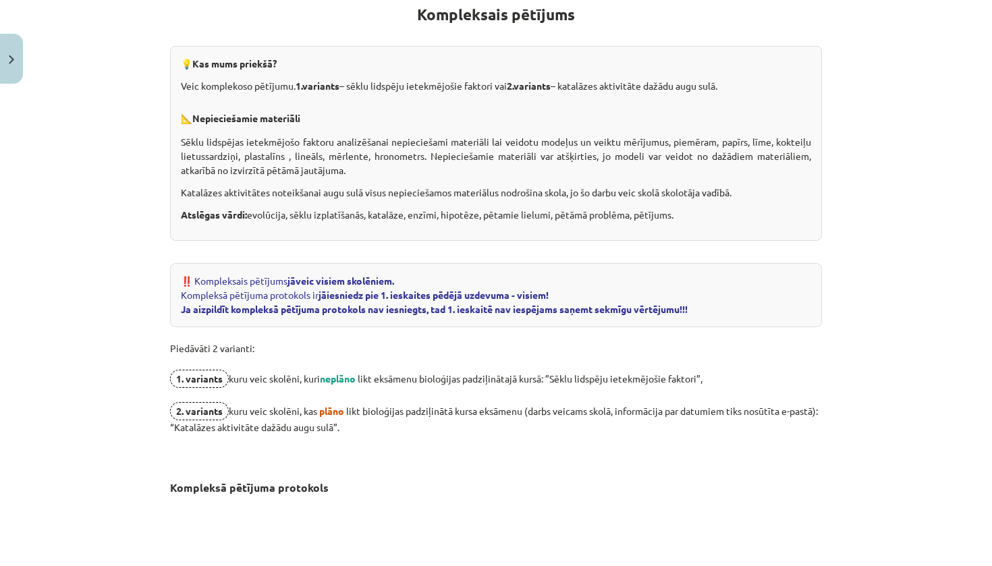
click at [847, 204] on div "Mācību tēma: Bioloģijas ii - 12. klases 1. ieskaites mācību materiāls #2 1. tēm…" at bounding box center [496, 283] width 992 height 566
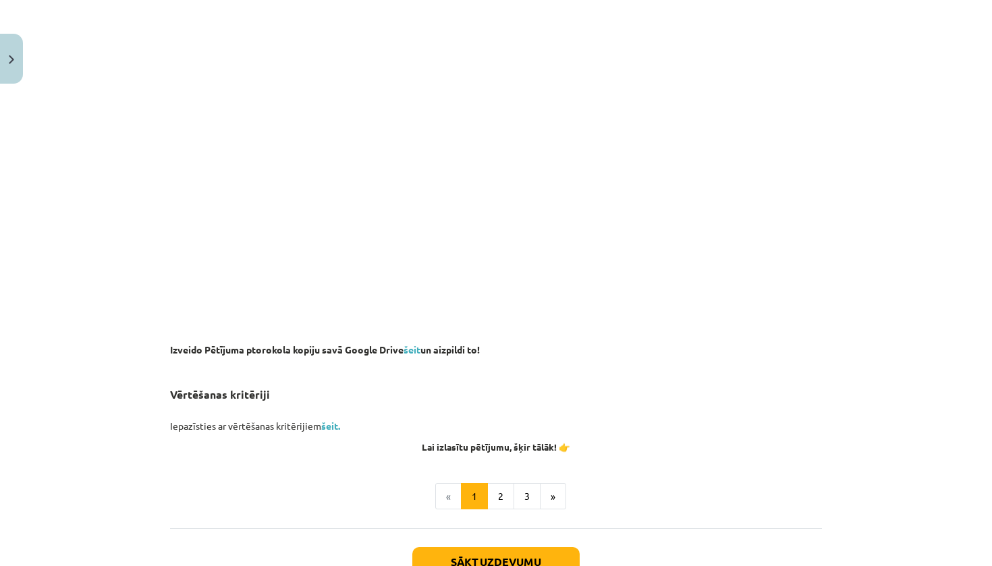
scroll to position [851, 0]
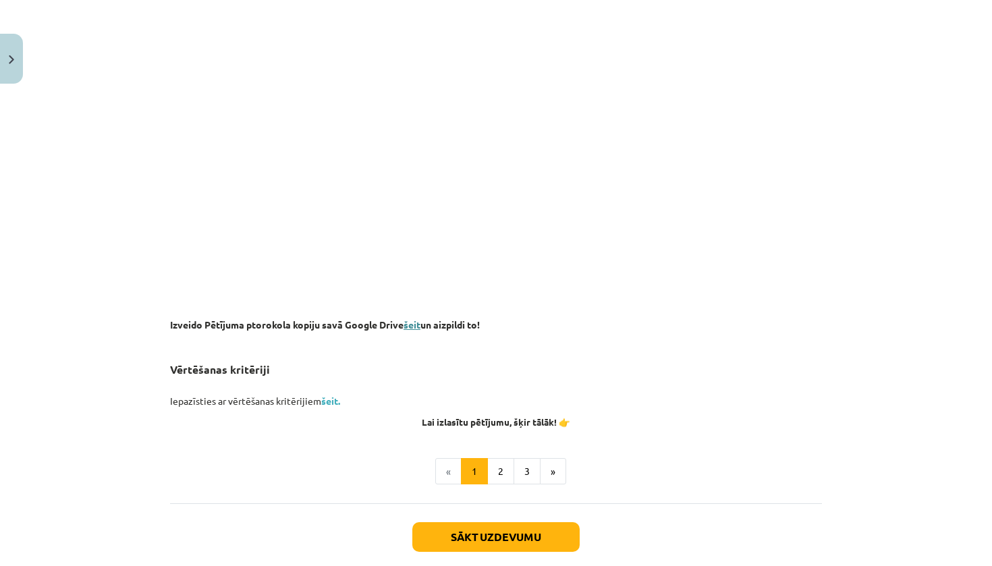
click at [409, 326] on link "šeit" at bounding box center [411, 324] width 17 height 12
click at [487, 467] on button "2" at bounding box center [500, 471] width 27 height 27
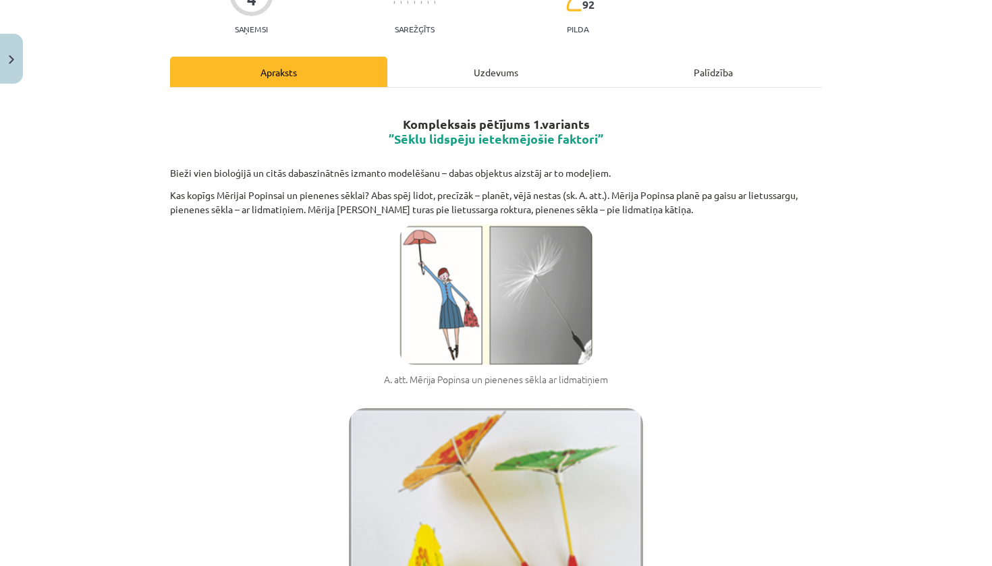
scroll to position [198, 0]
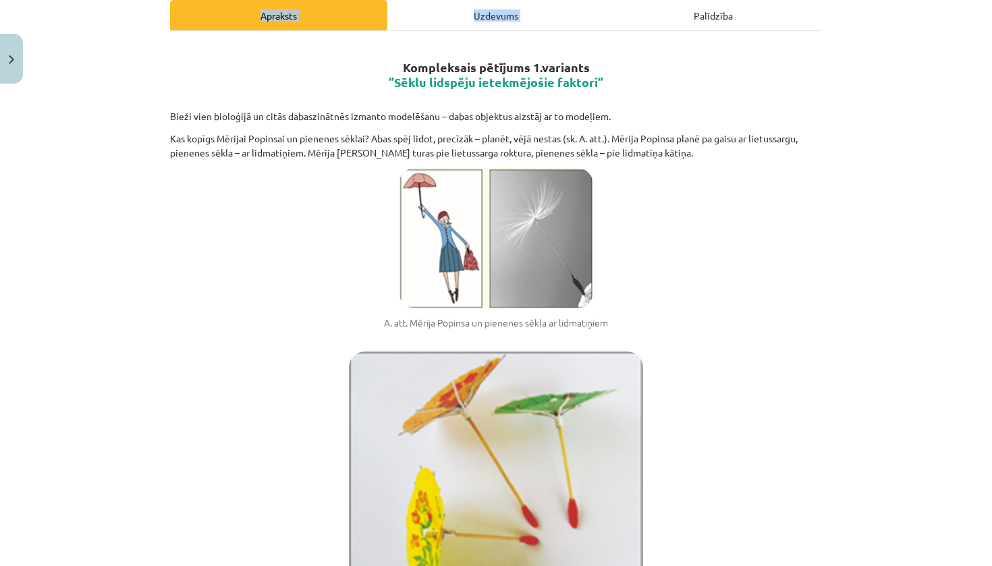
drag, startPoint x: 967, startPoint y: 115, endPoint x: 963, endPoint y: 198, distance: 83.1
click at [963, 198] on div "Mācību tēma: Bioloģijas ii - 12. klases 1. ieskaites mācību materiāls #2 1. tēm…" at bounding box center [496, 283] width 992 height 566
click at [829, 211] on div "Mācību tēma: Bioloģijas ii - 12. klases 1. ieskaites mācību materiāls #2 1. tēm…" at bounding box center [496, 283] width 992 height 566
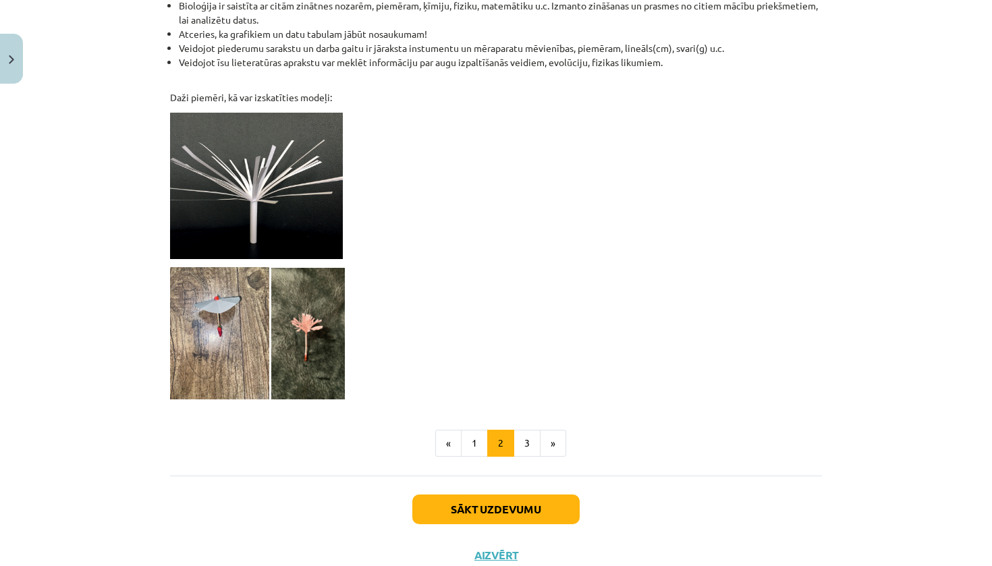
scroll to position [1093, 0]
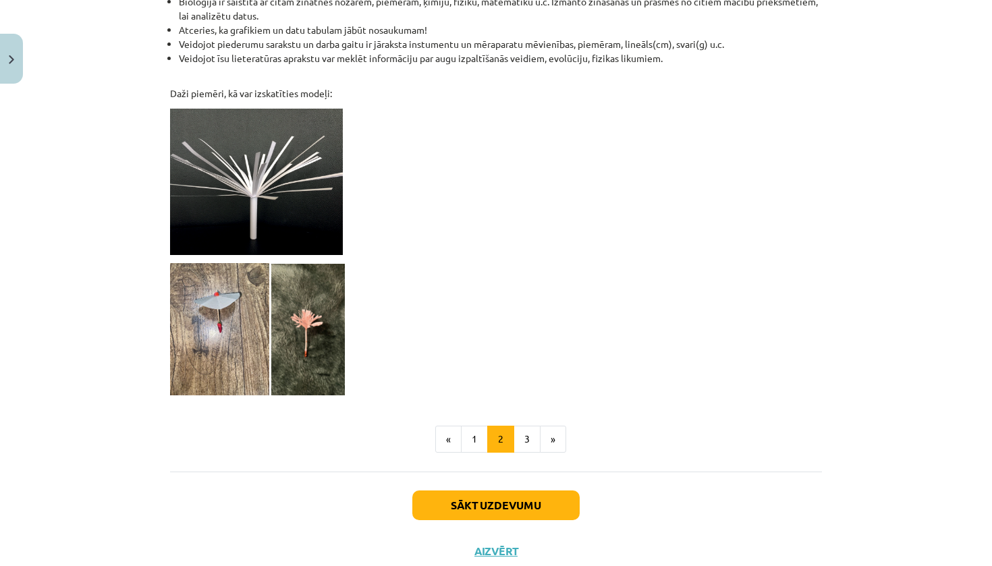
click at [228, 287] on img at bounding box center [219, 329] width 99 height 132
click at [273, 196] on img at bounding box center [256, 182] width 173 height 146
click at [297, 281] on img at bounding box center [308, 330] width 74 height 132
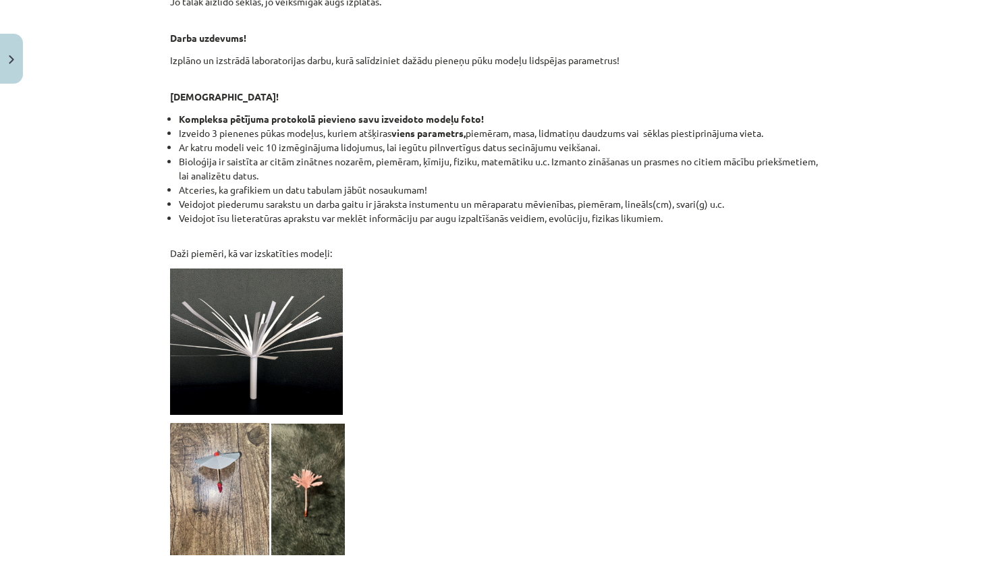
scroll to position [1133, 0]
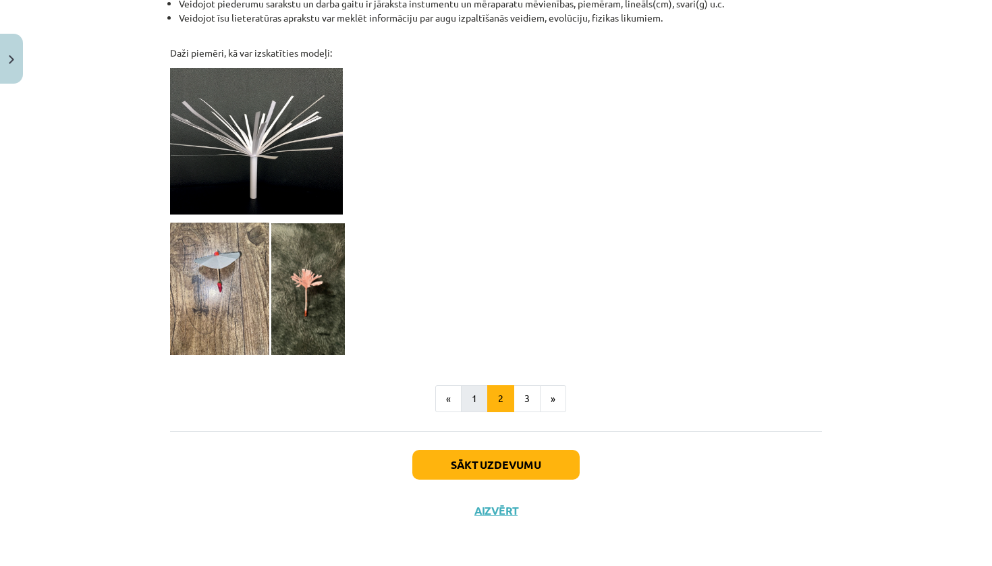
click at [480, 396] on button "1" at bounding box center [474, 398] width 27 height 27
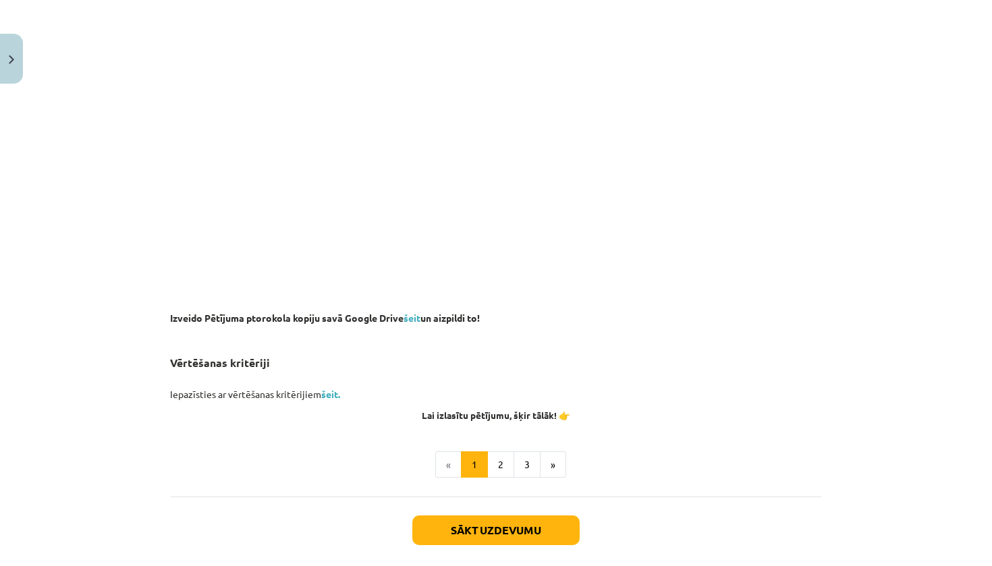
scroll to position [888, 0]
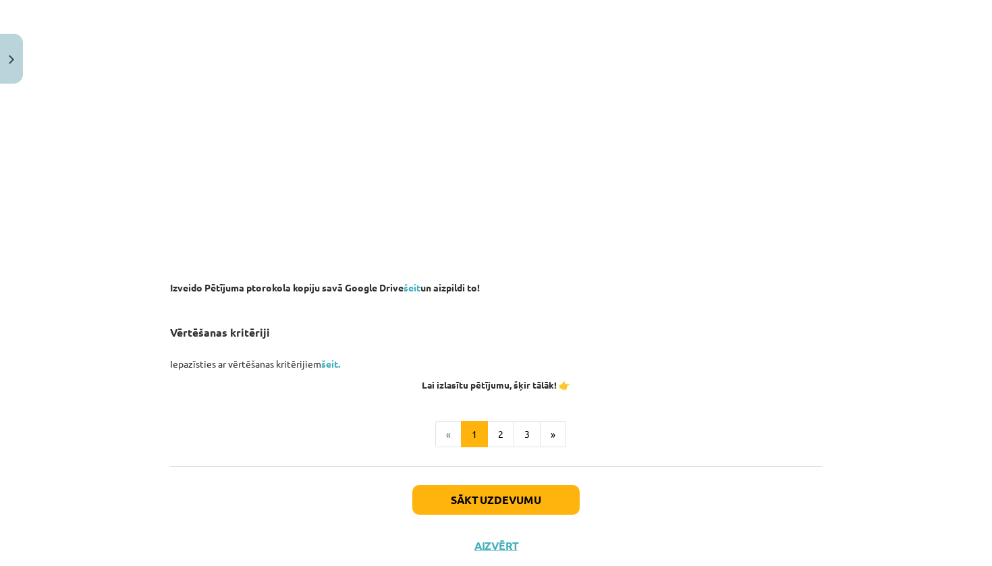
click at [555, 494] on button "Sākt uzdevumu" at bounding box center [495, 500] width 167 height 30
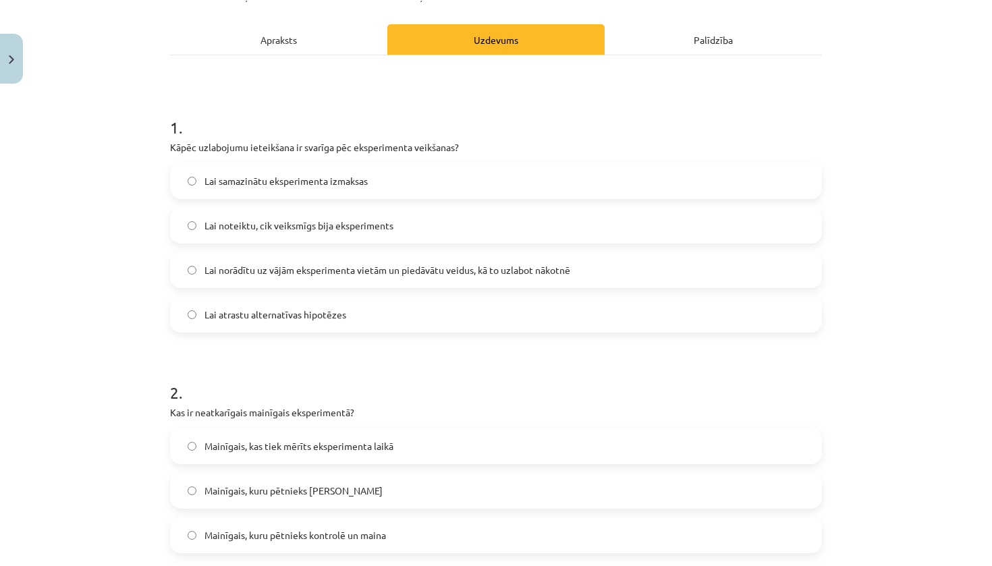
scroll to position [176, 0]
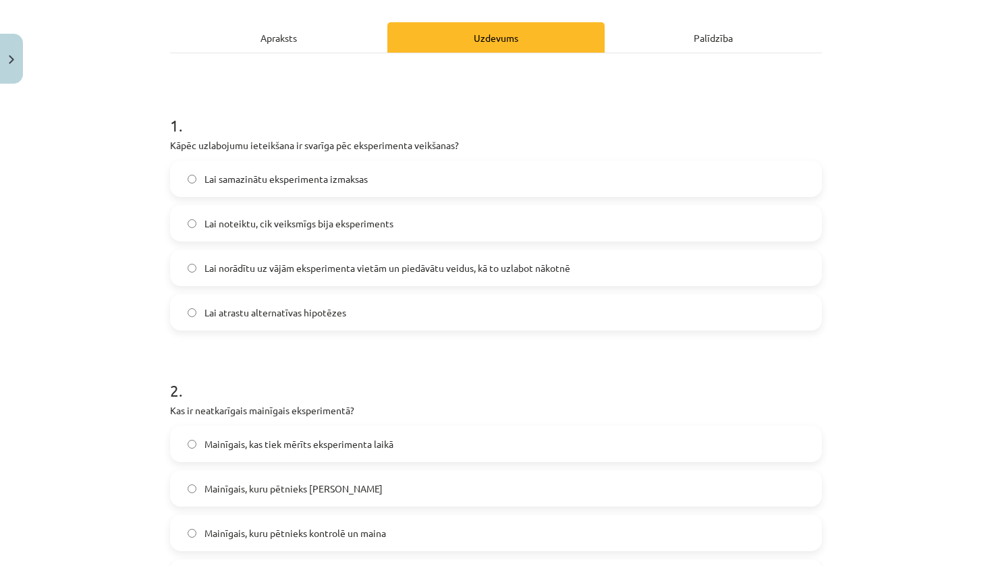
click at [320, 227] on span "Lai noteiktu, cik veiksmīgs bija eksperiments" at bounding box center [298, 224] width 189 height 14
click at [697, 268] on label "Lai norādītu uz vājām eksperimenta vietām un piedāvātu veidus, kā to uzlabot nā…" at bounding box center [495, 268] width 649 height 34
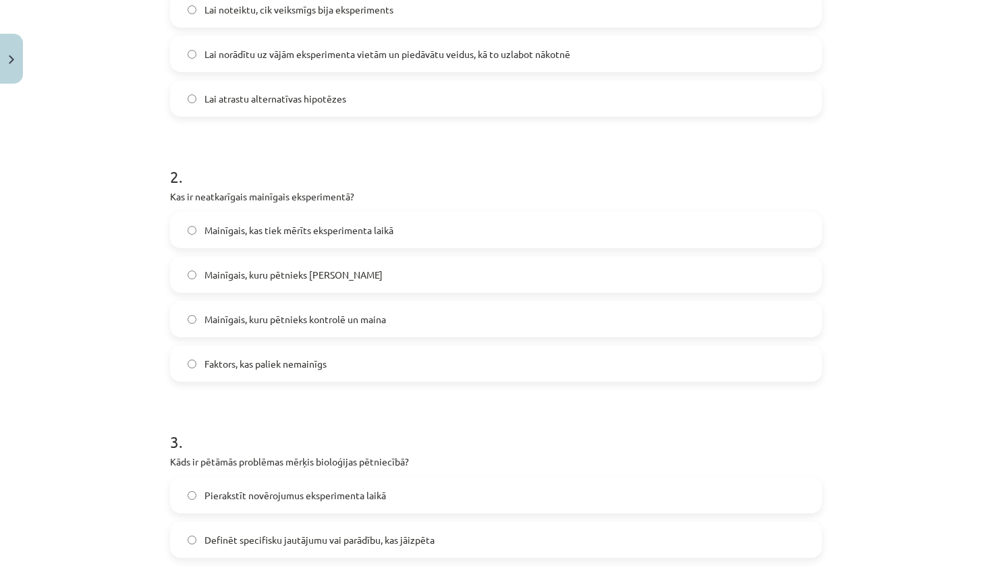
scroll to position [487, 0]
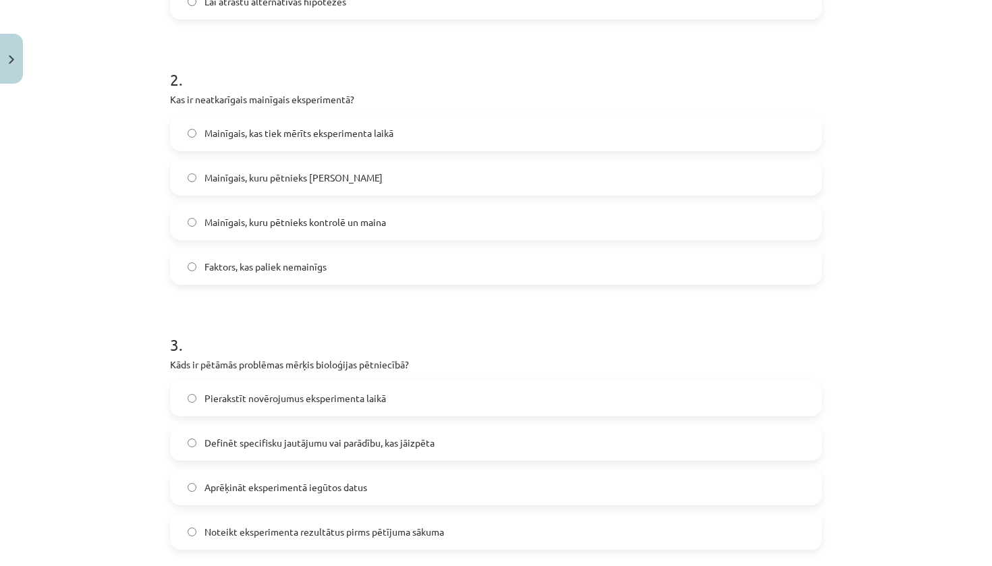
click at [234, 181] on span "Mainīgais, kuru pētnieks nemaina" at bounding box center [293, 178] width 178 height 14
click at [235, 221] on span "Mainīgais, kuru pētnieks kontrolē un maina" at bounding box center [294, 222] width 181 height 14
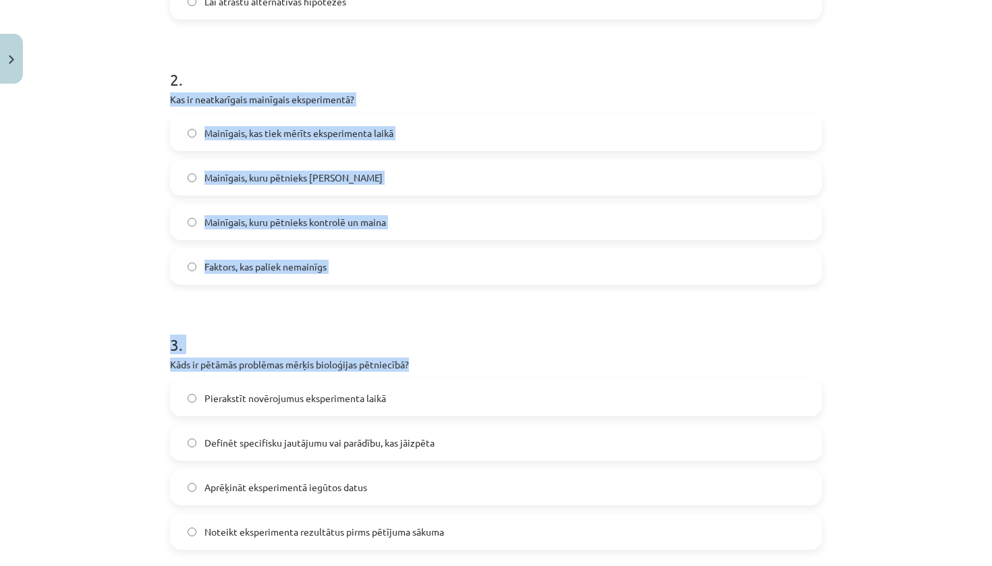
drag, startPoint x: 165, startPoint y: 98, endPoint x: 457, endPoint y: 360, distance: 392.6
click at [456, 360] on form "1 . Kāpēc uzlabojumu ieteikšana ir svarīga pēc eksperimenta veikšanas? Lai sama…" at bounding box center [496, 297] width 652 height 1033
click at [303, 163] on label "Mainīgais, kuru pētnieks nemaina" at bounding box center [495, 178] width 649 height 34
drag, startPoint x: 163, startPoint y: 94, endPoint x: 361, endPoint y: 270, distance: 265.1
click at [360, 269] on div "4 XP Saņemsi Sarežģīts 92 pilda Apraksts Uzdevums Palīdzība 1 . Kāpēc uzlabojum…" at bounding box center [496, 270] width 668 height 1335
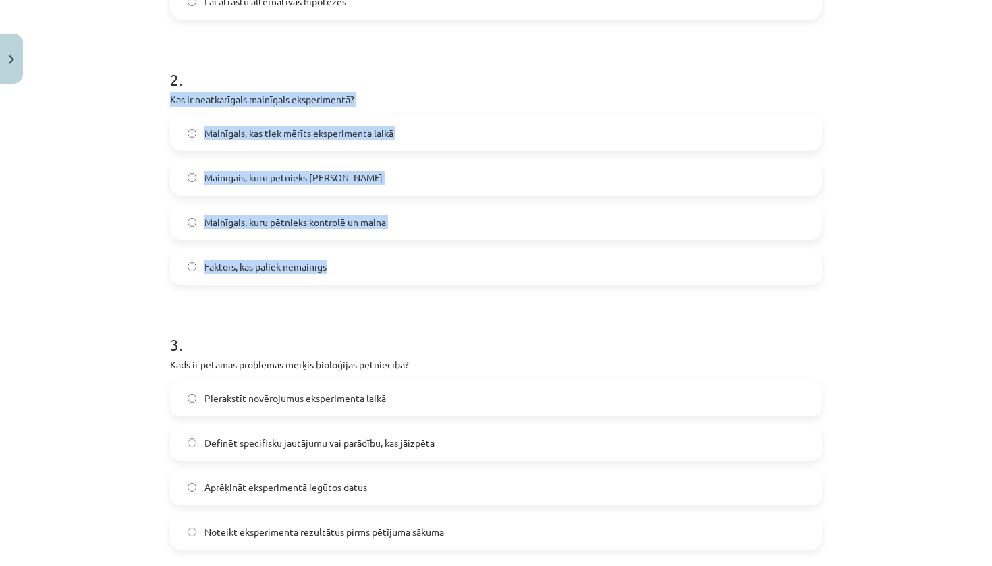
copy div "Kas ir neatkarīgais mainīgais eksperimentā? Mainīgais, kas tiek mērīts eksperim…"
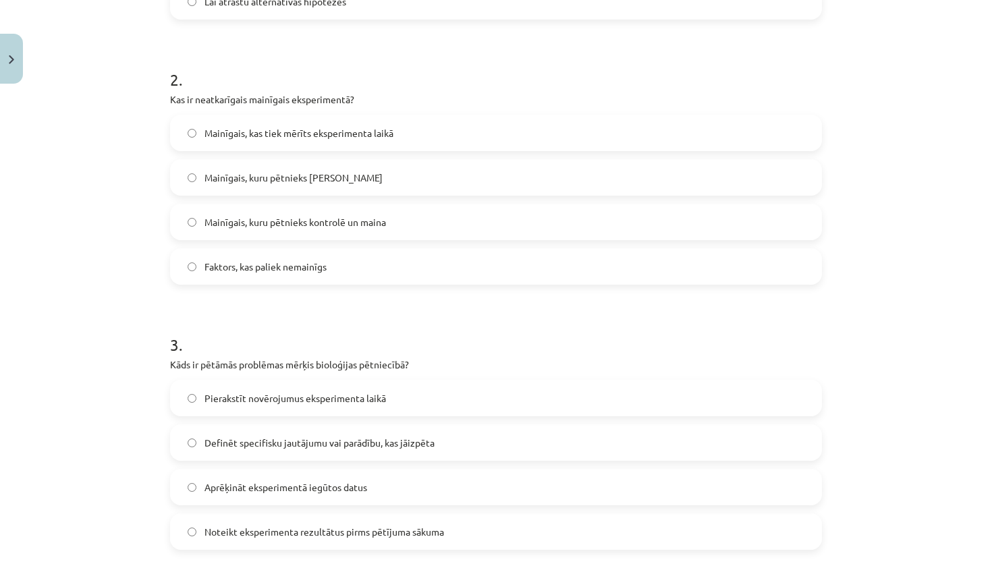
click at [314, 223] on span "Mainīgais, kuru pētnieks kontrolē un maina" at bounding box center [294, 222] width 181 height 14
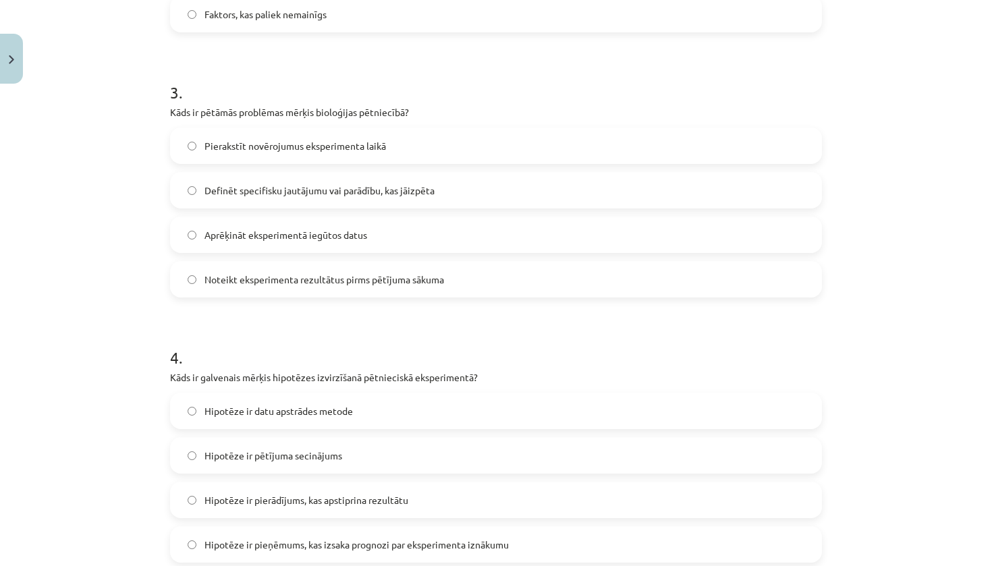
scroll to position [745, 0]
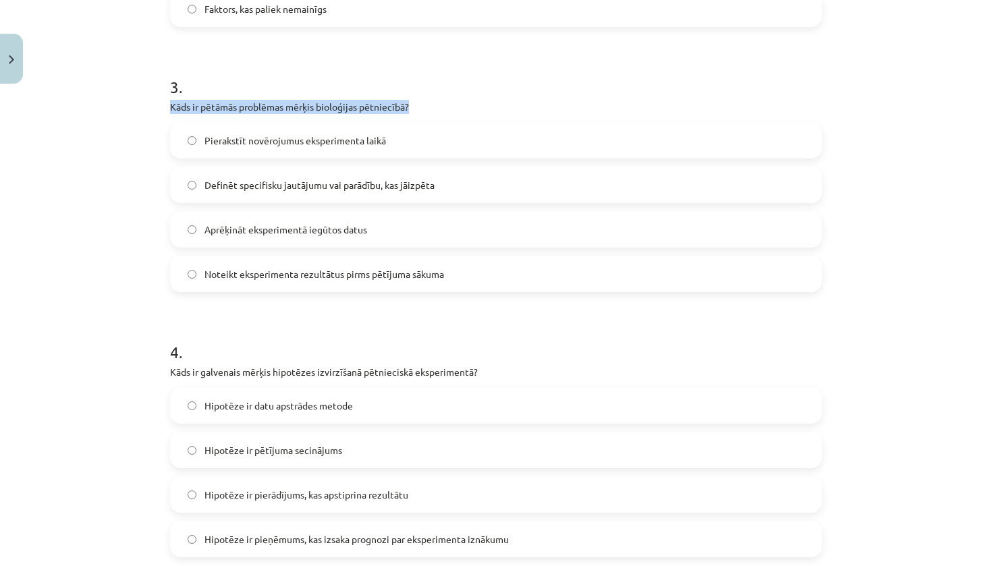
drag, startPoint x: 162, startPoint y: 104, endPoint x: 206, endPoint y: 125, distance: 48.6
click at [189, 117] on div "4 XP Saņemsi Sarežģīts 92 pilda Apraksts Uzdevums Palīdzība 1 . Kāpēc uzlabojum…" at bounding box center [496, 12] width 668 height 1335
click at [154, 212] on div "Mācību tēma: Bioloģijas ii - 12. klases 1. ieskaites mācību materiāls #2 1. tēm…" at bounding box center [496, 283] width 992 height 566
click at [237, 231] on span "Aprēķināt eksperimentā iegūtos datus" at bounding box center [285, 230] width 163 height 14
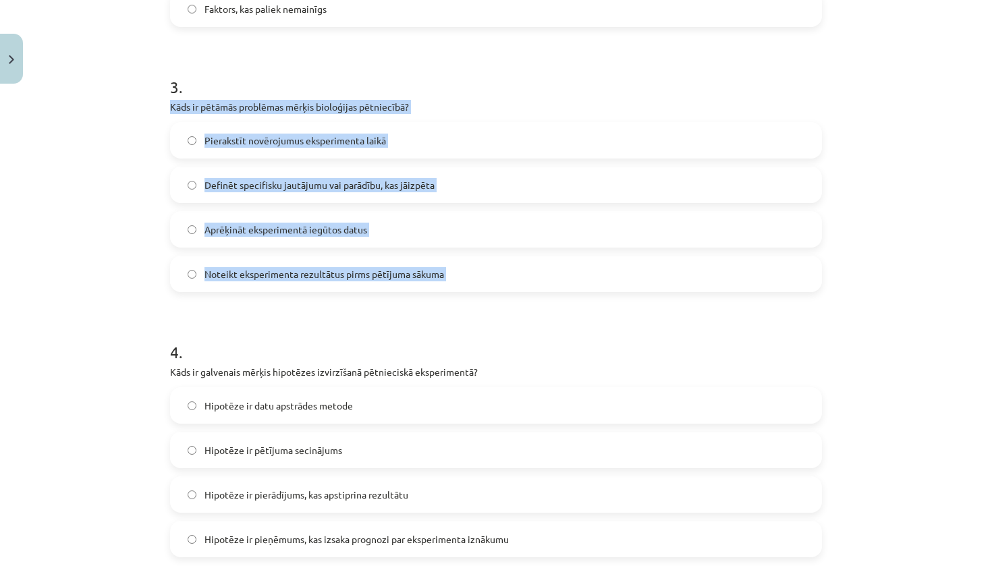
drag, startPoint x: 158, startPoint y: 100, endPoint x: 505, endPoint y: 313, distance: 407.0
click at [505, 314] on div "4 XP Saņemsi Sarežģīts 92 pilda Apraksts Uzdevums Palīdzība 1 . Kāpēc uzlabojum…" at bounding box center [496, 12] width 668 height 1335
copy div "Kāds ir pētāmās problēmas mērķis bioloģijas pētniecībā? Pierakstīt novērojumus …"
click at [282, 186] on span "Definēt specifisku jautājumu vai parādību, kas jāizpēta" at bounding box center [319, 185] width 230 height 14
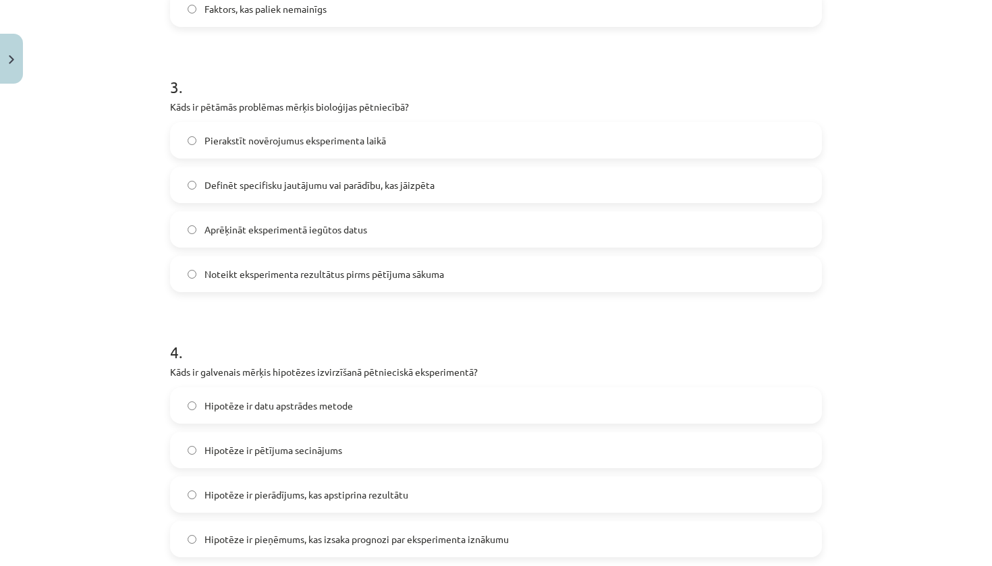
scroll to position [894, 0]
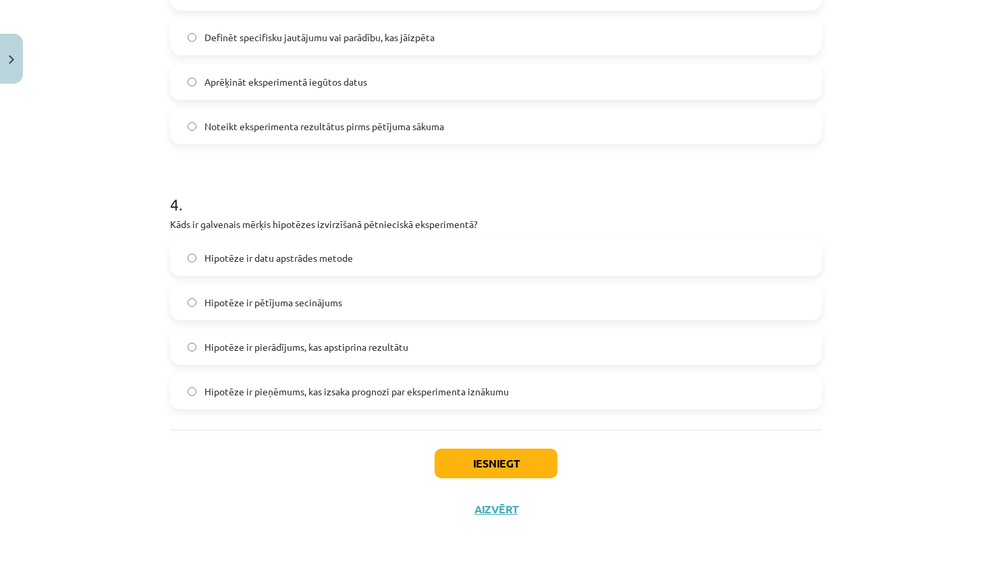
drag, startPoint x: 163, startPoint y: 220, endPoint x: 179, endPoint y: 227, distance: 17.2
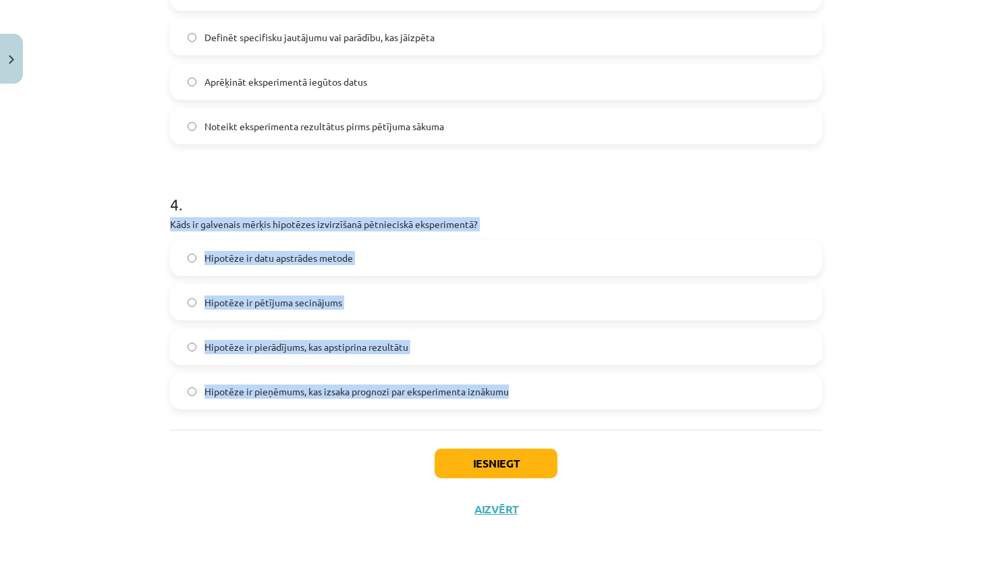
drag, startPoint x: 165, startPoint y: 213, endPoint x: 525, endPoint y: 402, distance: 406.1
click at [525, 401] on div "4 . Kāds ir galvenais mērķis hipotēzes izvirzīšanā pētnieciskā eksperimentā? Hi…" at bounding box center [496, 290] width 652 height 238
click at [345, 347] on span "Hipotēze ir pierādījums, kas apstiprina rezultātu" at bounding box center [306, 347] width 204 height 14
drag, startPoint x: 166, startPoint y: 218, endPoint x: 521, endPoint y: 424, distance: 410.7
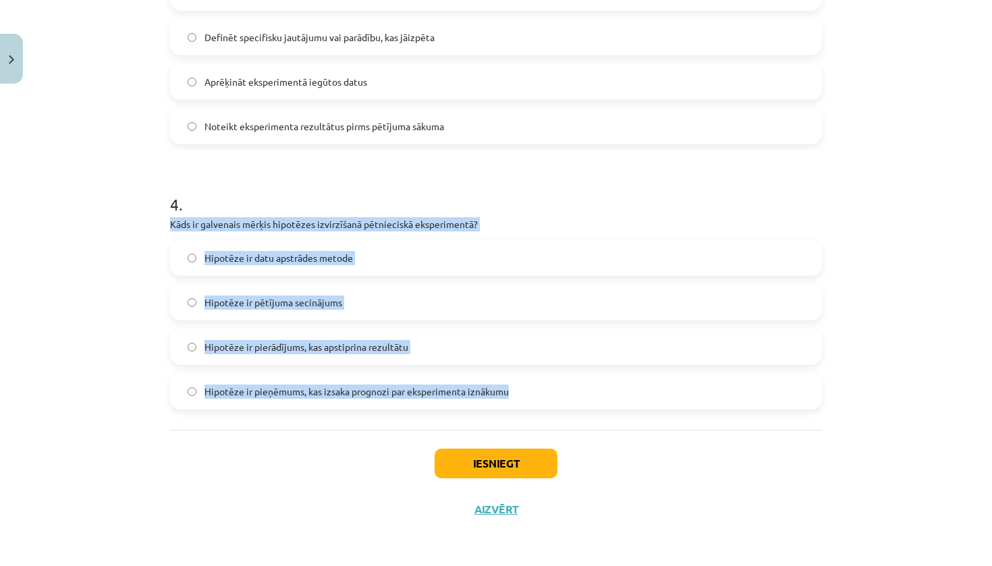
copy div "Kāds ir galvenais mērķis hipotēzes izvirzīšanā pētnieciskā eksperimentā? Hipotē…"
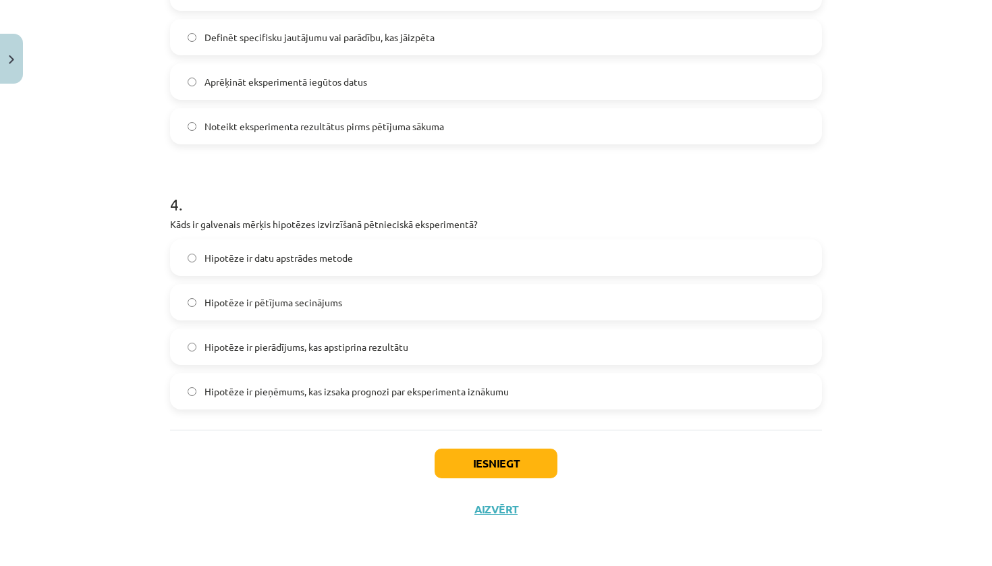
click at [309, 380] on label "Hipotēze ir pieņēmums, kas izsaka prognozi par eksperimenta iznākumu" at bounding box center [495, 391] width 649 height 34
click at [491, 454] on button "Iesniegt" at bounding box center [495, 464] width 123 height 30
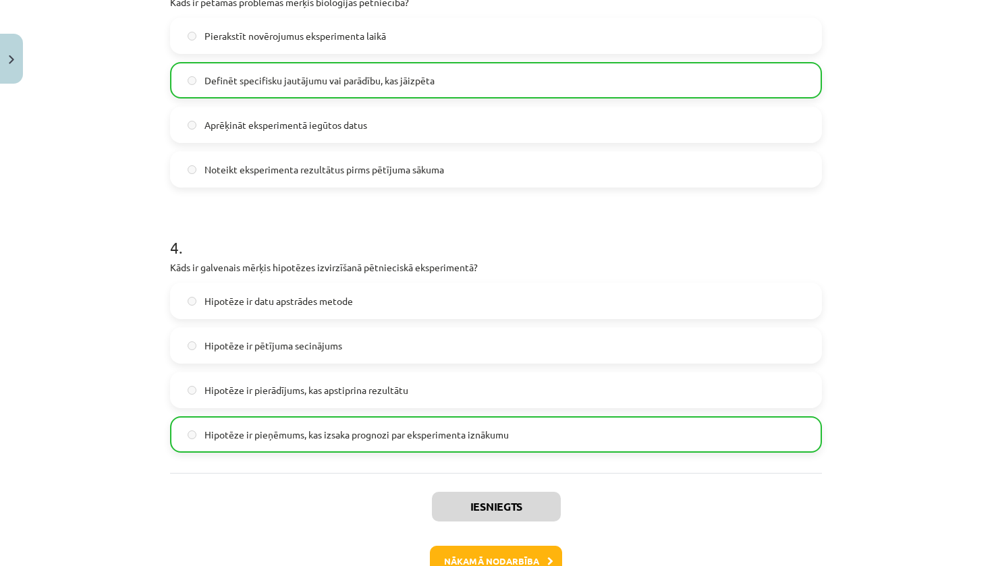
scroll to position [937, 0]
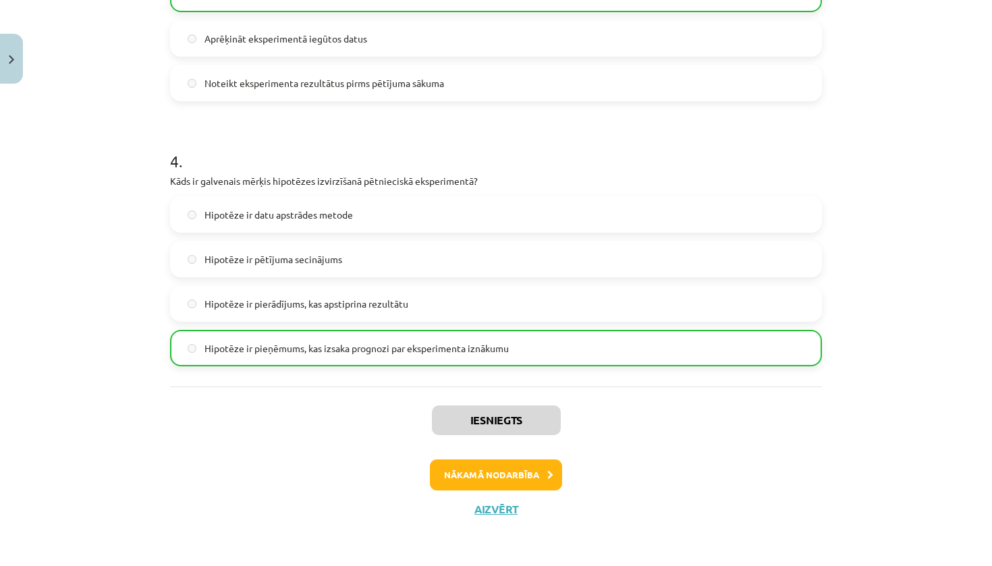
click at [533, 477] on button "Nākamā nodarbība" at bounding box center [496, 474] width 132 height 31
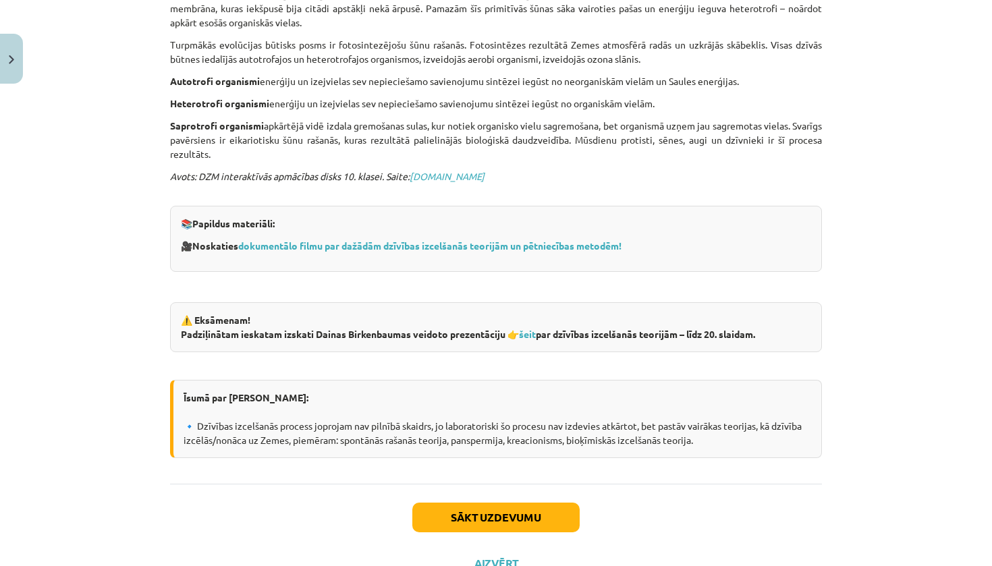
scroll to position [774, 0]
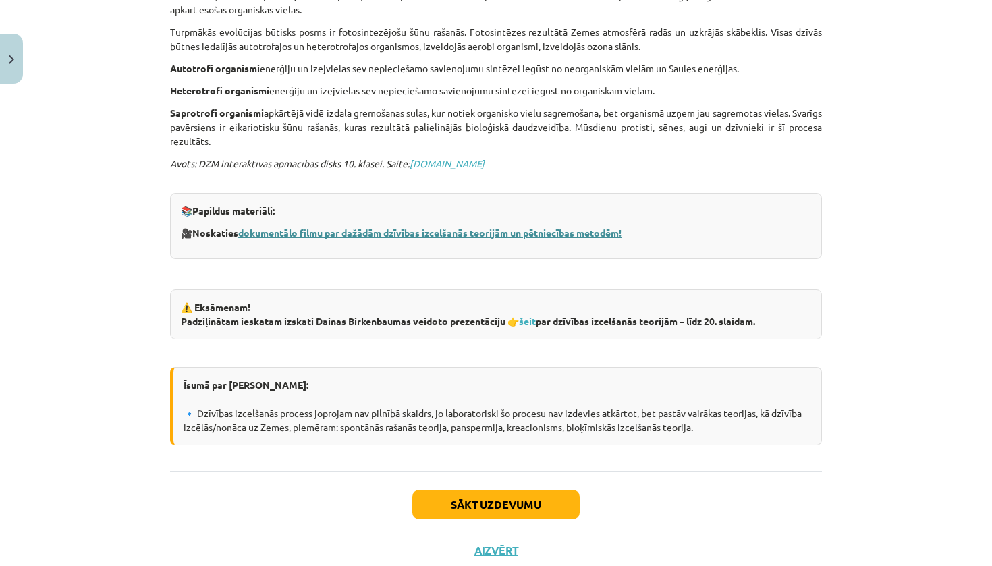
click at [545, 227] on link "dokumentālo filmu par dažādām dzīvības izcelšanās teorijām un pētniecības metod…" at bounding box center [429, 233] width 383 height 12
